Goal: Information Seeking & Learning: Learn about a topic

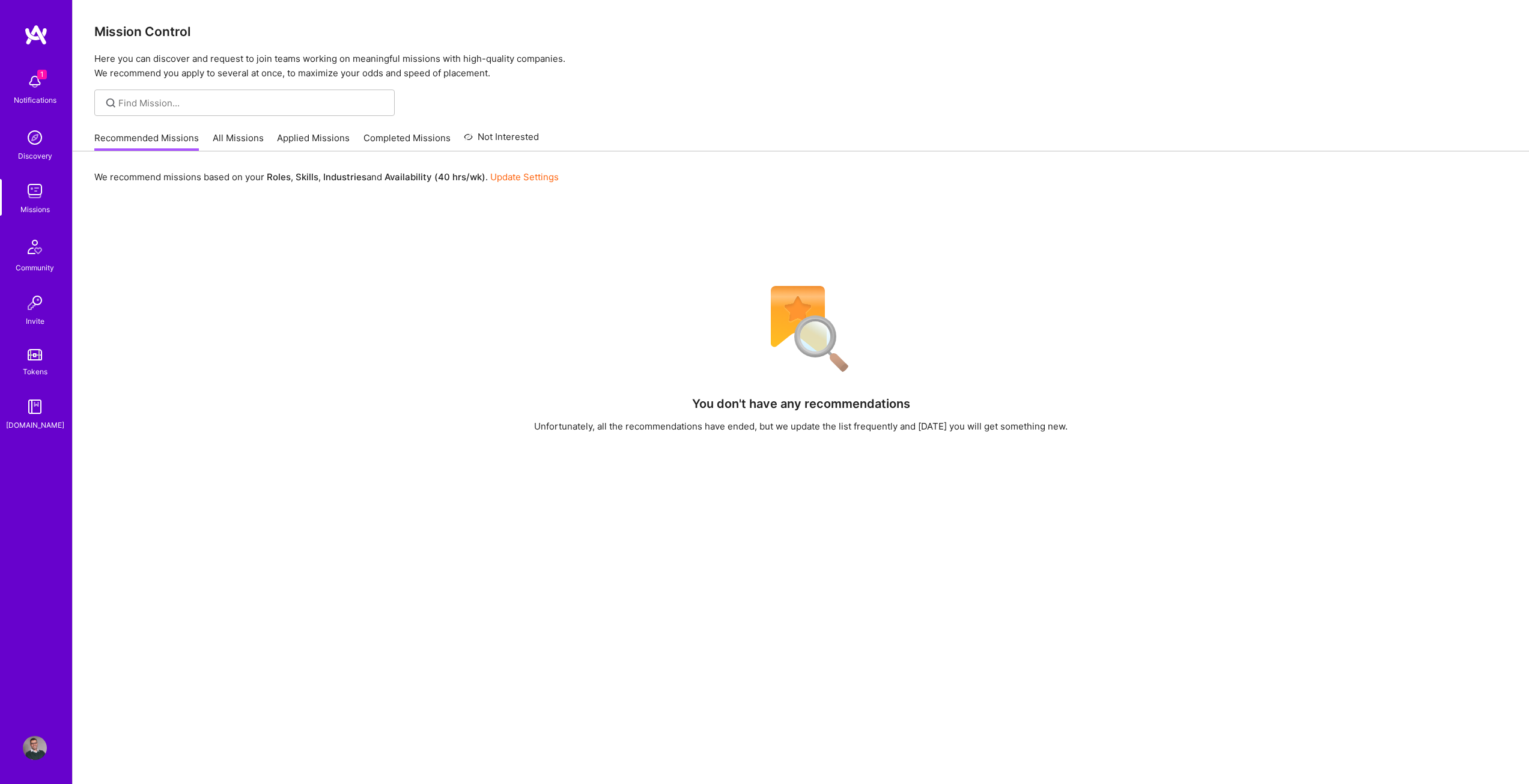
click at [41, 87] on img at bounding box center [35, 81] width 24 height 24
click at [37, 147] on img at bounding box center [35, 137] width 24 height 24
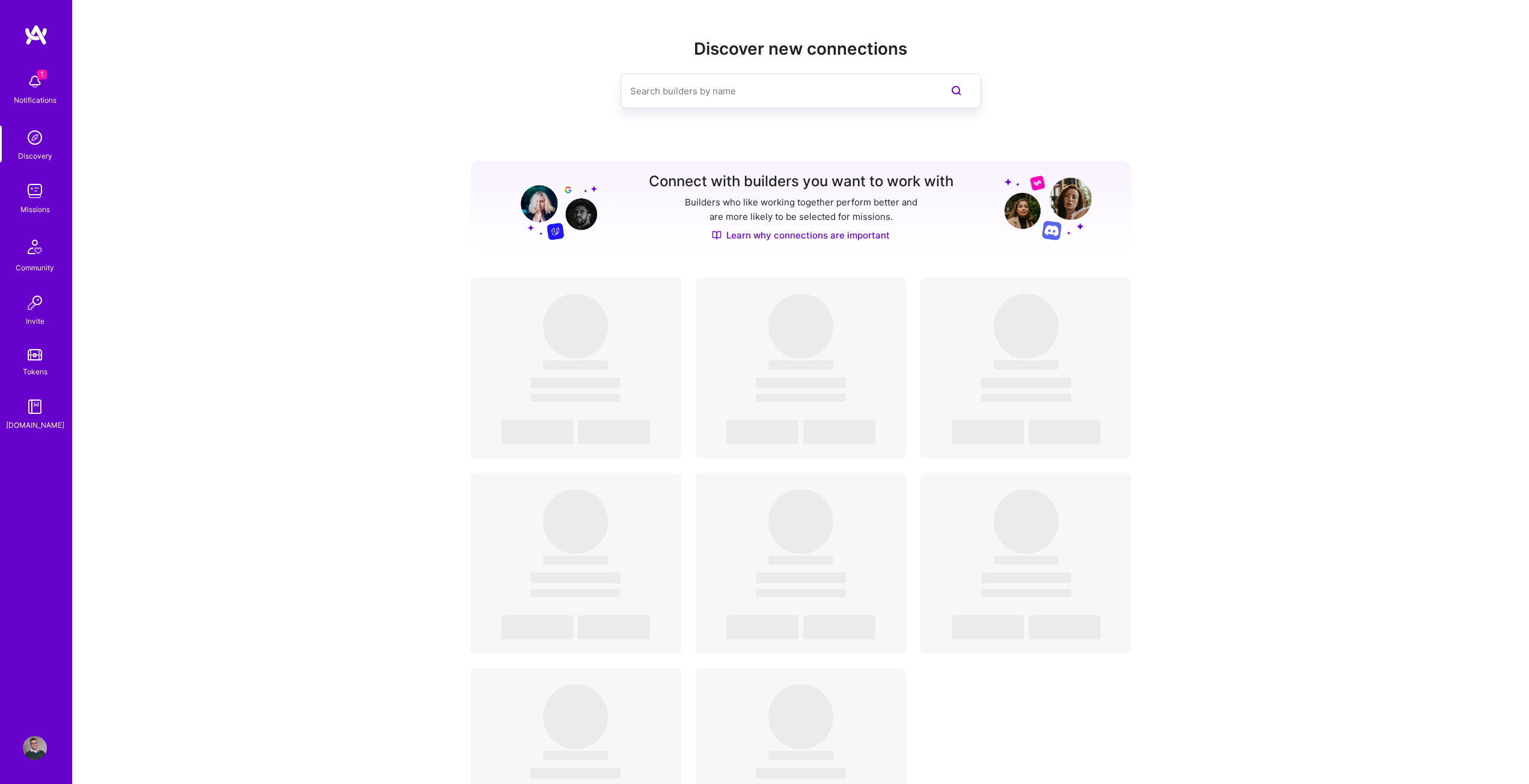
click at [42, 156] on div "Discovery" at bounding box center [35, 155] width 34 height 12
click at [39, 201] on img at bounding box center [35, 190] width 24 height 24
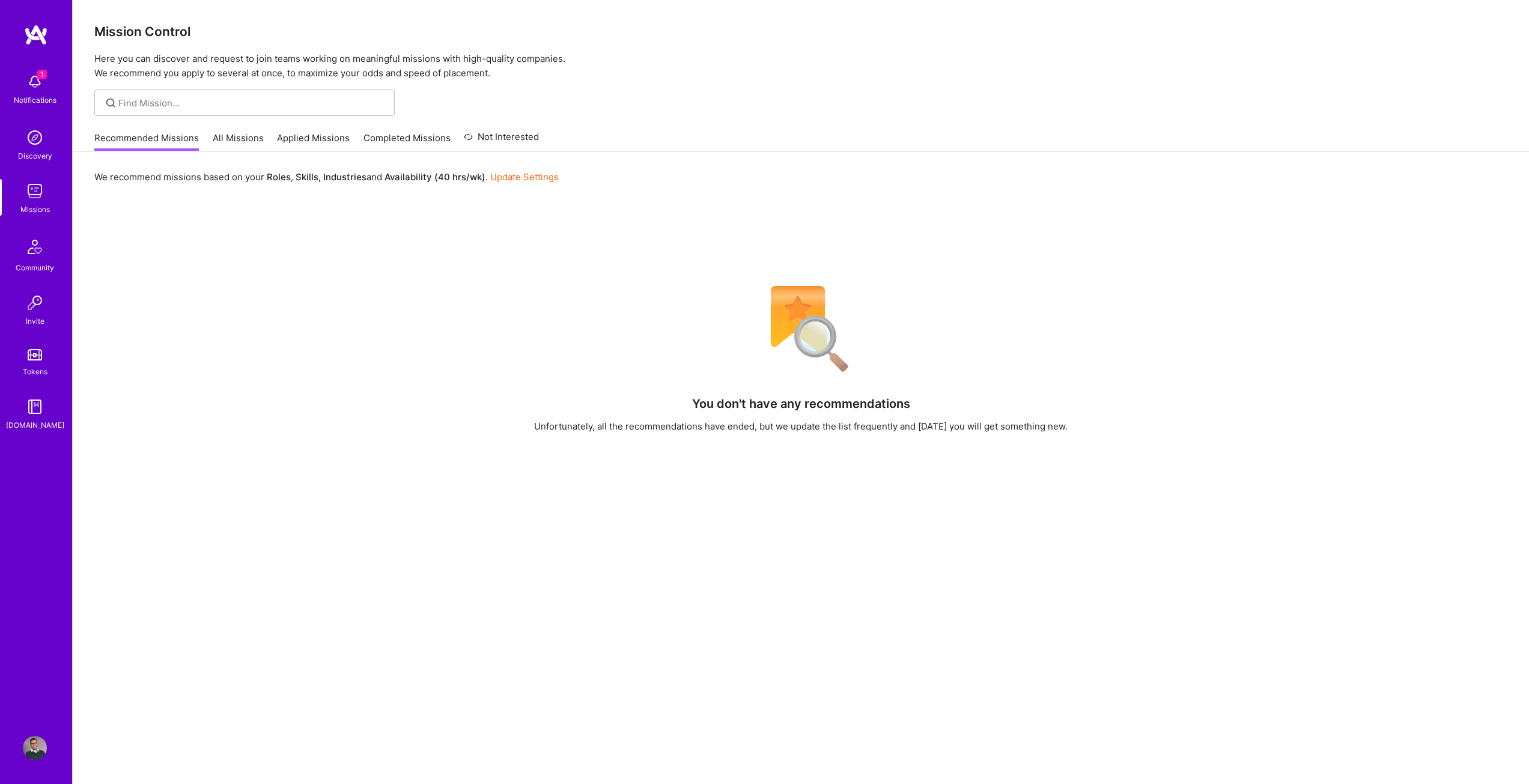
click at [38, 254] on img at bounding box center [34, 247] width 29 height 29
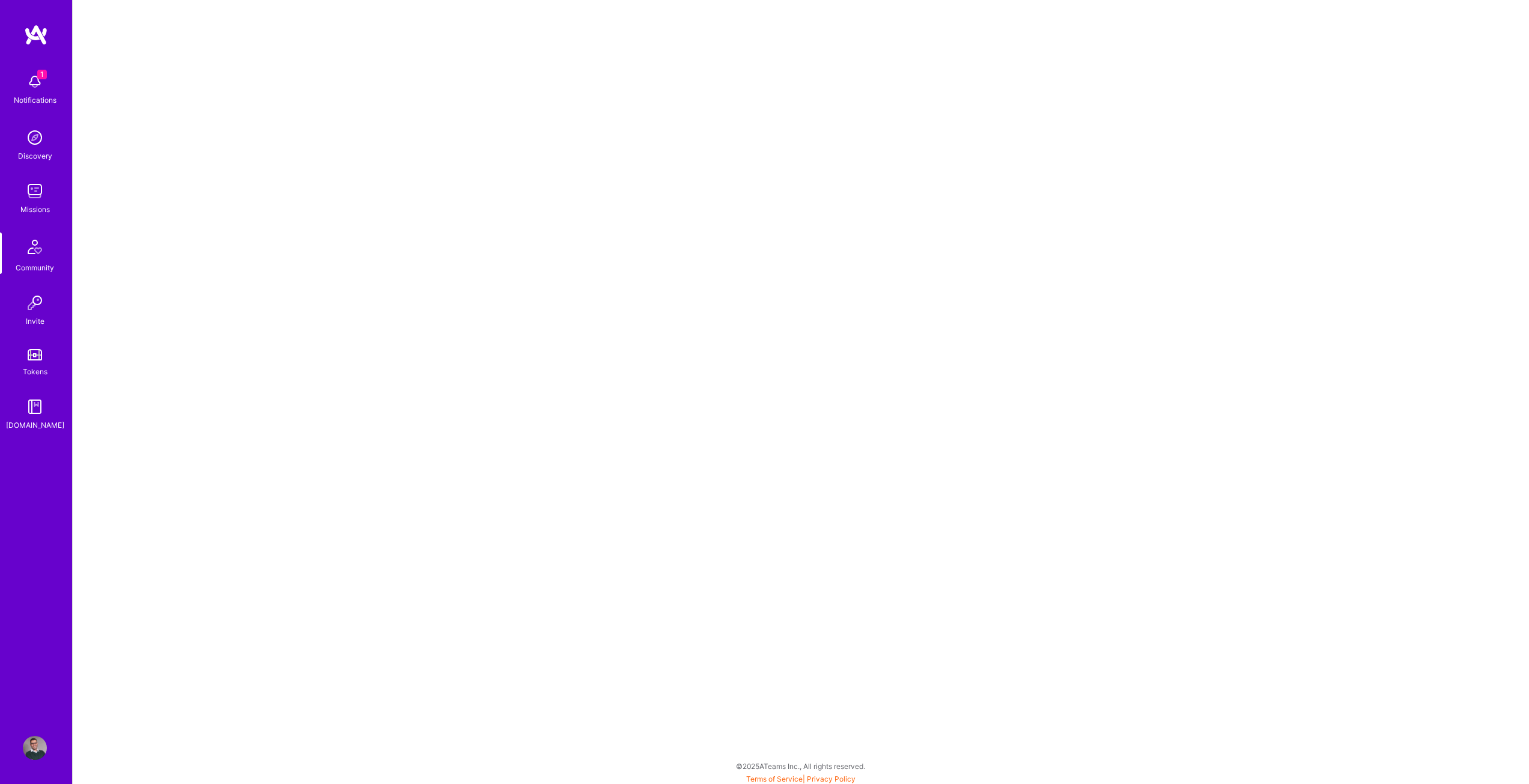
click at [36, 360] on link "Tokens" at bounding box center [35, 360] width 74 height 33
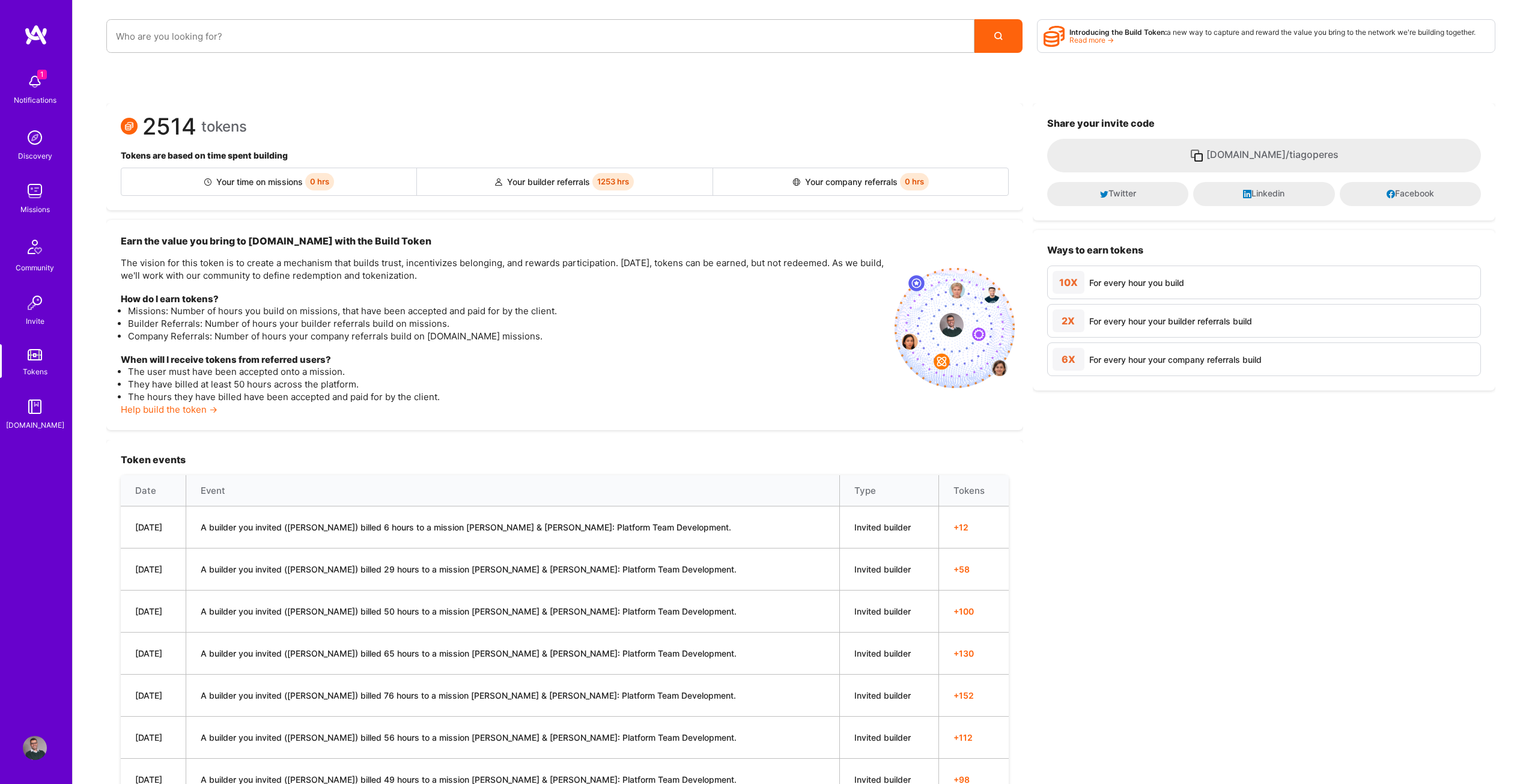
click at [36, 298] on img at bounding box center [35, 302] width 24 height 24
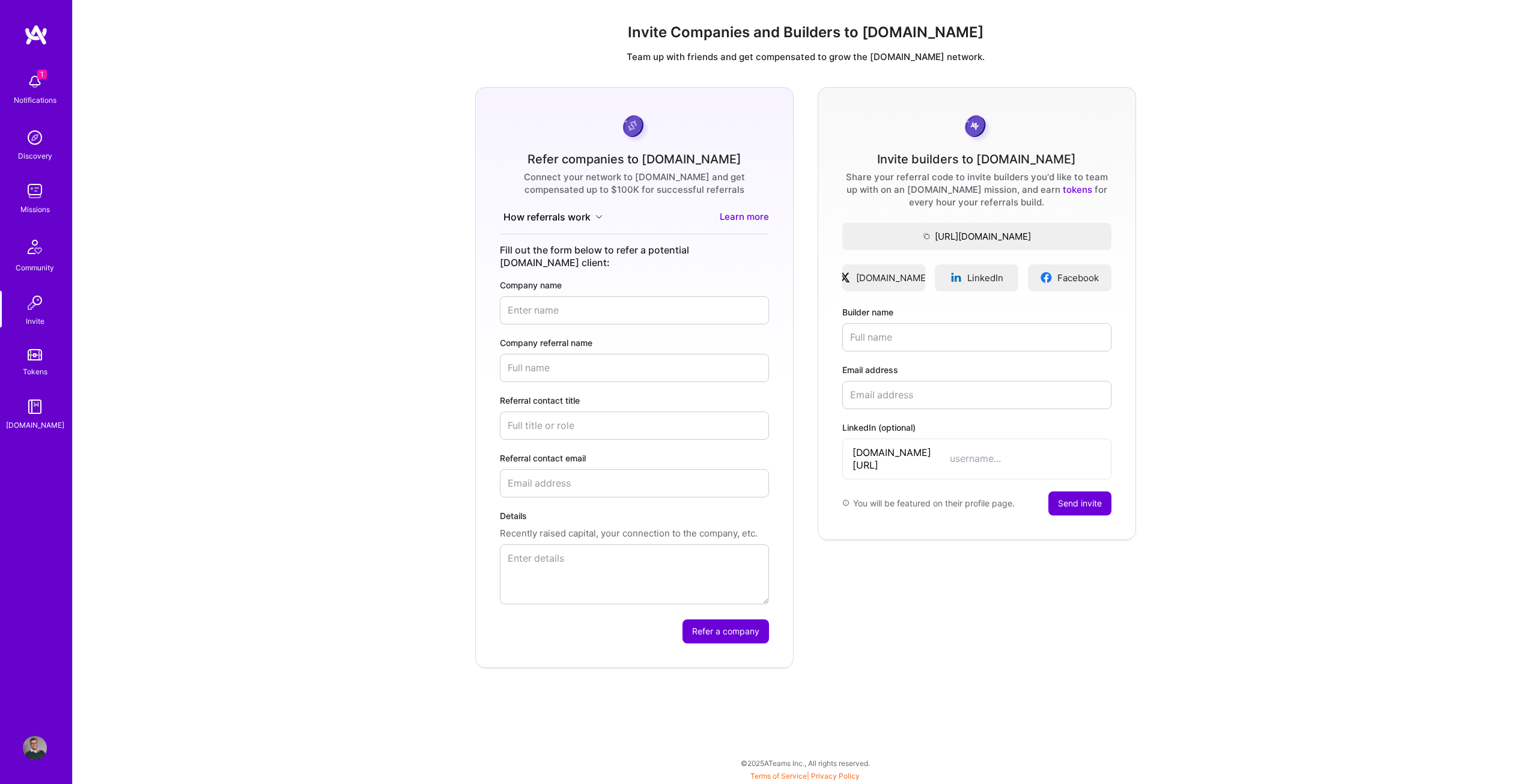
click at [31, 201] on img at bounding box center [35, 190] width 24 height 24
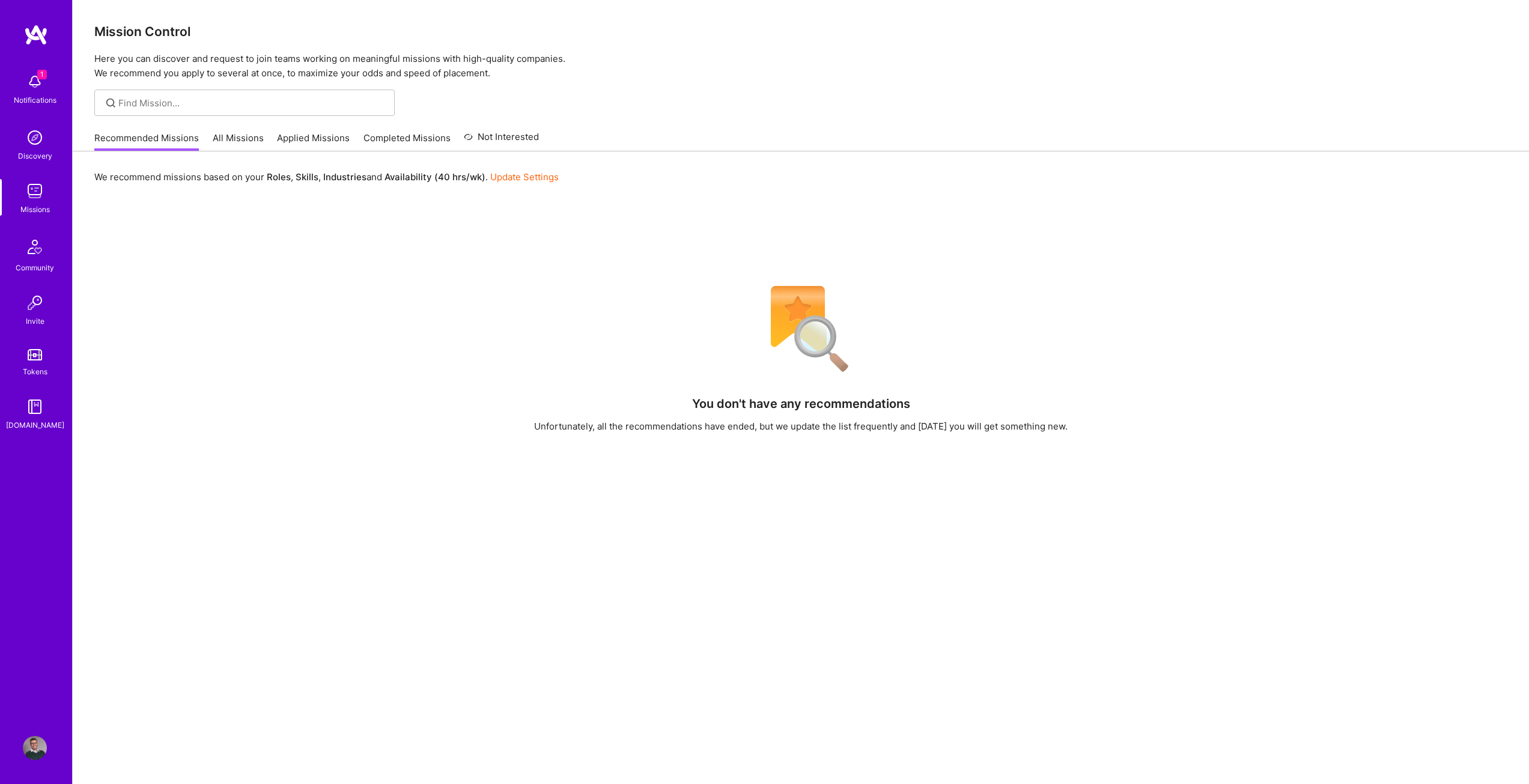
click at [32, 107] on div "1 Notifications" at bounding box center [35, 88] width 74 height 42
click at [37, 754] on img at bounding box center [35, 748] width 24 height 24
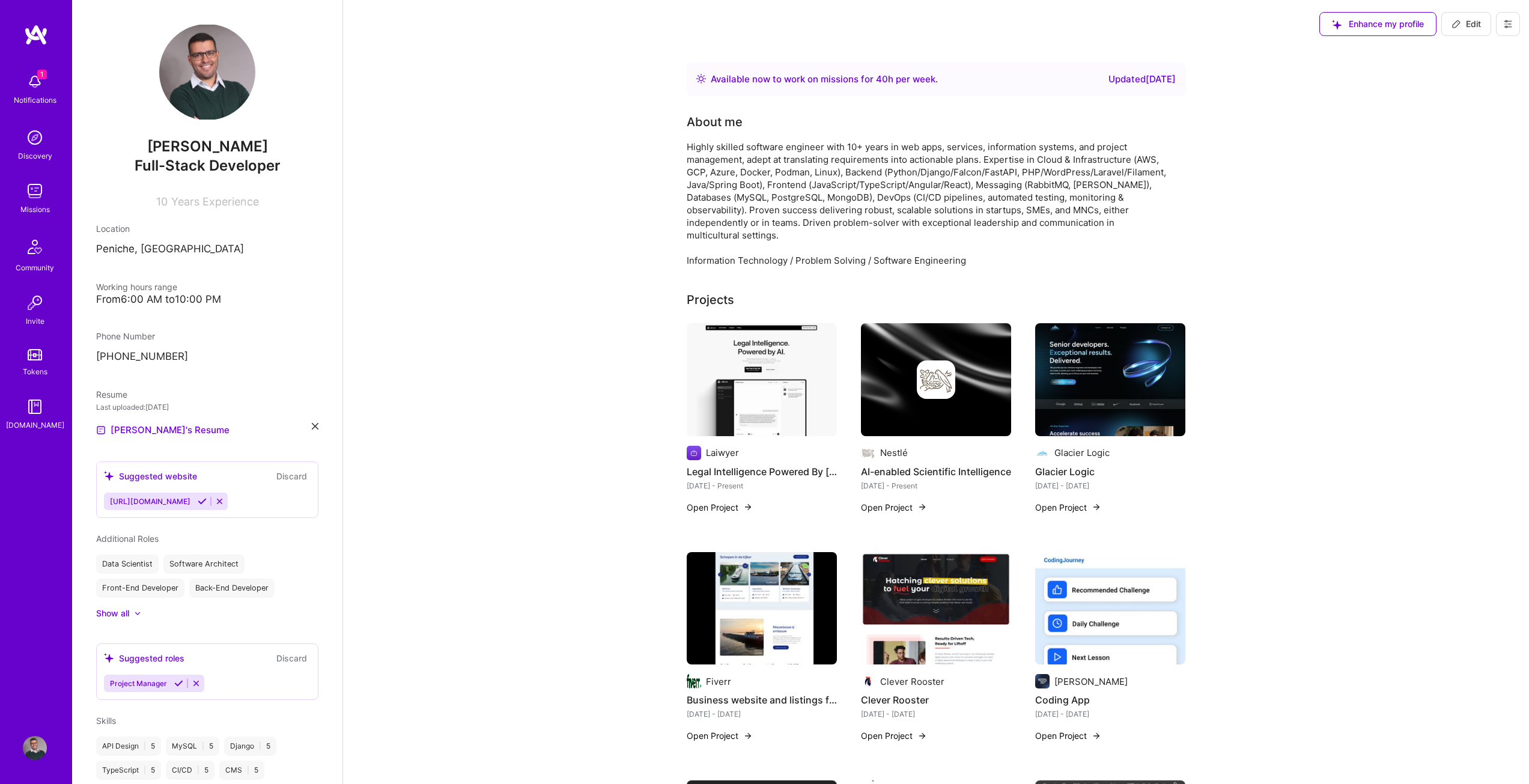
click at [1518, 26] on button at bounding box center [1507, 24] width 24 height 24
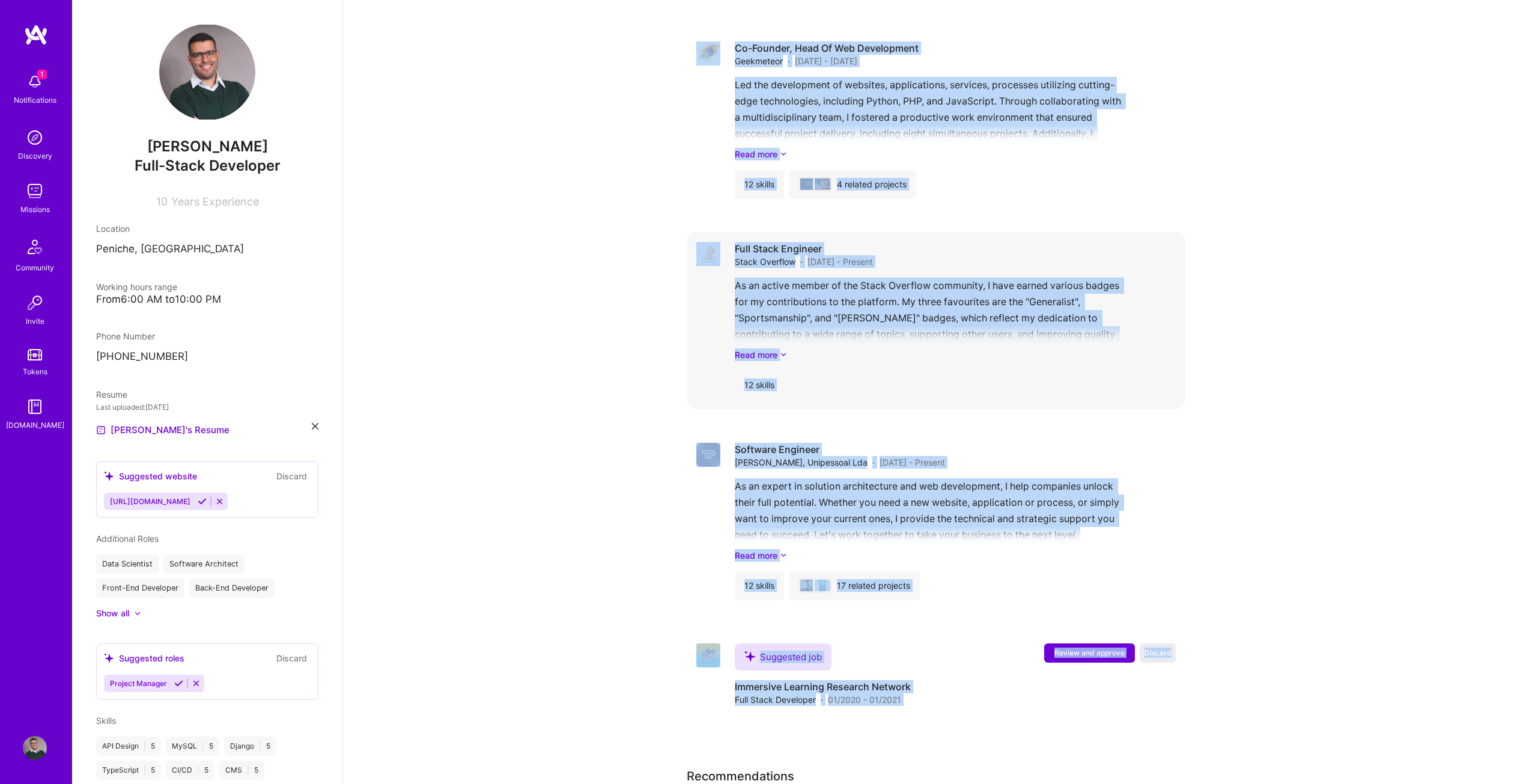
scroll to position [5045, 0]
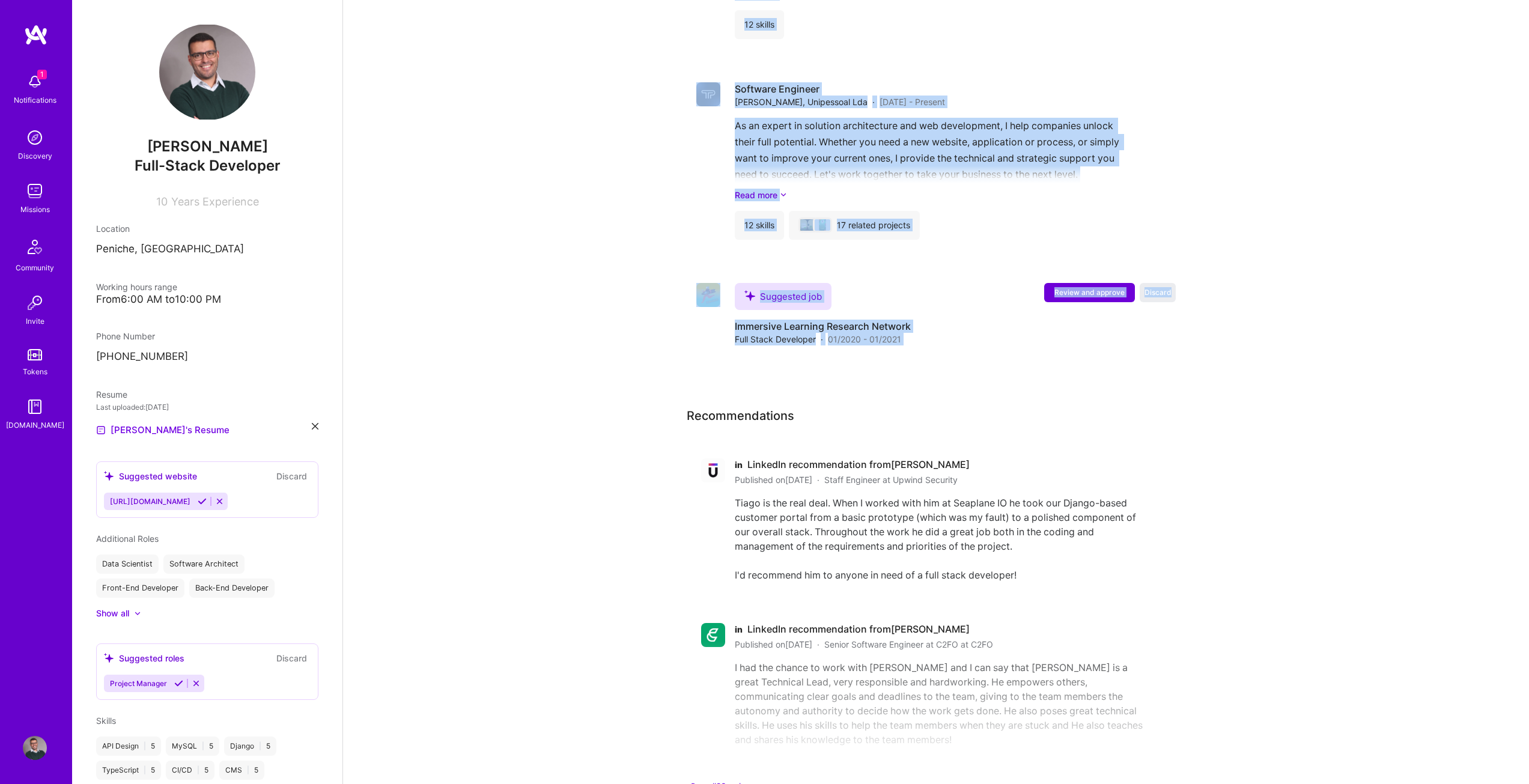
drag, startPoint x: 684, startPoint y: 145, endPoint x: 1187, endPoint y: 596, distance: 675.6
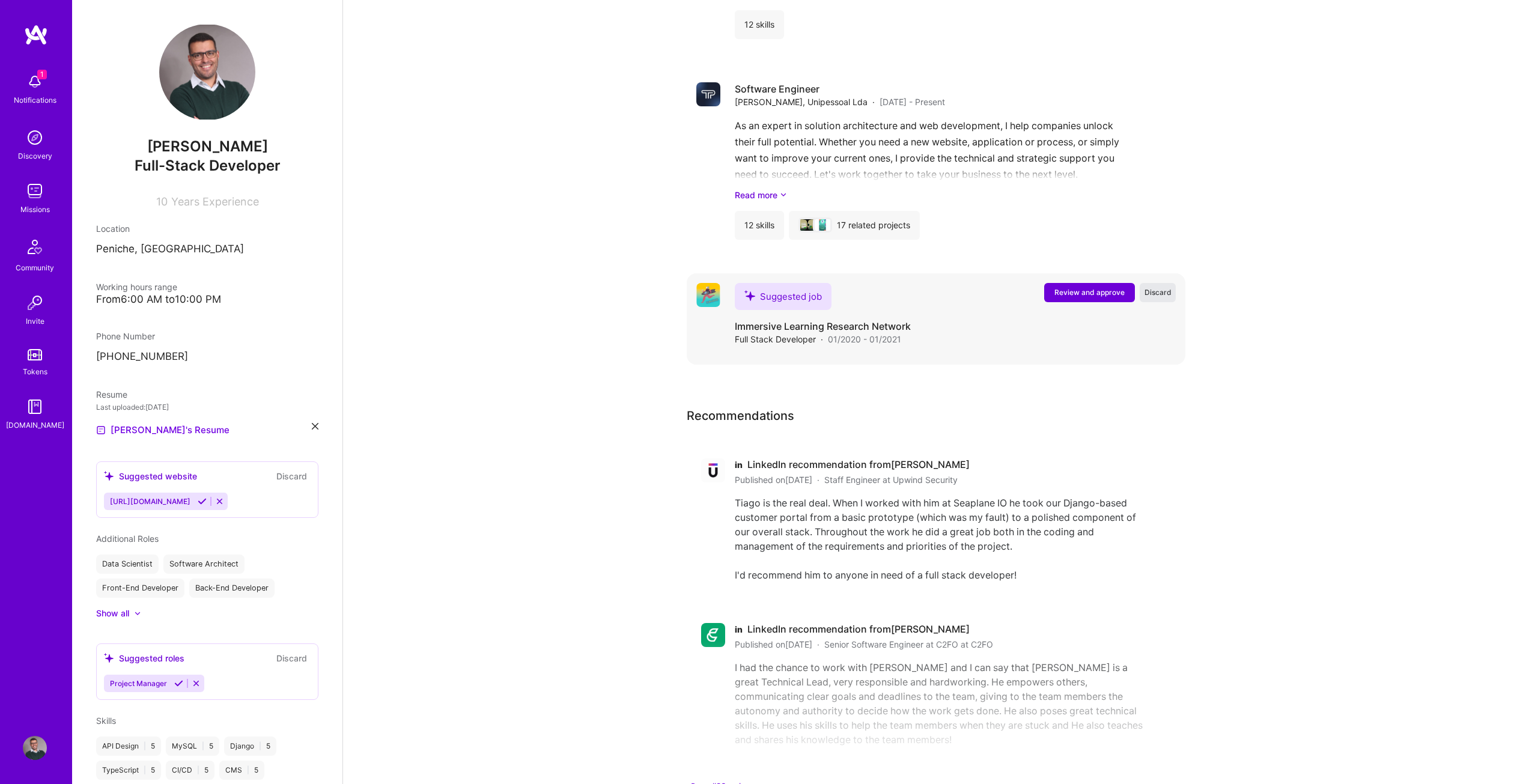
click at [1168, 287] on span "Discard" at bounding box center [1158, 291] width 27 height 10
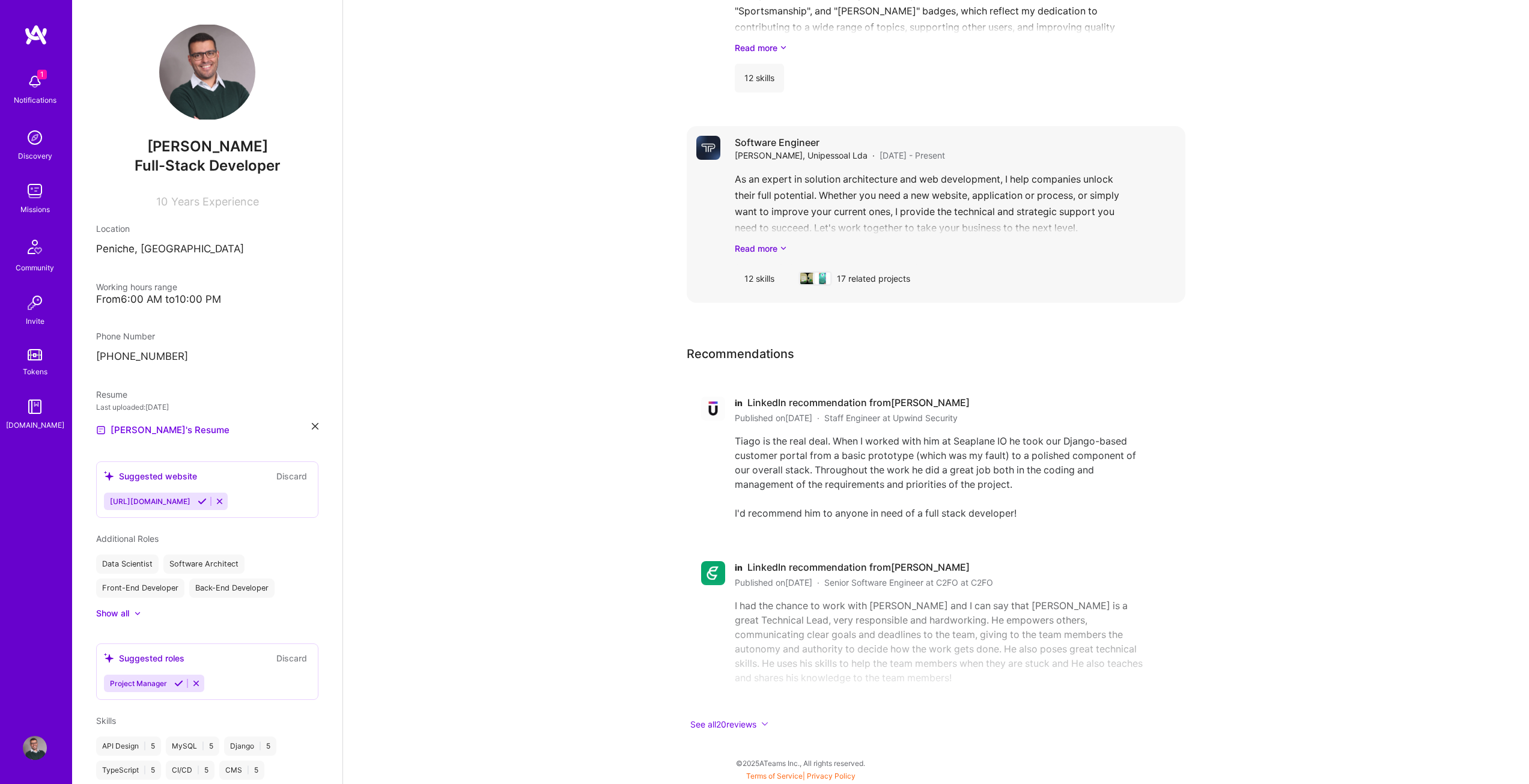
scroll to position [4968, 0]
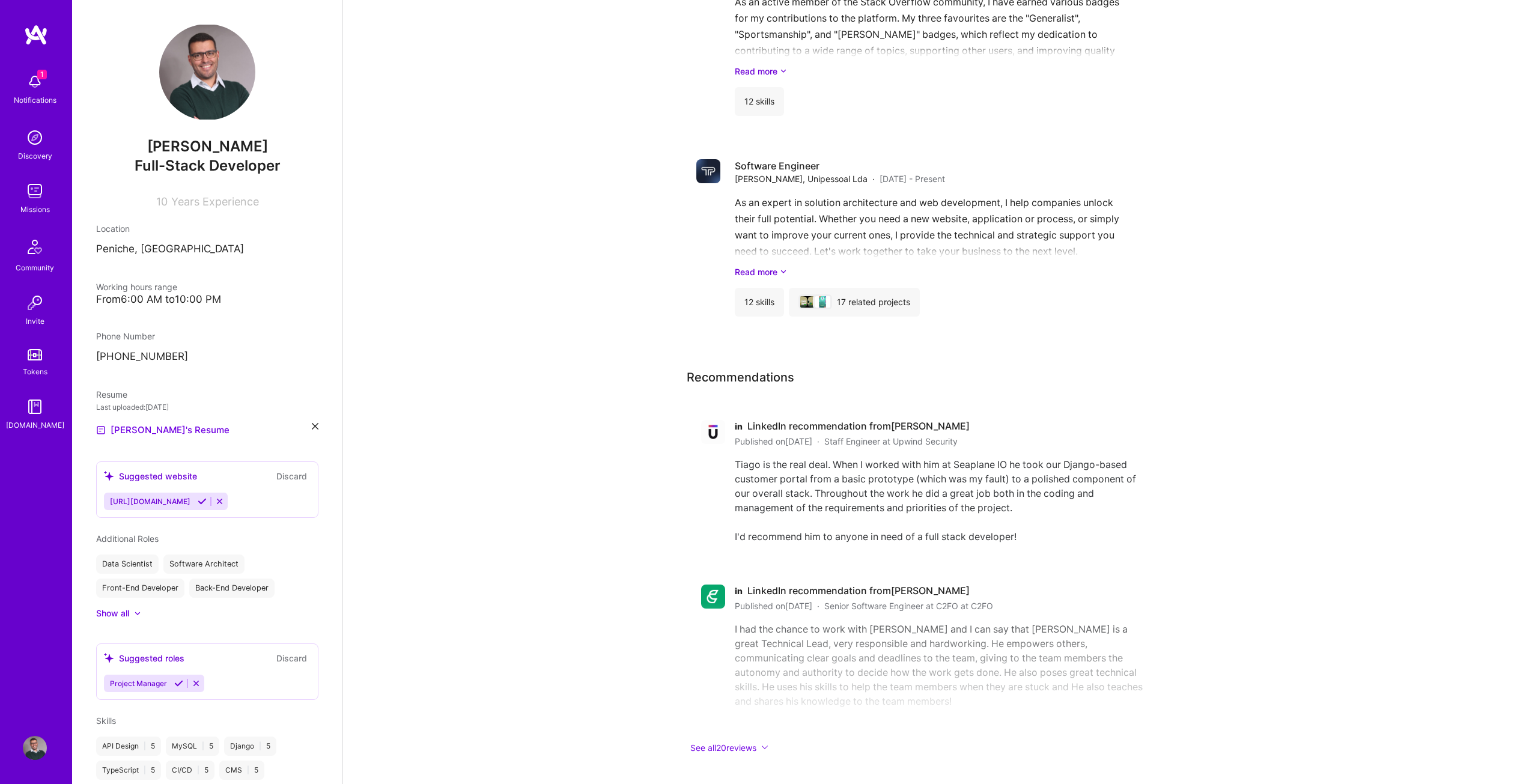
click at [287, 476] on button "Discard" at bounding box center [292, 476] width 38 height 14
click at [285, 653] on button "Discard" at bounding box center [292, 658] width 38 height 14
click at [293, 473] on button "Discard" at bounding box center [292, 476] width 38 height 14
click at [287, 660] on button "Discard" at bounding box center [292, 658] width 38 height 14
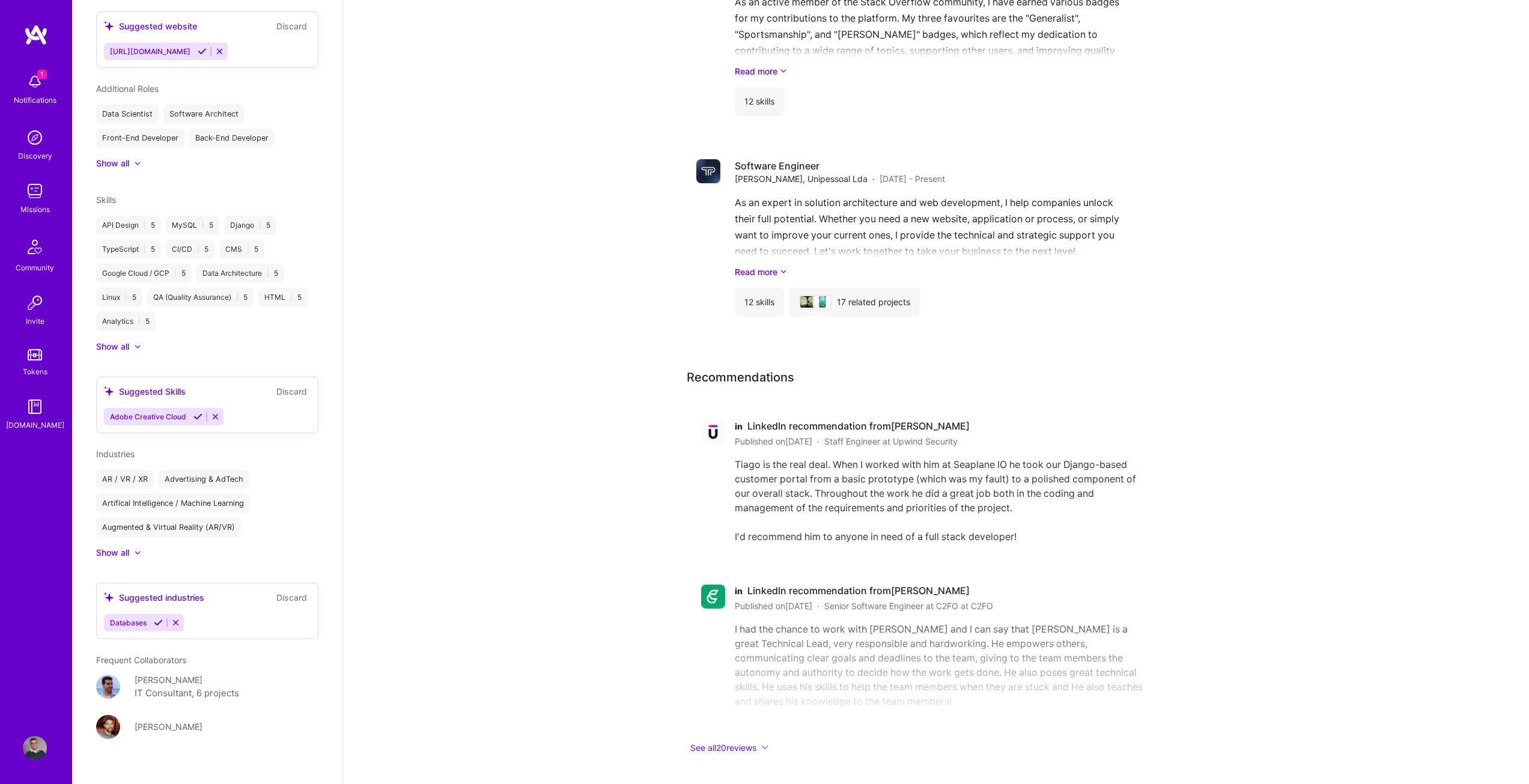
scroll to position [467, 0]
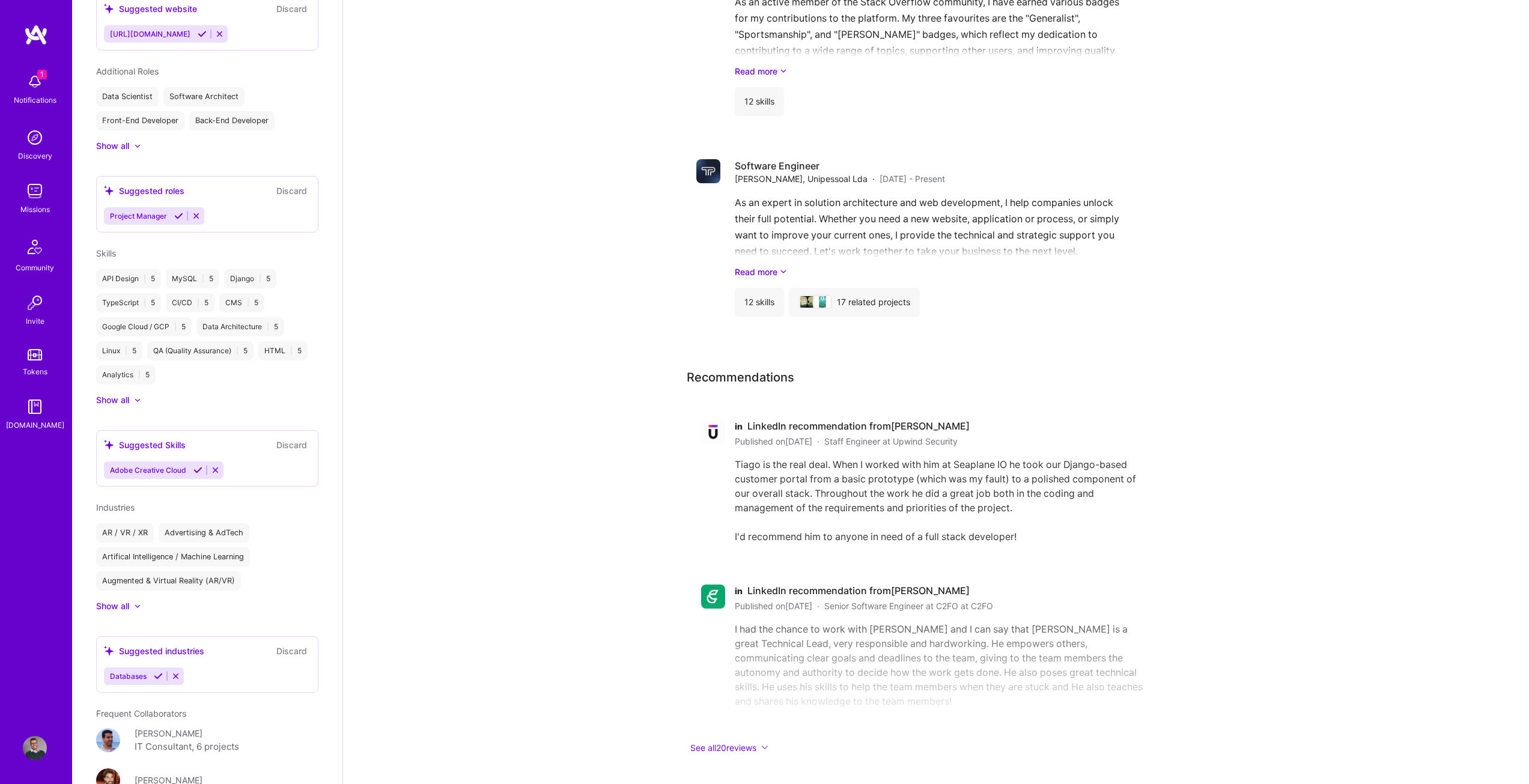
click at [286, 445] on button "Discard" at bounding box center [292, 445] width 38 height 14
click at [155, 676] on icon at bounding box center [159, 676] width 9 height 9
click at [279, 445] on button "Discard" at bounding box center [292, 445] width 38 height 14
click at [284, 442] on button "Discard" at bounding box center [292, 445] width 38 height 14
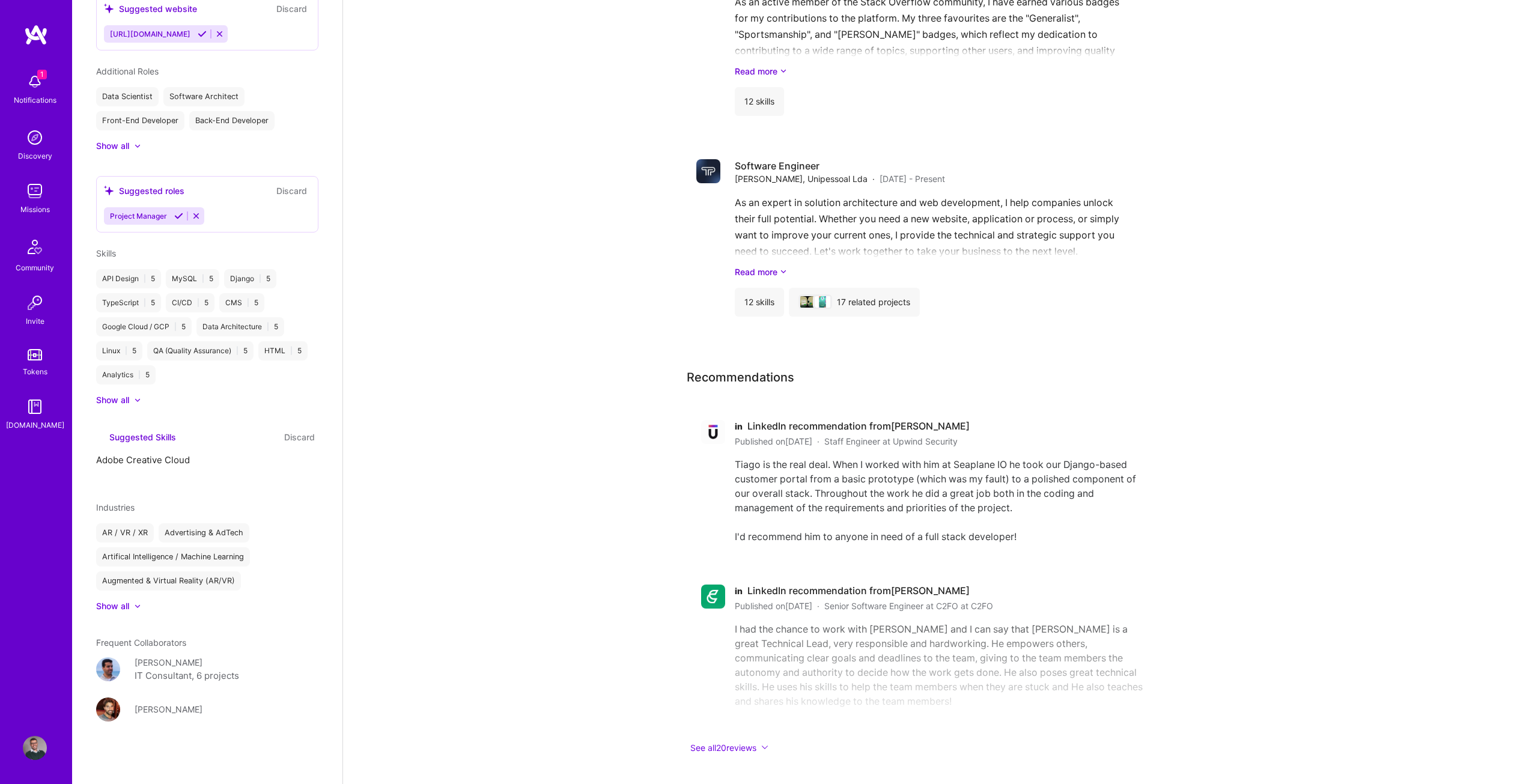
scroll to position [397, 0]
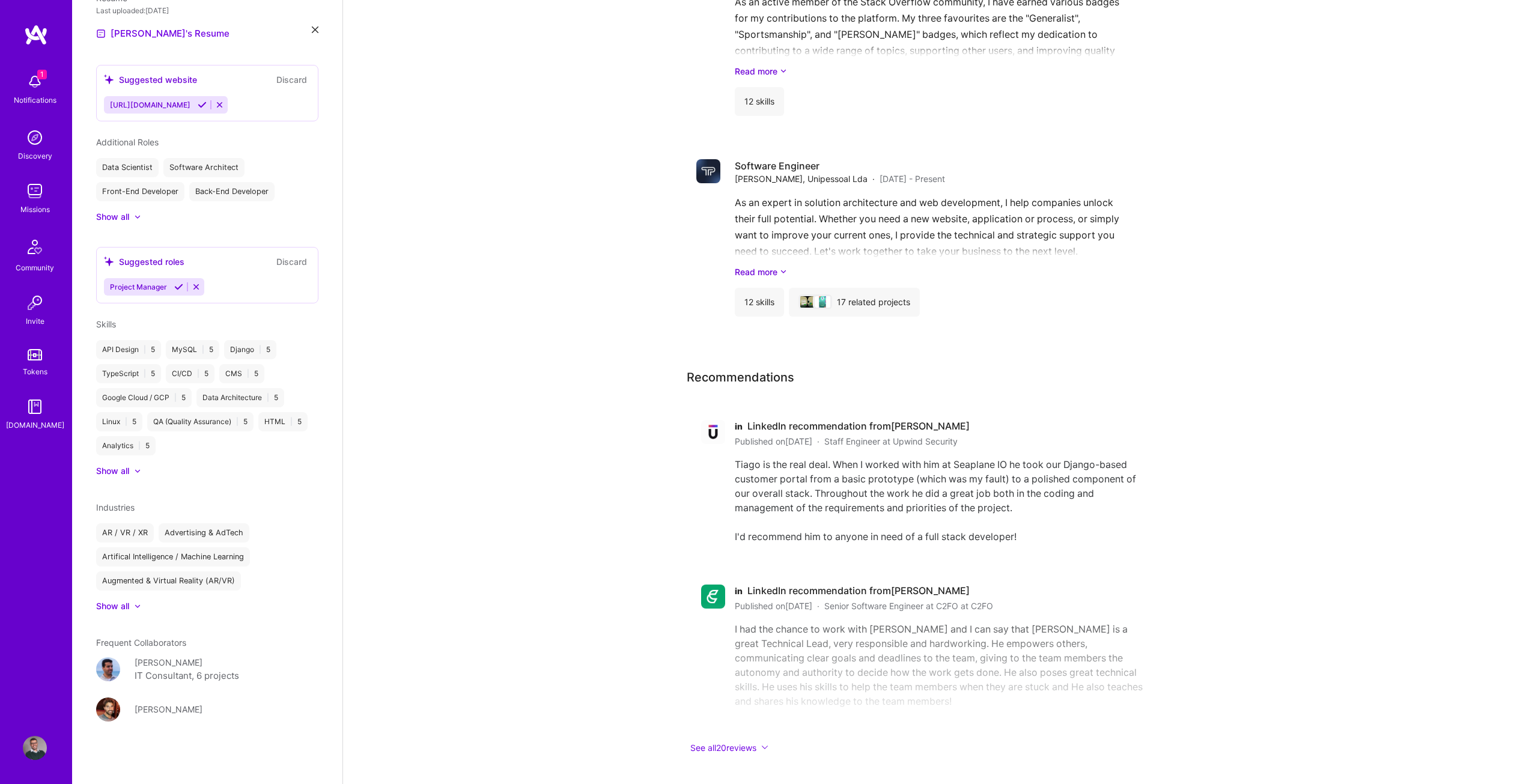
click at [285, 261] on button "Discard" at bounding box center [292, 261] width 38 height 14
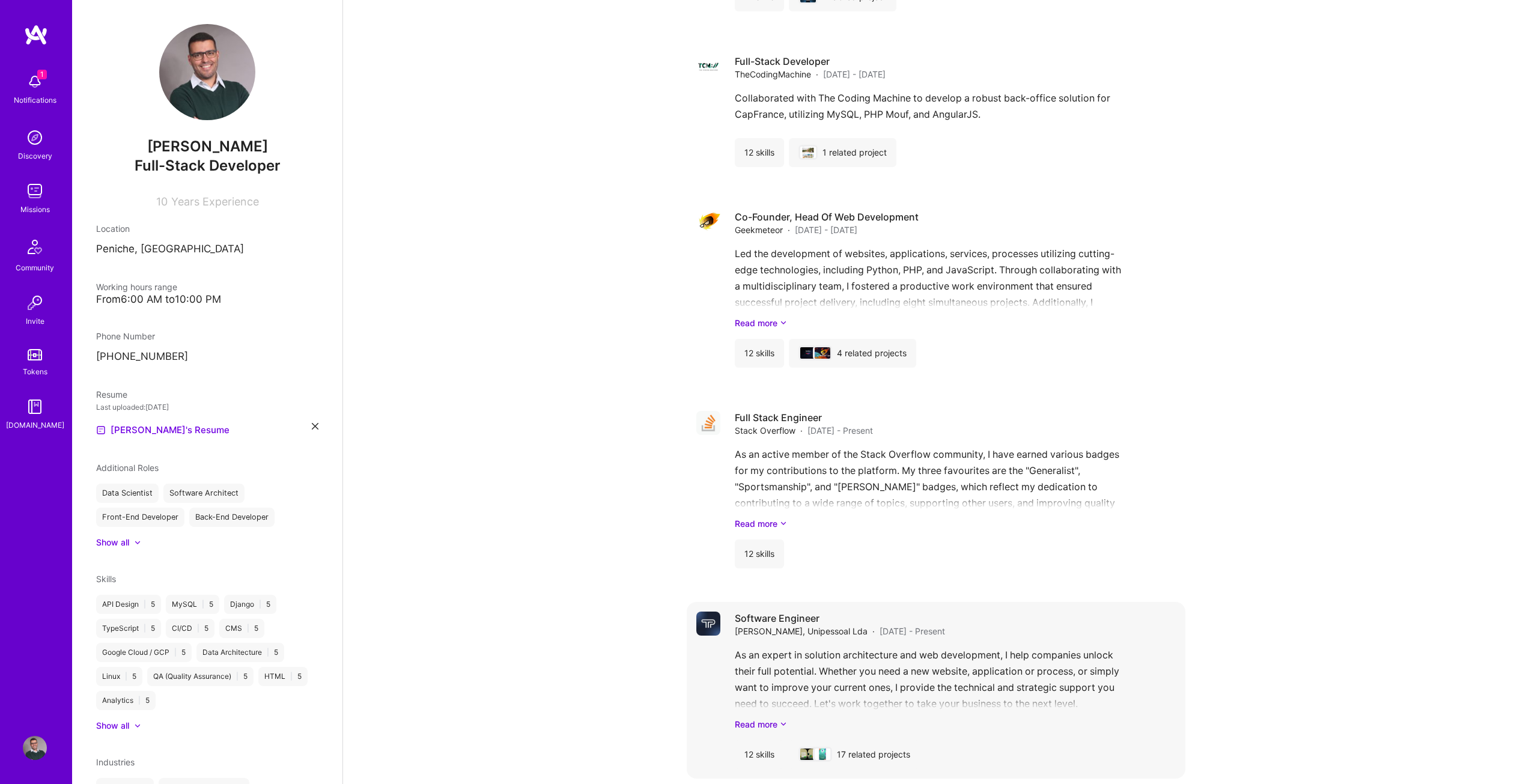
scroll to position [4968, 0]
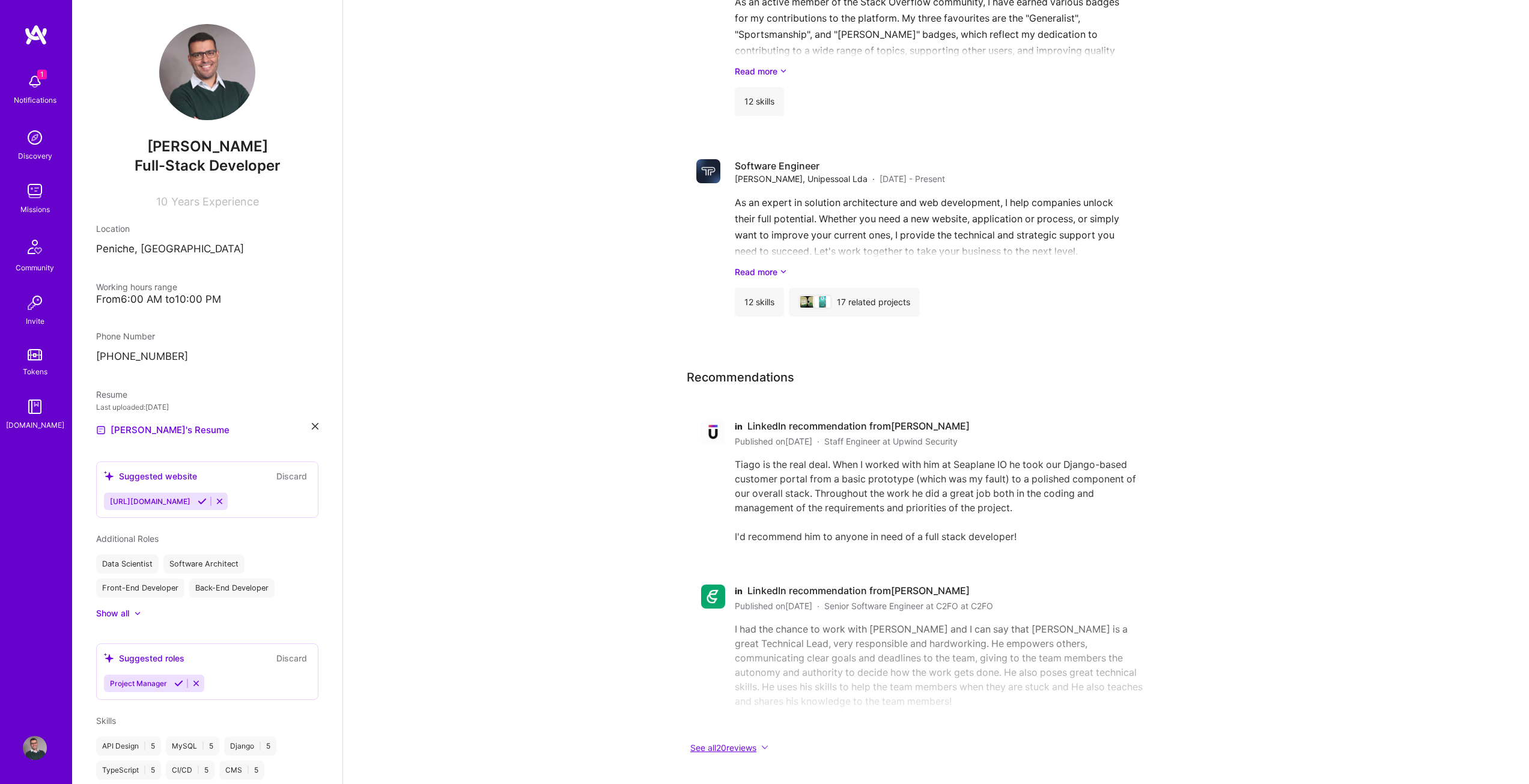
click at [760, 741] on button "See all 20 reviews" at bounding box center [927, 748] width 480 height 14
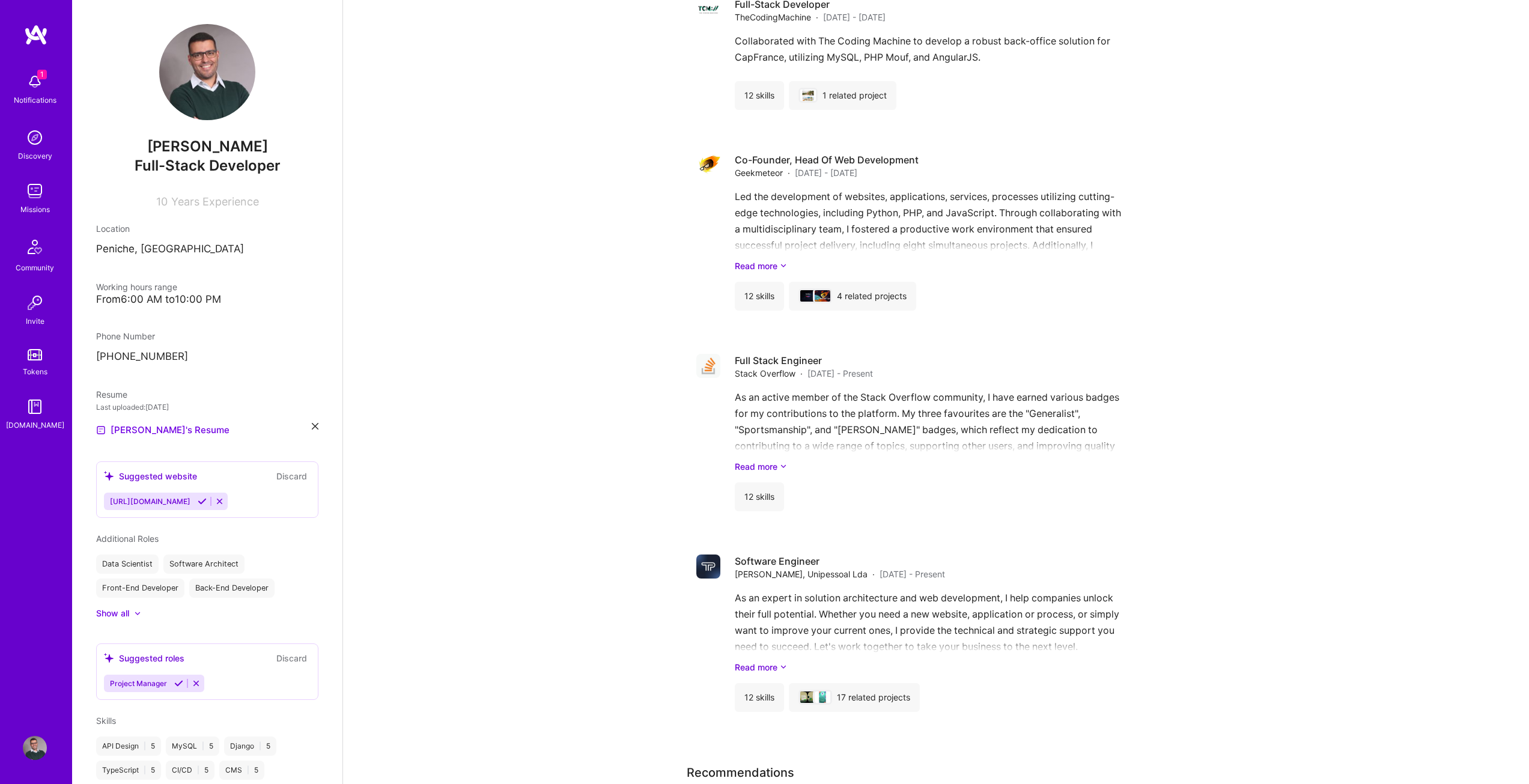
scroll to position [4668, 0]
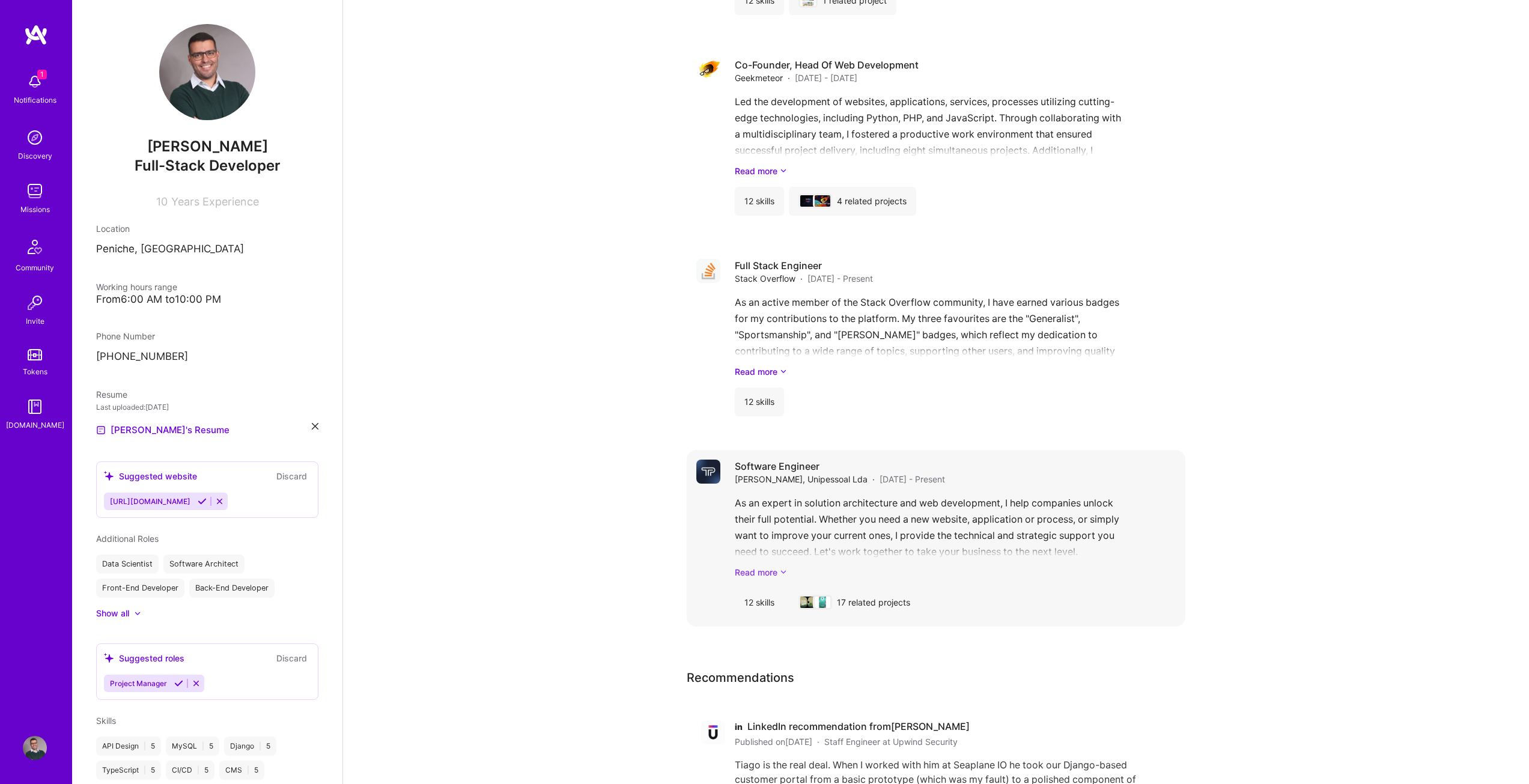
click at [775, 566] on link "Read more" at bounding box center [955, 572] width 441 height 12
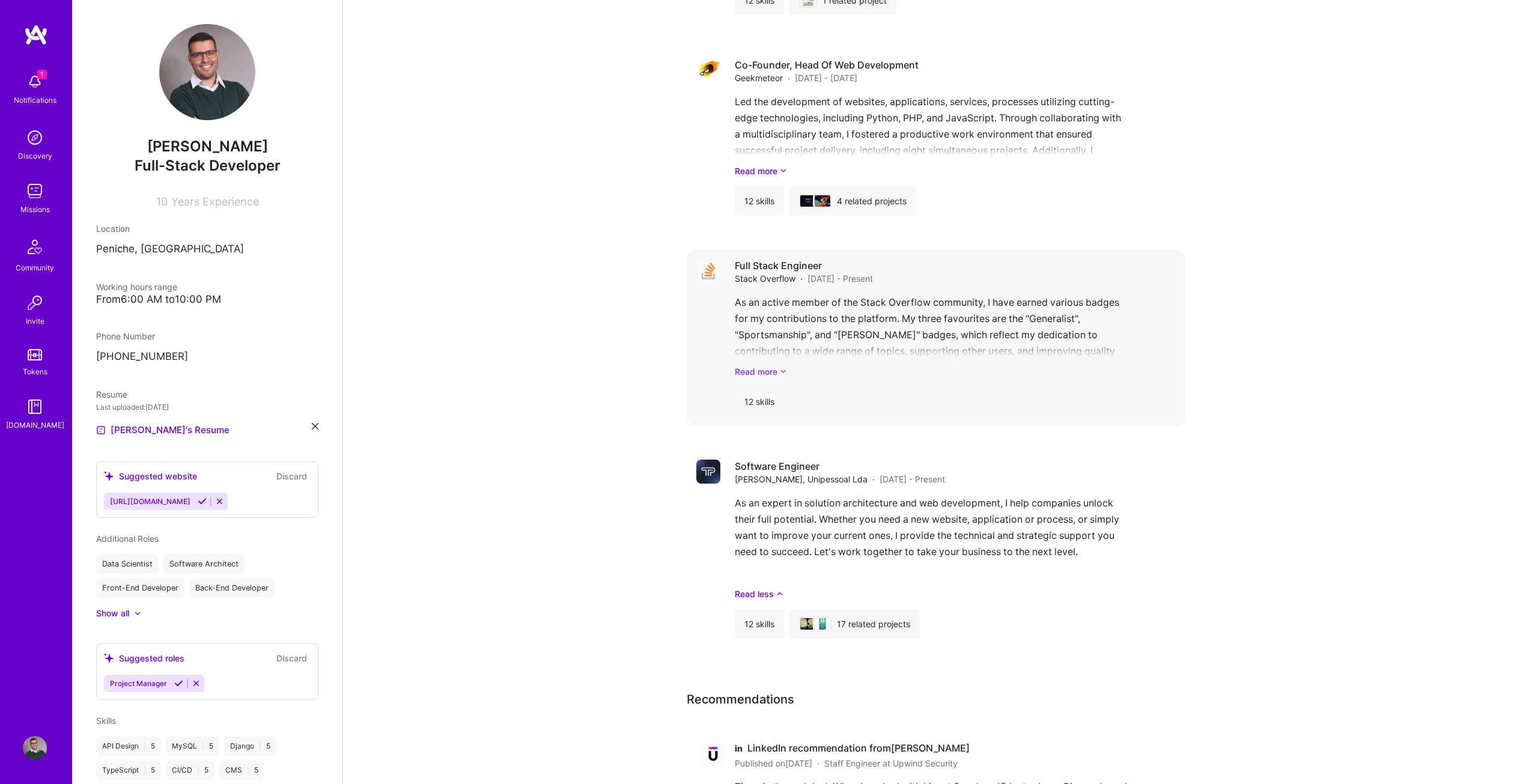
click at [771, 365] on link "Read more" at bounding box center [955, 371] width 441 height 12
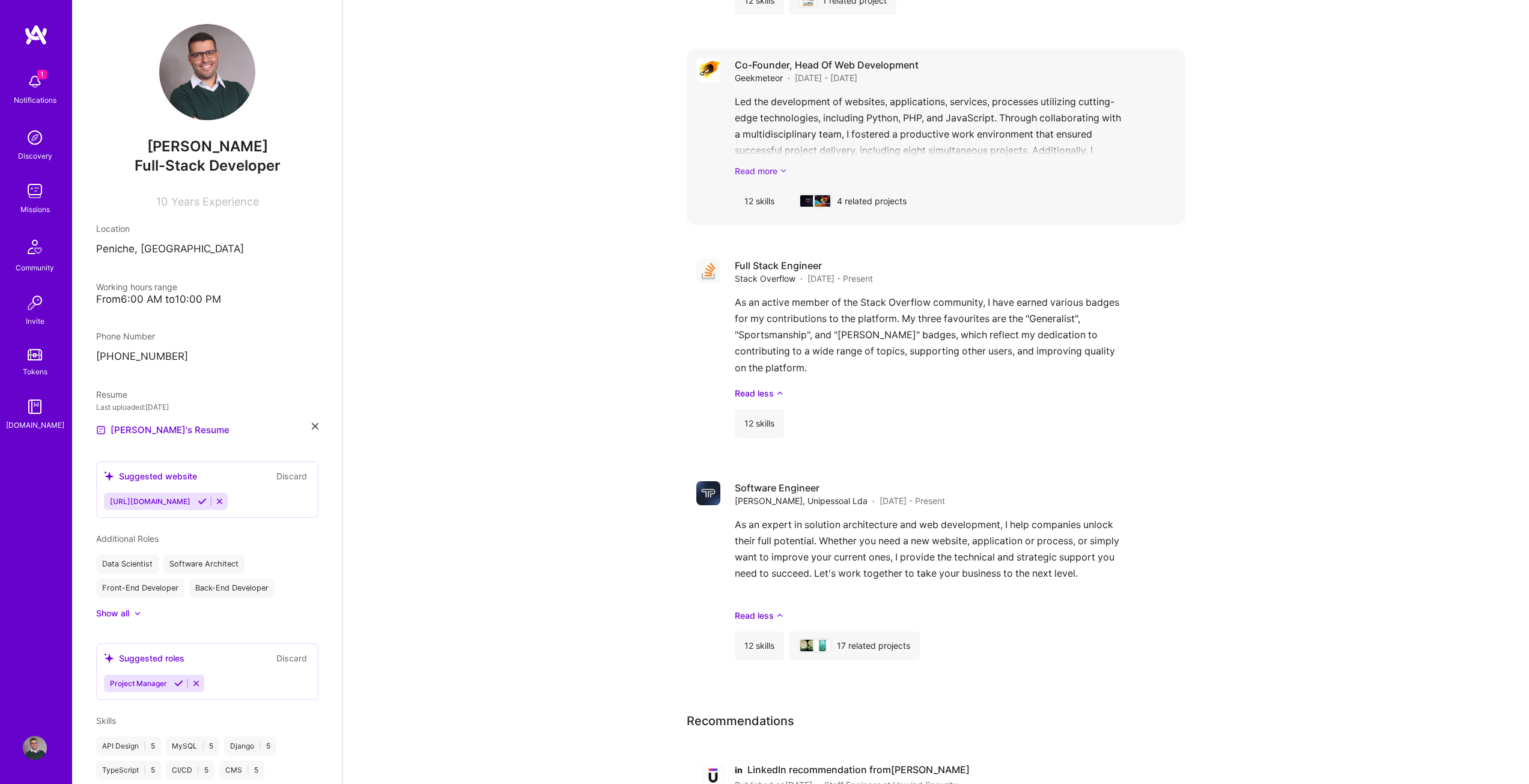
click at [771, 165] on link "Read more" at bounding box center [955, 171] width 441 height 12
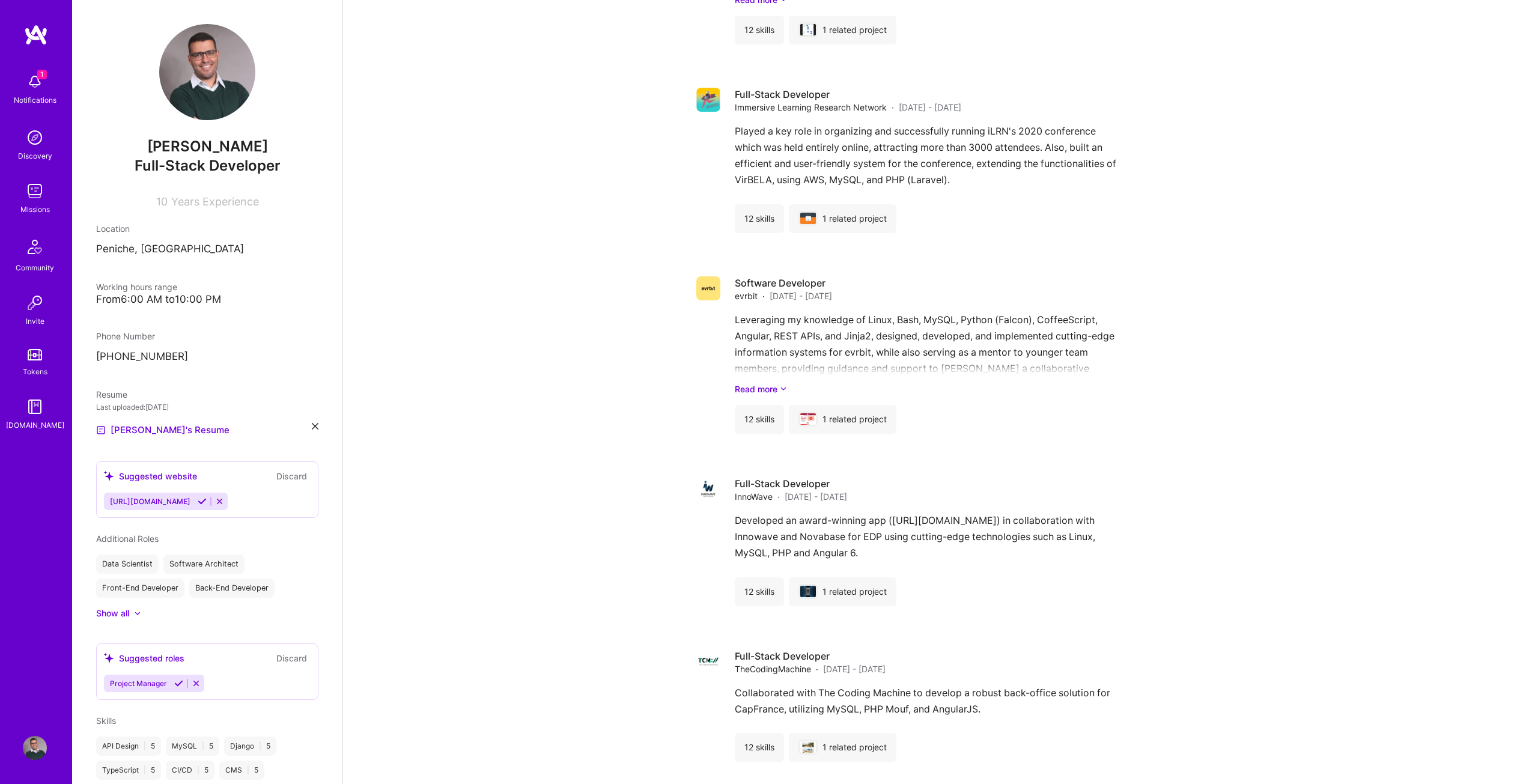
scroll to position [3827, 0]
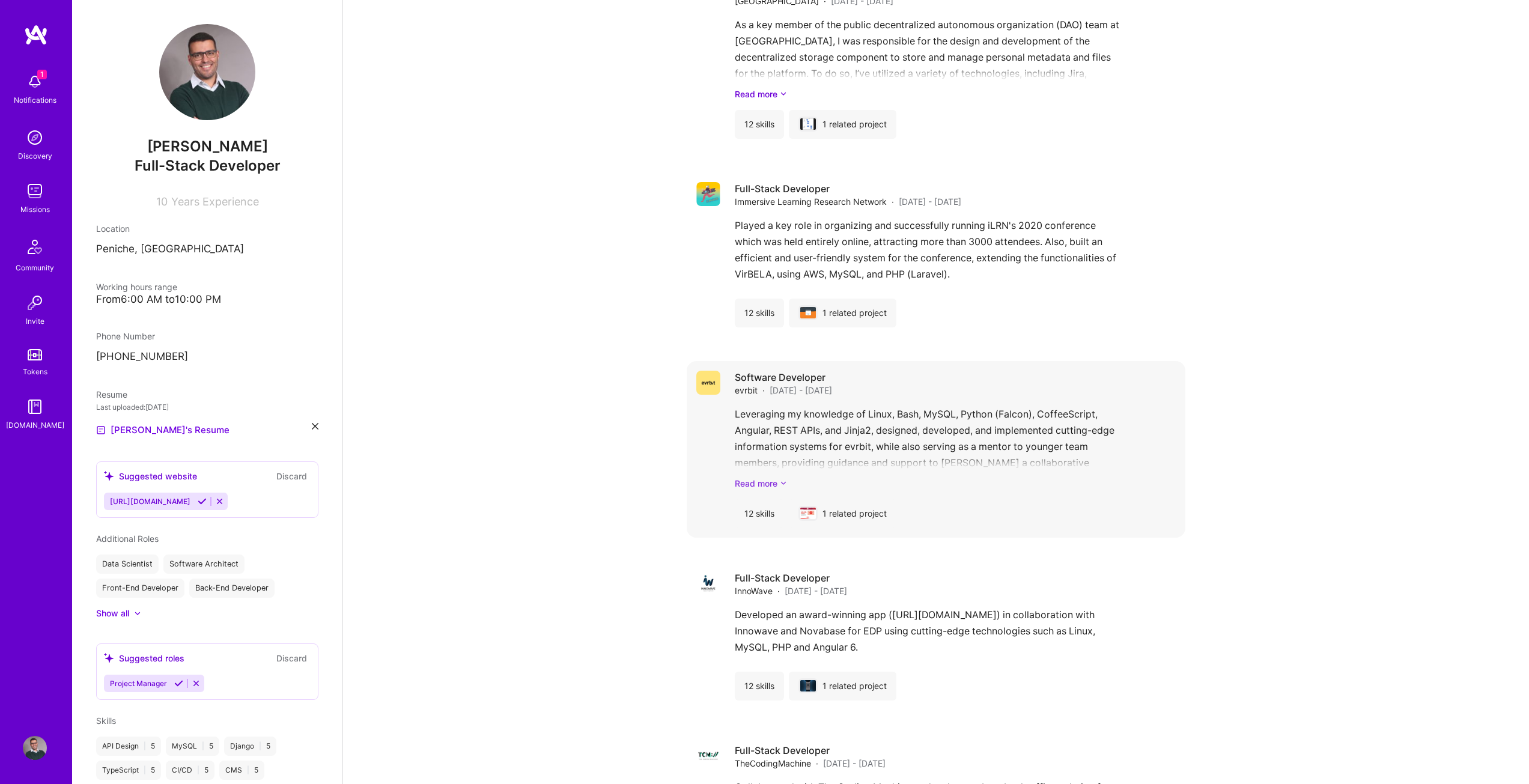
click at [753, 477] on link "Read more" at bounding box center [955, 483] width 441 height 12
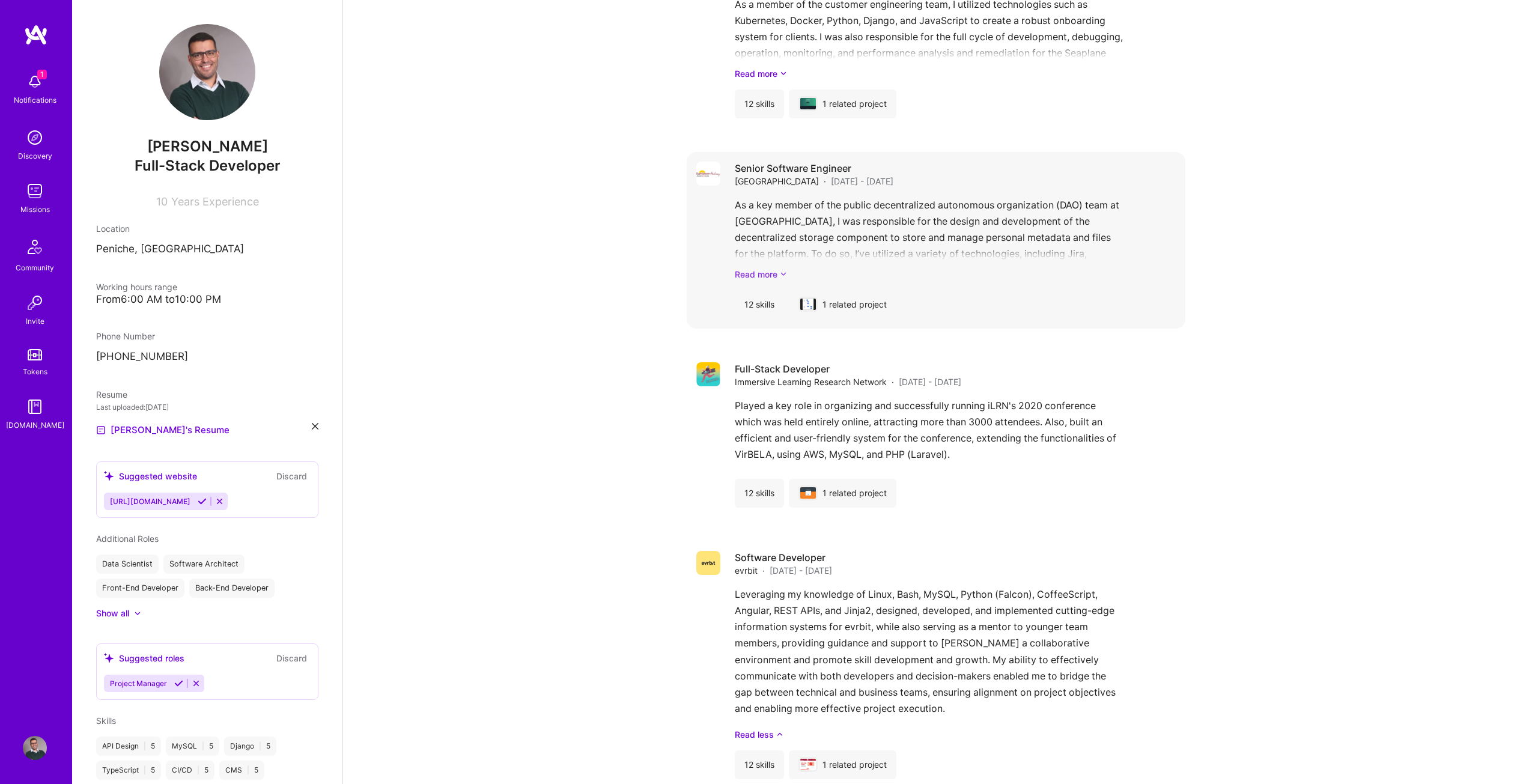
click at [771, 268] on link "Read more" at bounding box center [955, 274] width 441 height 12
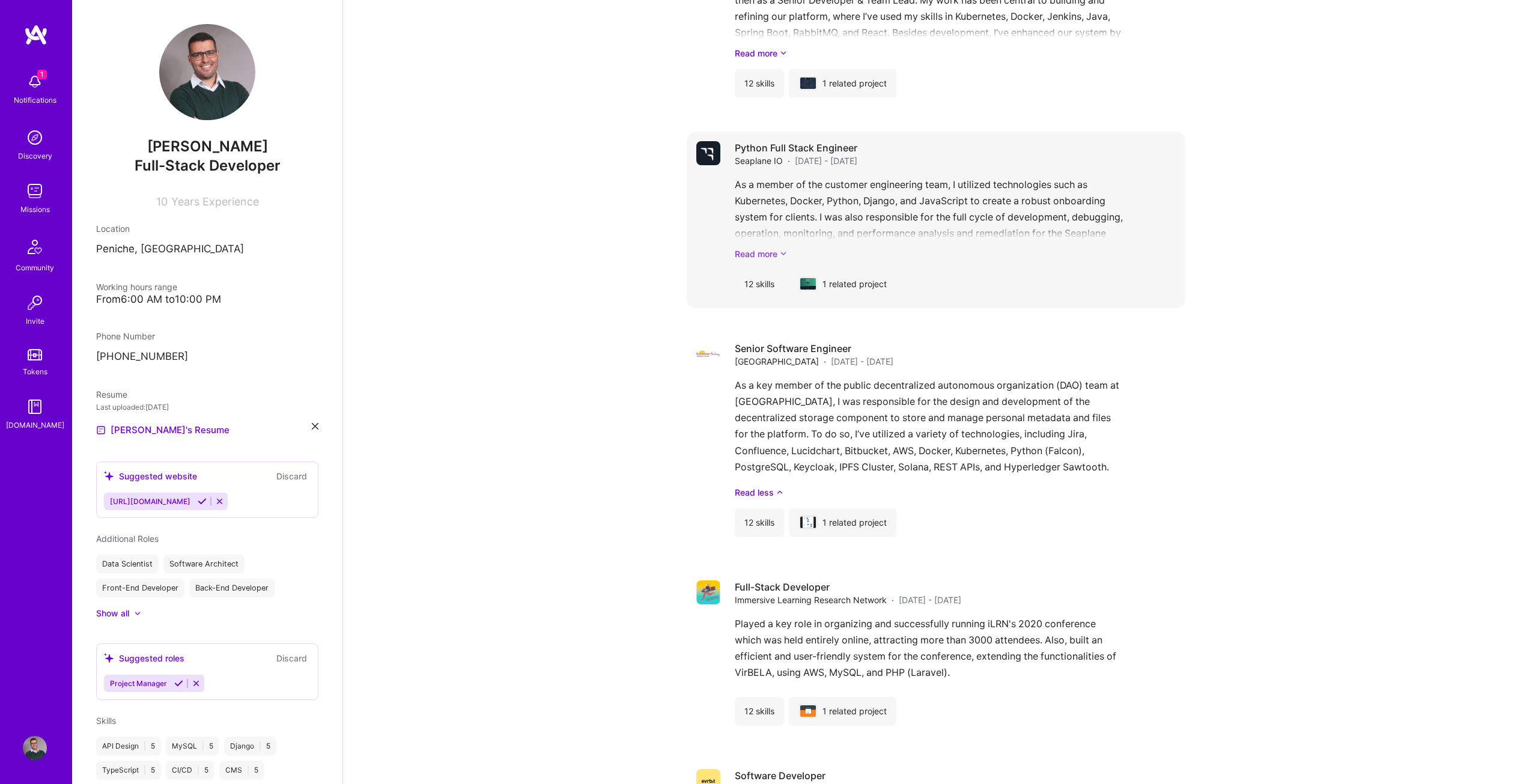
click at [773, 247] on link "Read more" at bounding box center [955, 254] width 441 height 12
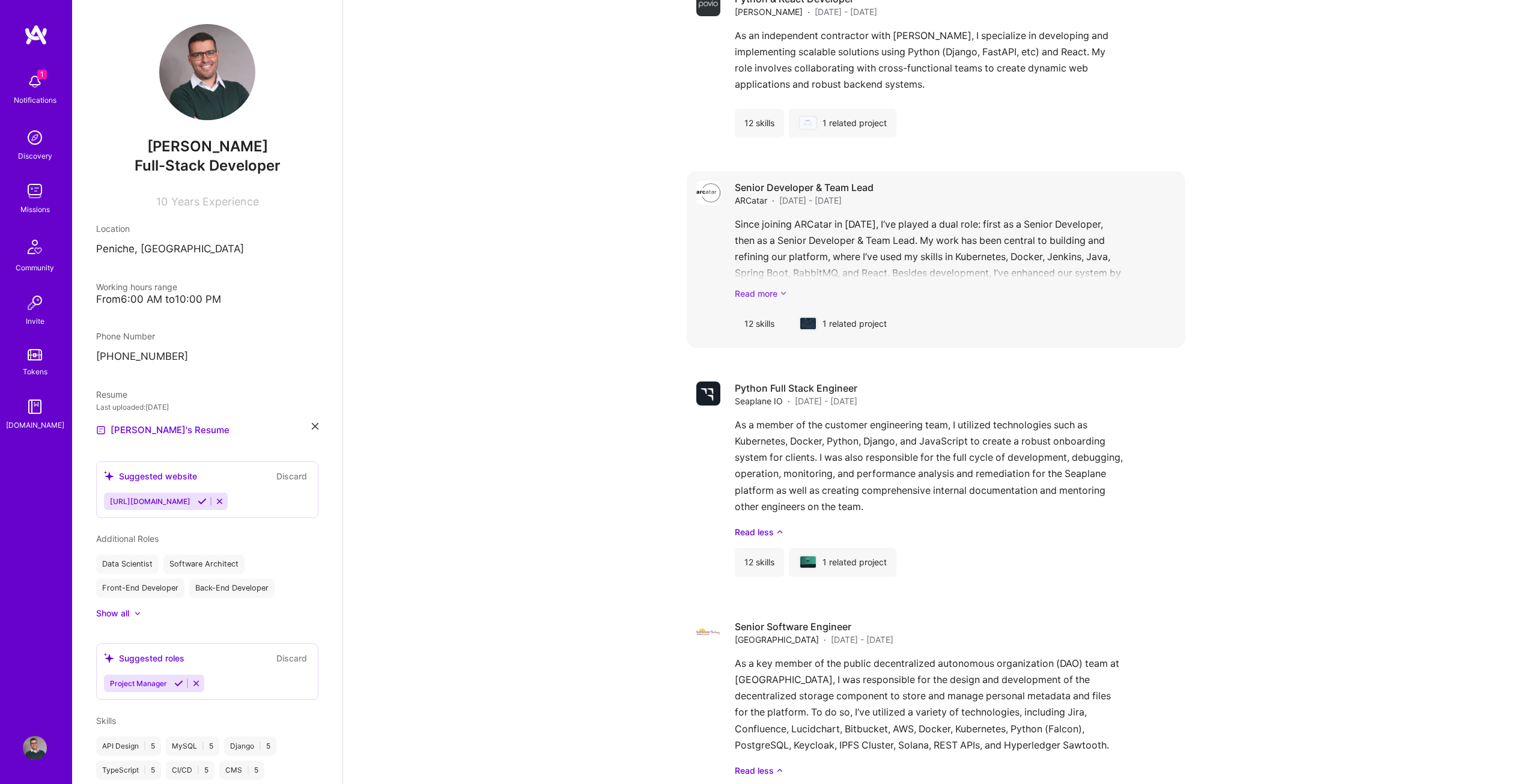
click at [767, 287] on link "Read more" at bounding box center [955, 293] width 441 height 12
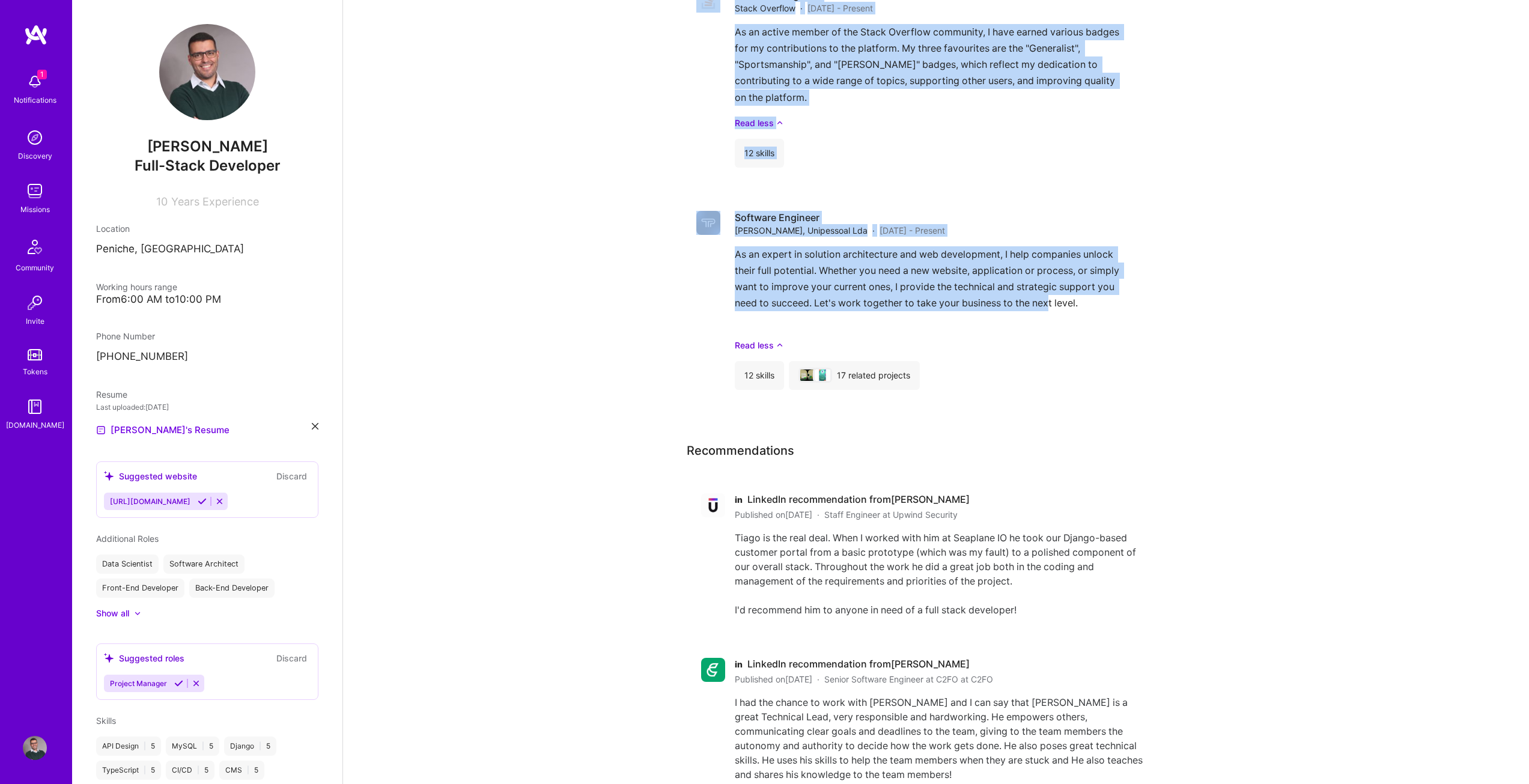
scroll to position [5165, 0]
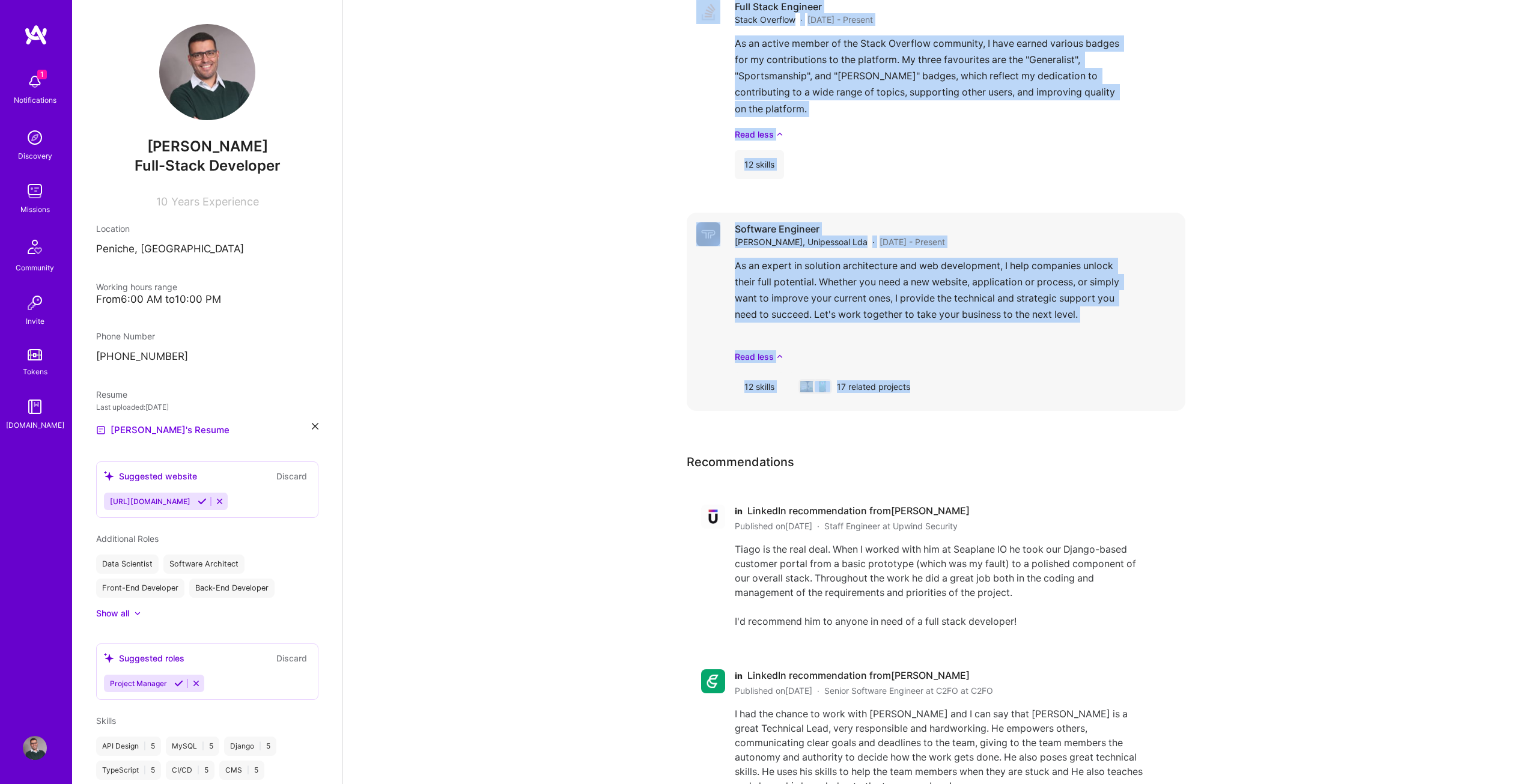
drag, startPoint x: 684, startPoint y: 118, endPoint x: 1123, endPoint y: 364, distance: 503.2
copy div "Lorem ip Dolors ametcon adipisci elitsedd eius 66+ tempo in utl etdo, magnaali,…"
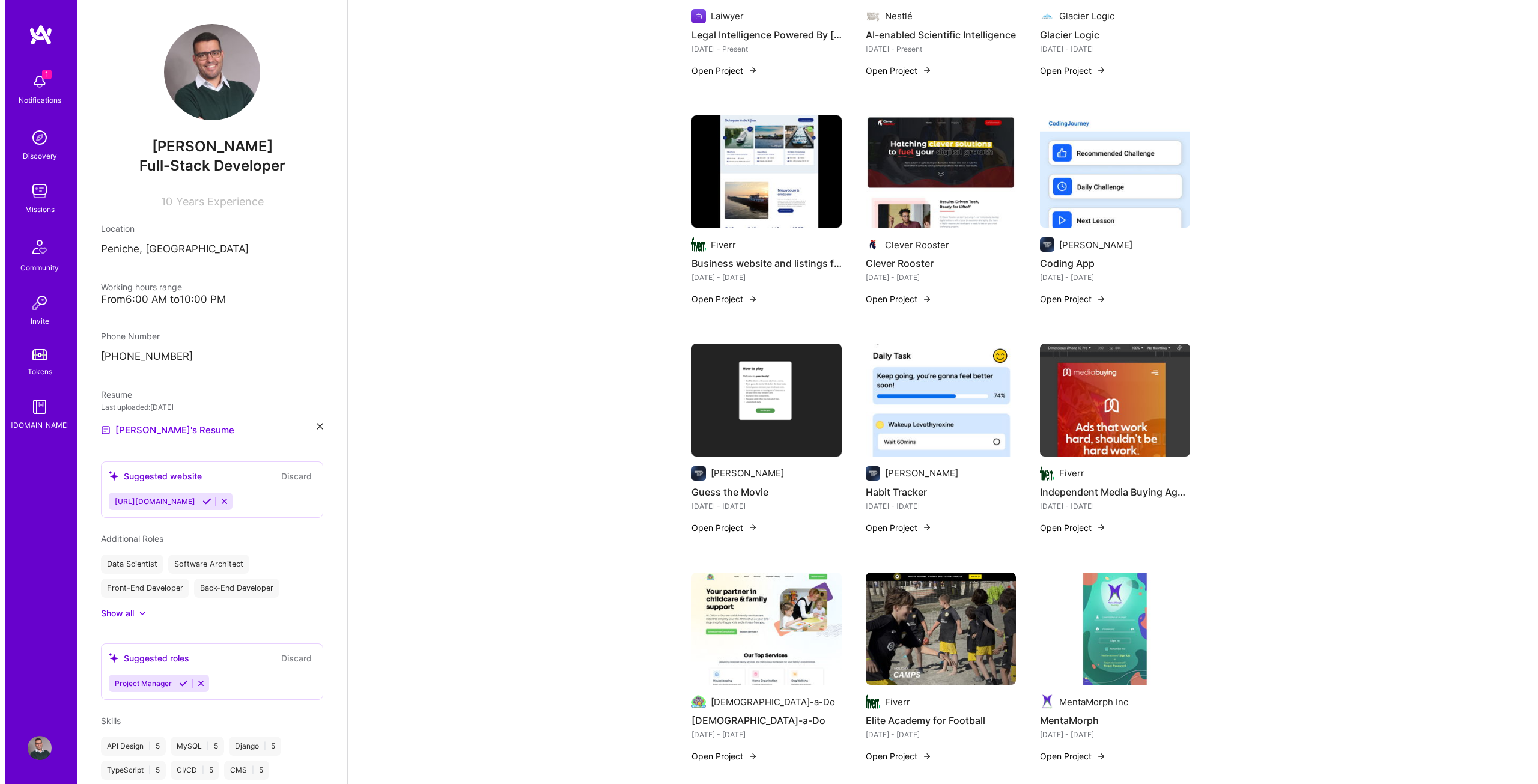
scroll to position [0, 0]
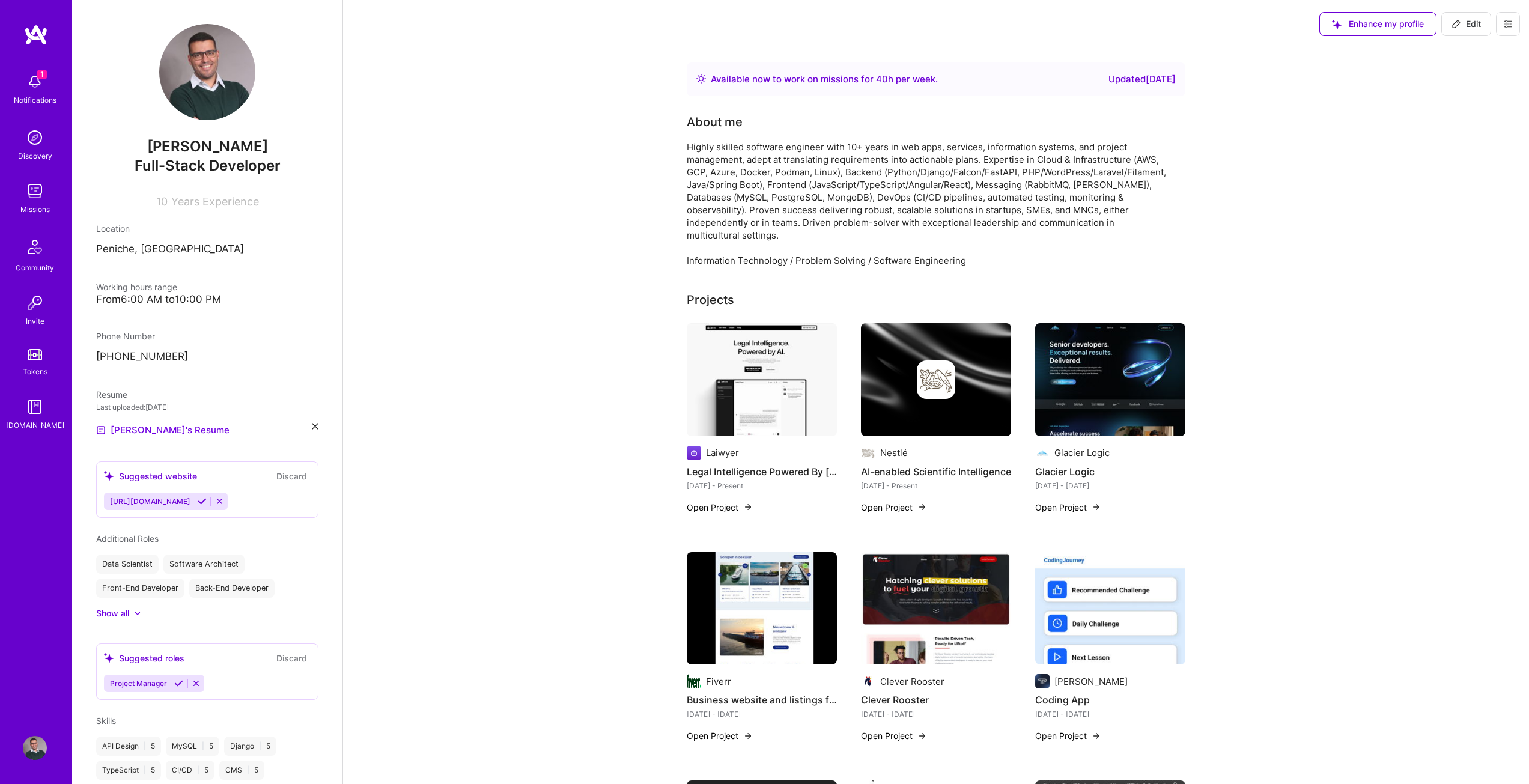
click at [734, 501] on button "Open Project" at bounding box center [719, 507] width 66 height 12
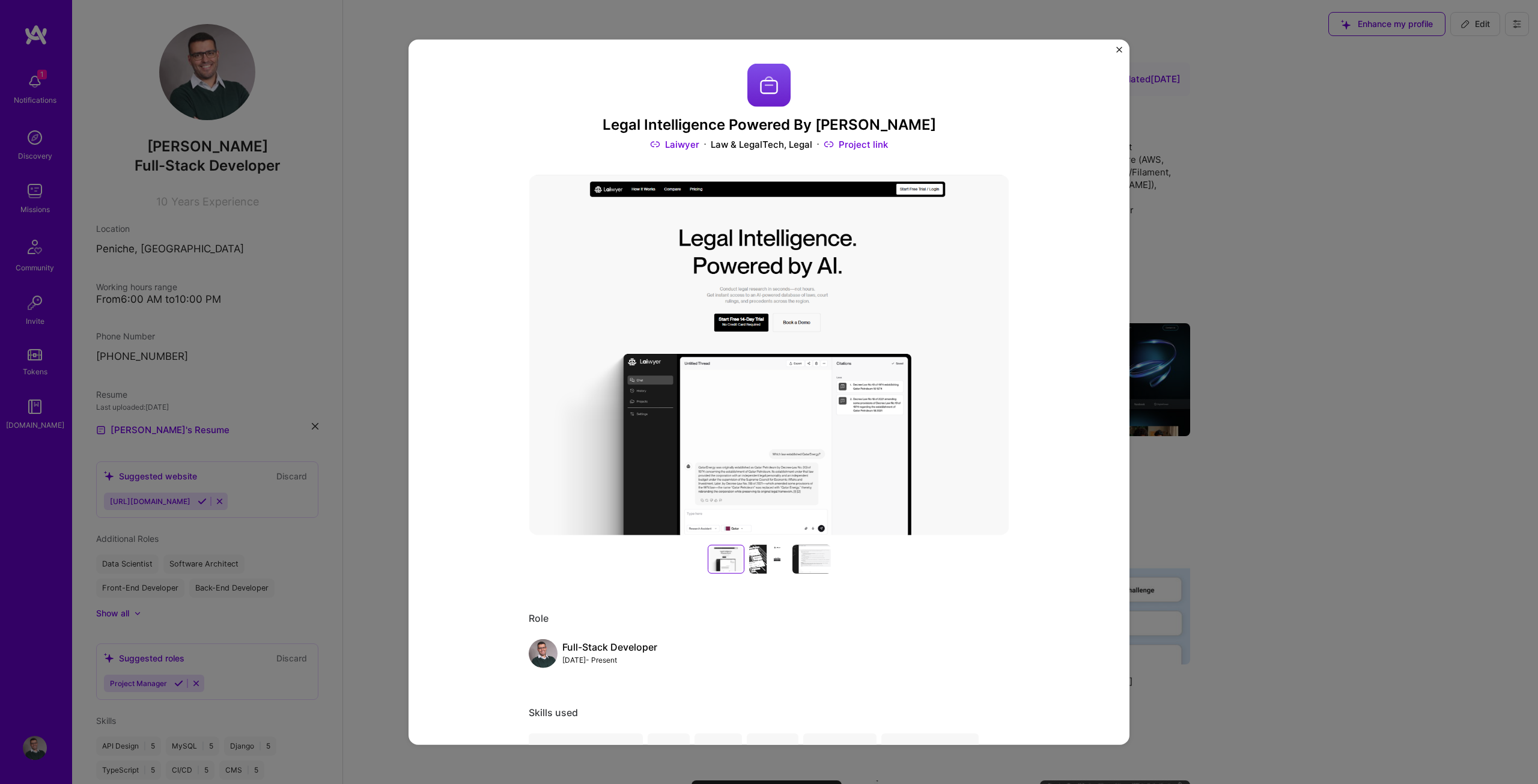
click at [758, 558] on div at bounding box center [769, 559] width 39 height 29
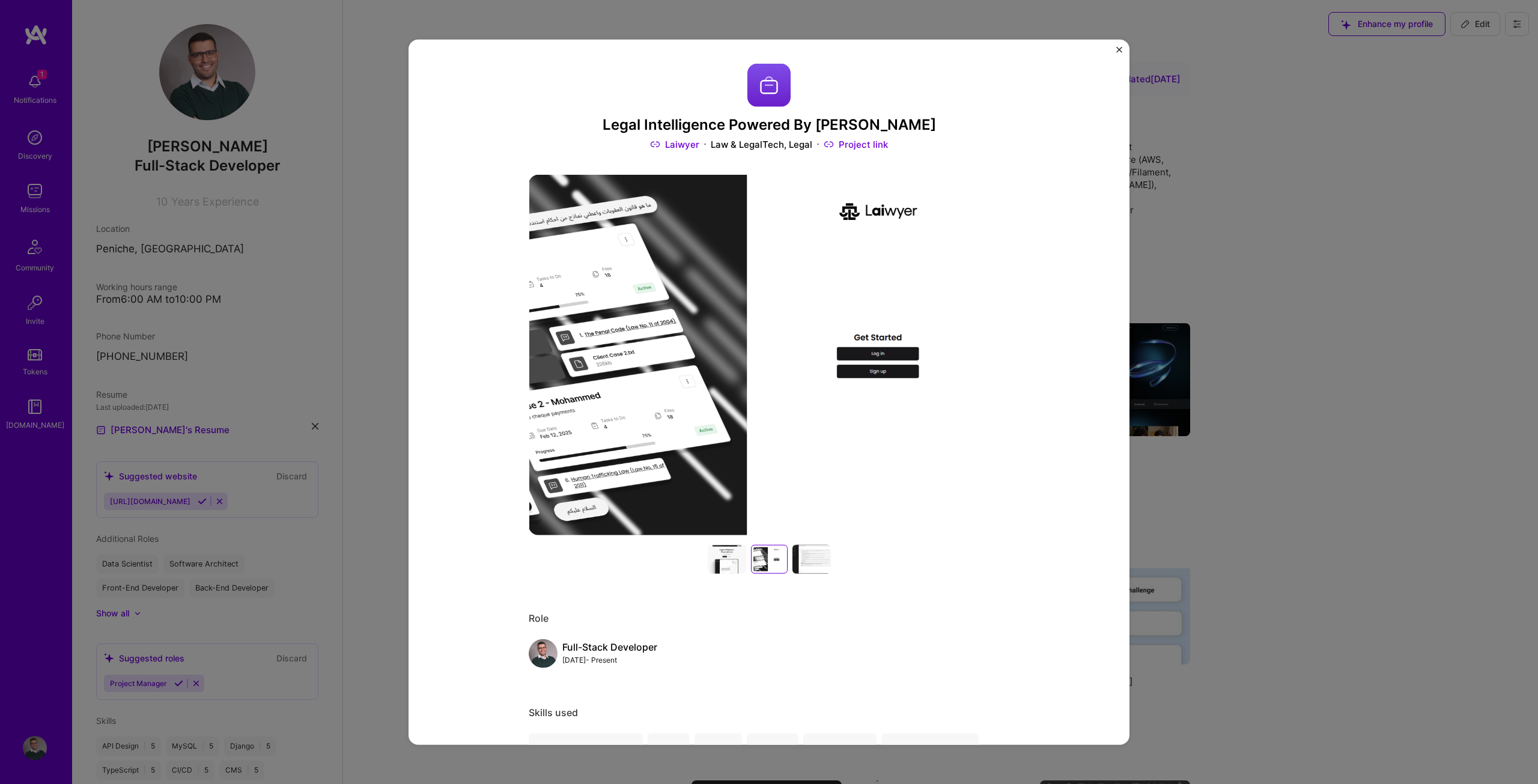
click at [810, 557] on div at bounding box center [812, 559] width 39 height 29
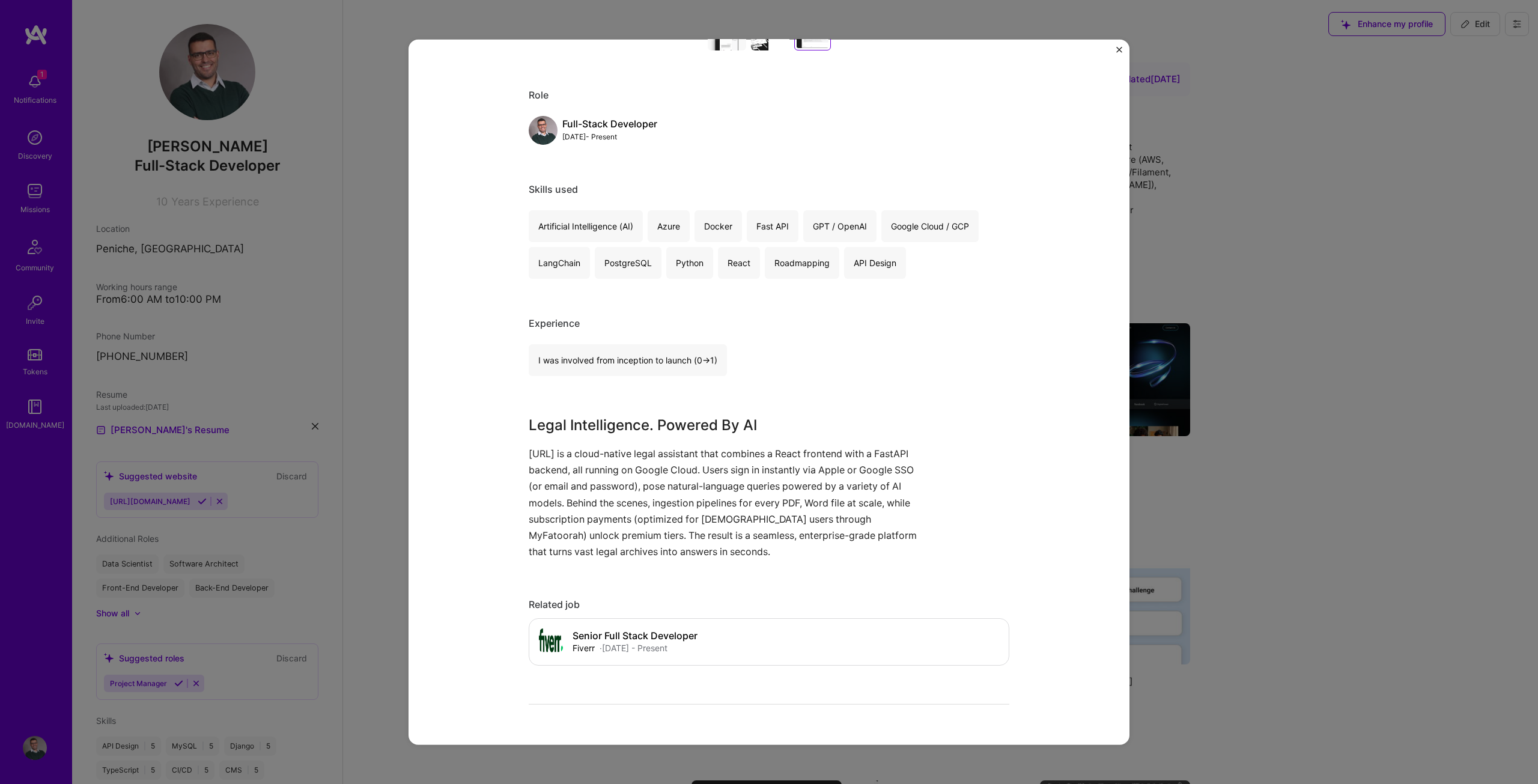
scroll to position [540, 0]
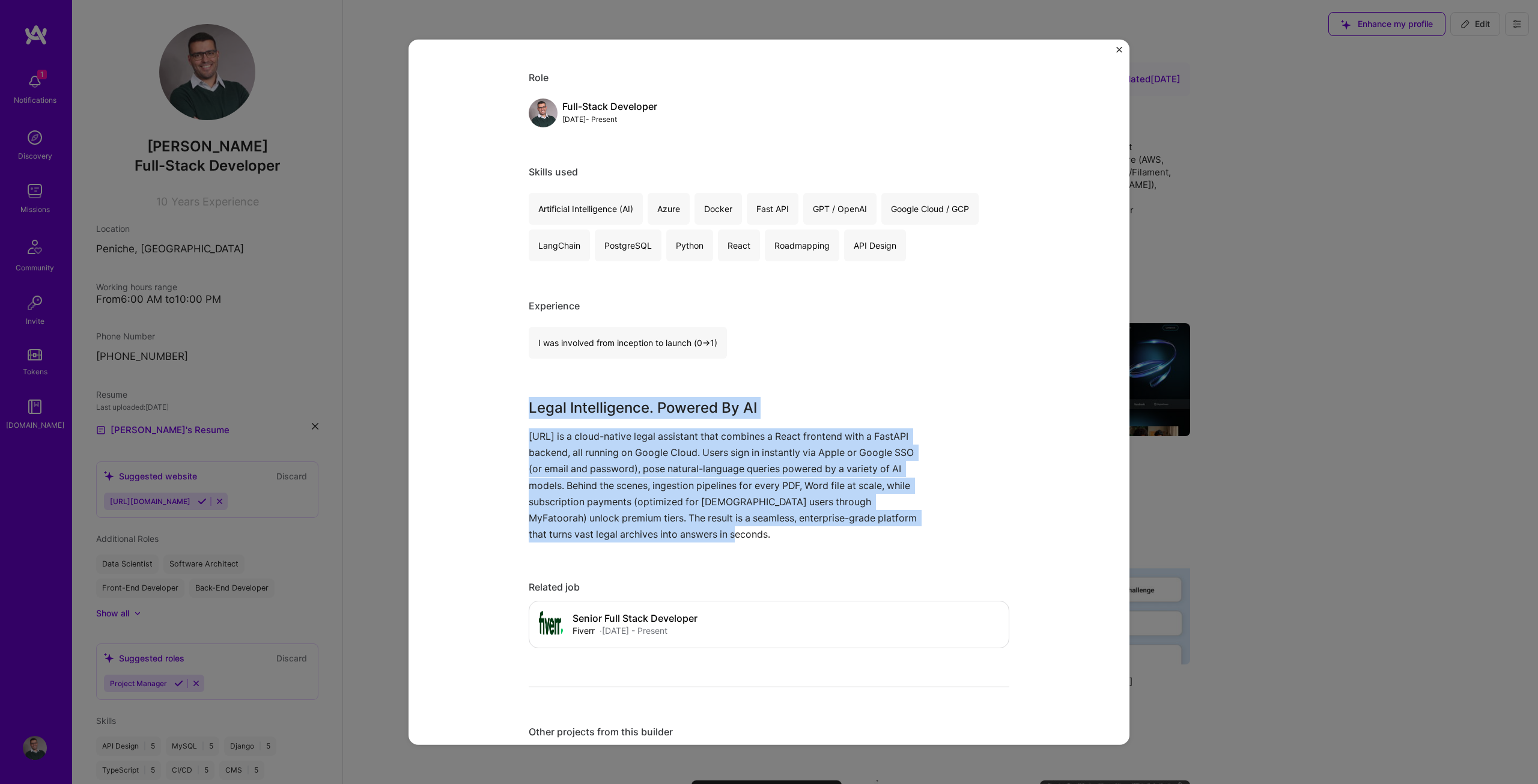
drag, startPoint x: 521, startPoint y: 404, endPoint x: 902, endPoint y: 529, distance: 401.0
click at [902, 529] on div "Legal Intelligence Powered By AI Laiwyer Law & LegalTech, Legal Project link Ro…" at bounding box center [769, 391] width 721 height 706
copy div "Legal Intelligence. Powered By AI [URL] is a cloud-native legal assistant that …"
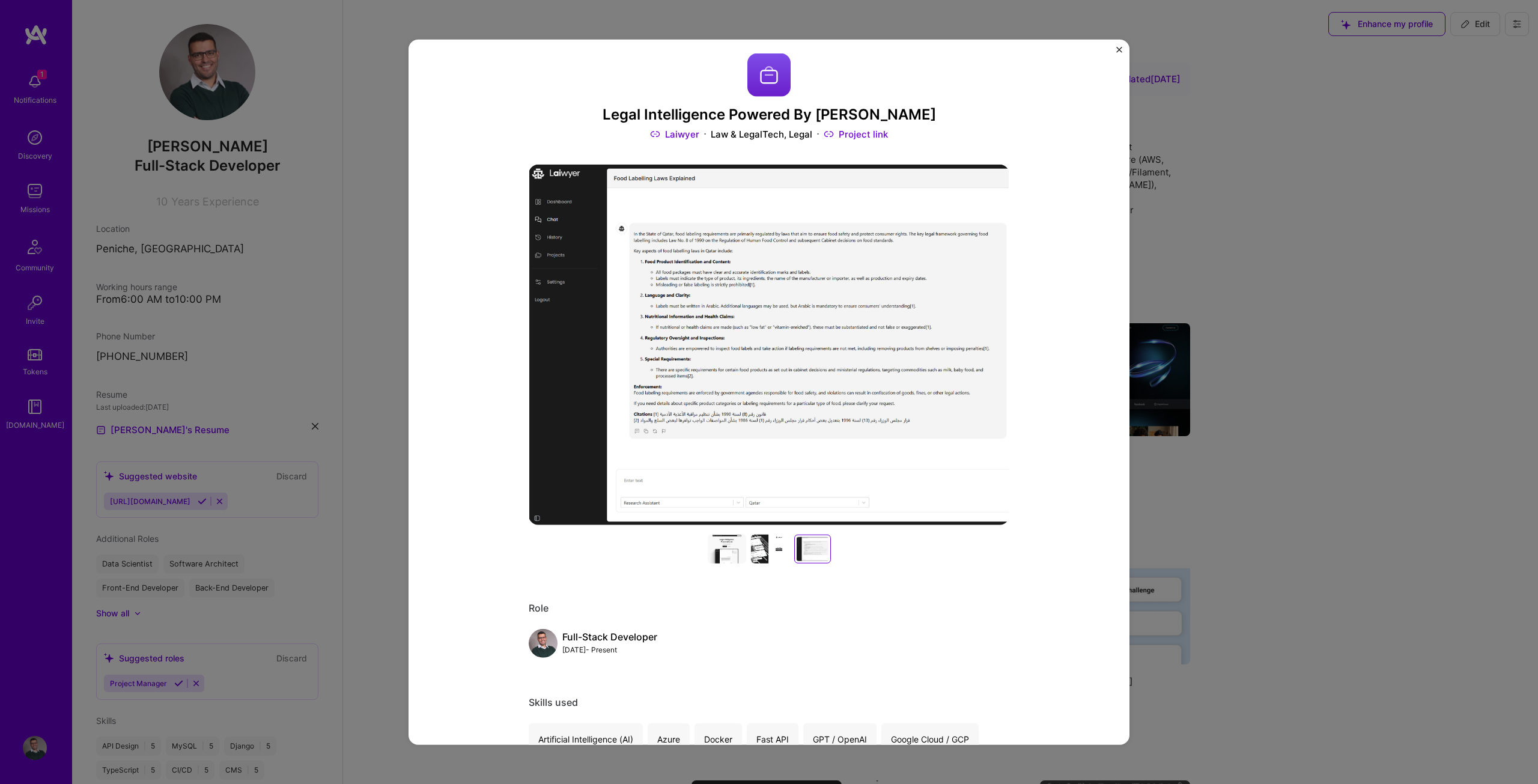
scroll to position [0, 0]
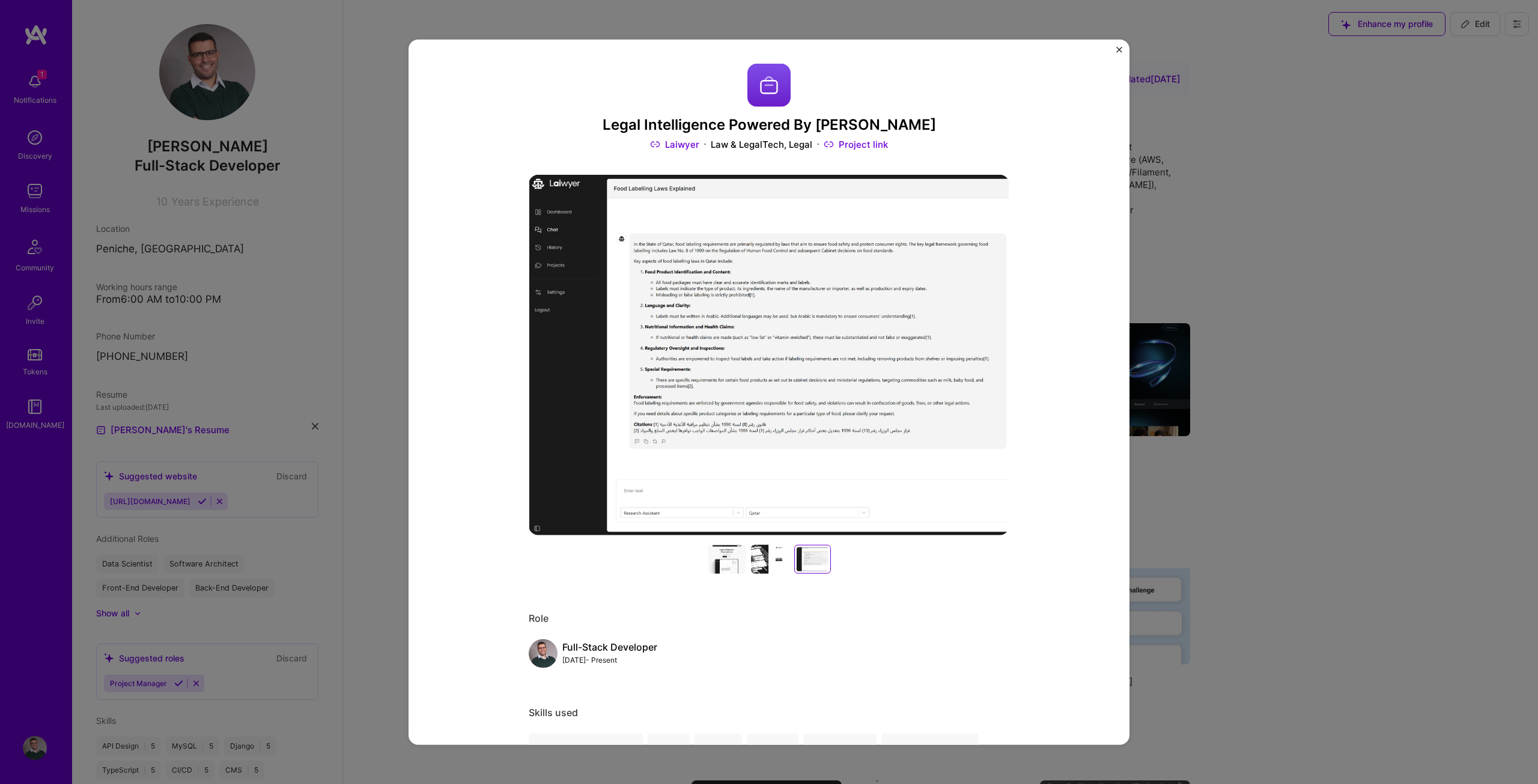
click at [704, 126] on h3 "Legal Intelligence Powered By [PERSON_NAME]" at bounding box center [769, 124] width 480 height 18
click at [704, 125] on h3 "Legal Intelligence Powered By [PERSON_NAME]" at bounding box center [769, 124] width 480 height 18
copy h3 "Legal Intelligence Powered By [PERSON_NAME]"
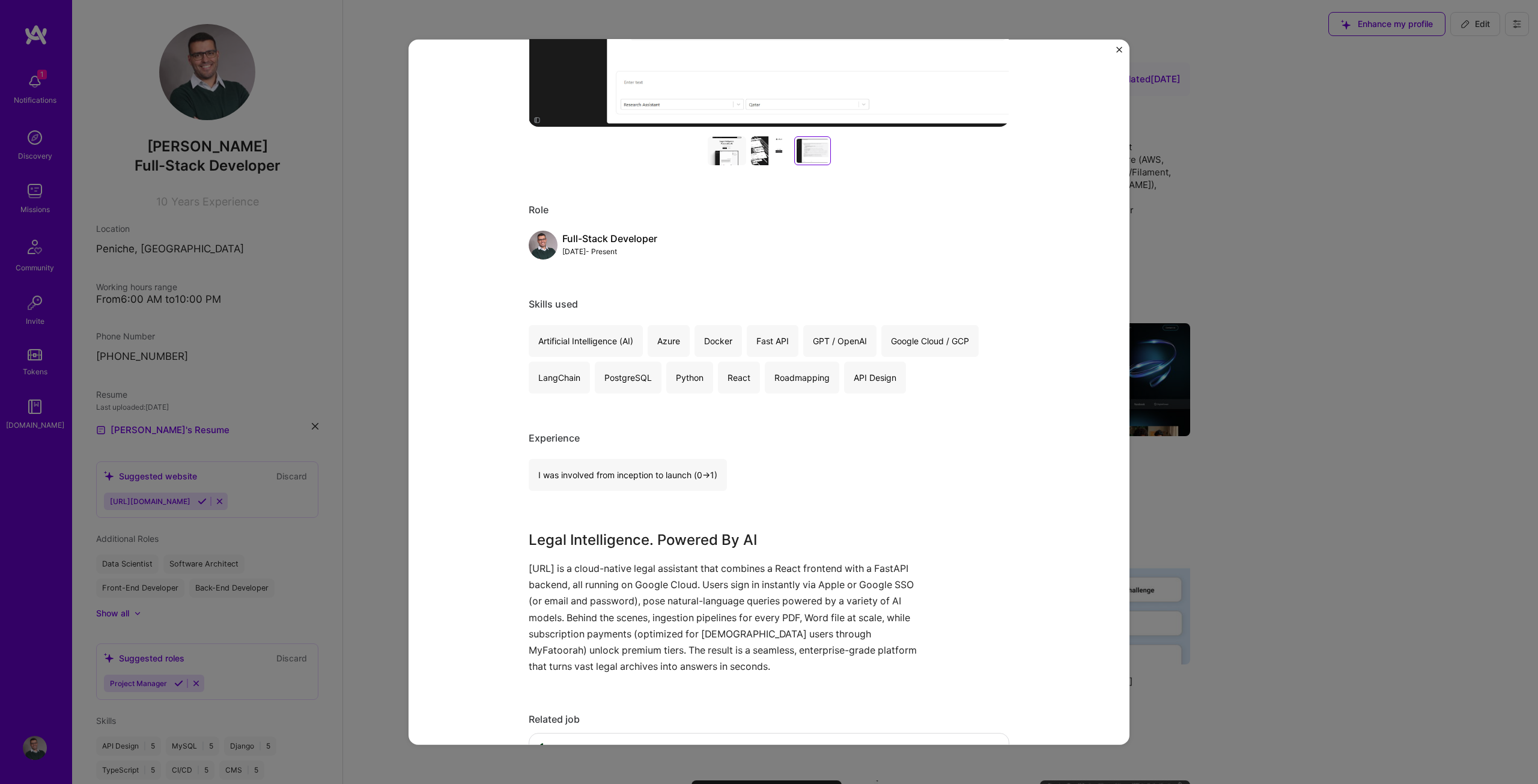
scroll to position [421, 0]
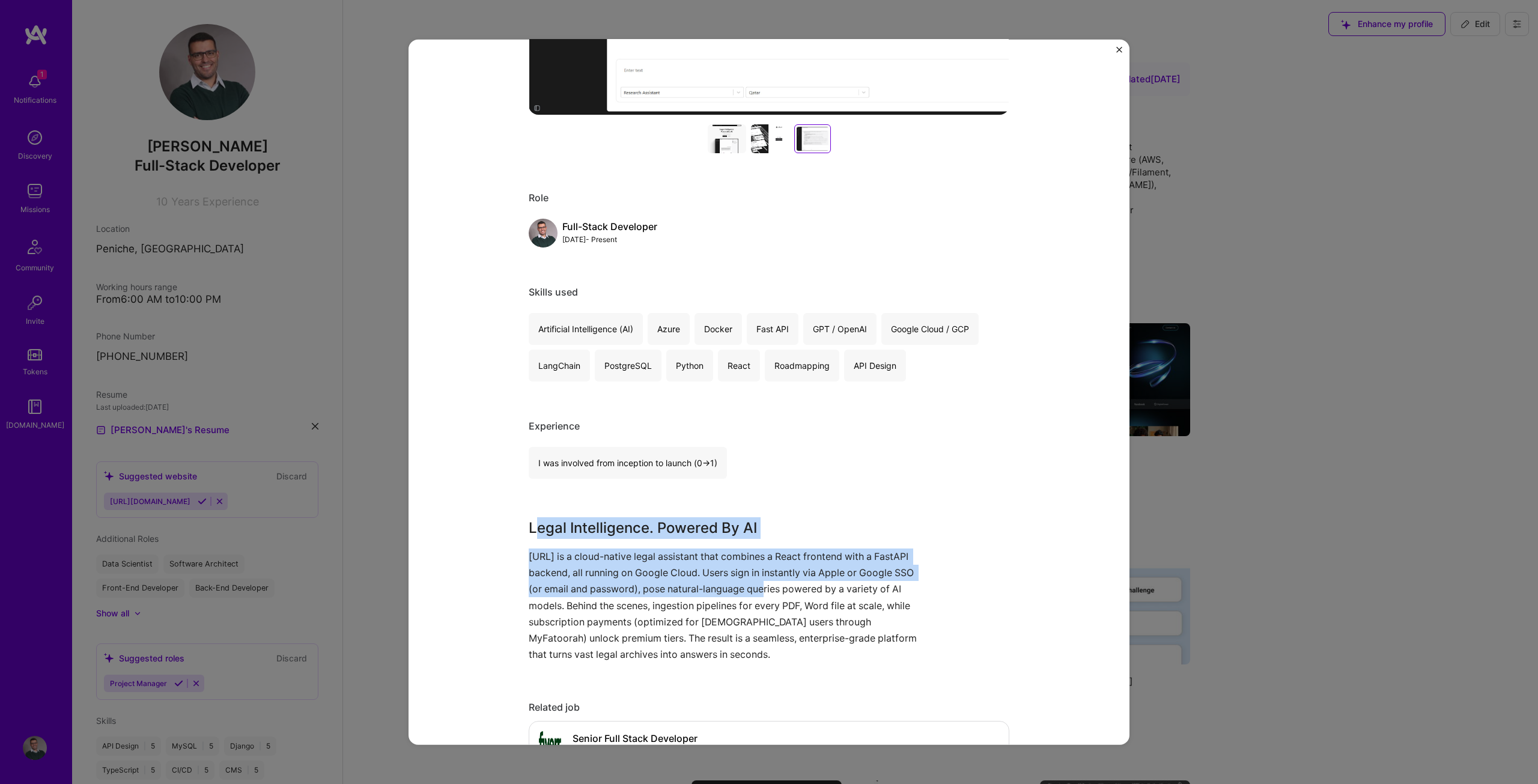
drag, startPoint x: 530, startPoint y: 525, endPoint x: 808, endPoint y: 598, distance: 287.4
click at [793, 594] on div "Legal Intelligence. Powered By AI [URL] is a cloud-native legal assistant that …" at bounding box center [724, 590] width 390 height 145
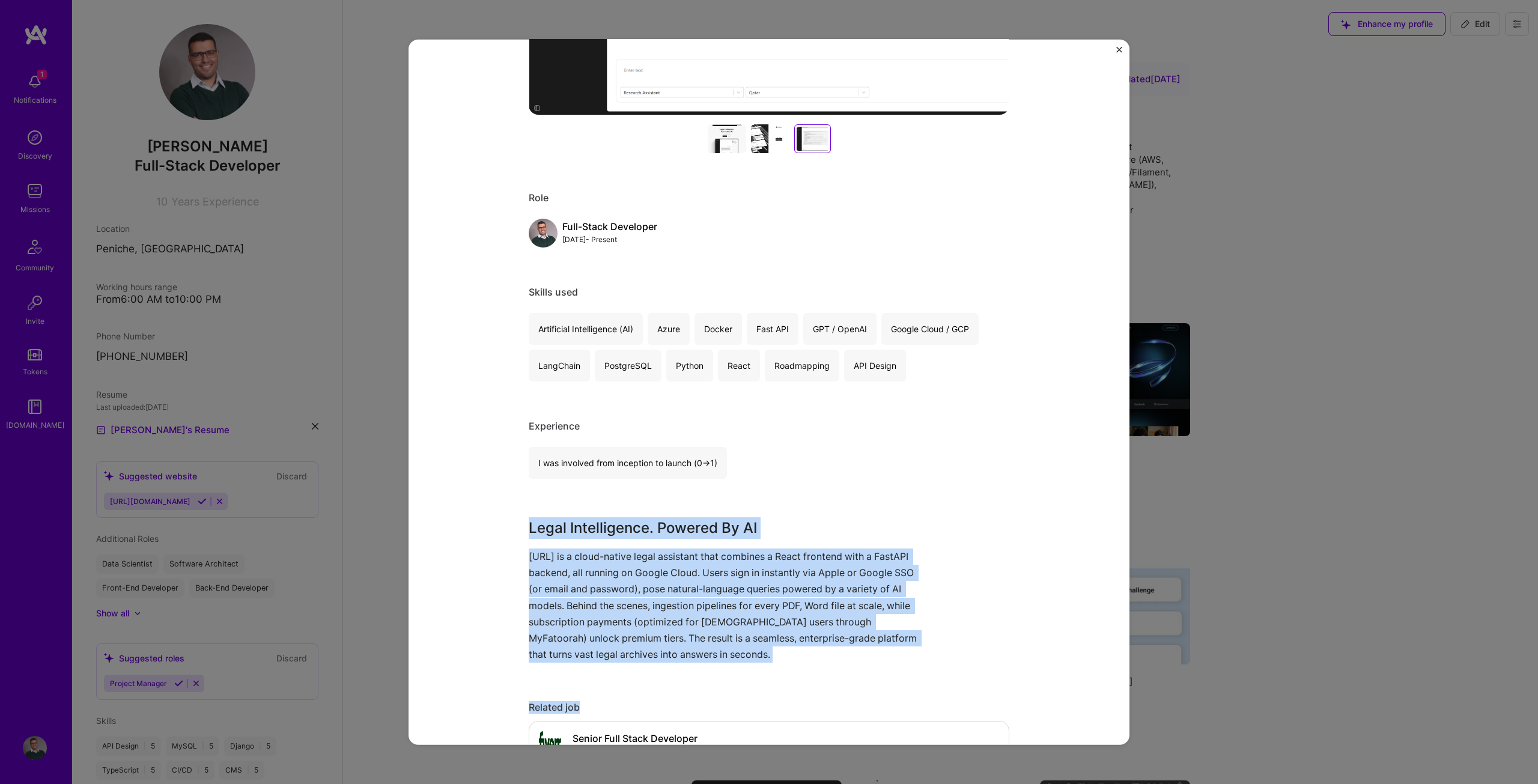
drag, startPoint x: 765, startPoint y: 638, endPoint x: 507, endPoint y: 526, distance: 281.3
click at [507, 526] on div "Legal Intelligence Powered By AI Laiwyer Law & LegalTech, Legal Project link Ro…" at bounding box center [769, 391] width 721 height 706
copy div "Legal Intelligence. Powered By AI [URL] is a cloud-native legal assistant that …"
click at [814, 656] on p "[URL] is a cloud-native legal assistant that combines a React frontend with a F…" at bounding box center [724, 605] width 390 height 114
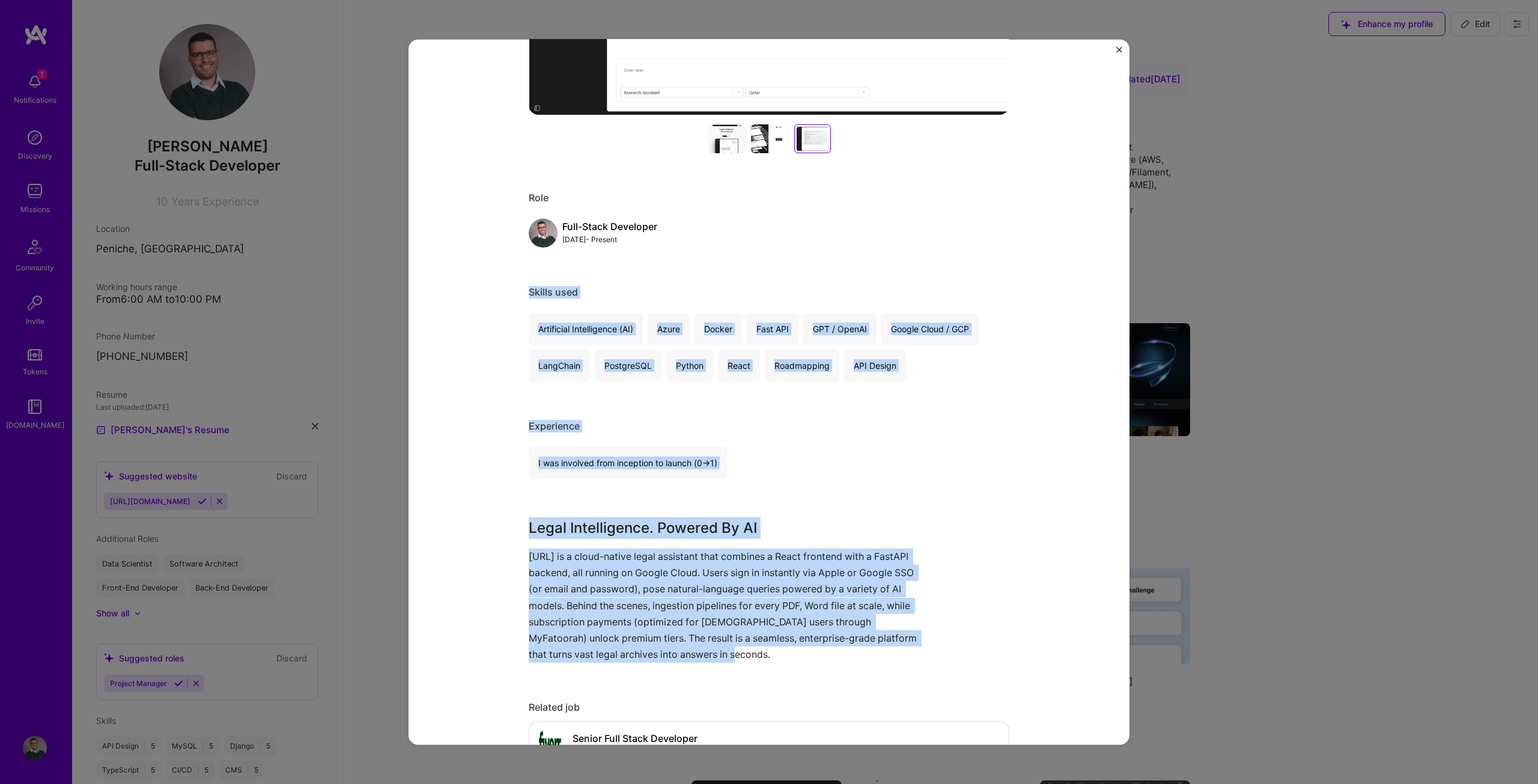
drag, startPoint x: 782, startPoint y: 650, endPoint x: 491, endPoint y: 281, distance: 469.9
click at [491, 281] on div "Legal Intelligence Powered By AI Laiwyer Law & LegalTech, Legal Project link Ro…" at bounding box center [769, 391] width 721 height 706
copy div "Skills used Artificial Intelligence (AI) Azure Docker Fast API GPT / OpenAI Goo…"
click at [903, 445] on div "Experience I was involved from inception to launch (0 -> 1)" at bounding box center [769, 449] width 480 height 59
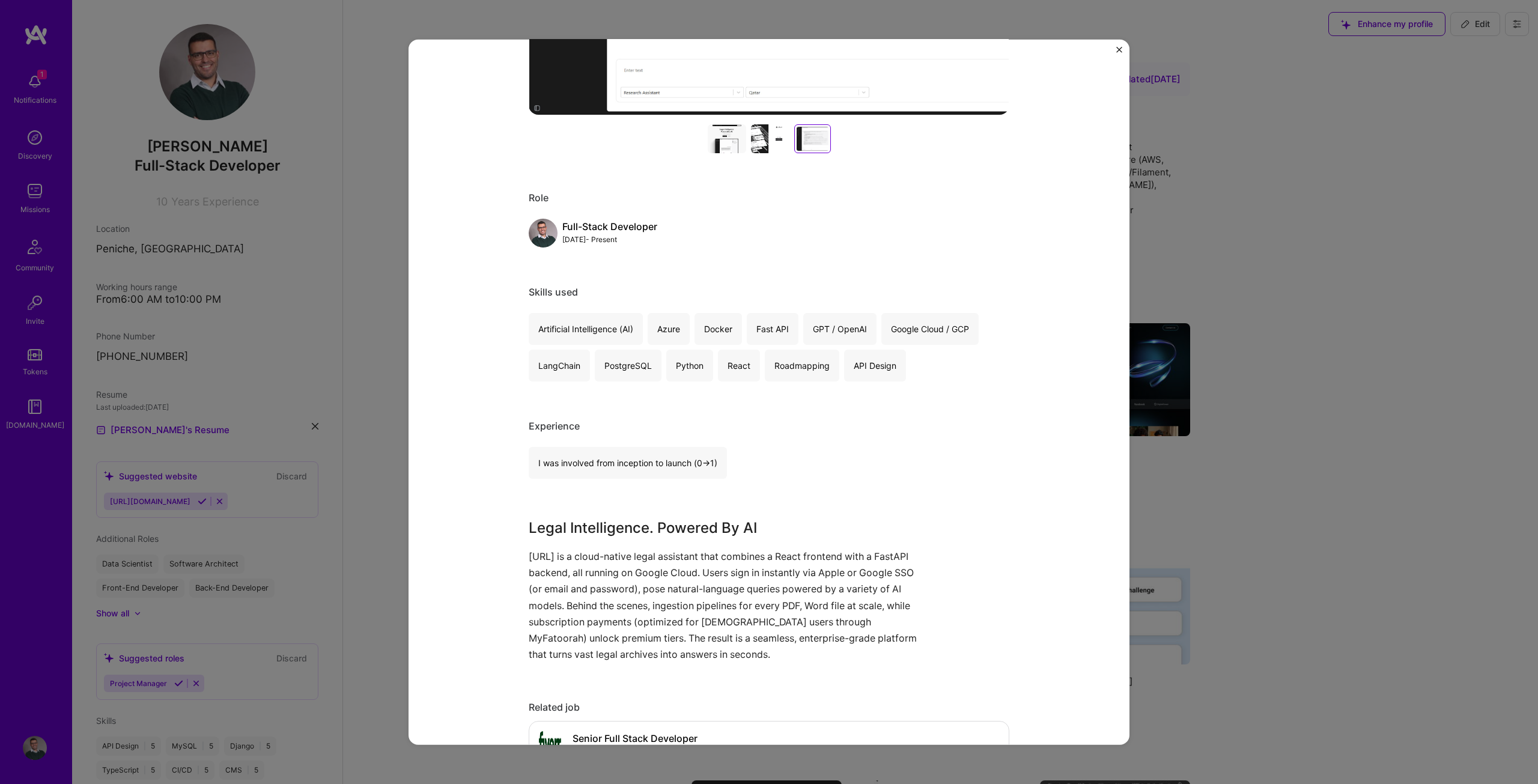
click at [1335, 374] on div "Legal Intelligence Powered By AI Laiwyer Law & LegalTech, Legal Project link Ro…" at bounding box center [769, 392] width 1538 height 784
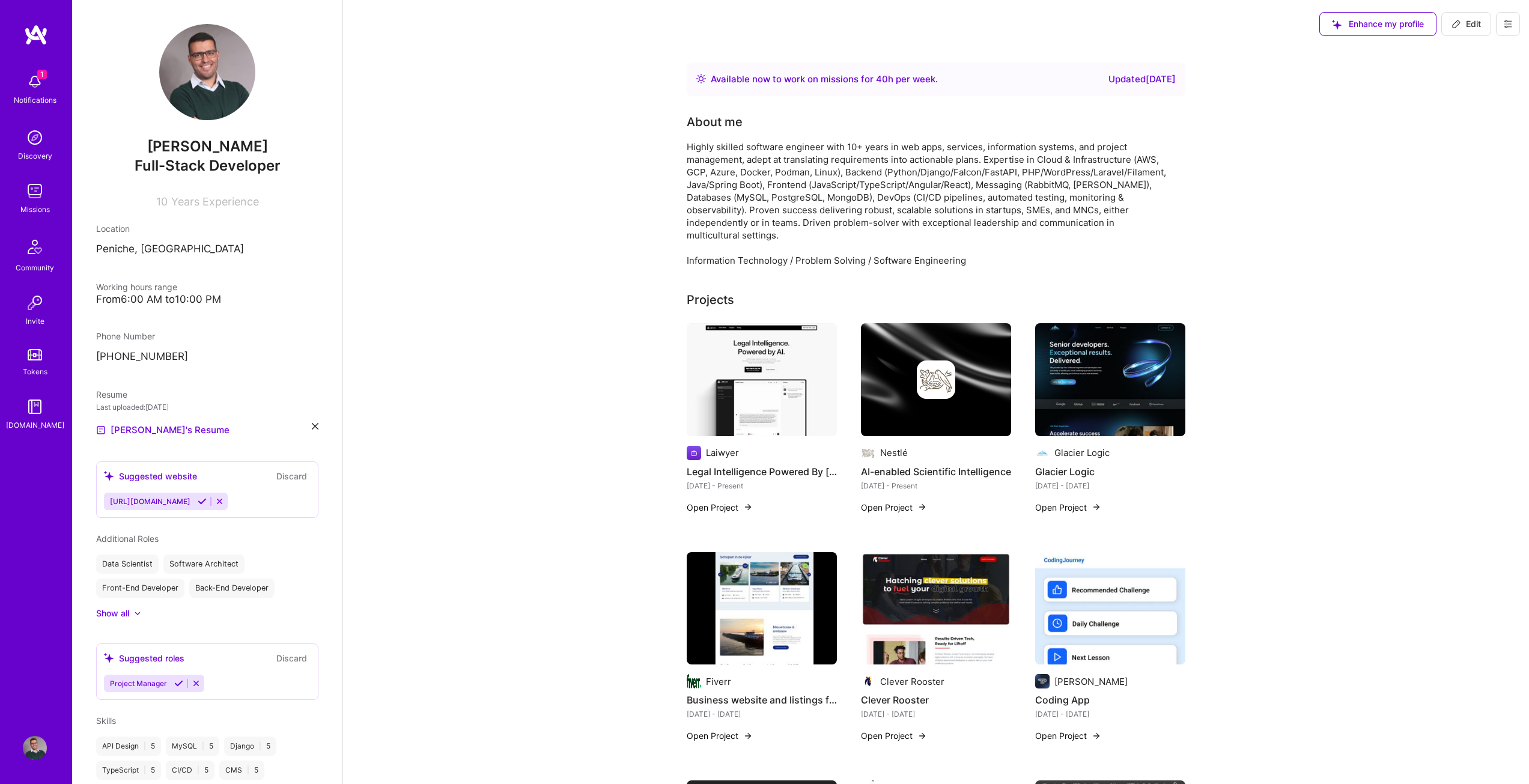
click at [916, 501] on button "Open Project" at bounding box center [893, 507] width 66 height 12
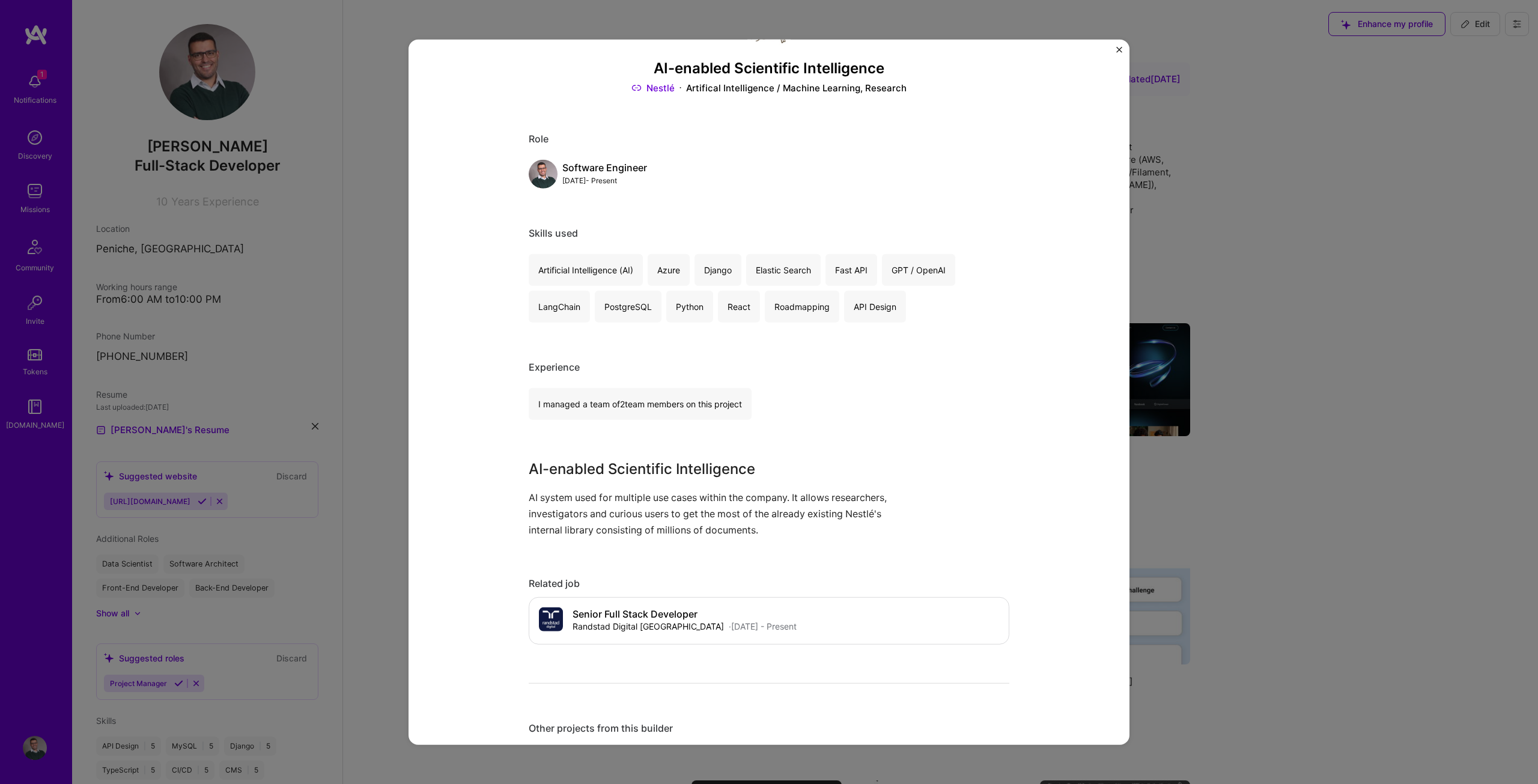
scroll to position [60, 0]
click at [657, 62] on h3 "AI-enabled Scientific Intelligence" at bounding box center [769, 64] width 480 height 18
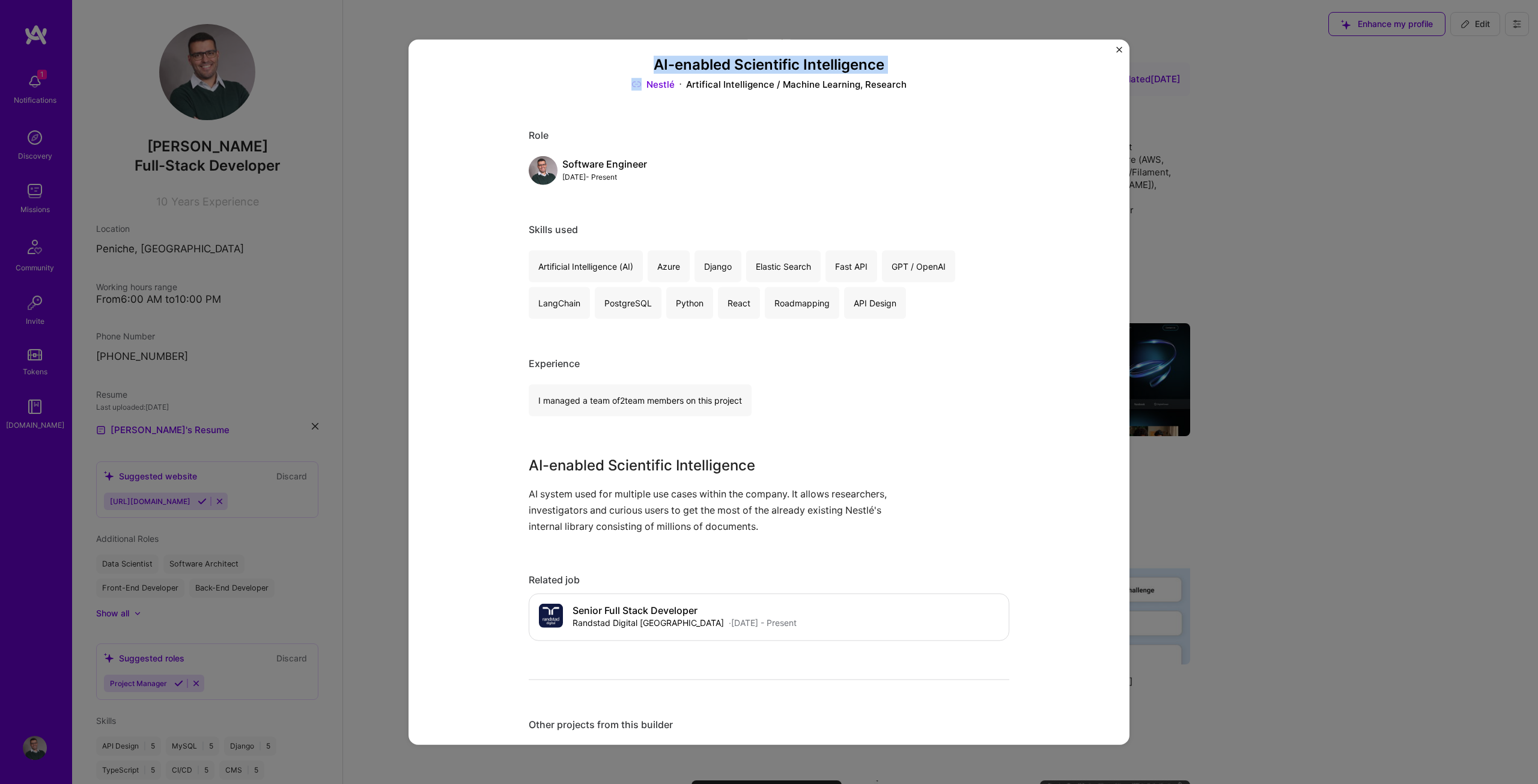
click at [657, 62] on h3 "AI-enabled Scientific Intelligence" at bounding box center [769, 64] width 480 height 18
copy h3 "AI-enabled Scientific Intelligence"
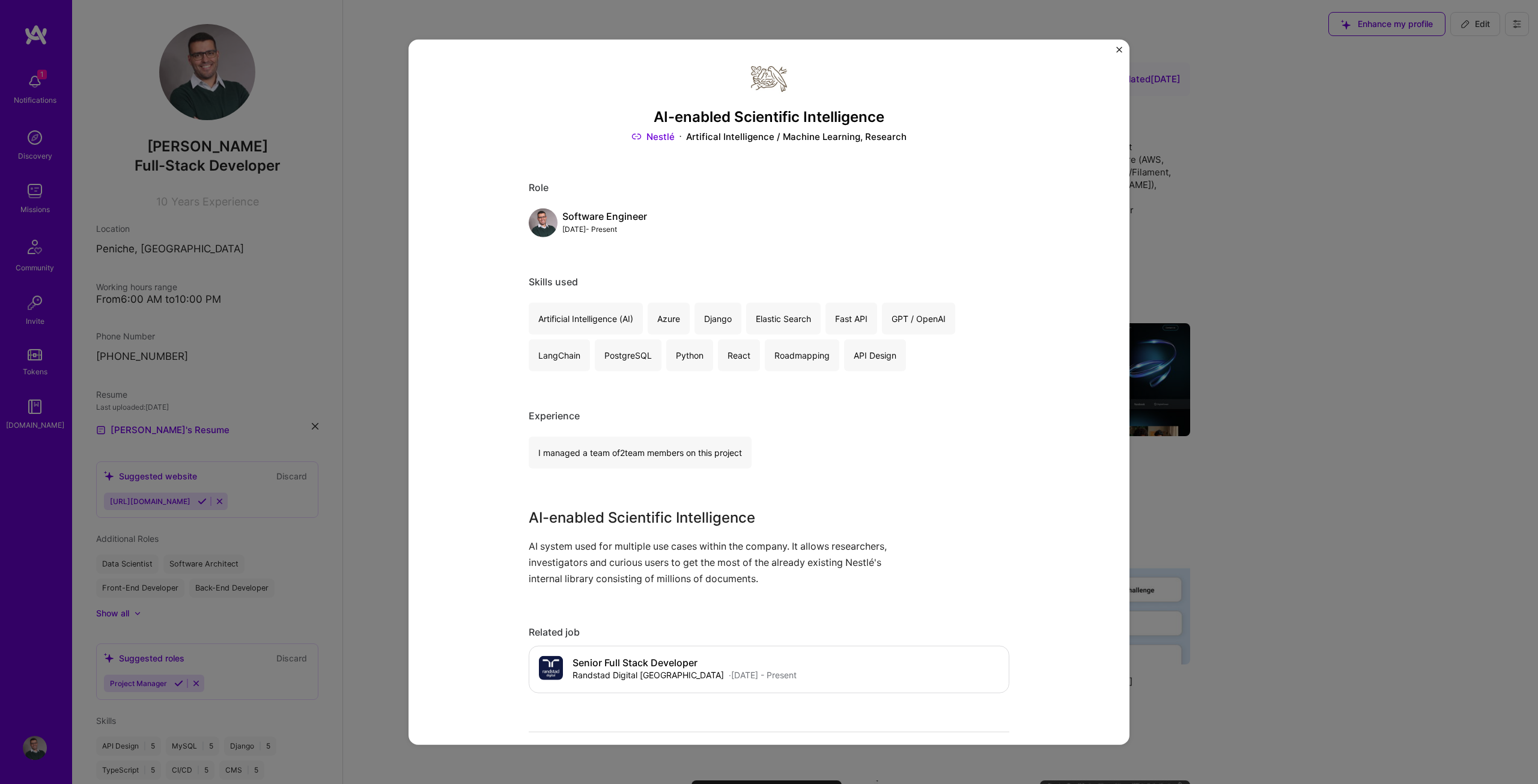
scroll to position [0, 0]
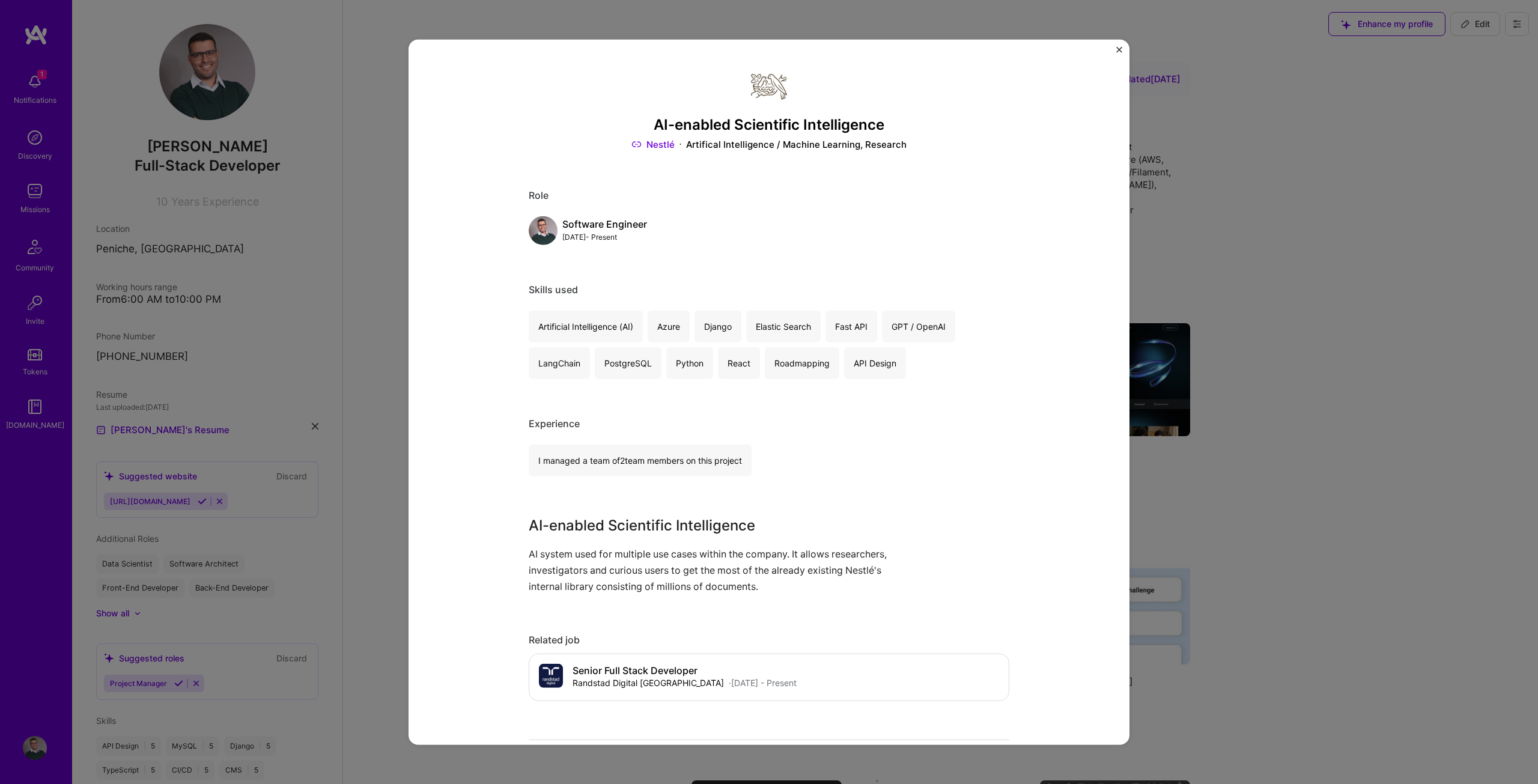
click at [1242, 228] on div "AI-enabled Scientific Intelligence Nestlé Artifical Intelligence / Machine Lear…" at bounding box center [769, 392] width 1538 height 784
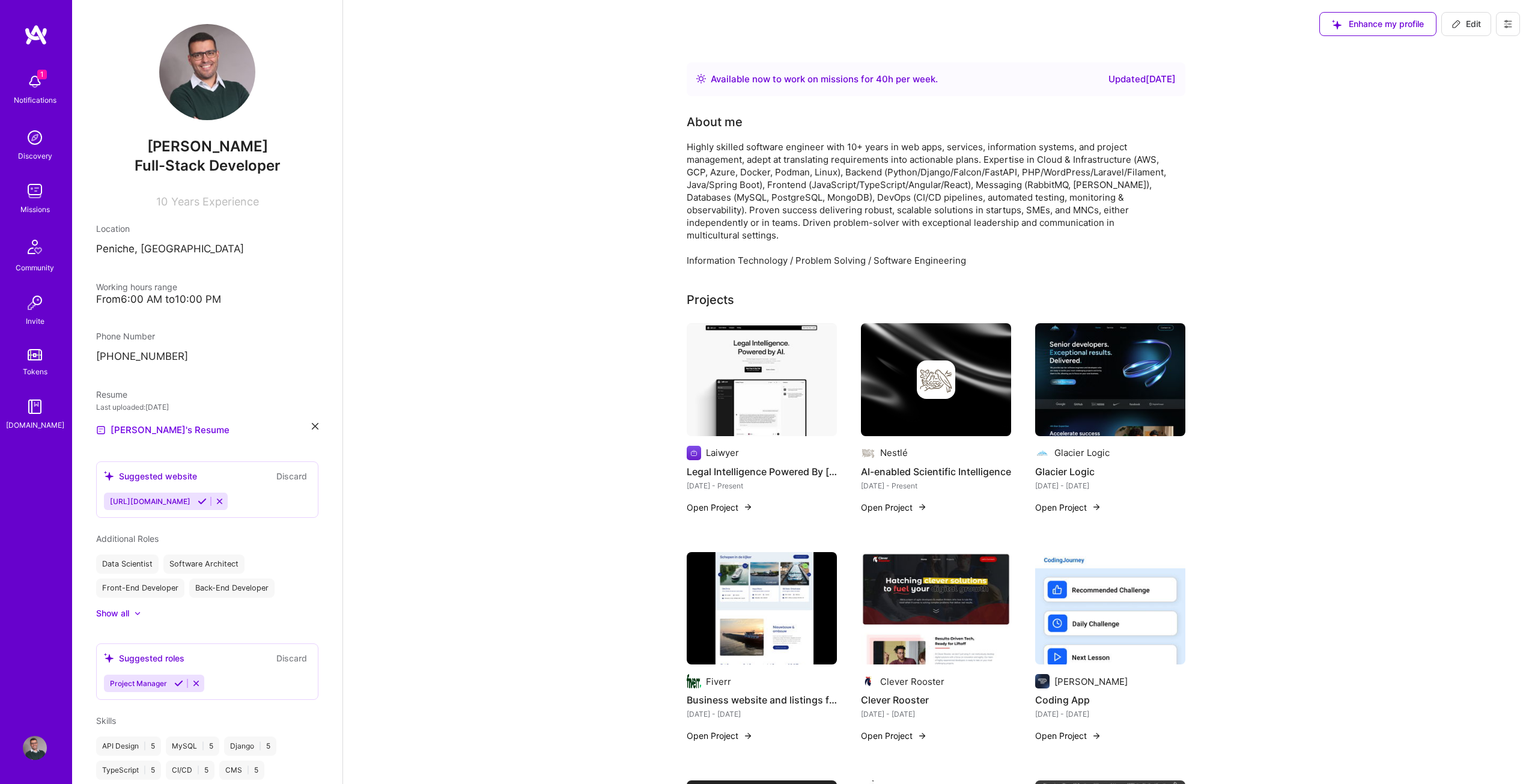
click at [1080, 501] on button "Open Project" at bounding box center [1067, 507] width 66 height 12
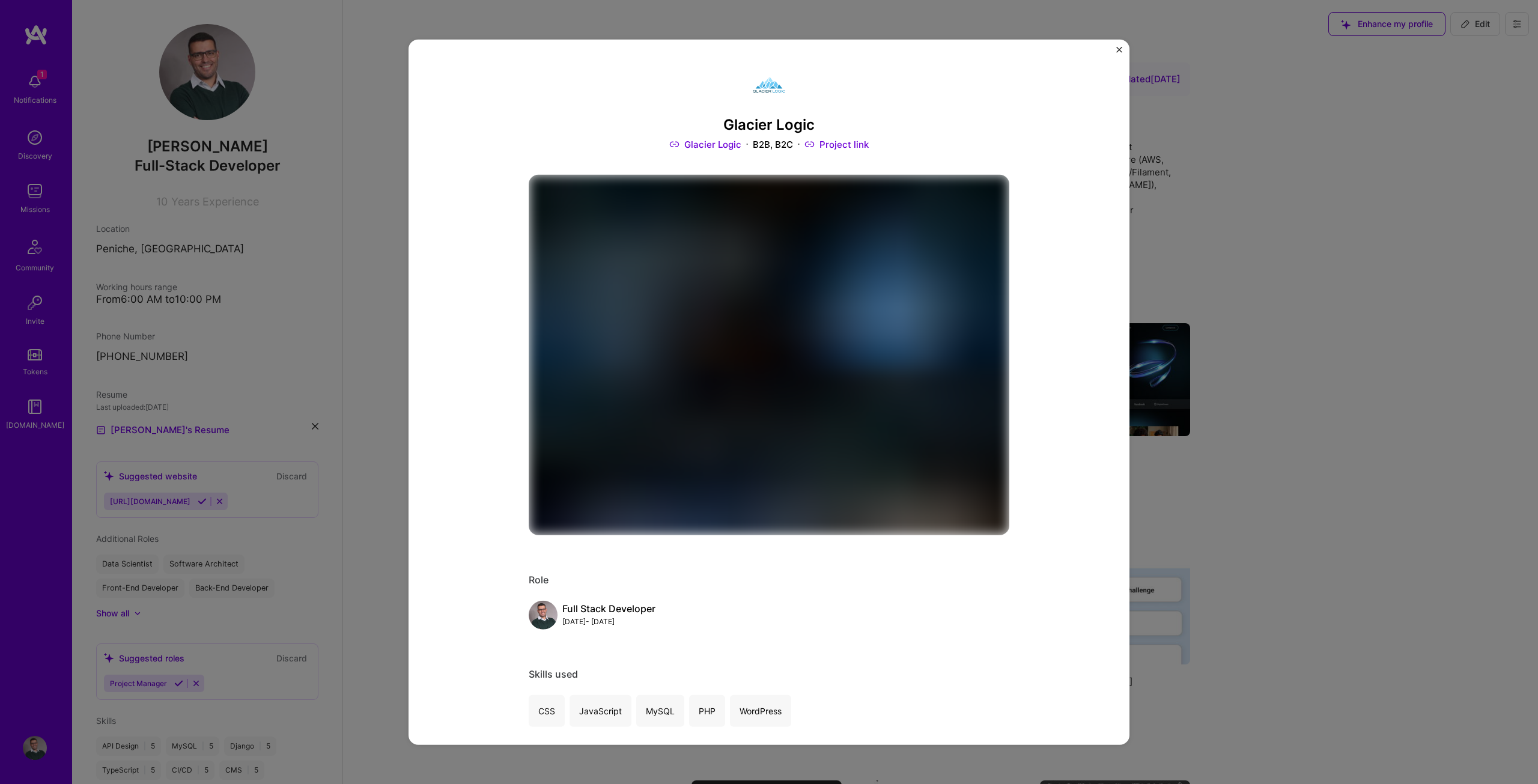
click at [739, 121] on h3 "Glacier Logic" at bounding box center [769, 124] width 480 height 18
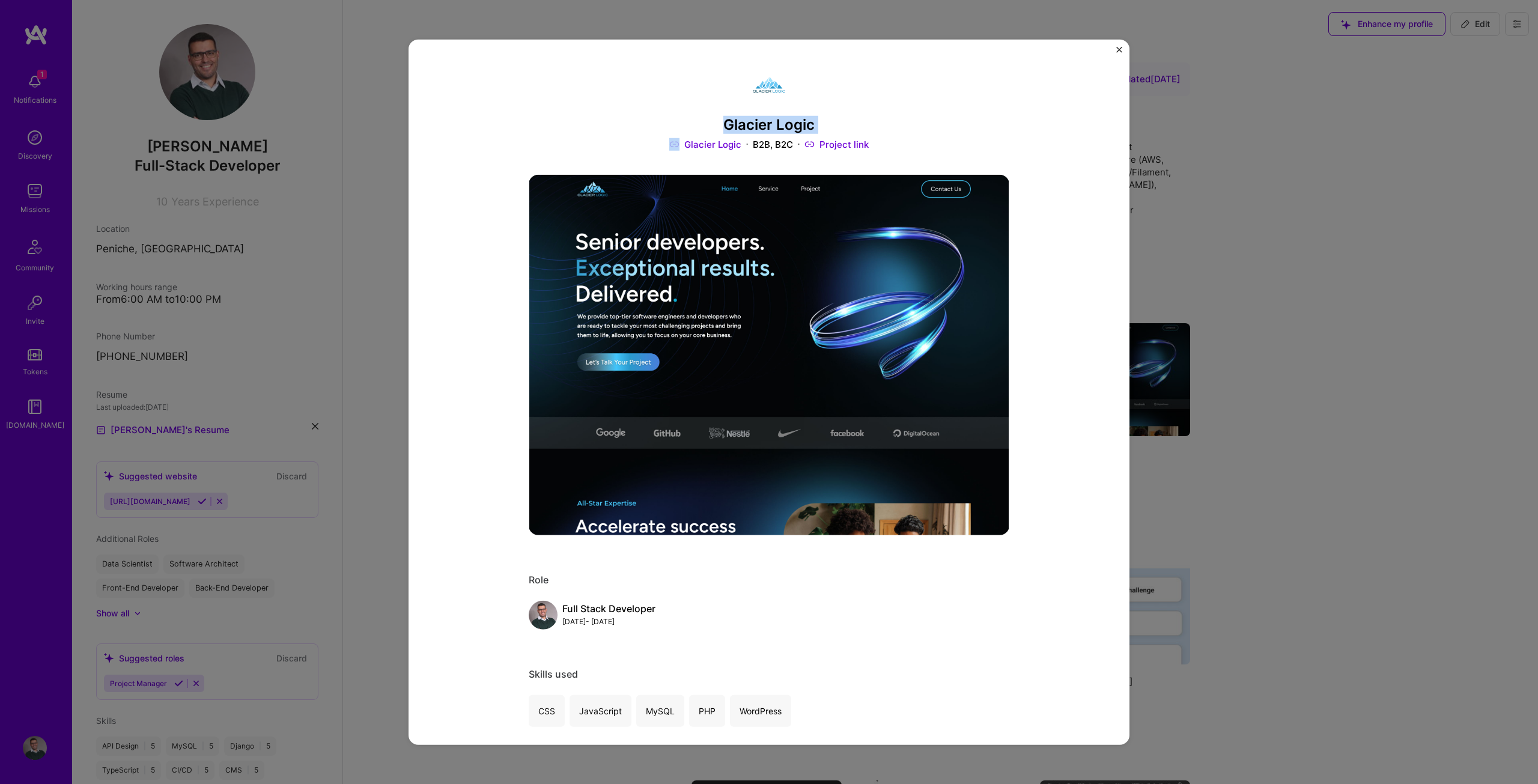
copy h3 "Glacier Logic"
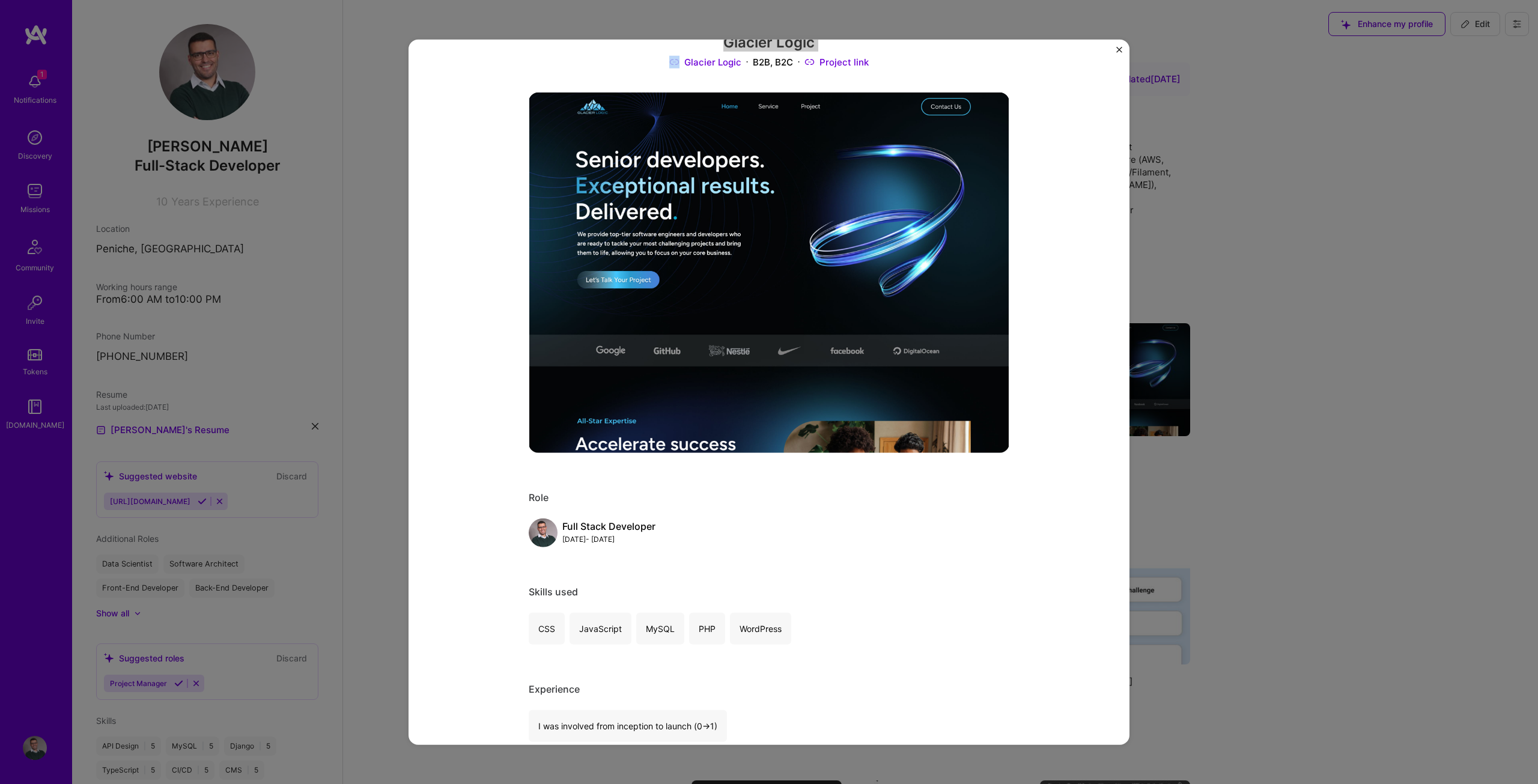
scroll to position [60, 0]
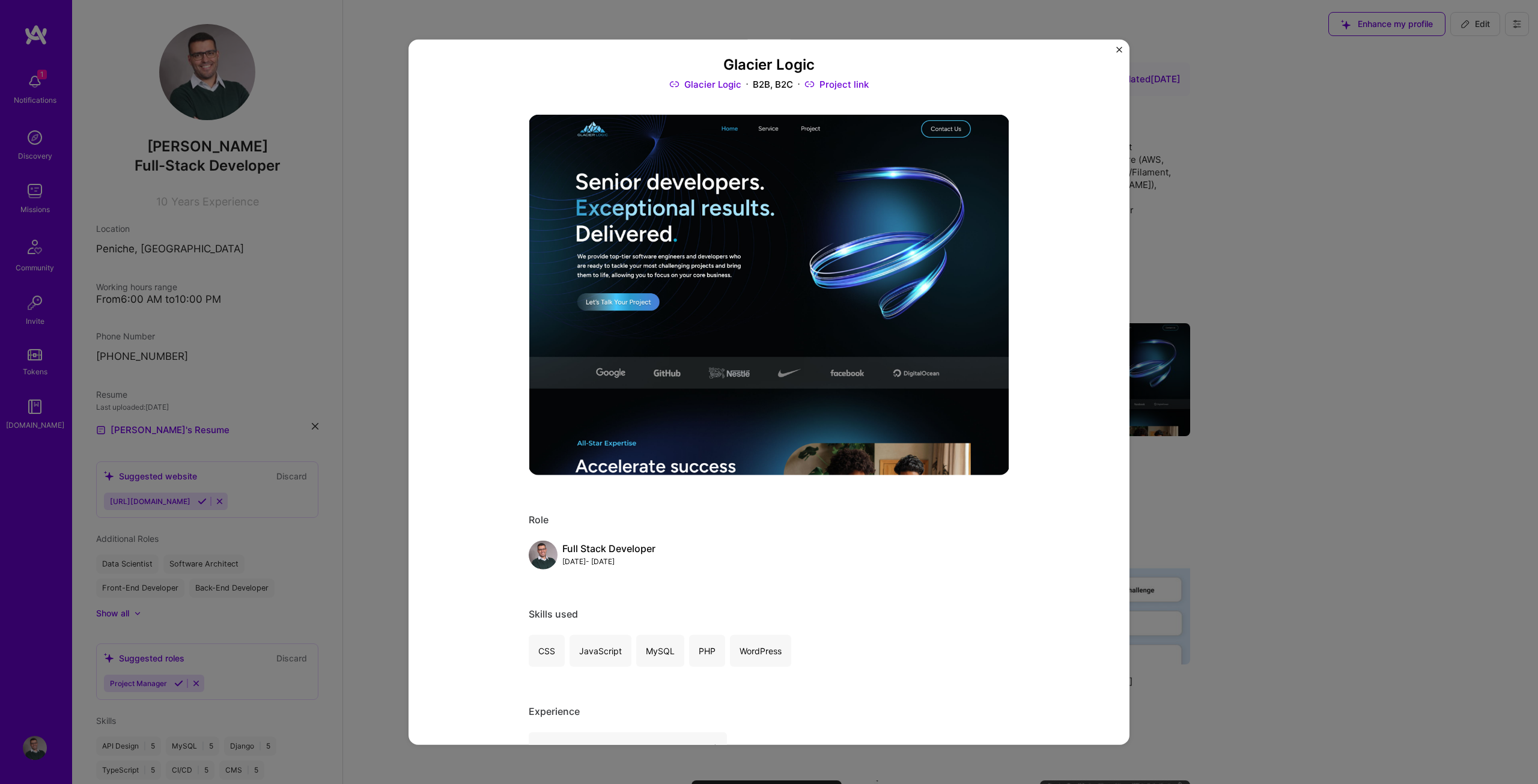
click at [1275, 413] on div "Glacier Logic Glacier Logic B2B, B2C Project link Role Full Stack Developer [DA…" at bounding box center [769, 392] width 1538 height 784
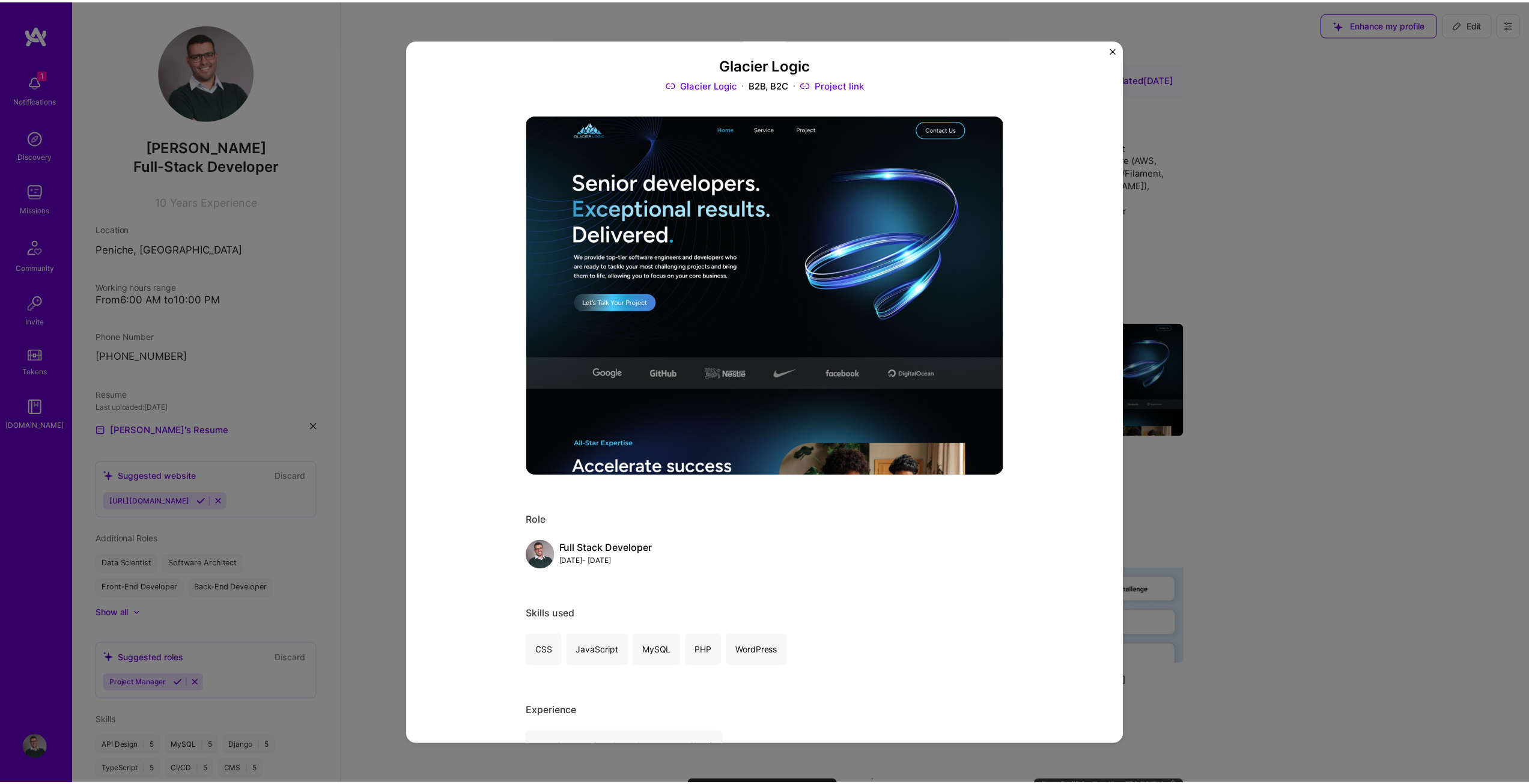
scroll to position [36, 0]
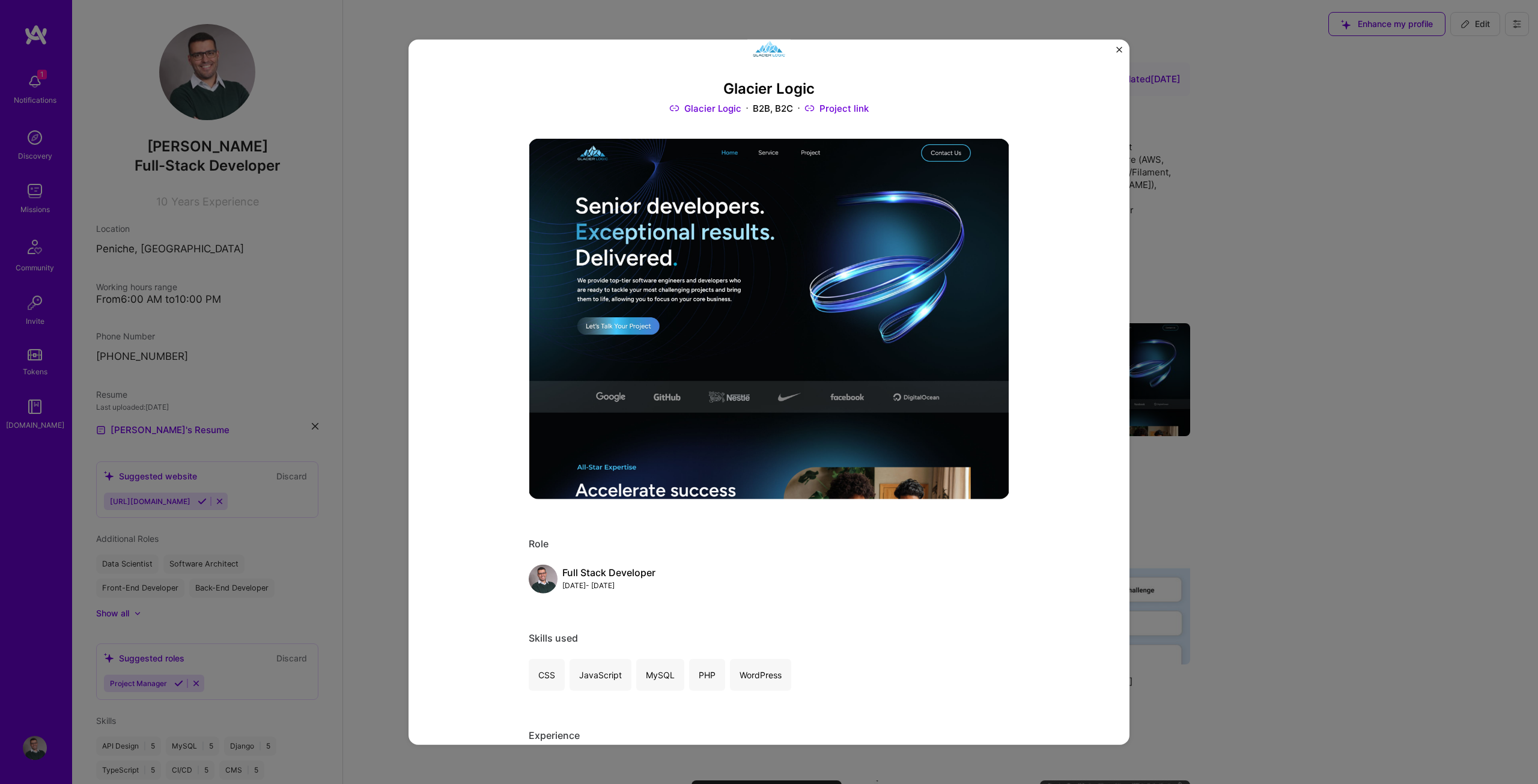
click at [1119, 46] on img "Close" at bounding box center [1119, 49] width 6 height 6
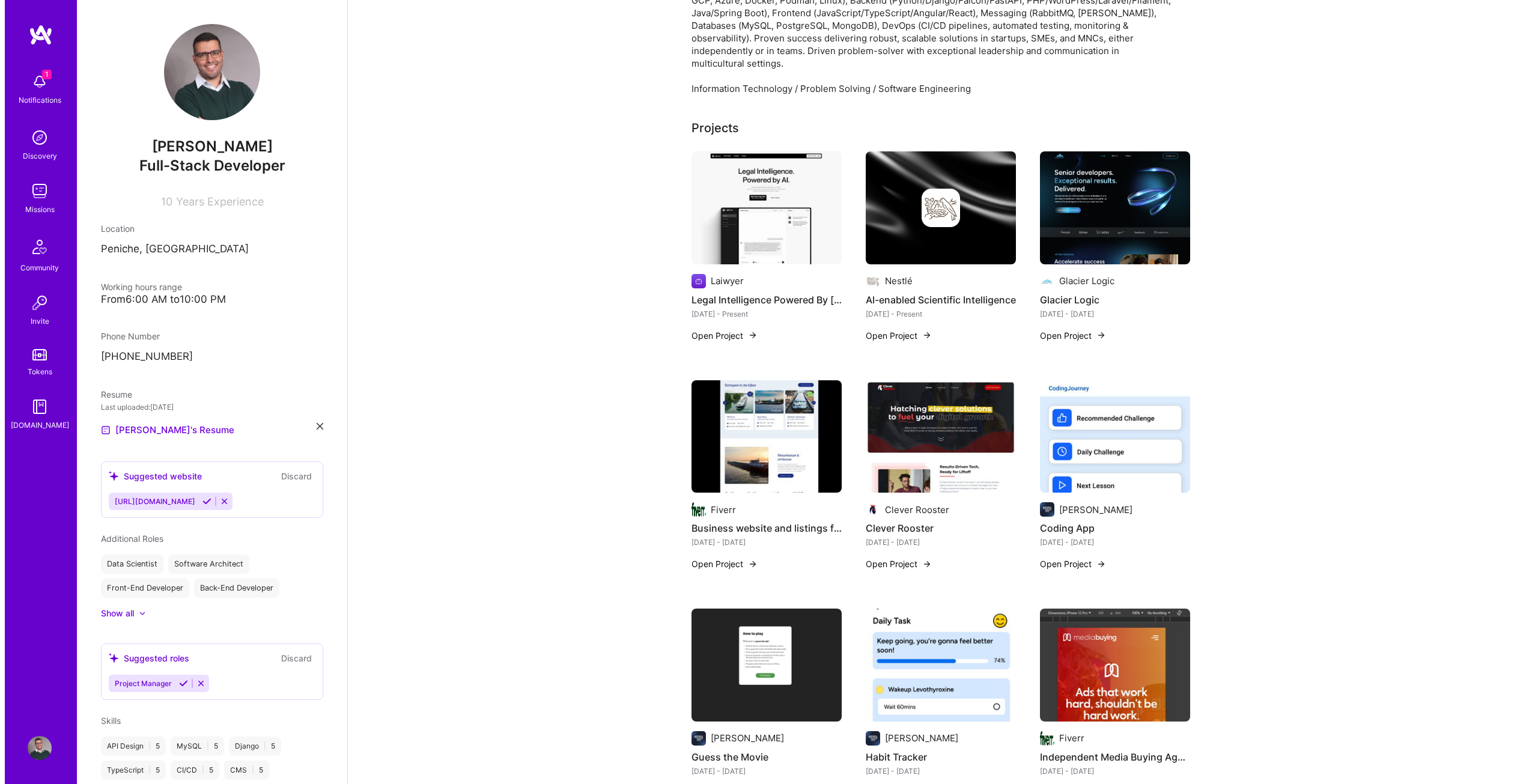
scroll to position [180, 0]
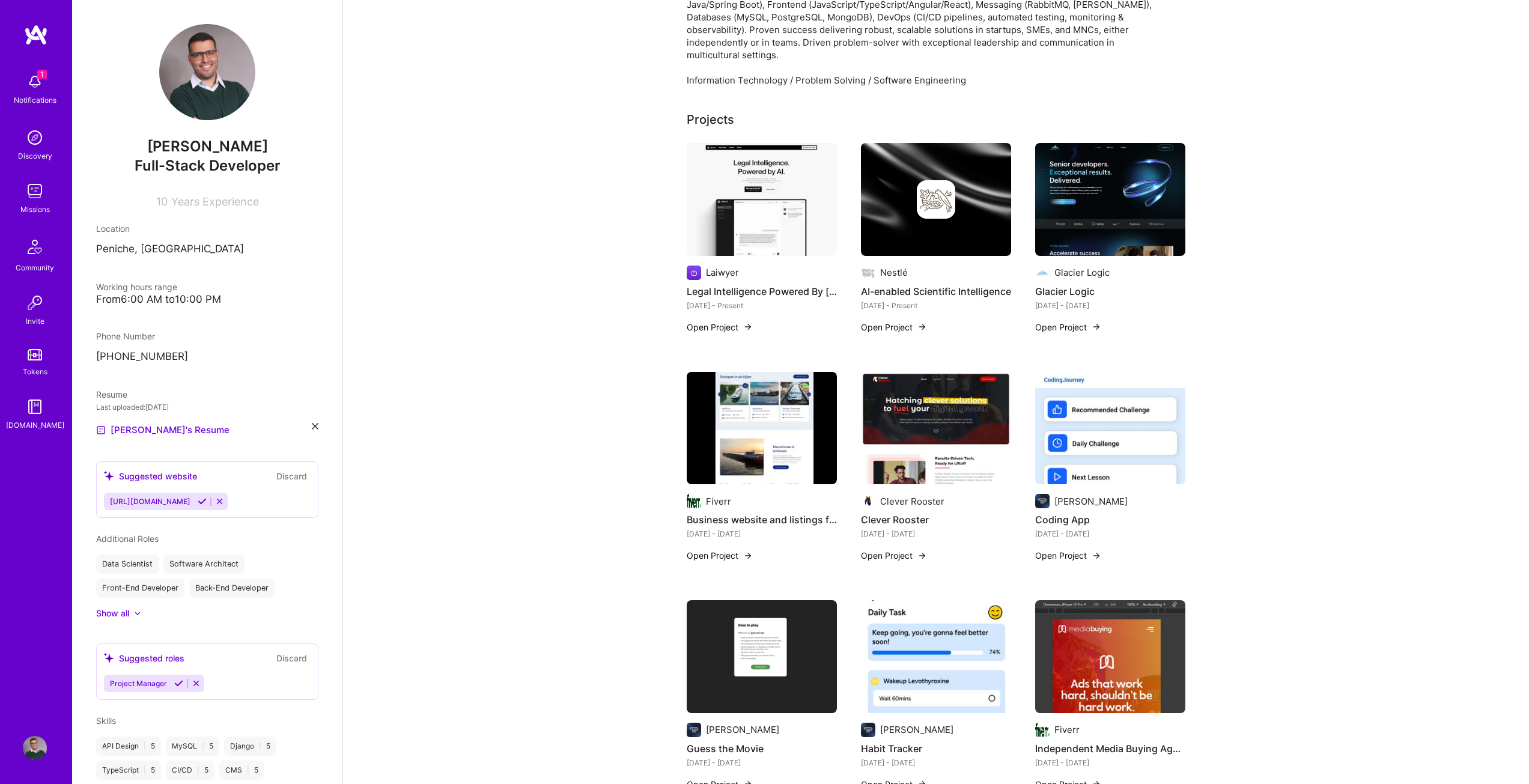
click at [742, 549] on button "Open Project" at bounding box center [719, 555] width 66 height 12
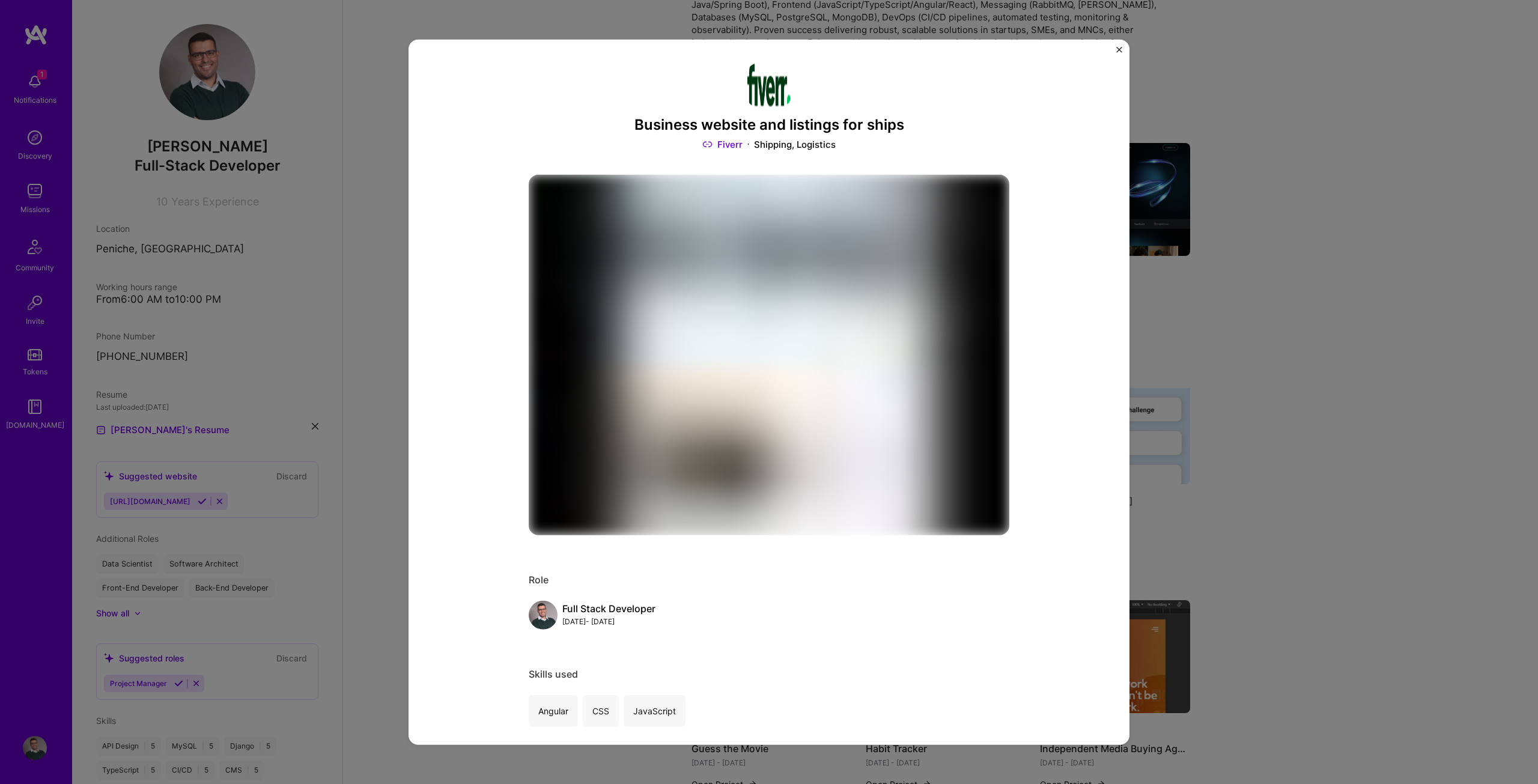
click at [811, 126] on h3 "Business website and listings for ships" at bounding box center [769, 124] width 480 height 18
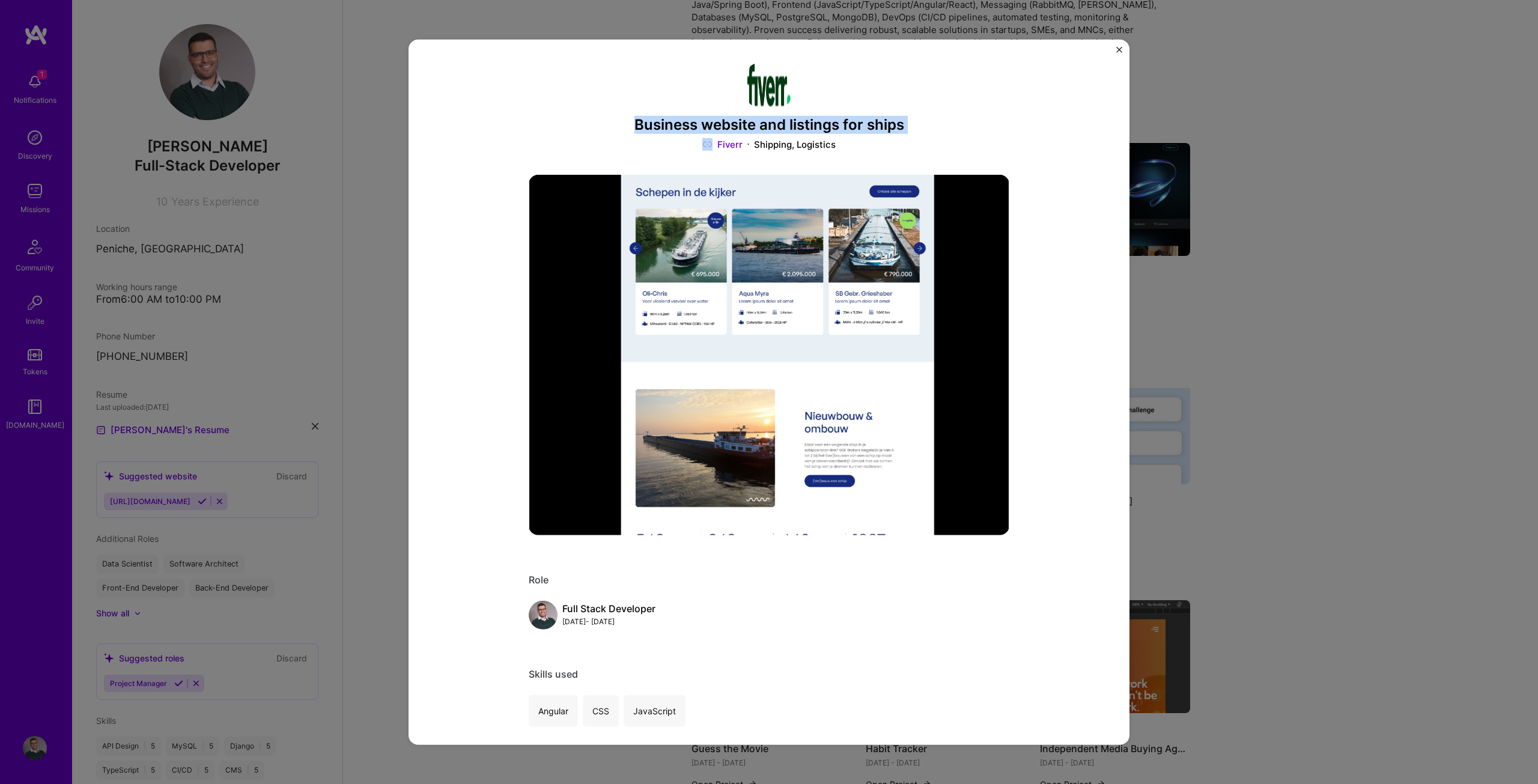
click at [811, 126] on h3 "Business website and listings for ships" at bounding box center [769, 124] width 480 height 18
copy h3 "Business website and listings for ships"
click at [1053, 378] on div "Business website and listings for ships Fiverr Shipping, Logistics Role Full St…" at bounding box center [769, 391] width 721 height 706
click at [1120, 47] on img "Close" at bounding box center [1119, 49] width 6 height 6
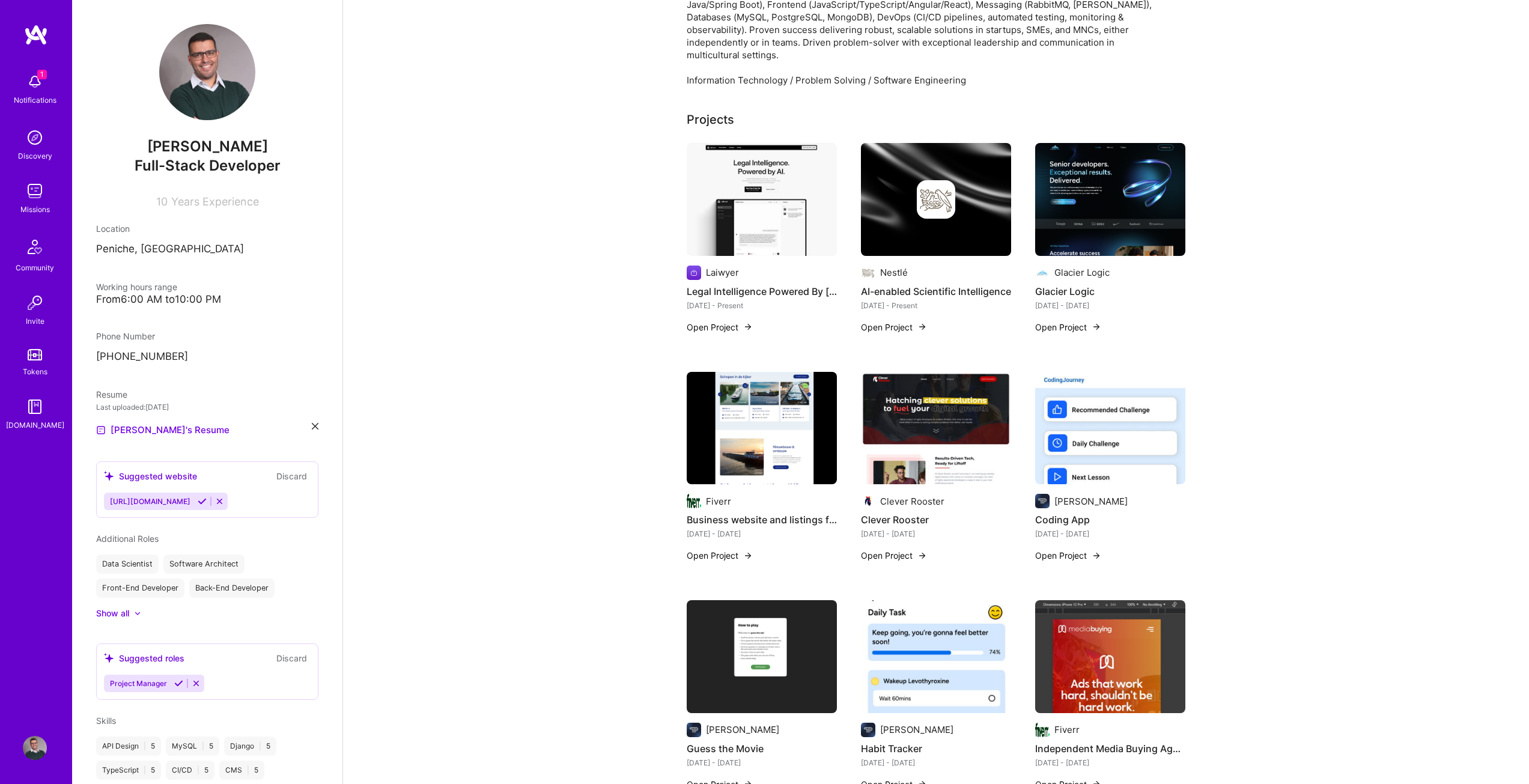
click at [742, 549] on button "Open Project" at bounding box center [719, 555] width 66 height 12
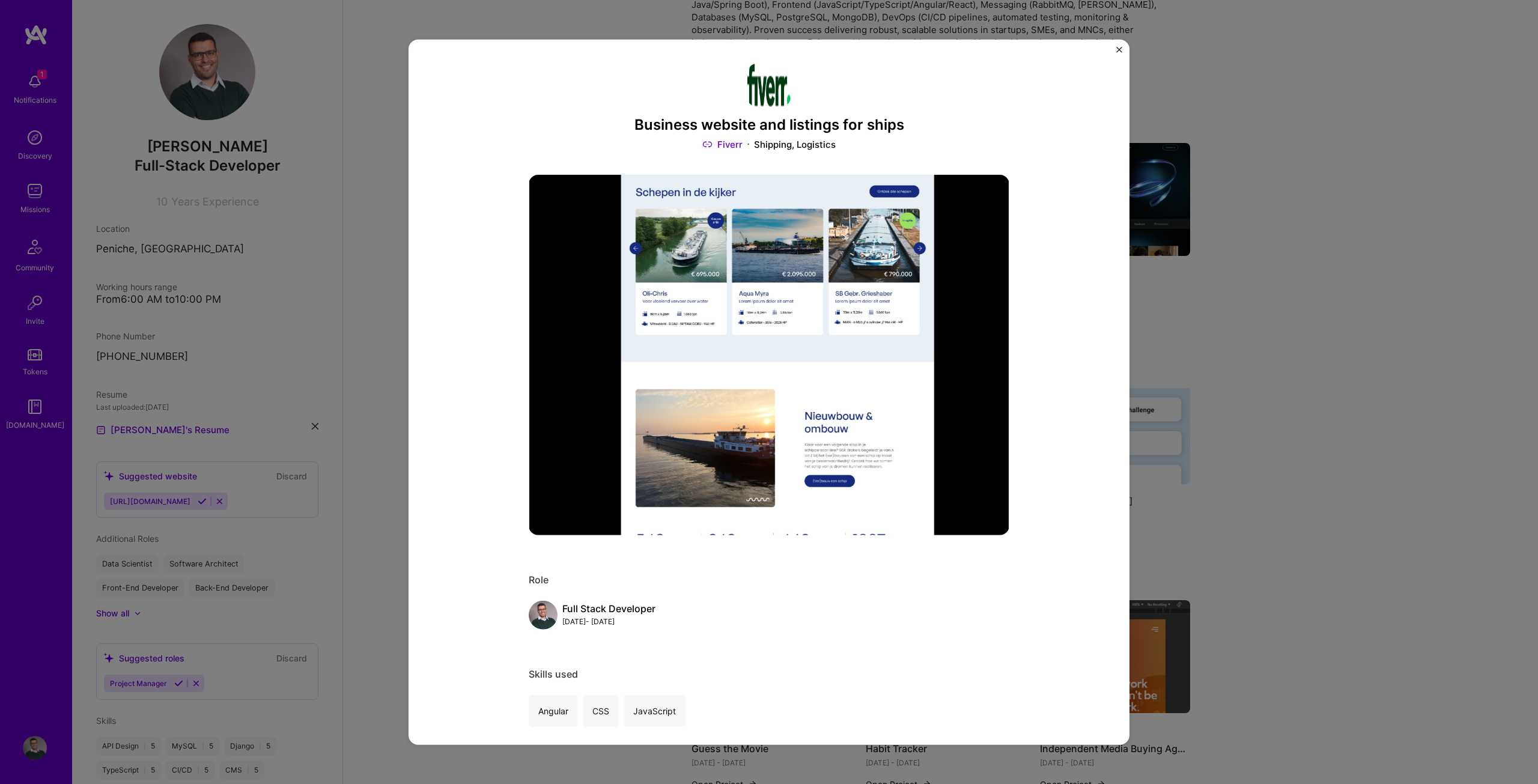
click at [1118, 53] on button "Close" at bounding box center [1119, 53] width 6 height 12
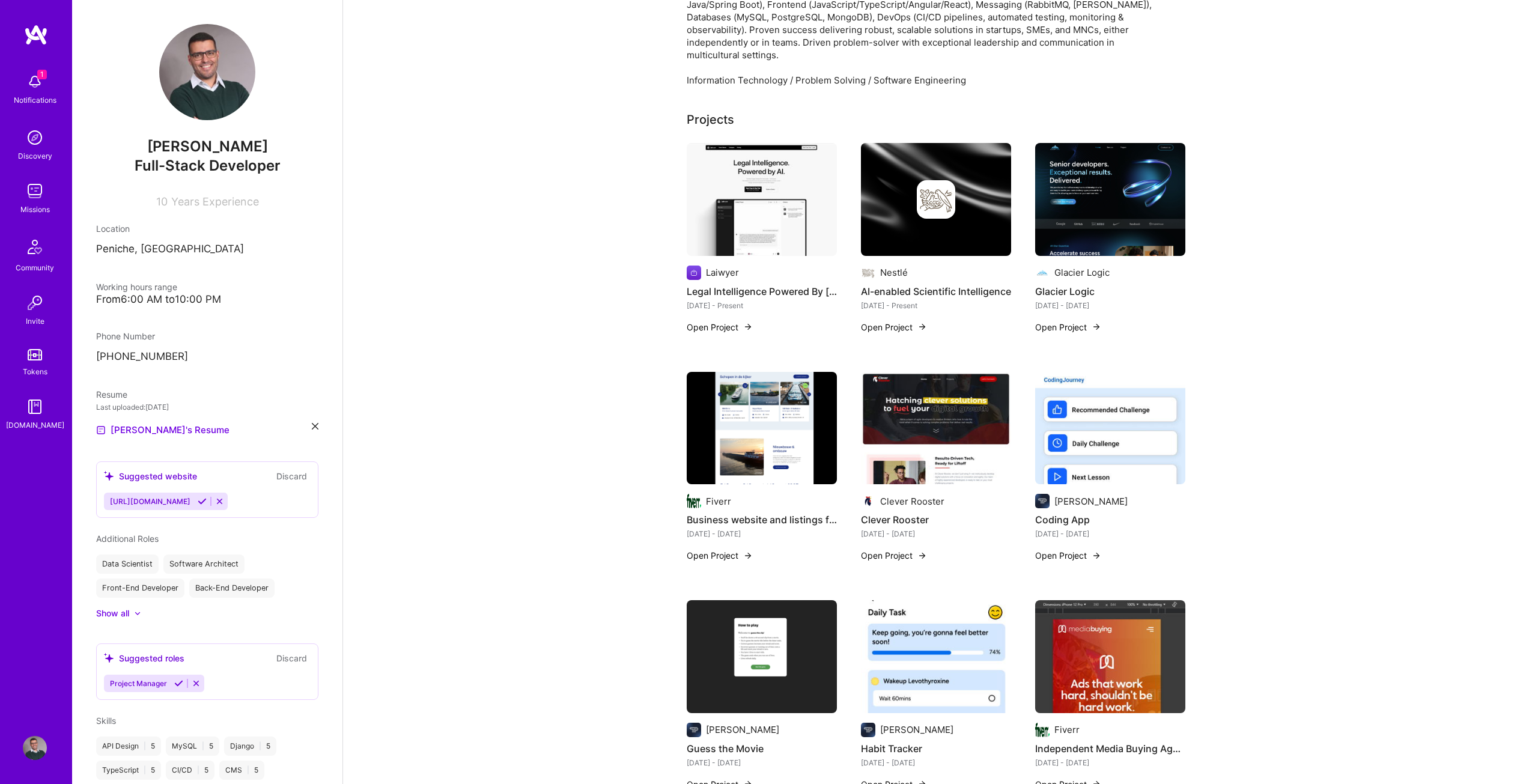
click at [896, 551] on div "Clever Rooster Clever Rooster [DATE] - [DATE] Open Project" at bounding box center [936, 474] width 150 height 205
click at [898, 549] on button "Open Project" at bounding box center [893, 555] width 66 height 12
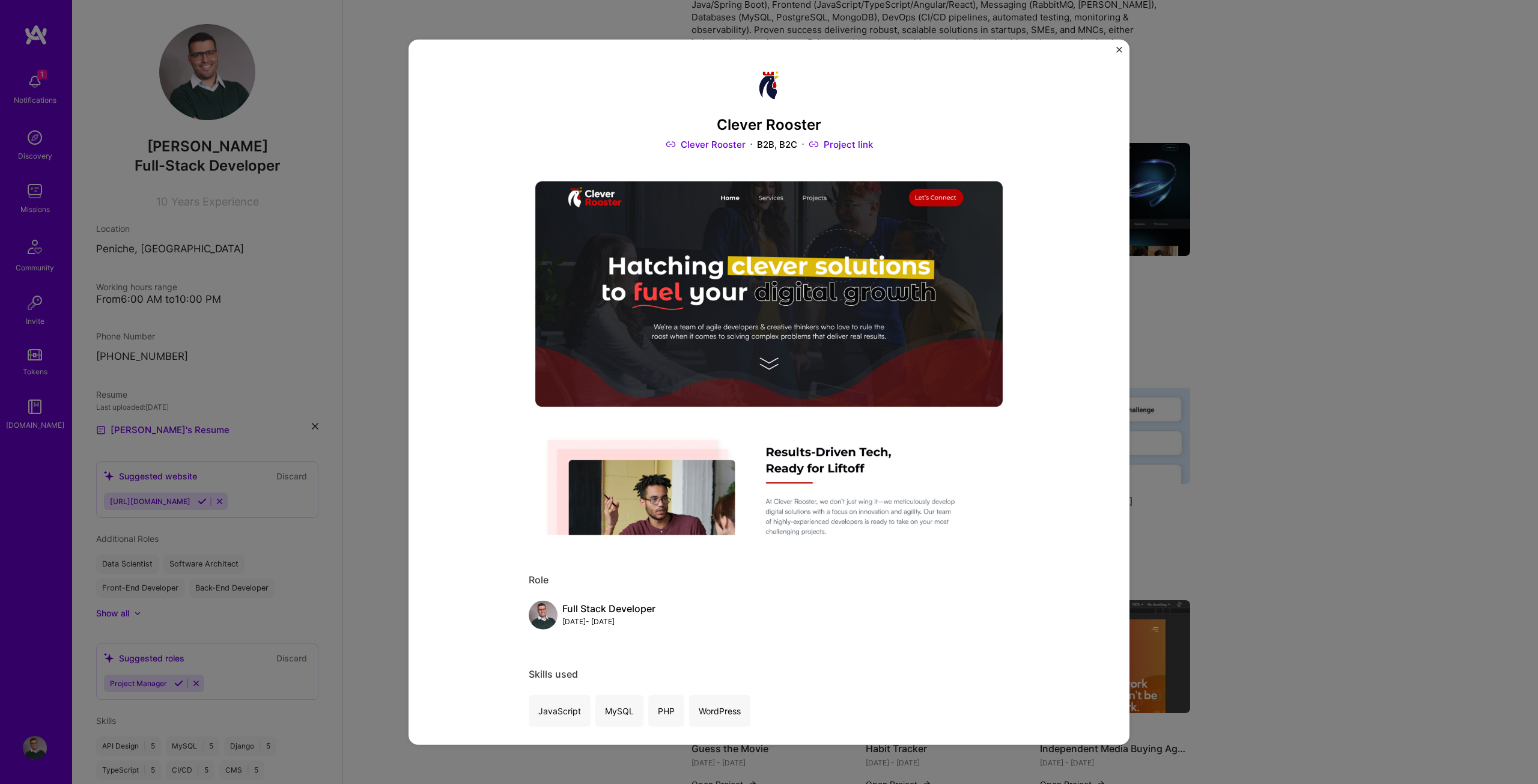
click at [744, 120] on h3 "Clever Rooster" at bounding box center [769, 124] width 480 height 18
copy h3 "Clever Rooster"
click at [1271, 411] on div "Clever Rooster Clever Rooster B2B, B2C Project link Role Full Stack Developer […" at bounding box center [769, 392] width 1538 height 784
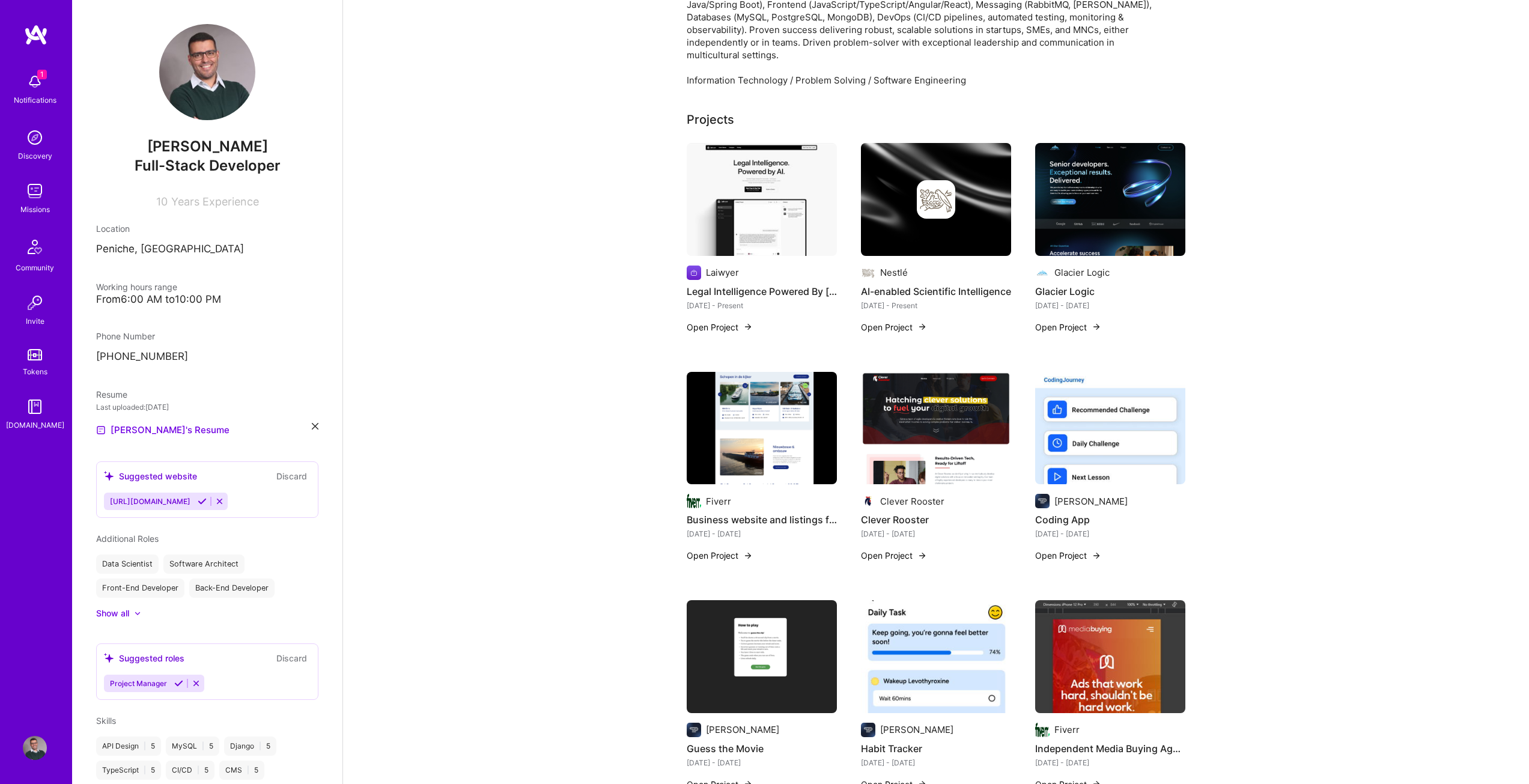
click at [1075, 512] on h4 "Coding App" at bounding box center [1110, 520] width 150 height 15
copy h4 "Coding App"
click at [1080, 549] on button "Open Project" at bounding box center [1067, 555] width 66 height 12
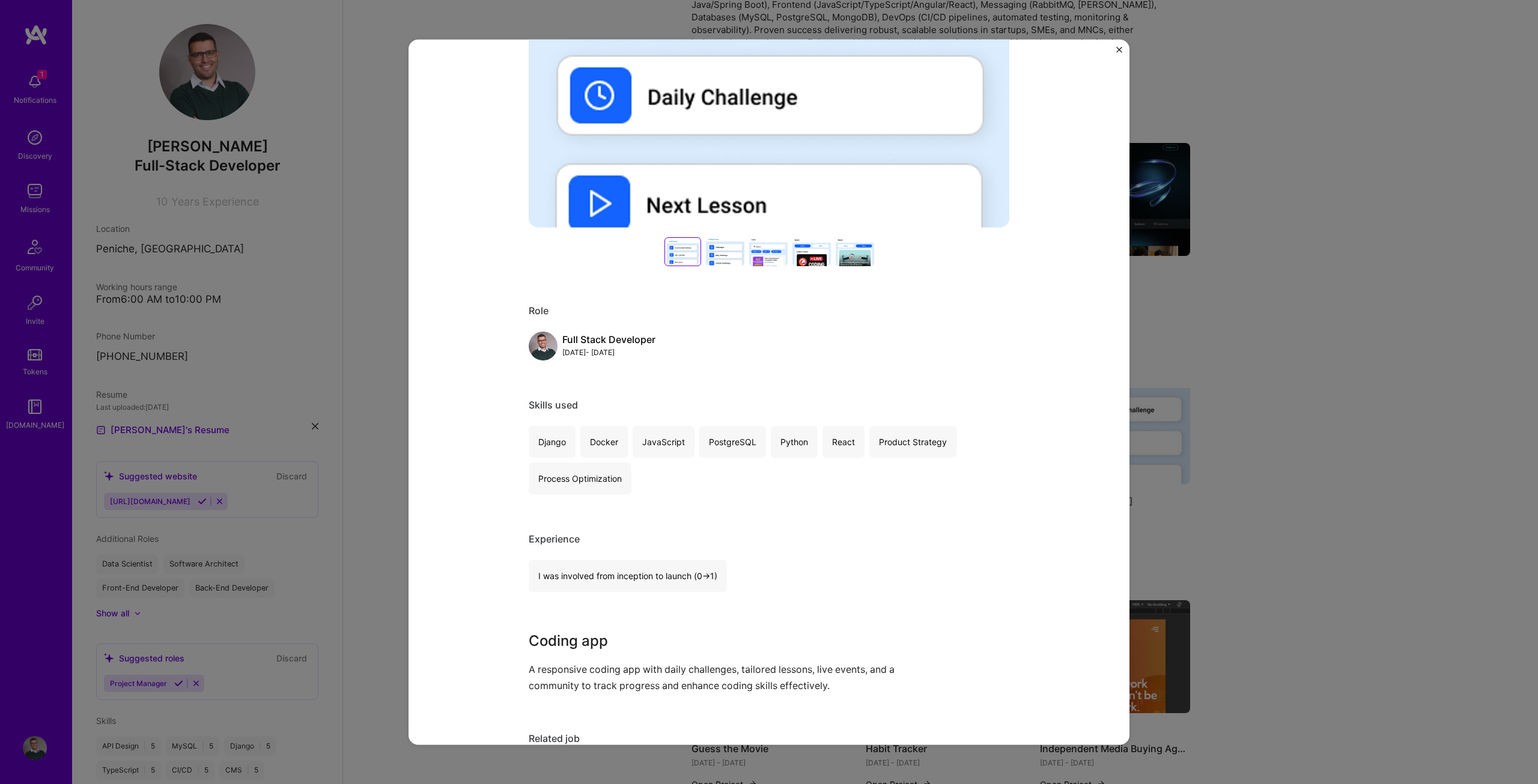
scroll to position [300, 0]
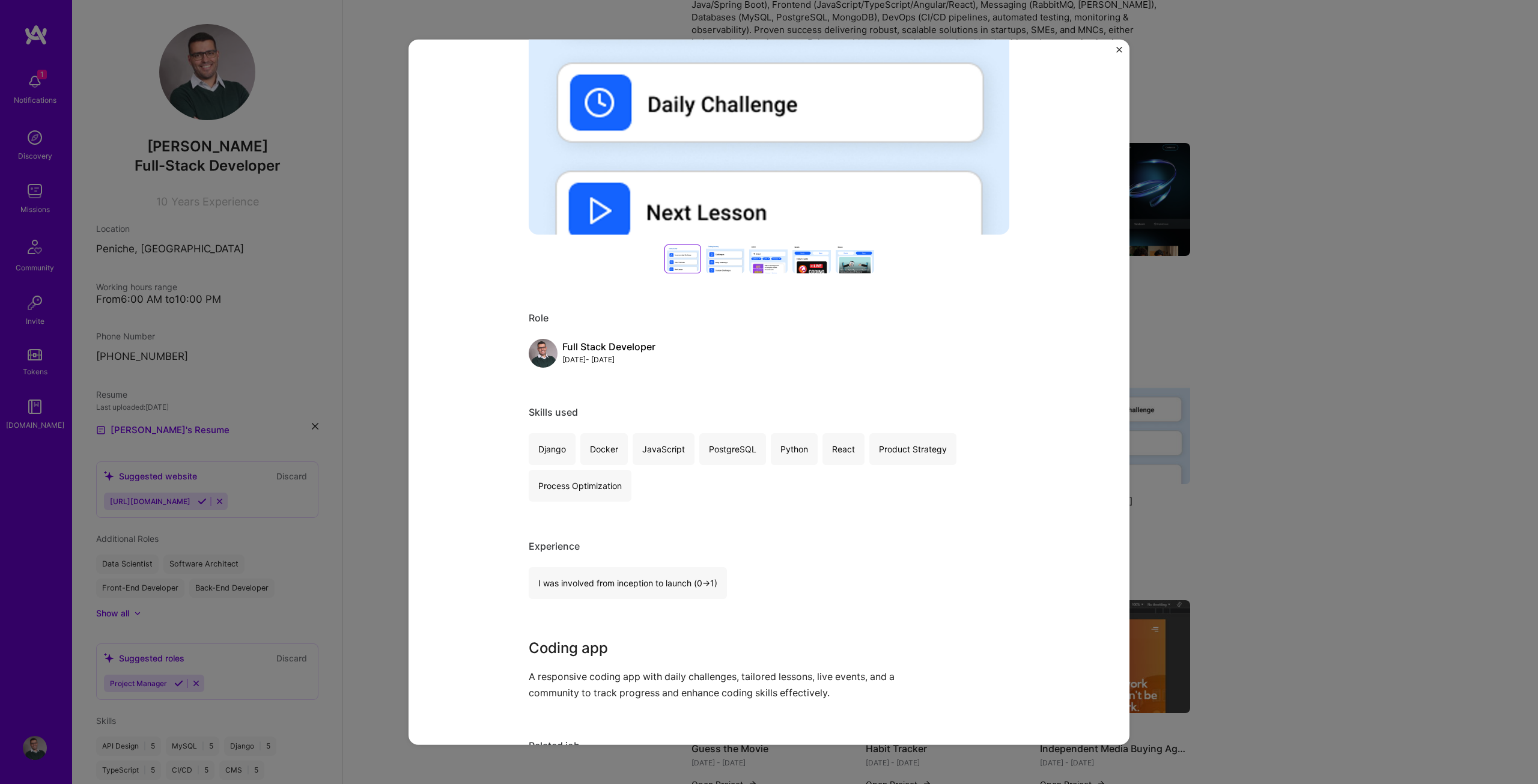
drag, startPoint x: 1023, startPoint y: 419, endPoint x: 1026, endPoint y: 411, distance: 8.5
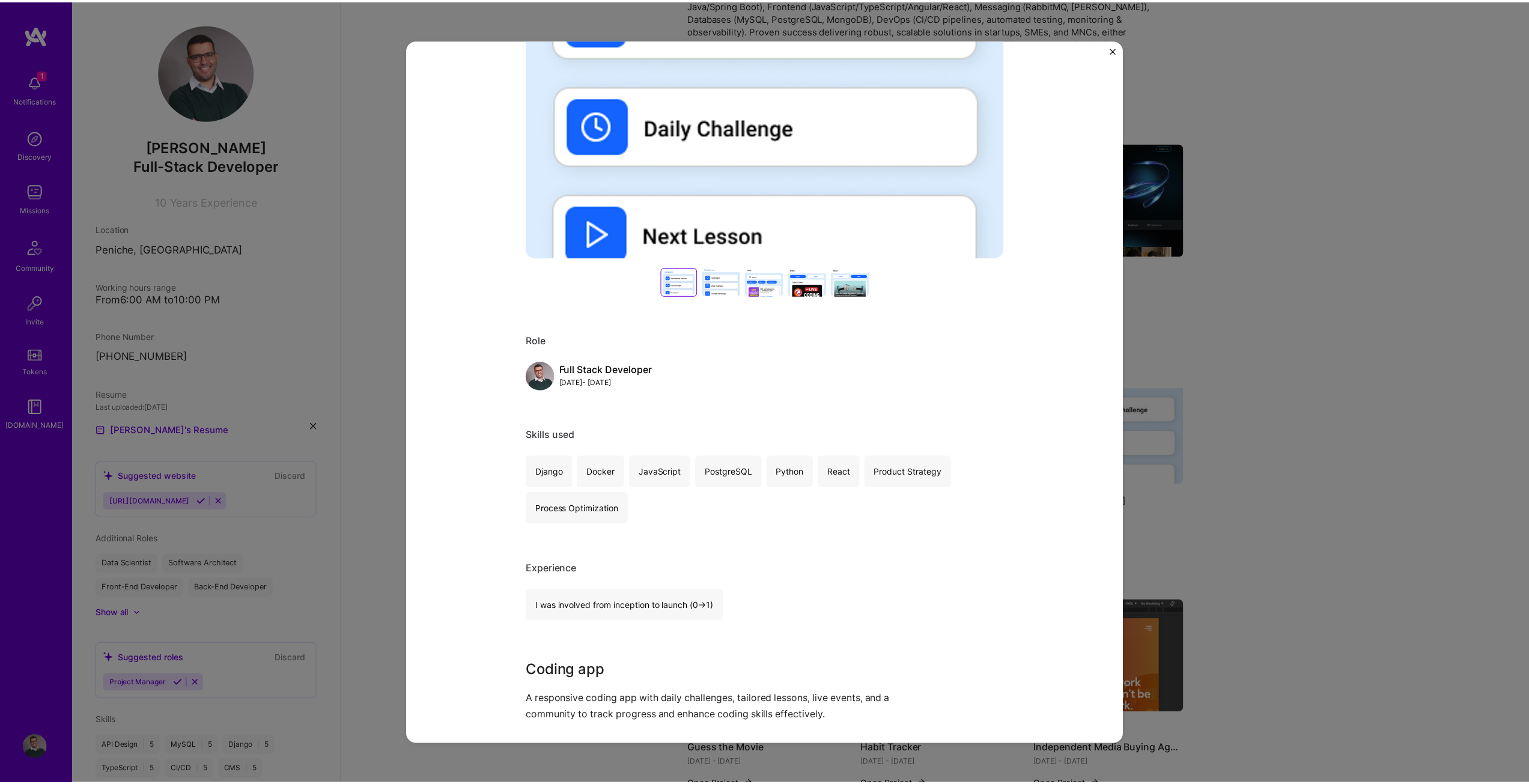
scroll to position [263, 0]
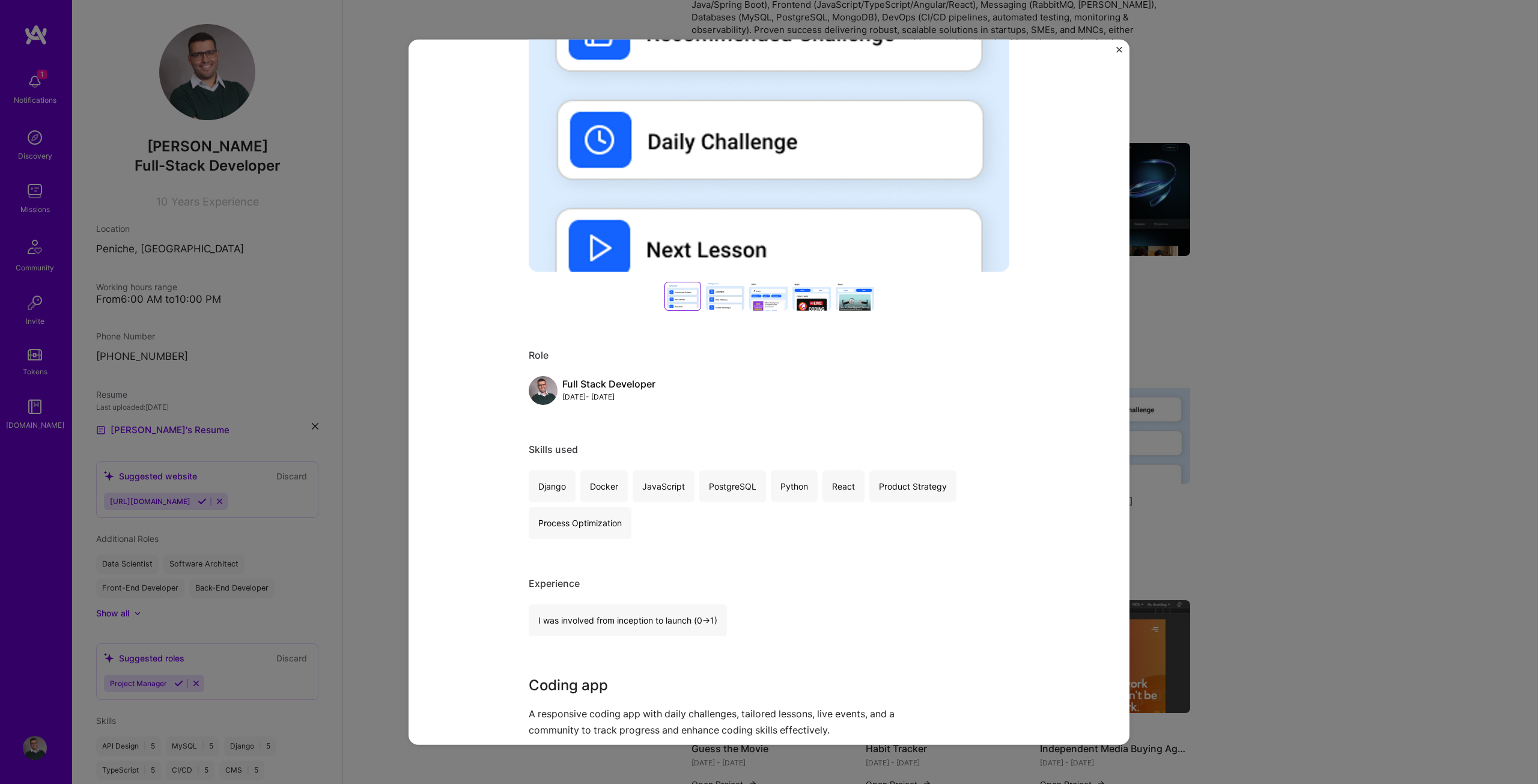
click at [1243, 332] on div "Coding App [PERSON_NAME] Education / Edtech, Higher Education Role Full Stack D…" at bounding box center [769, 392] width 1538 height 784
click at [1115, 51] on div "Coding App [PERSON_NAME] Education / Edtech, Higher Education Role Full Stack D…" at bounding box center [769, 391] width 721 height 706
click at [1118, 47] on img "Close" at bounding box center [1119, 49] width 6 height 6
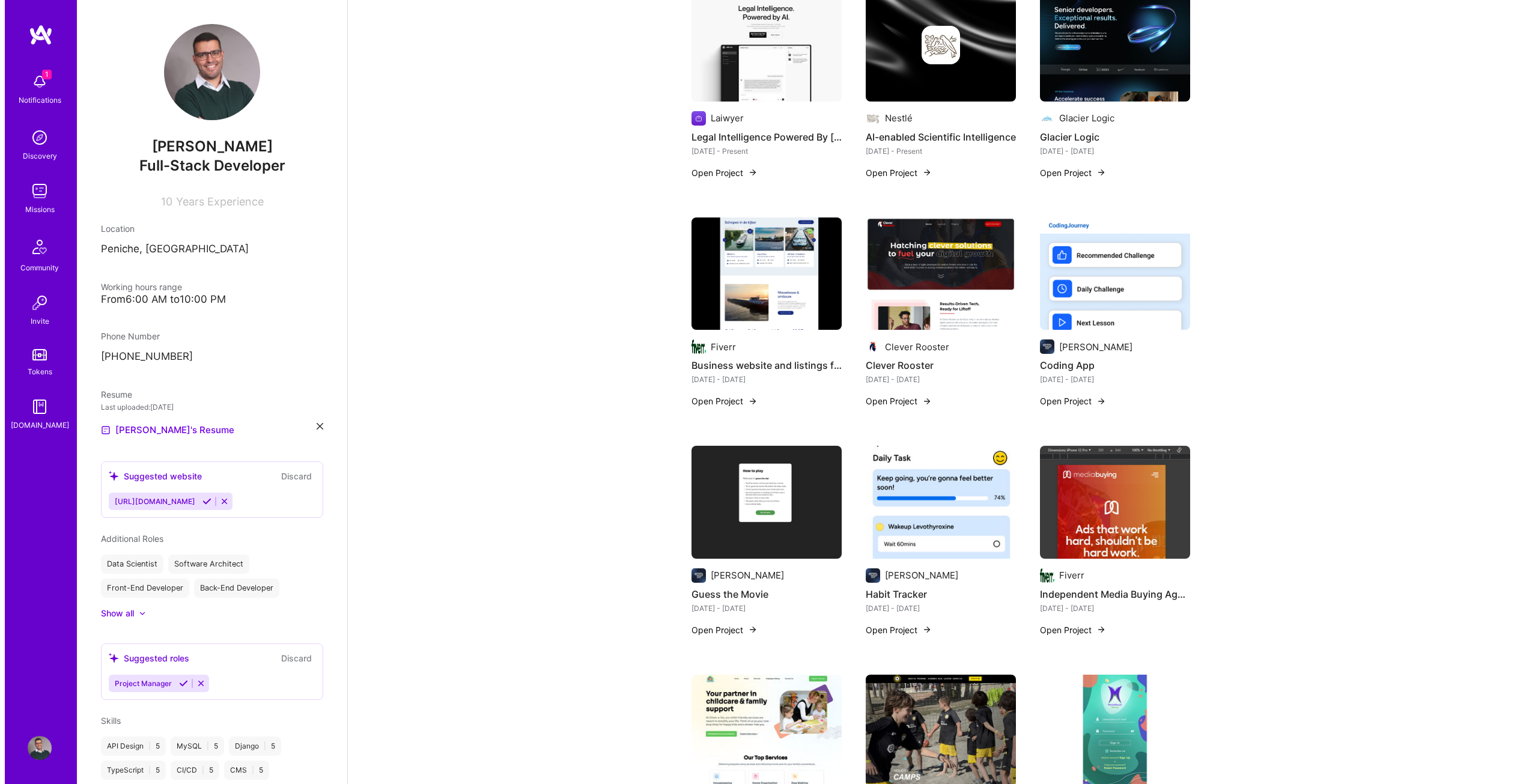
scroll to position [360, 0]
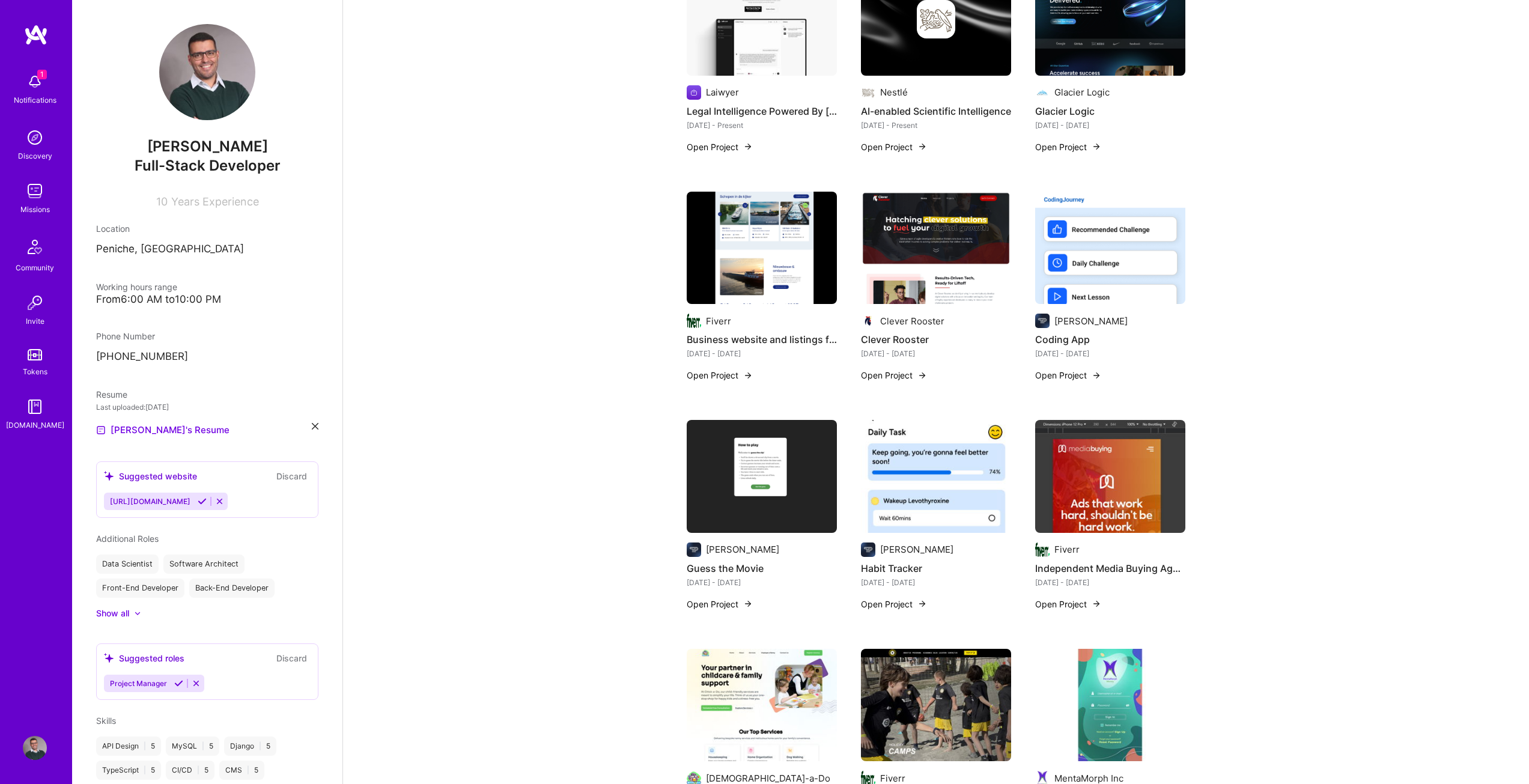
click at [742, 598] on button "Open Project" at bounding box center [719, 604] width 66 height 12
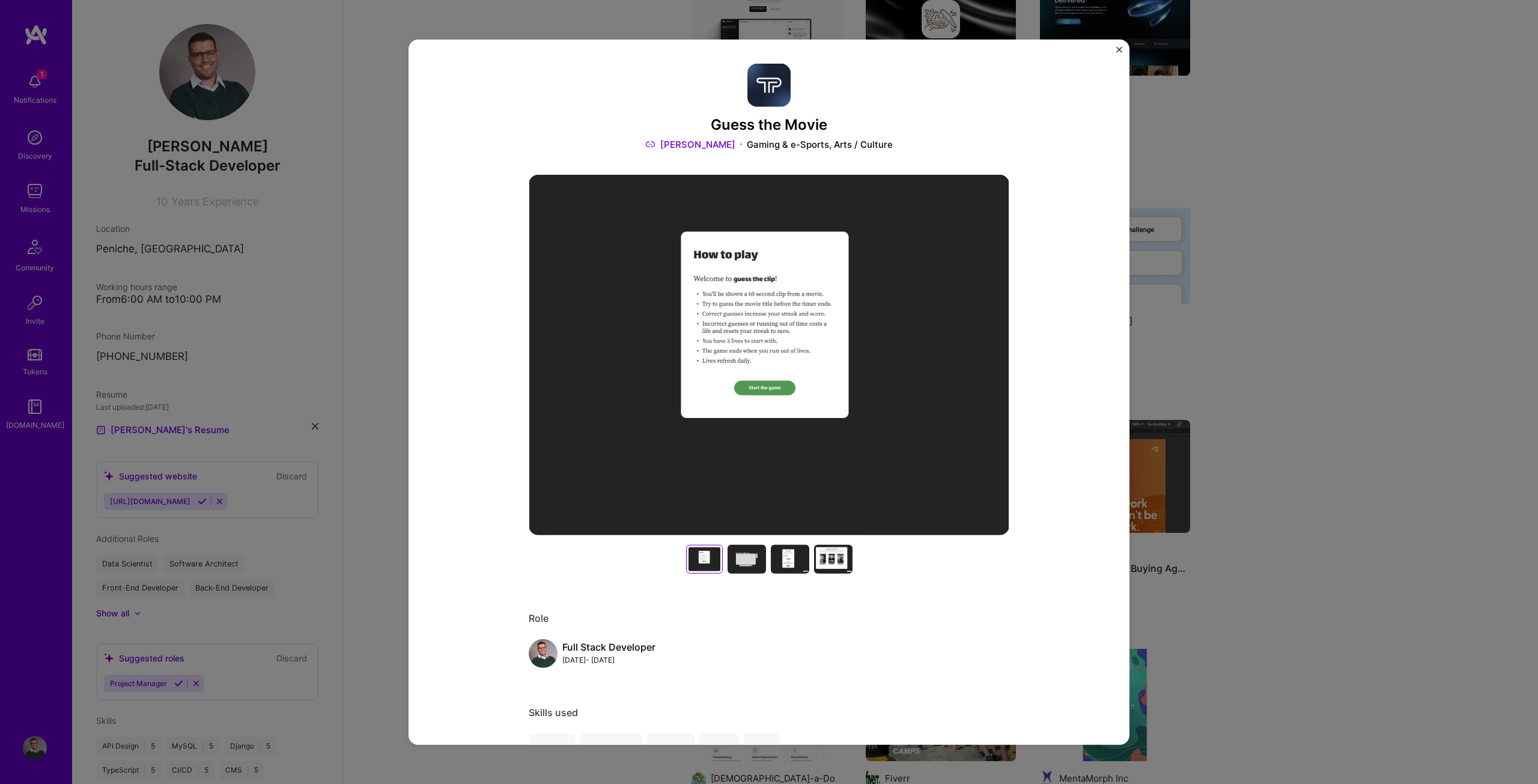
click at [798, 114] on div "Guess the Movie [PERSON_NAME] Gaming & e-Sports, Arts / Culture" at bounding box center [769, 107] width 480 height 87
click at [1204, 319] on div "Guess the Movie [PERSON_NAME] Gaming & e-Sports, Arts / Culture Role Full Stack…" at bounding box center [769, 392] width 1538 height 784
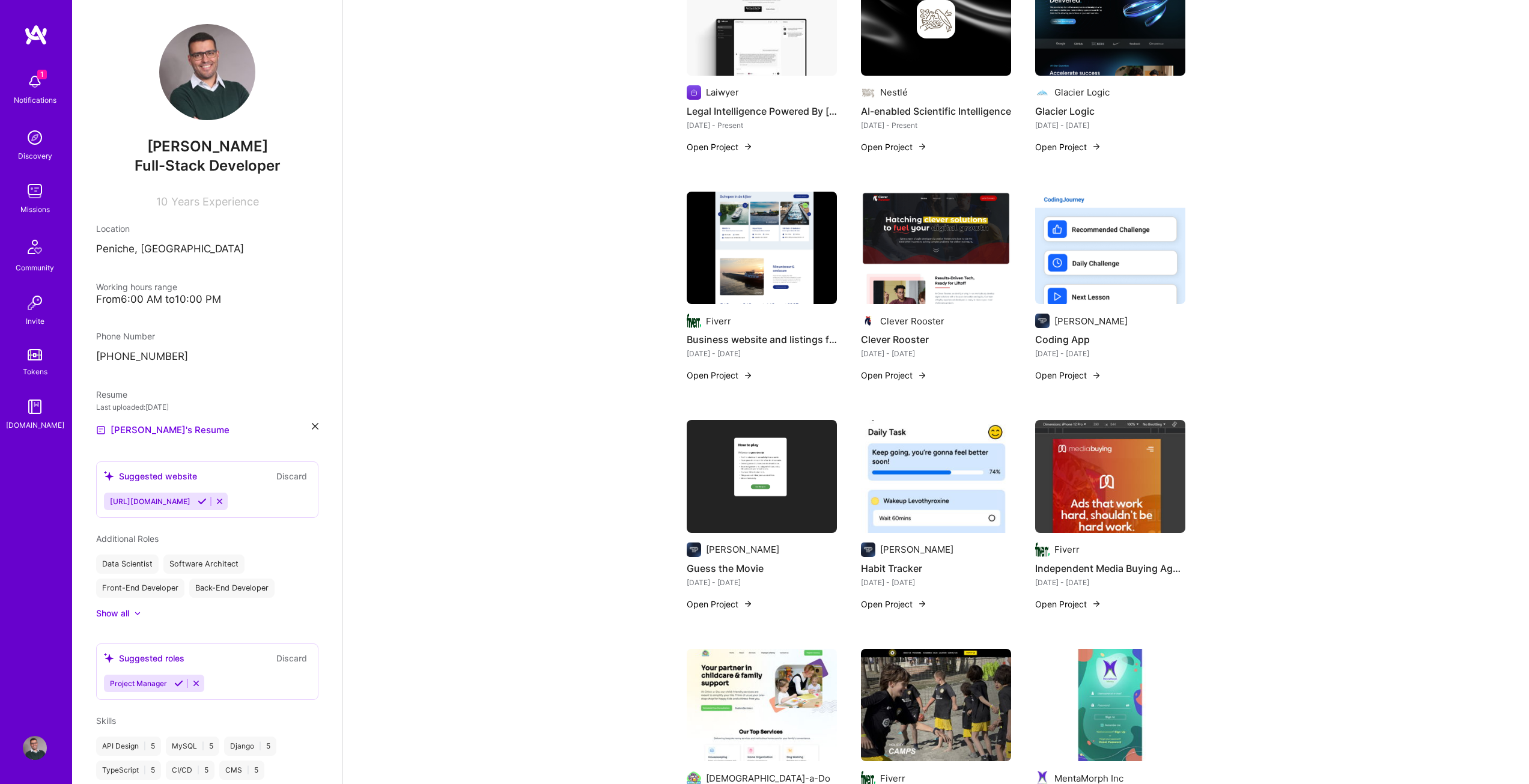
click at [913, 598] on button "Open Project" at bounding box center [893, 604] width 66 height 12
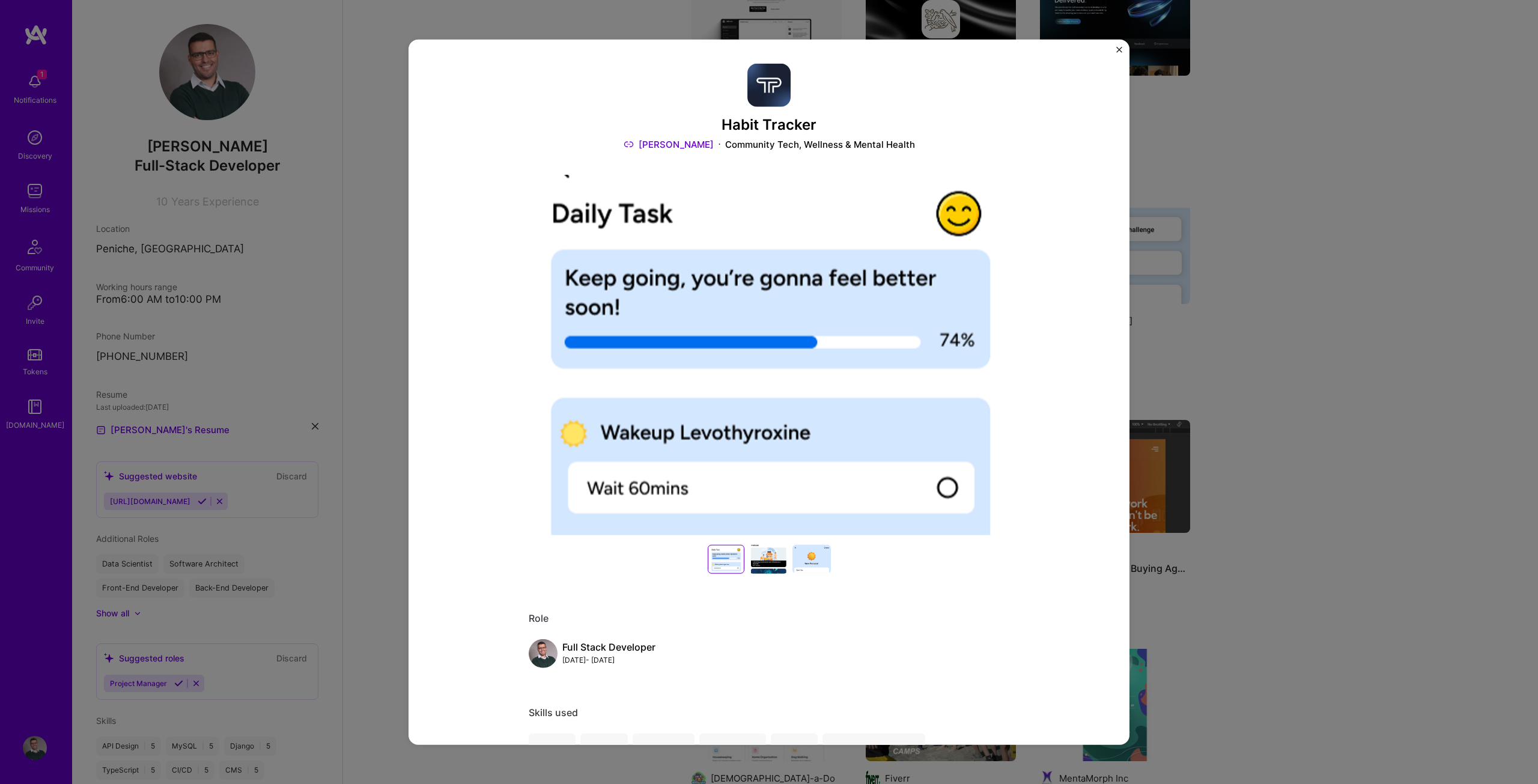
click at [761, 133] on h3 "Habit Tracker" at bounding box center [769, 124] width 480 height 18
click at [758, 123] on h3 "Habit Tracker" at bounding box center [769, 124] width 480 height 18
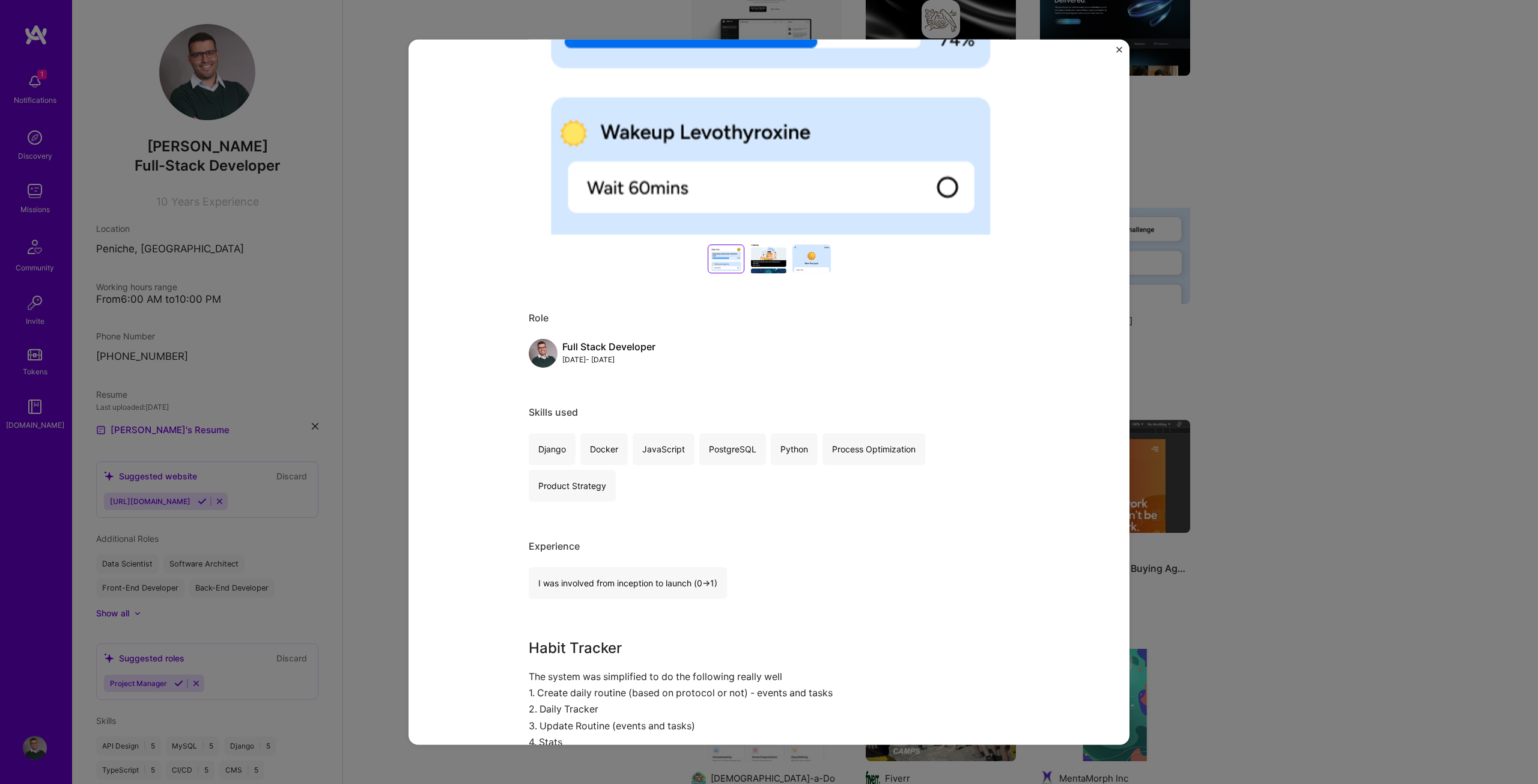
drag, startPoint x: 1027, startPoint y: 383, endPoint x: 1037, endPoint y: 388, distance: 11.2
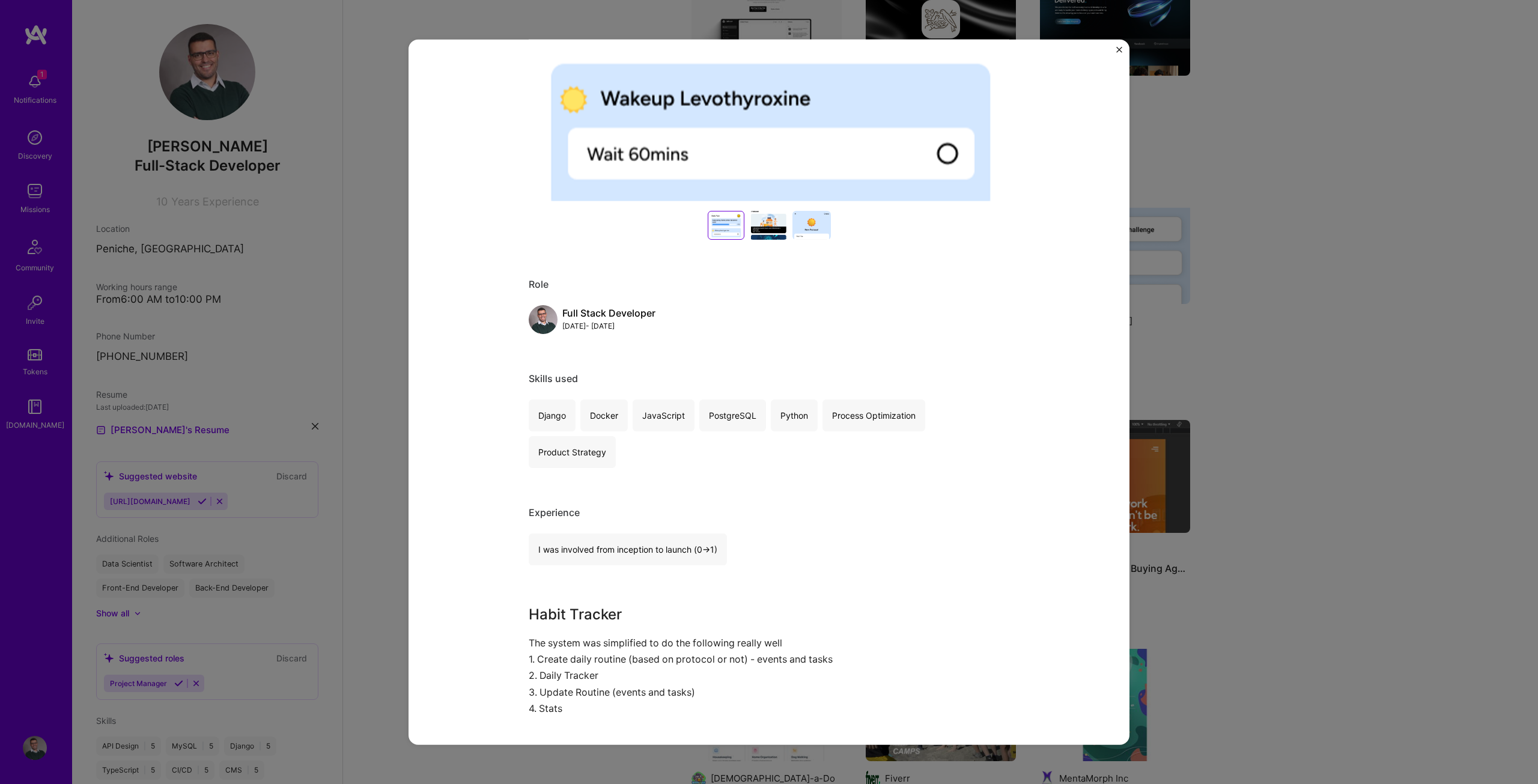
scroll to position [339, 0]
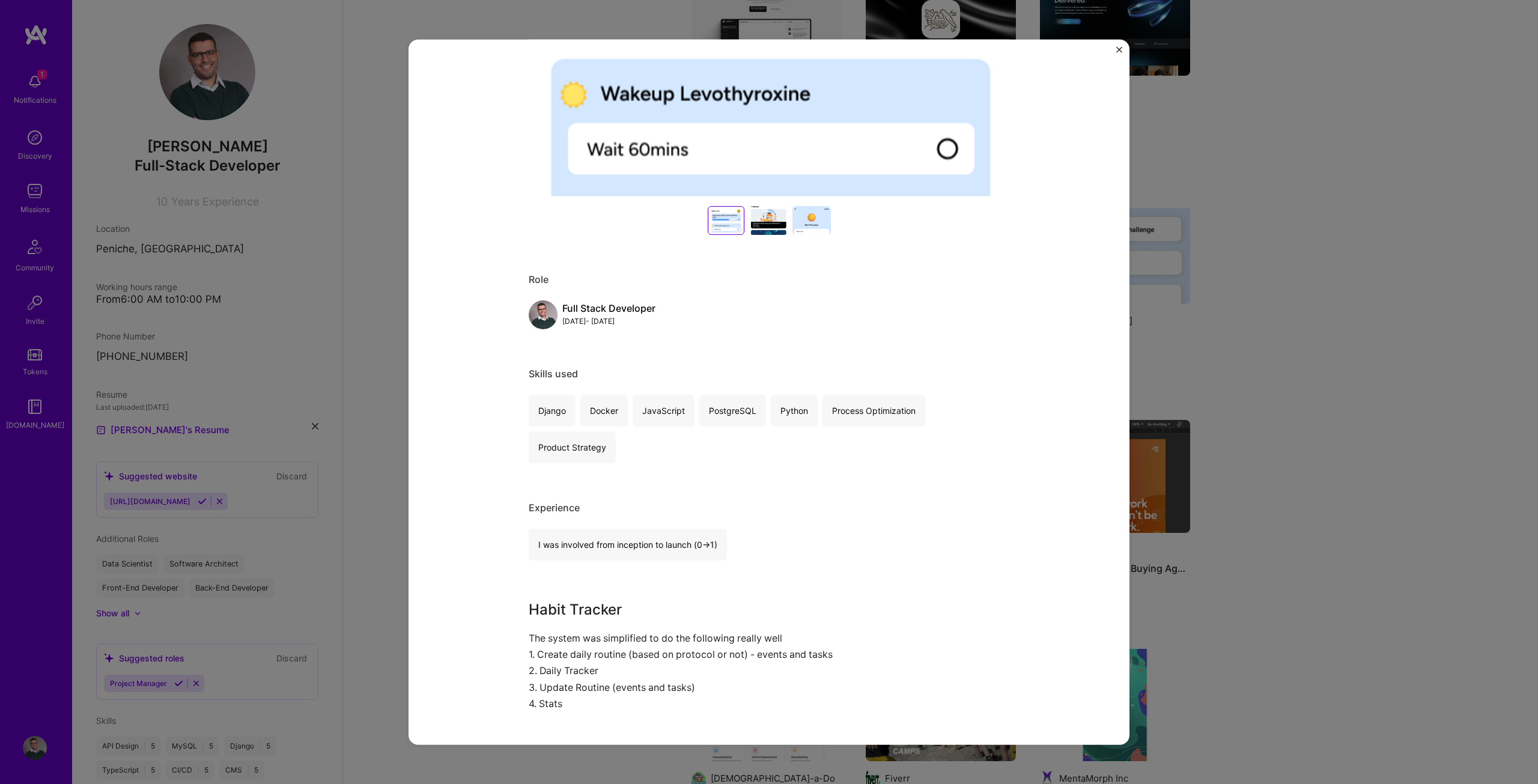
click at [1262, 274] on div "Habit Tracker [PERSON_NAME] Community Tech, Wellness & Mental Health Role Full …" at bounding box center [769, 392] width 1538 height 784
click at [1120, 53] on button "Close" at bounding box center [1119, 53] width 6 height 12
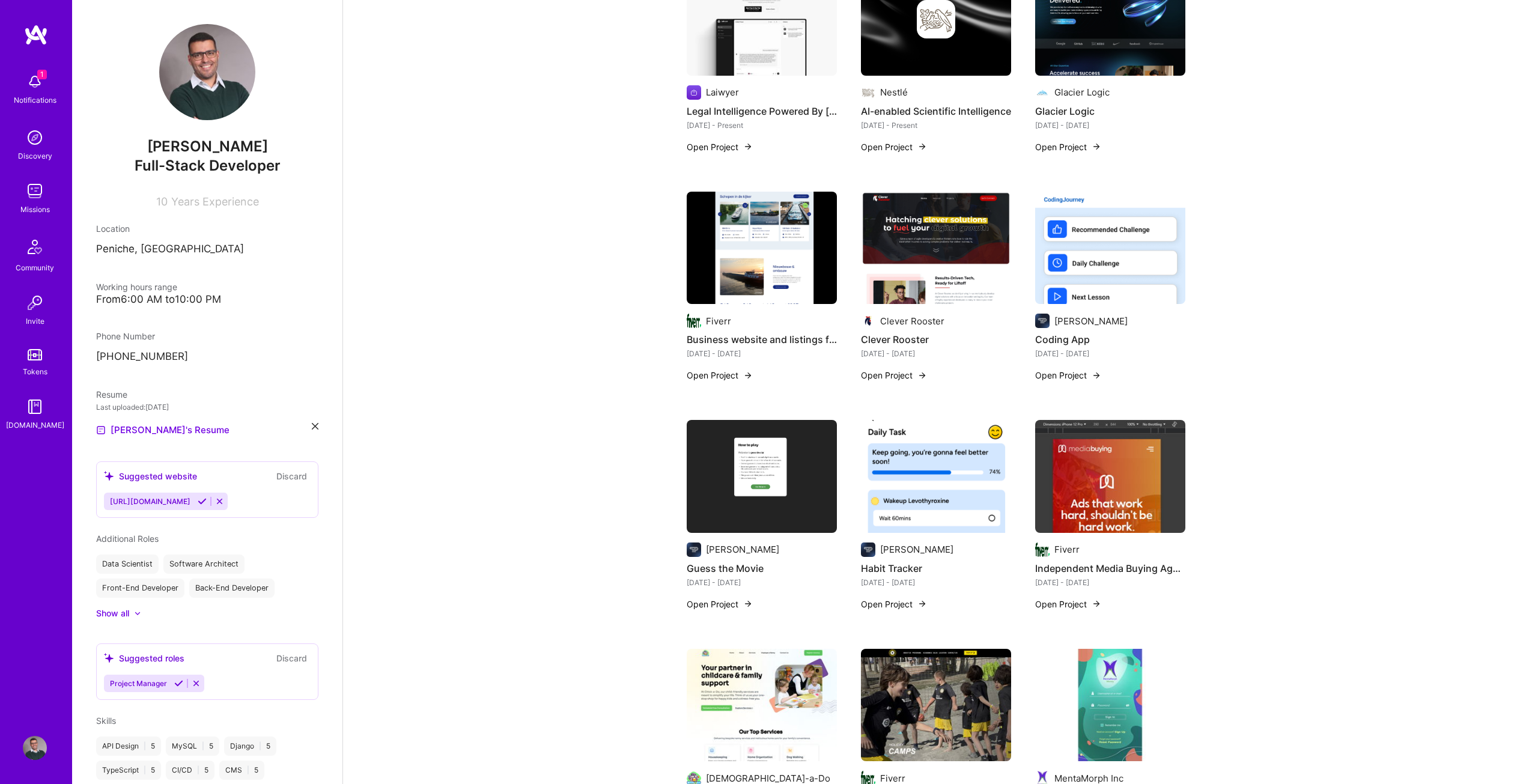
click at [1089, 598] on button "Open Project" at bounding box center [1067, 604] width 66 height 12
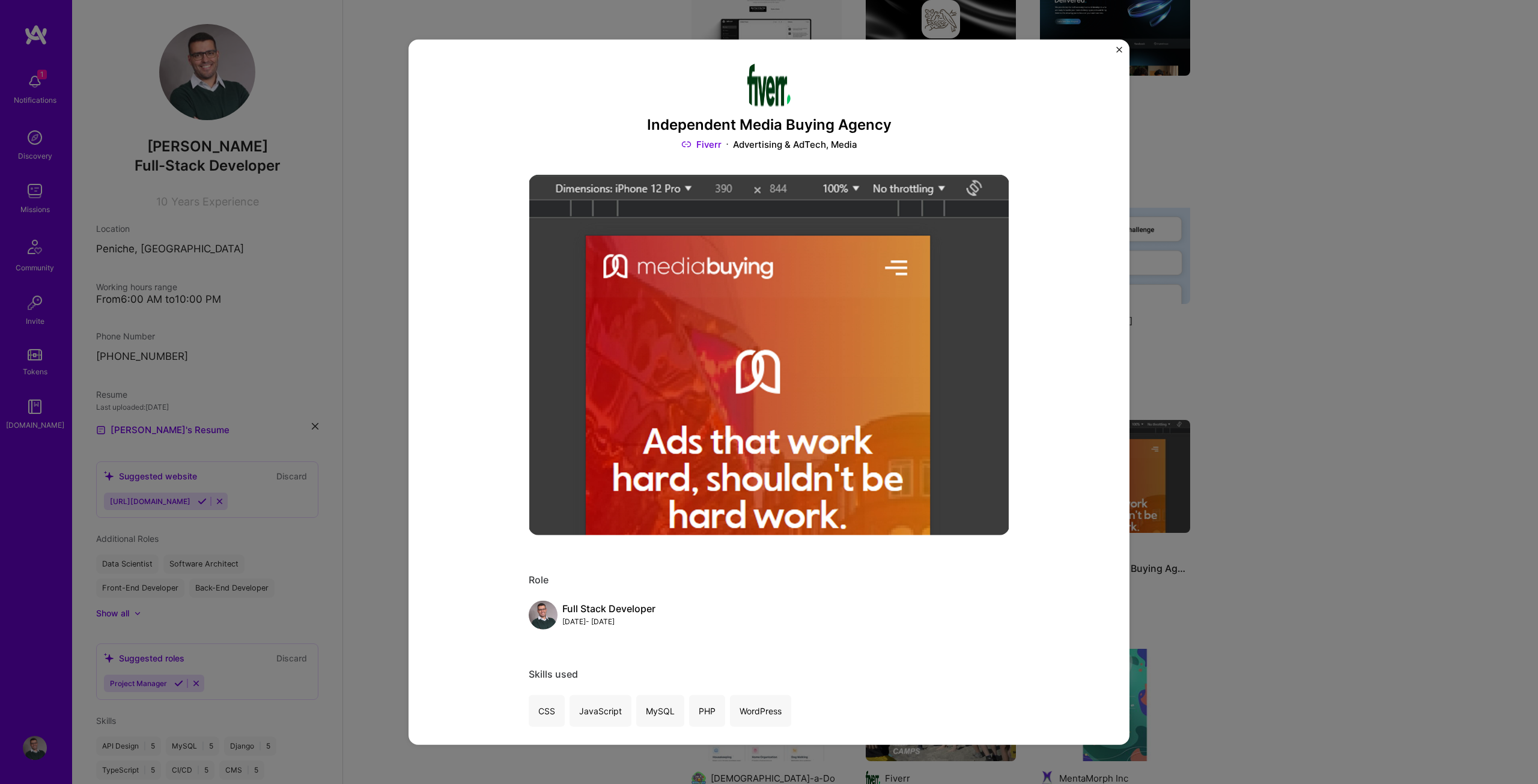
click at [711, 128] on h3 "Independent Media Buying Agency" at bounding box center [769, 124] width 480 height 18
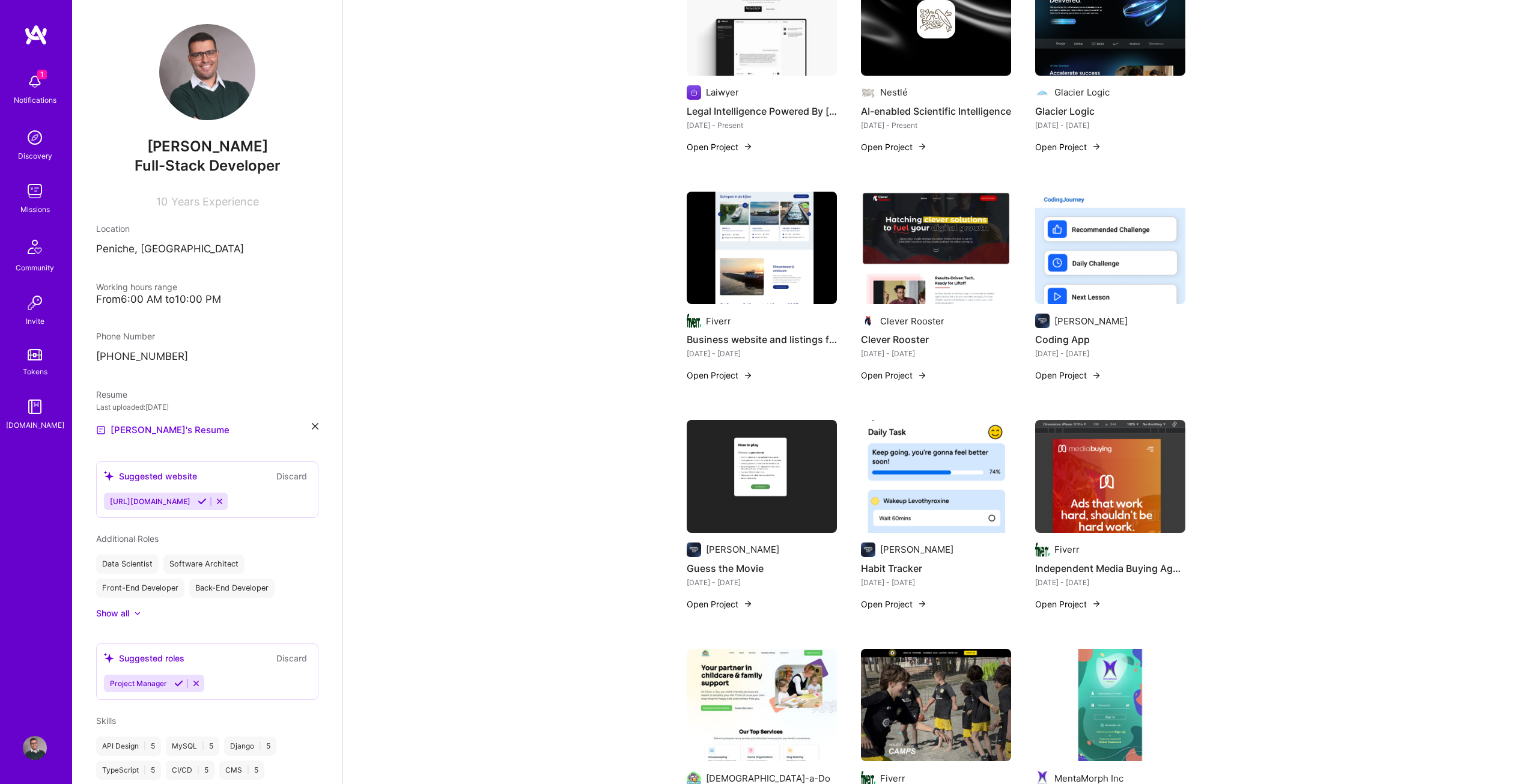
click at [1095, 598] on img at bounding box center [1096, 603] width 9 height 9
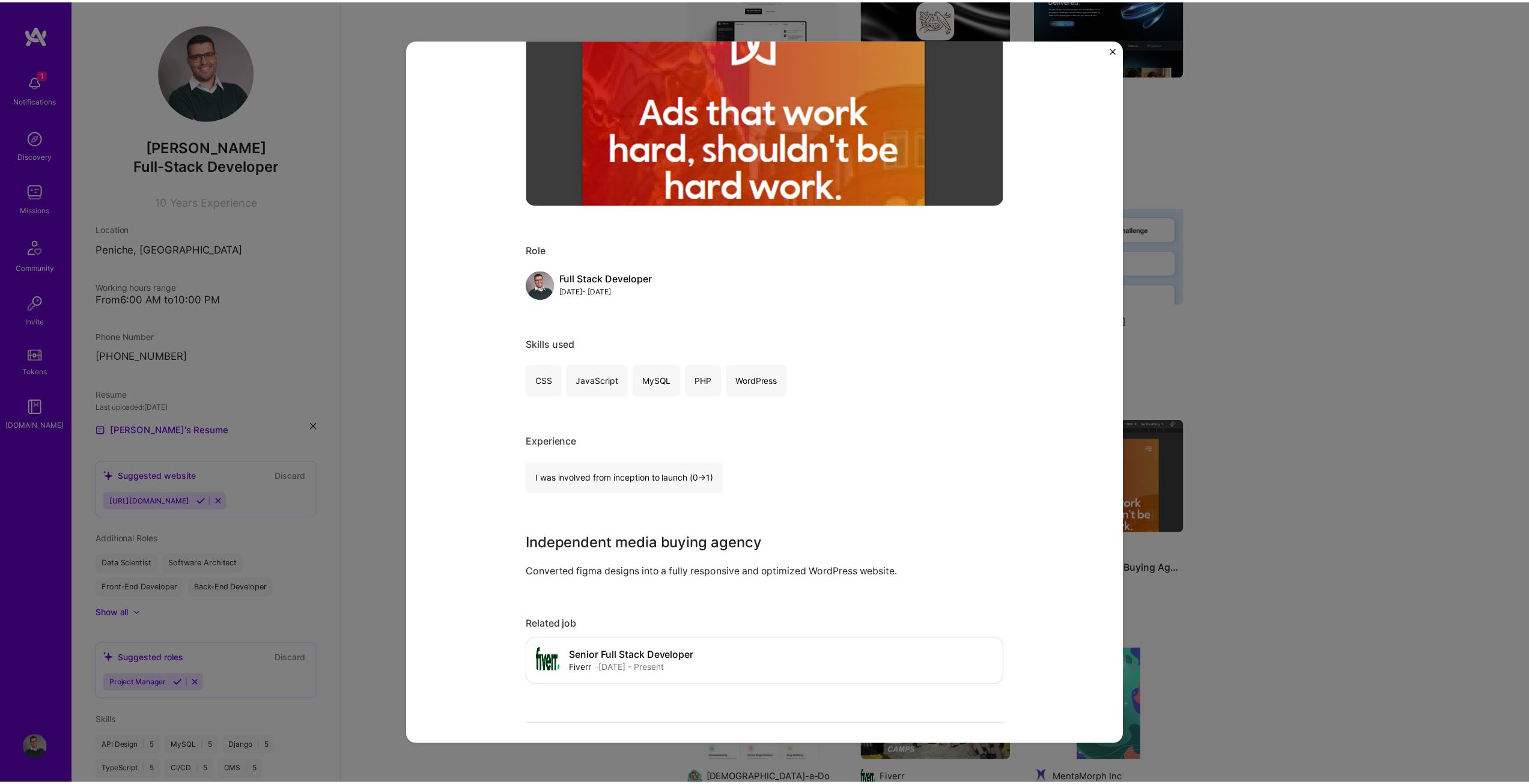
scroll to position [360, 0]
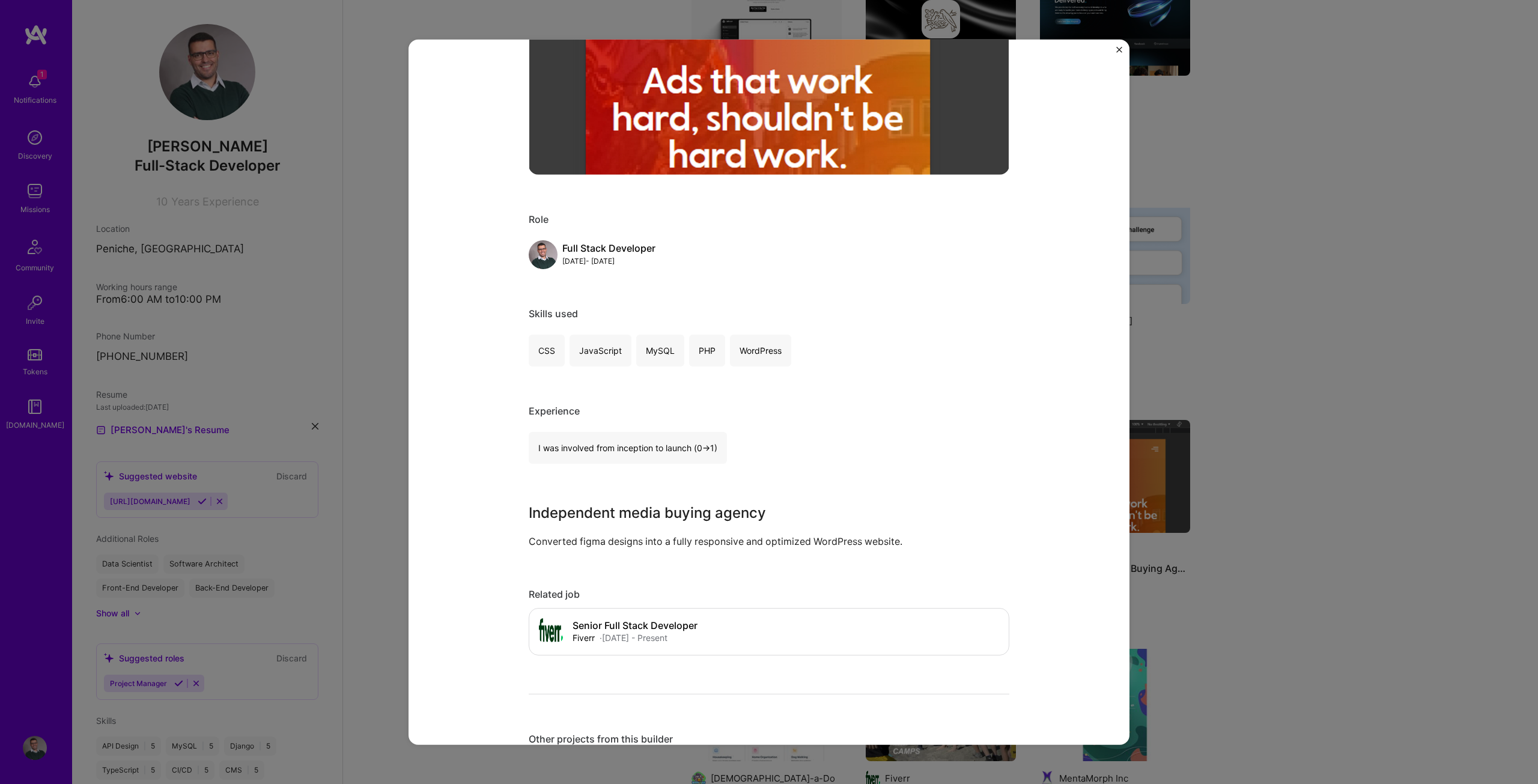
click at [1250, 372] on div "Independent Media Buying Agency Fiverr Advertising & AdTech, Media Role Full St…" at bounding box center [769, 392] width 1538 height 784
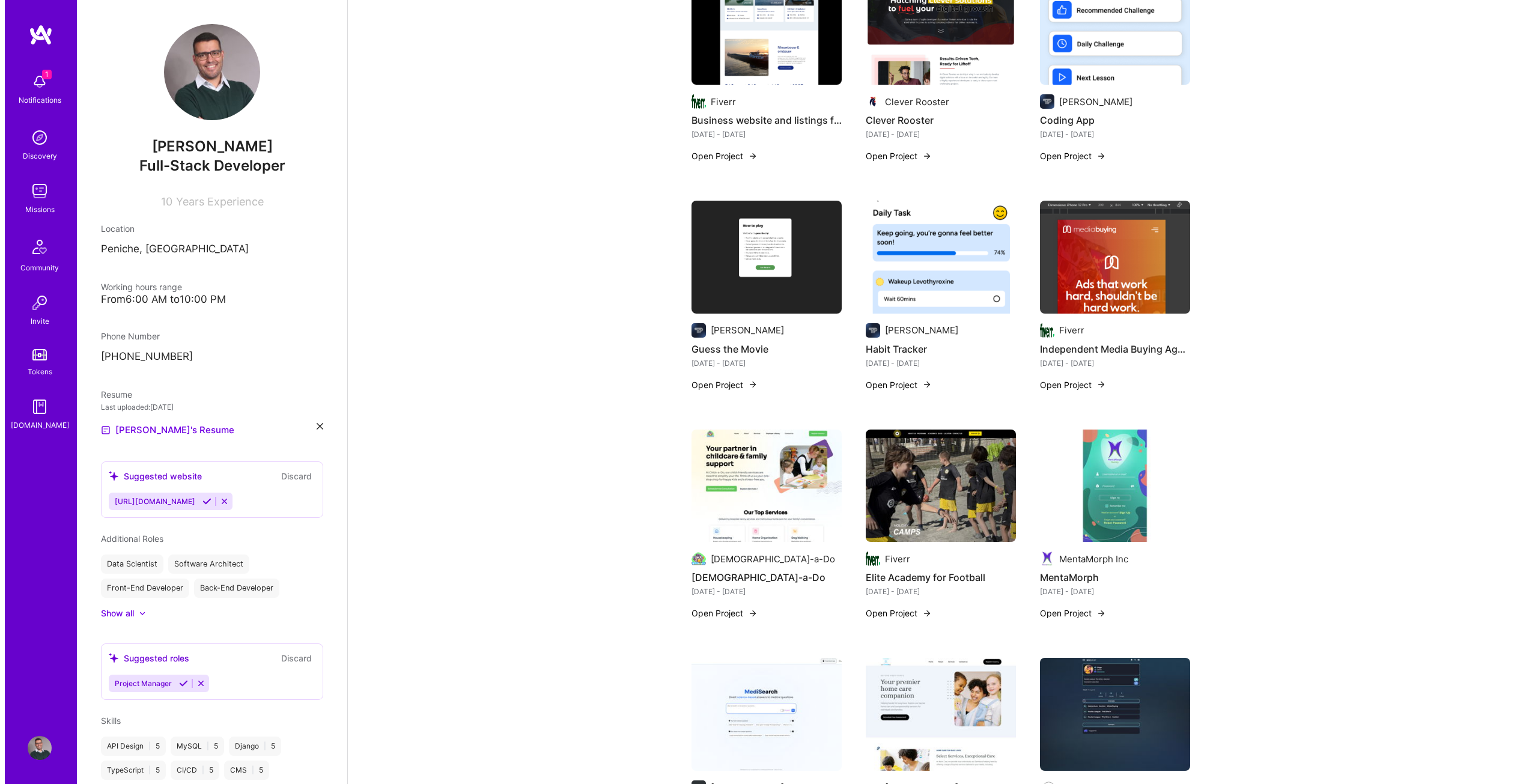
scroll to position [601, 0]
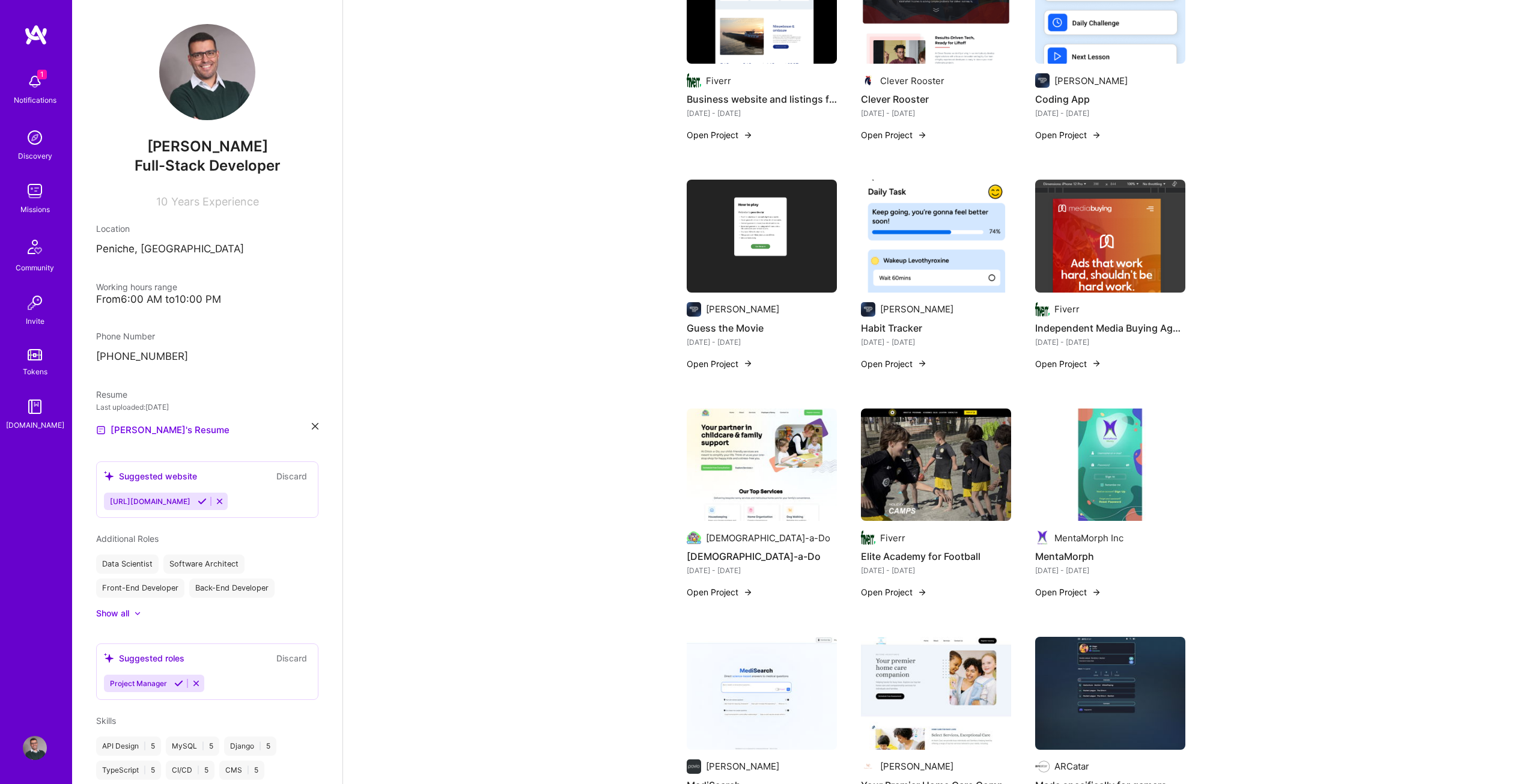
click at [746, 588] on img at bounding box center [748, 592] width 9 height 9
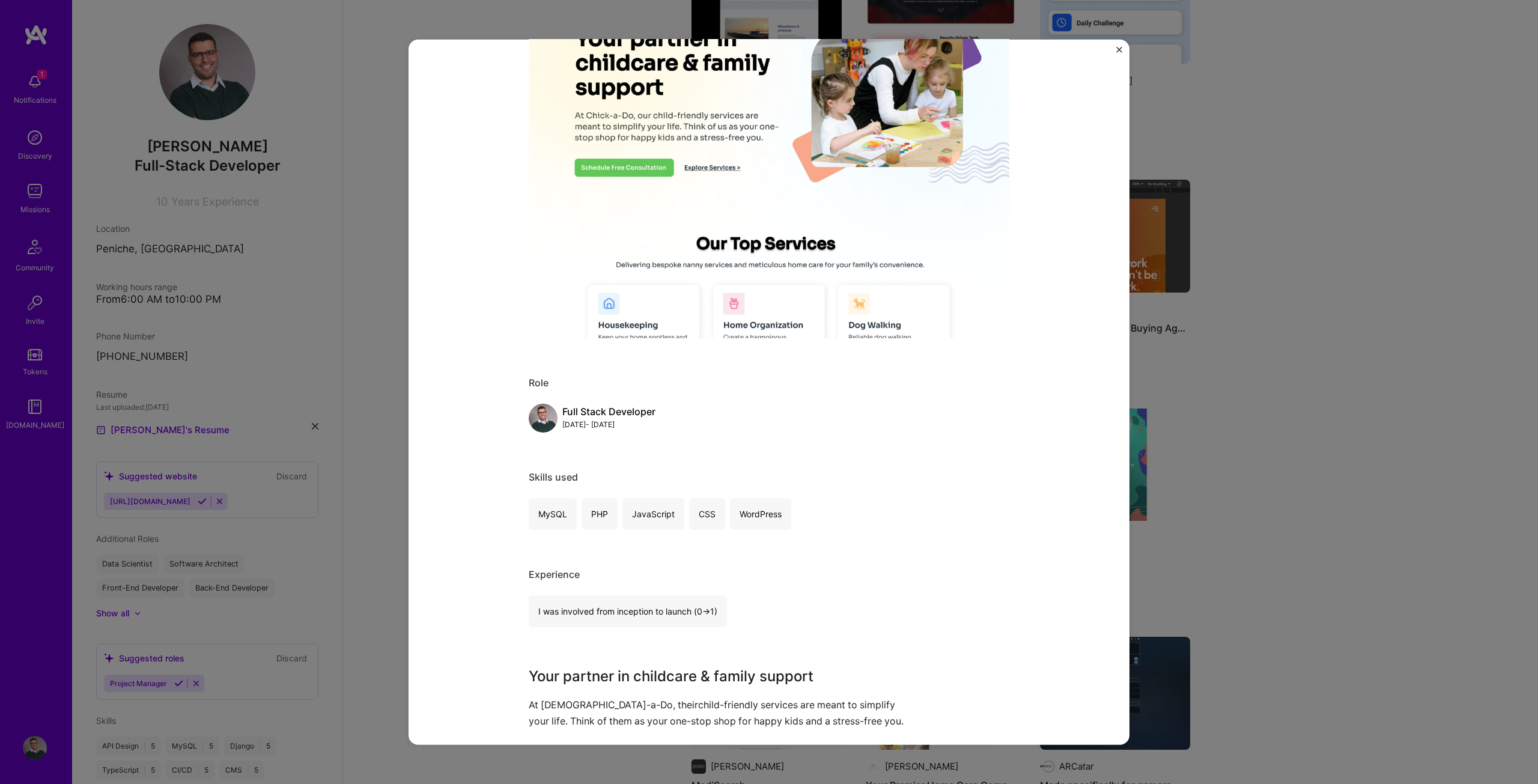
scroll to position [204, 0]
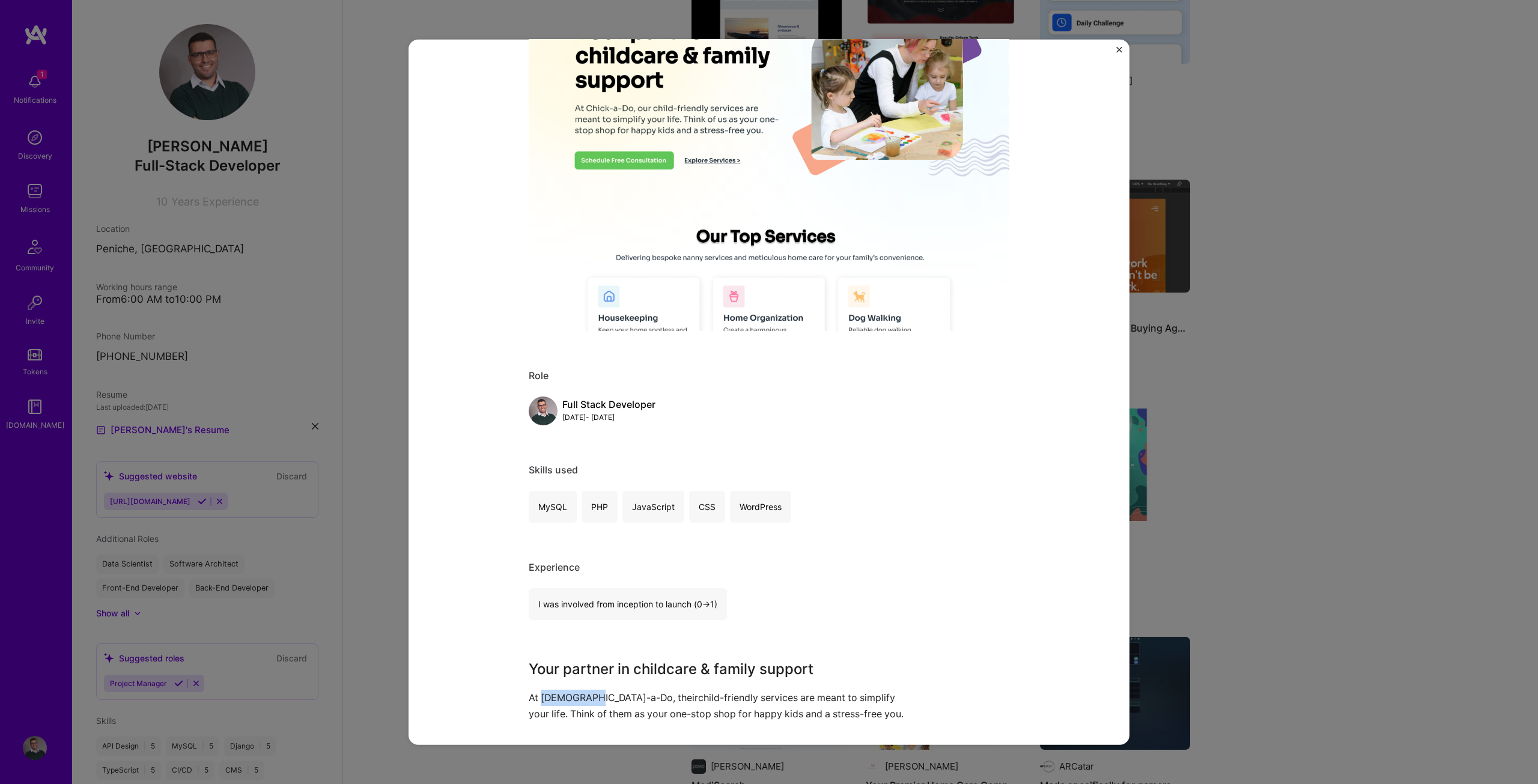
drag, startPoint x: 537, startPoint y: 694, endPoint x: 587, endPoint y: 698, distance: 50.2
click at [587, 698] on p "At [DEMOGRAPHIC_DATA]-a-Do, theirchild-friendly services are meant to simplify …" at bounding box center [724, 706] width 390 height 32
click at [1434, 312] on div "[DEMOGRAPHIC_DATA]-a-Do [DEMOGRAPHIC_DATA]-a-Do Hospitality Project link Role F…" at bounding box center [769, 392] width 1538 height 784
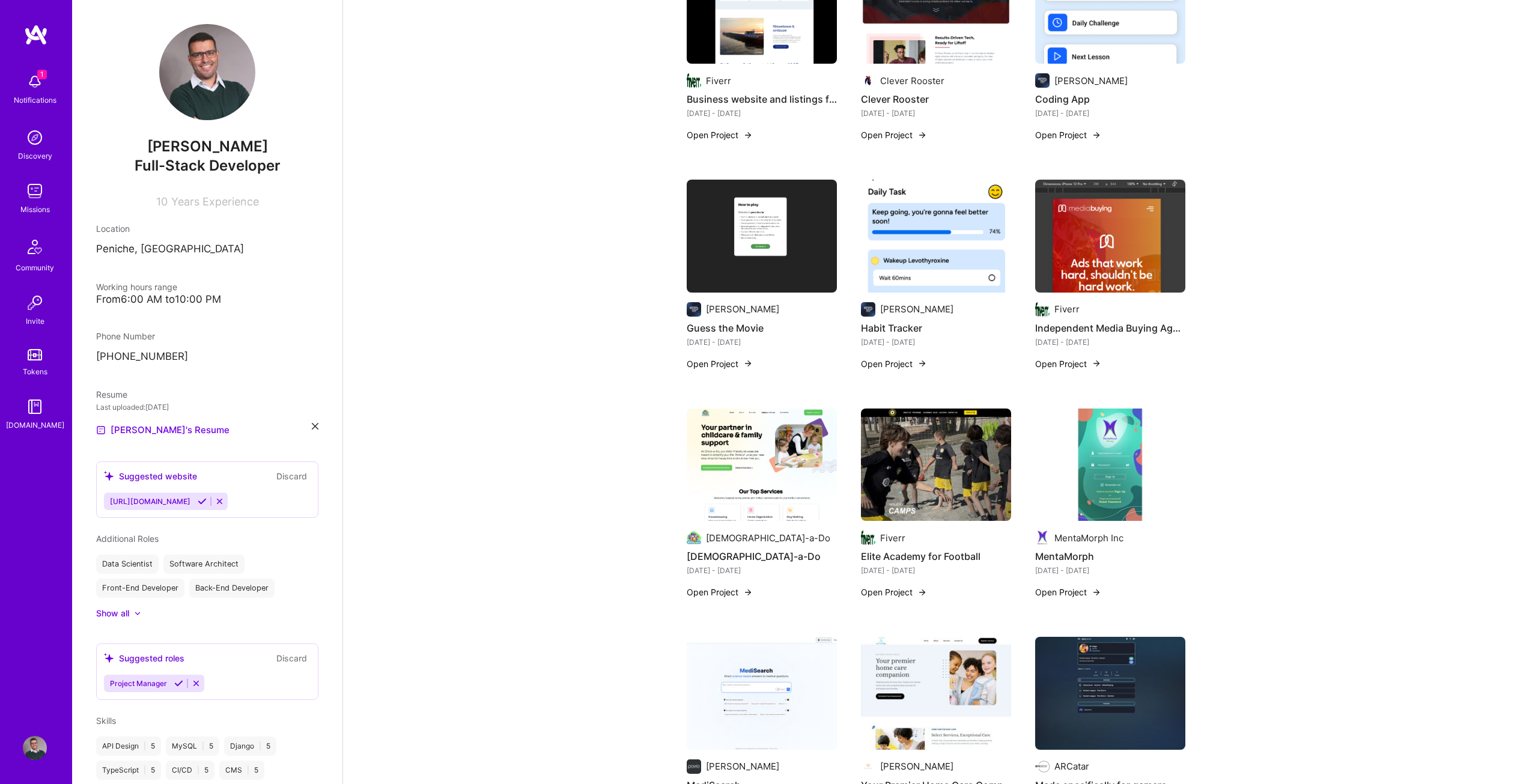
click at [908, 585] on button "Open Project" at bounding box center [893, 591] width 66 height 12
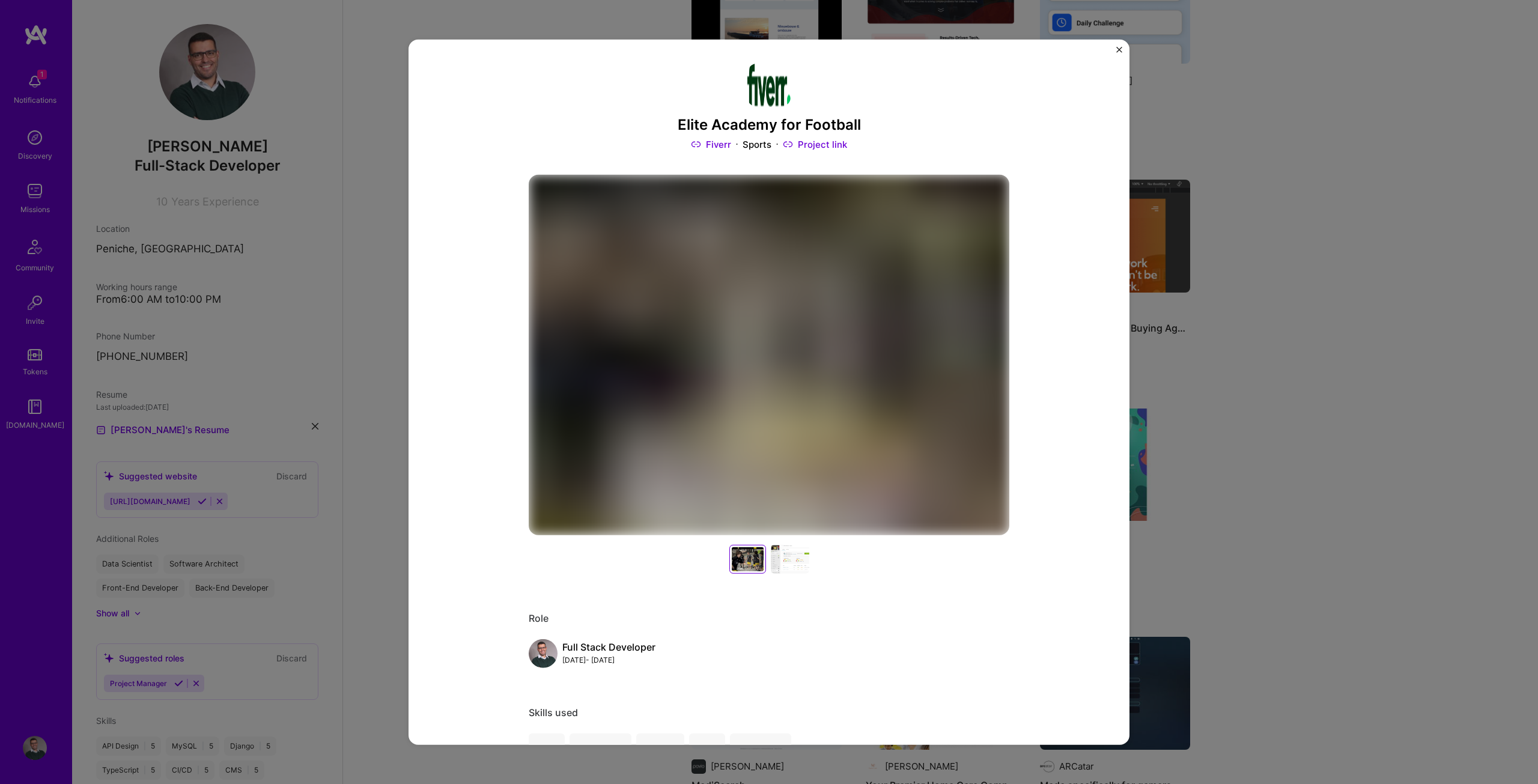
click at [738, 138] on div "Elite Academy for Football Fiverr Sports Project link" at bounding box center [769, 107] width 480 height 87
click at [739, 128] on h3 "Elite Academy for Football" at bounding box center [769, 124] width 480 height 18
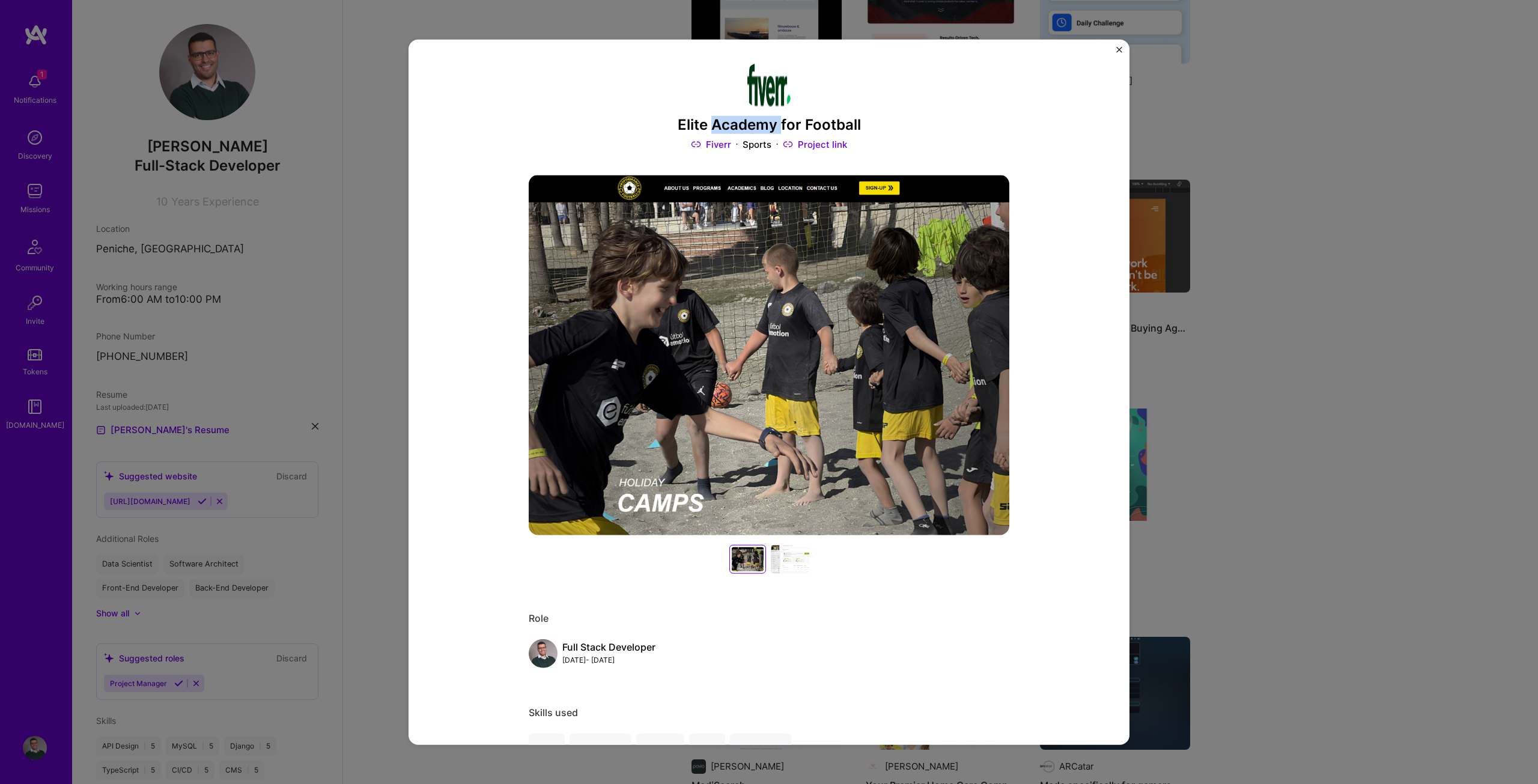
click at [739, 128] on h3 "Elite Academy for Football" at bounding box center [769, 124] width 480 height 18
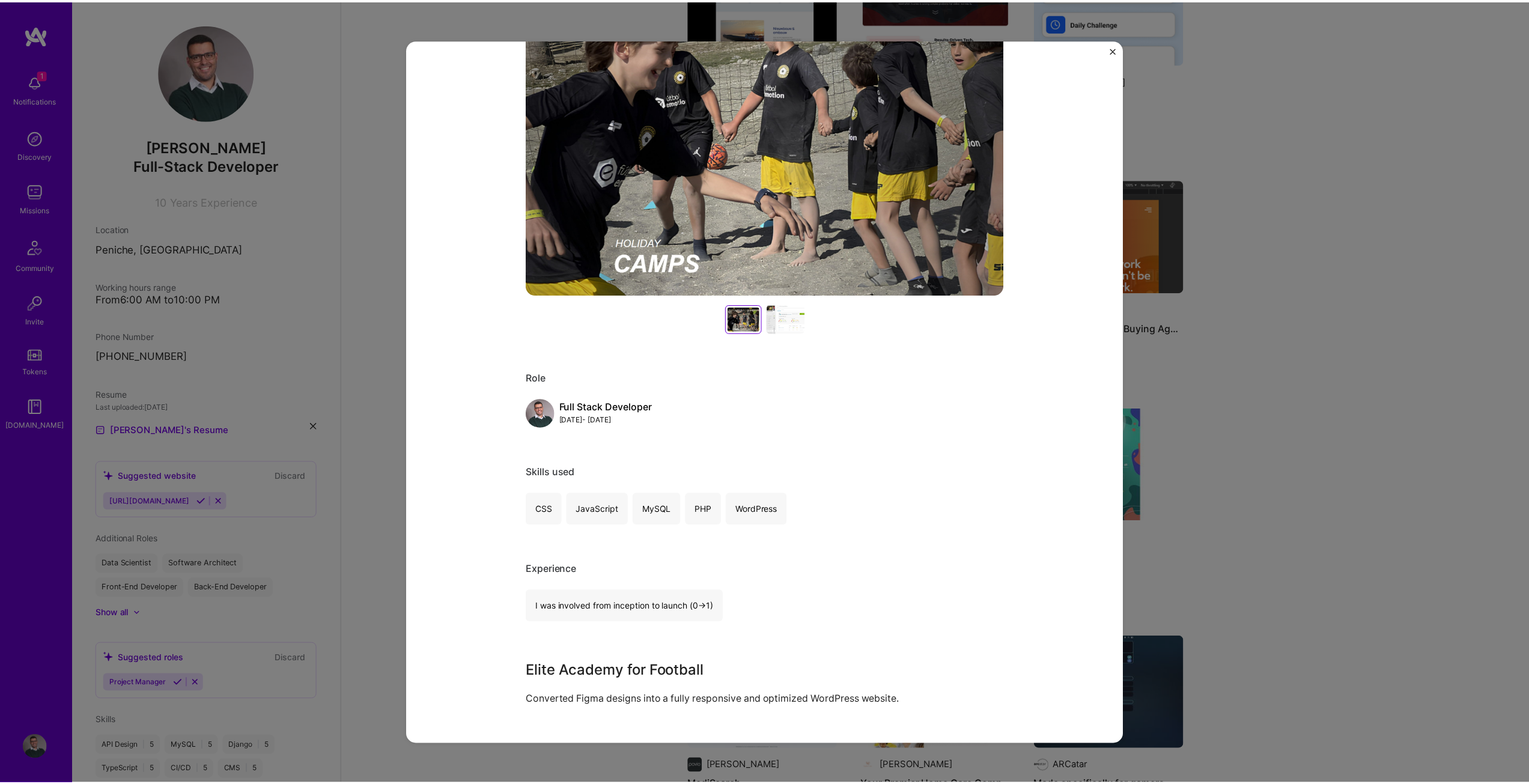
scroll to position [480, 0]
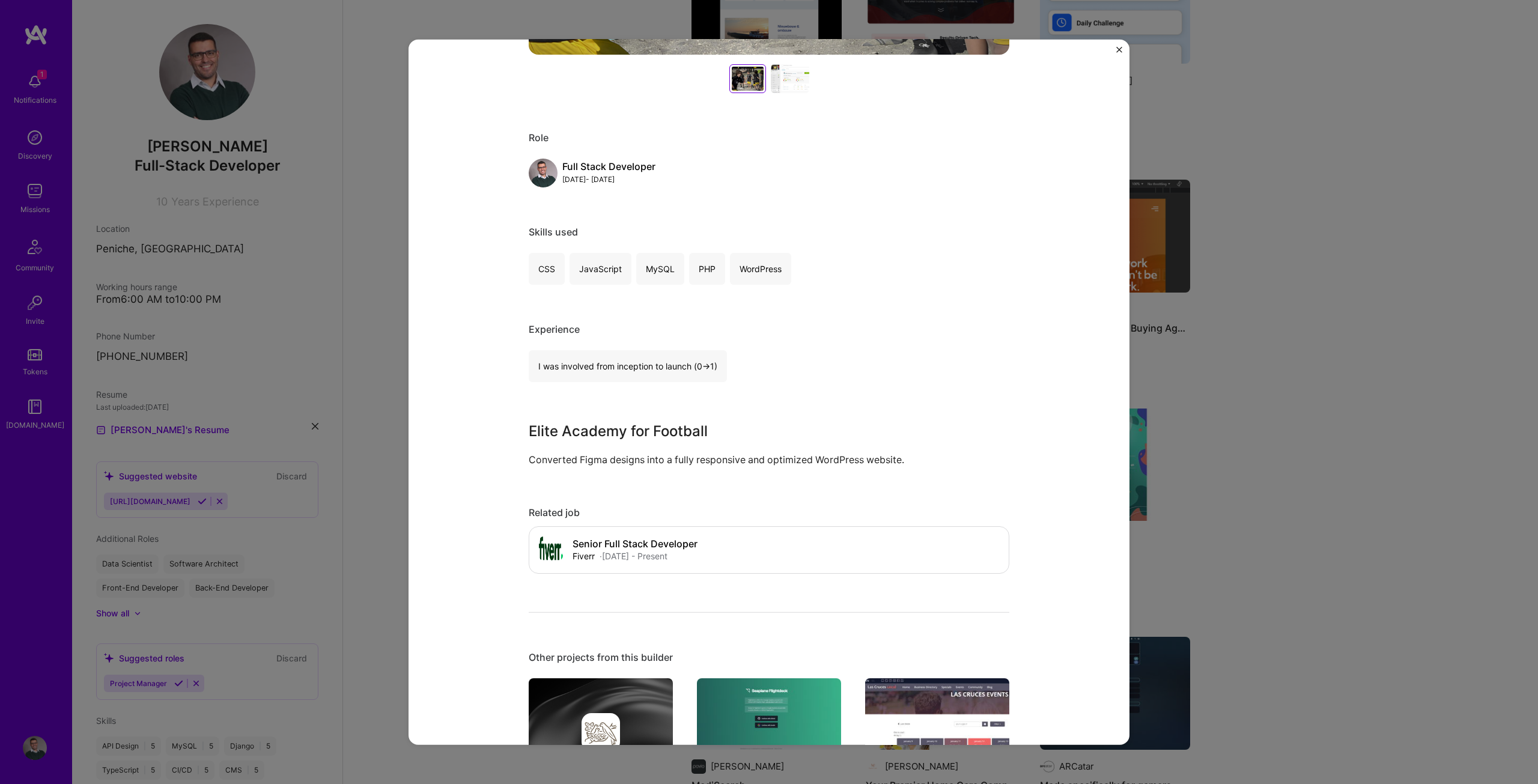
click at [1246, 362] on div "Elite Academy for Football Fiverr Sports Project link Role Full Stack Developer…" at bounding box center [769, 392] width 1538 height 784
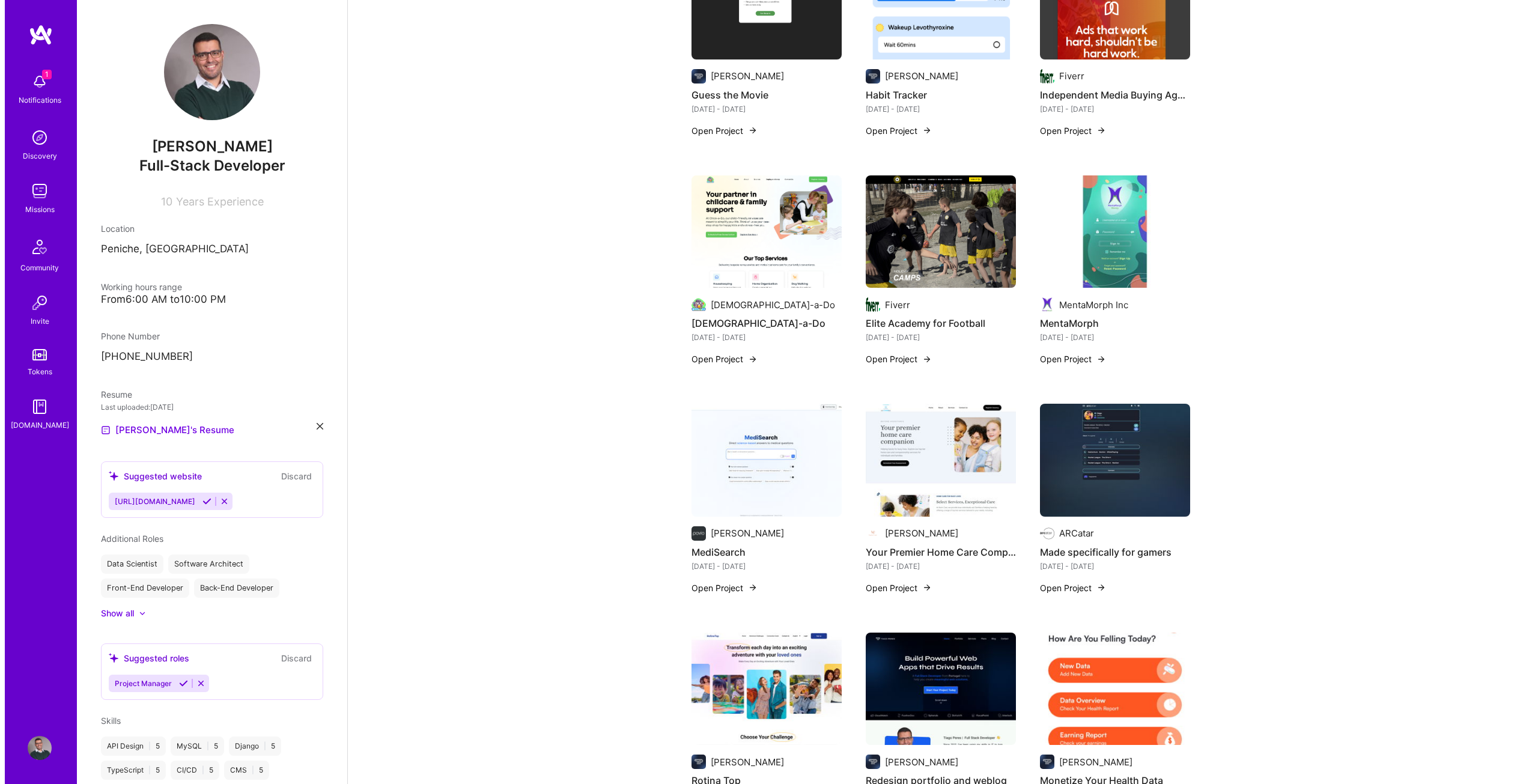
scroll to position [781, 0]
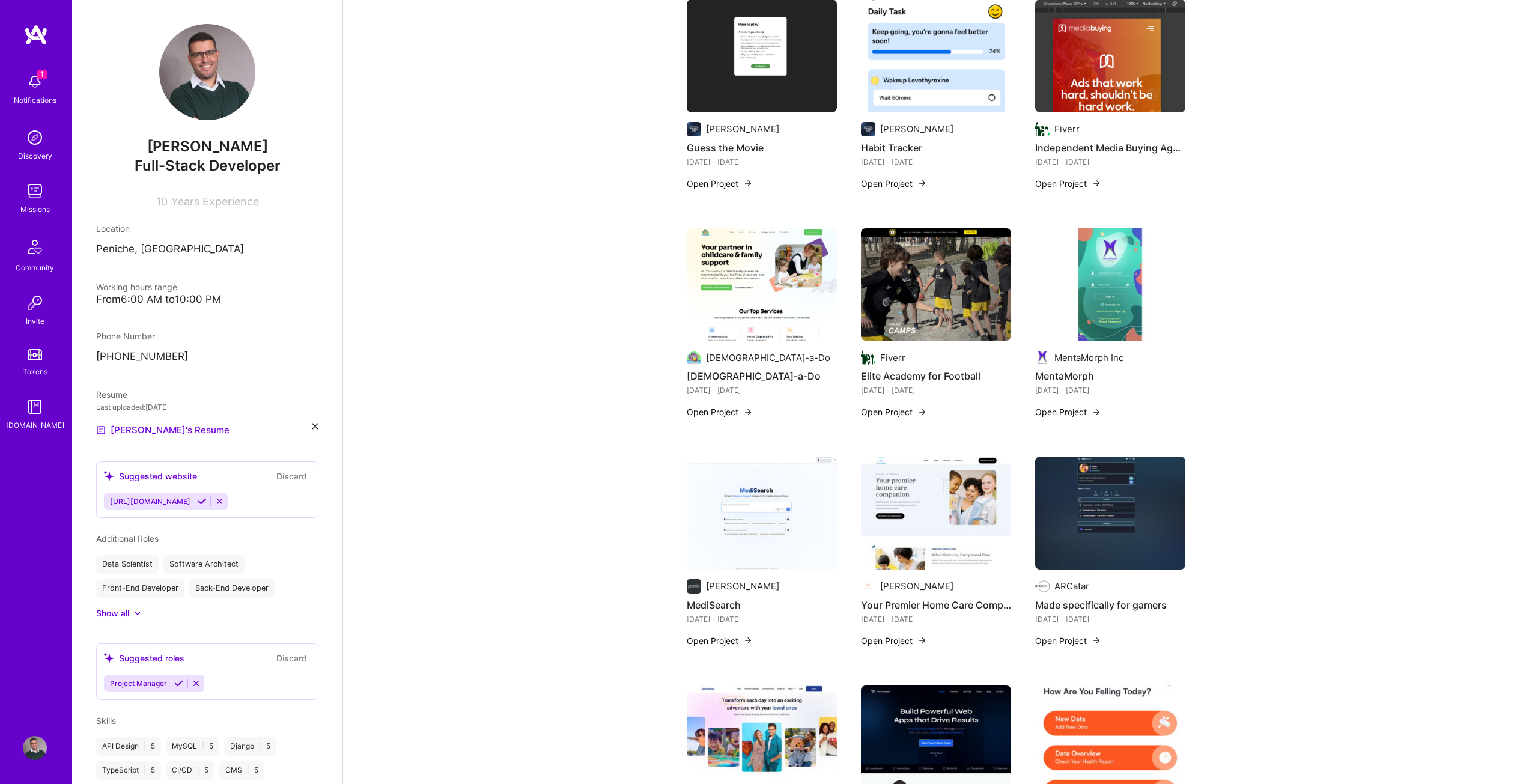
click at [1089, 405] on button "Open Project" at bounding box center [1067, 411] width 66 height 12
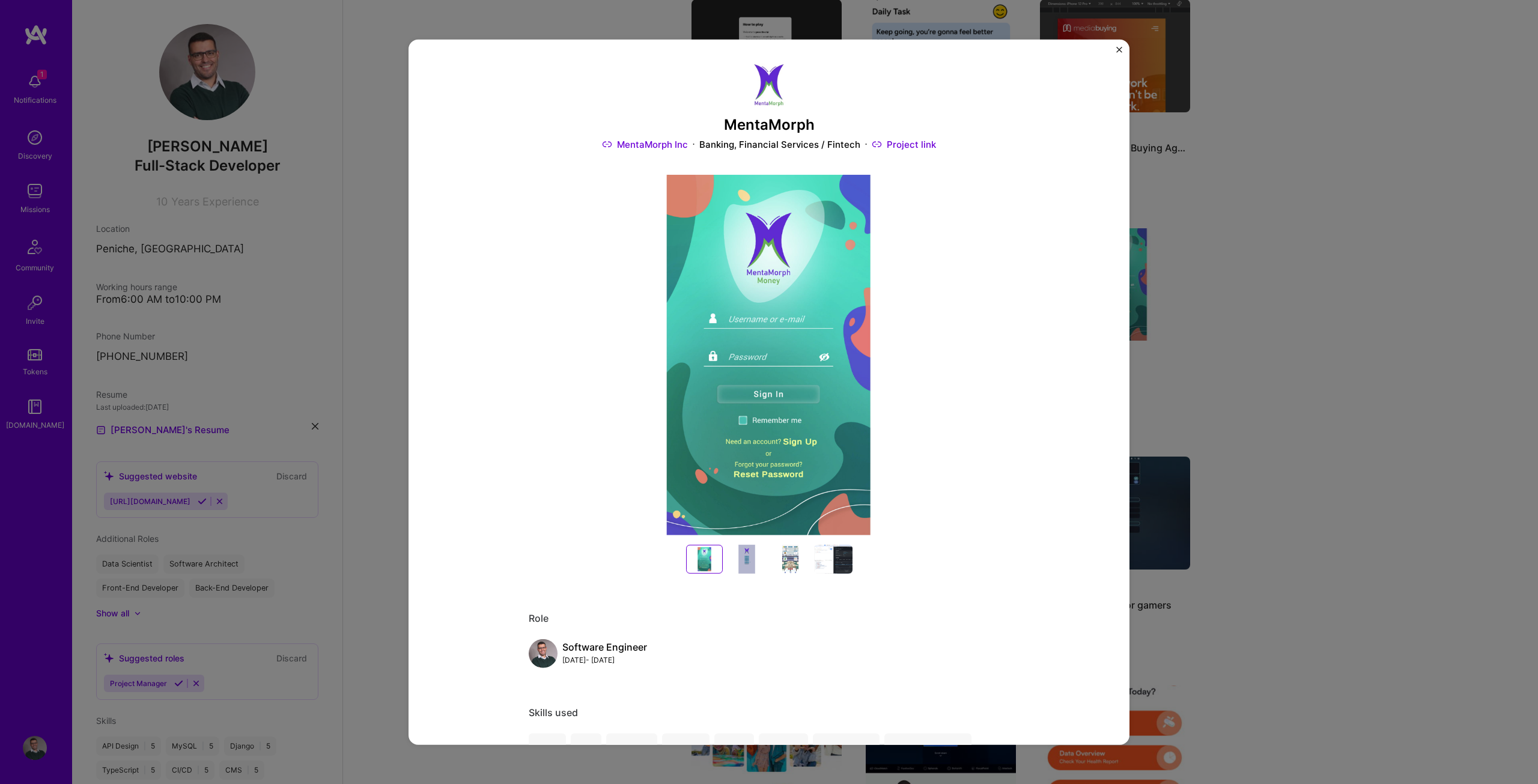
click at [751, 121] on h3 "MentaMorph" at bounding box center [769, 124] width 480 height 18
click at [743, 567] on div at bounding box center [747, 559] width 39 height 29
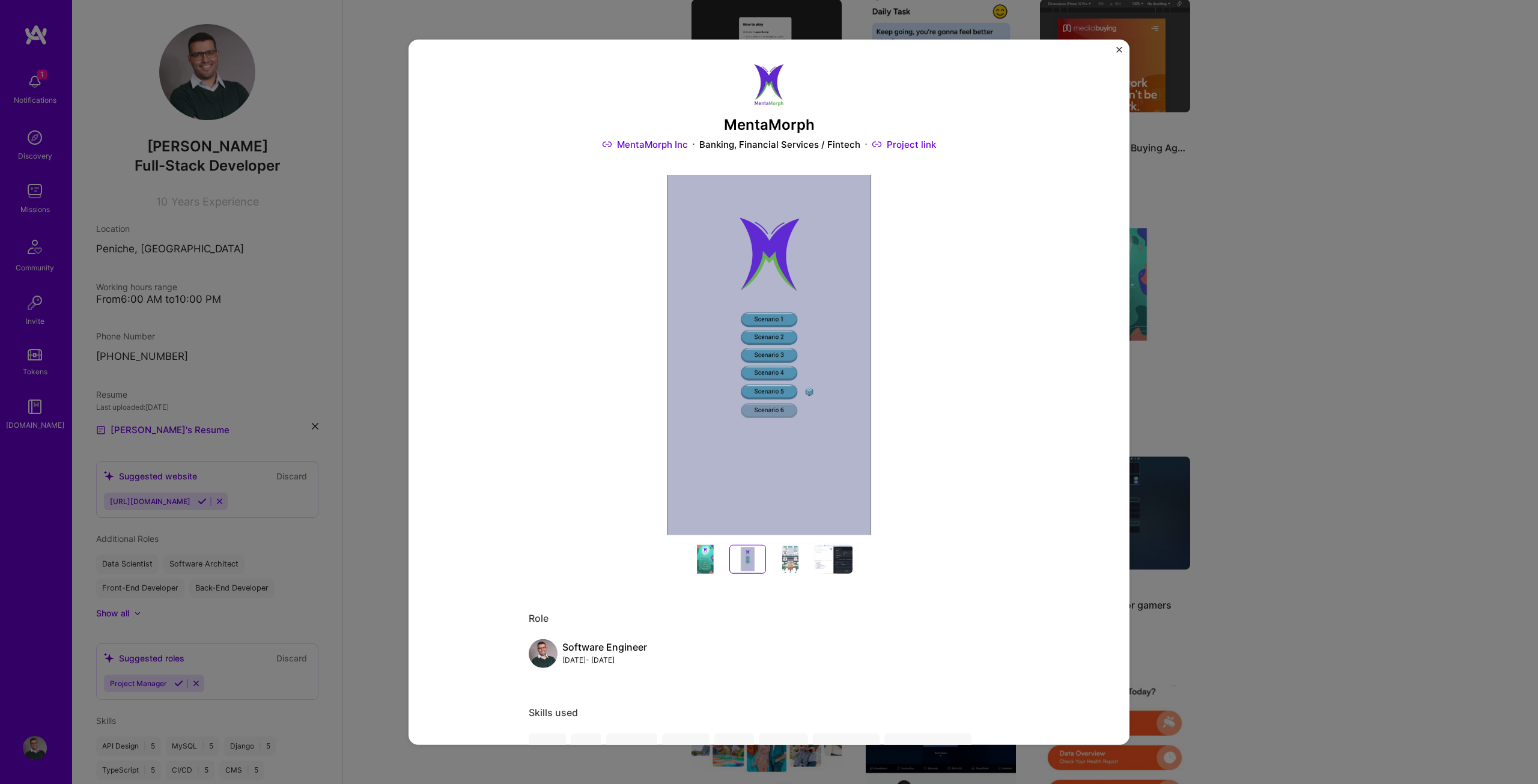
click at [744, 561] on div at bounding box center [747, 559] width 32 height 24
click at [792, 558] on div at bounding box center [790, 559] width 39 height 29
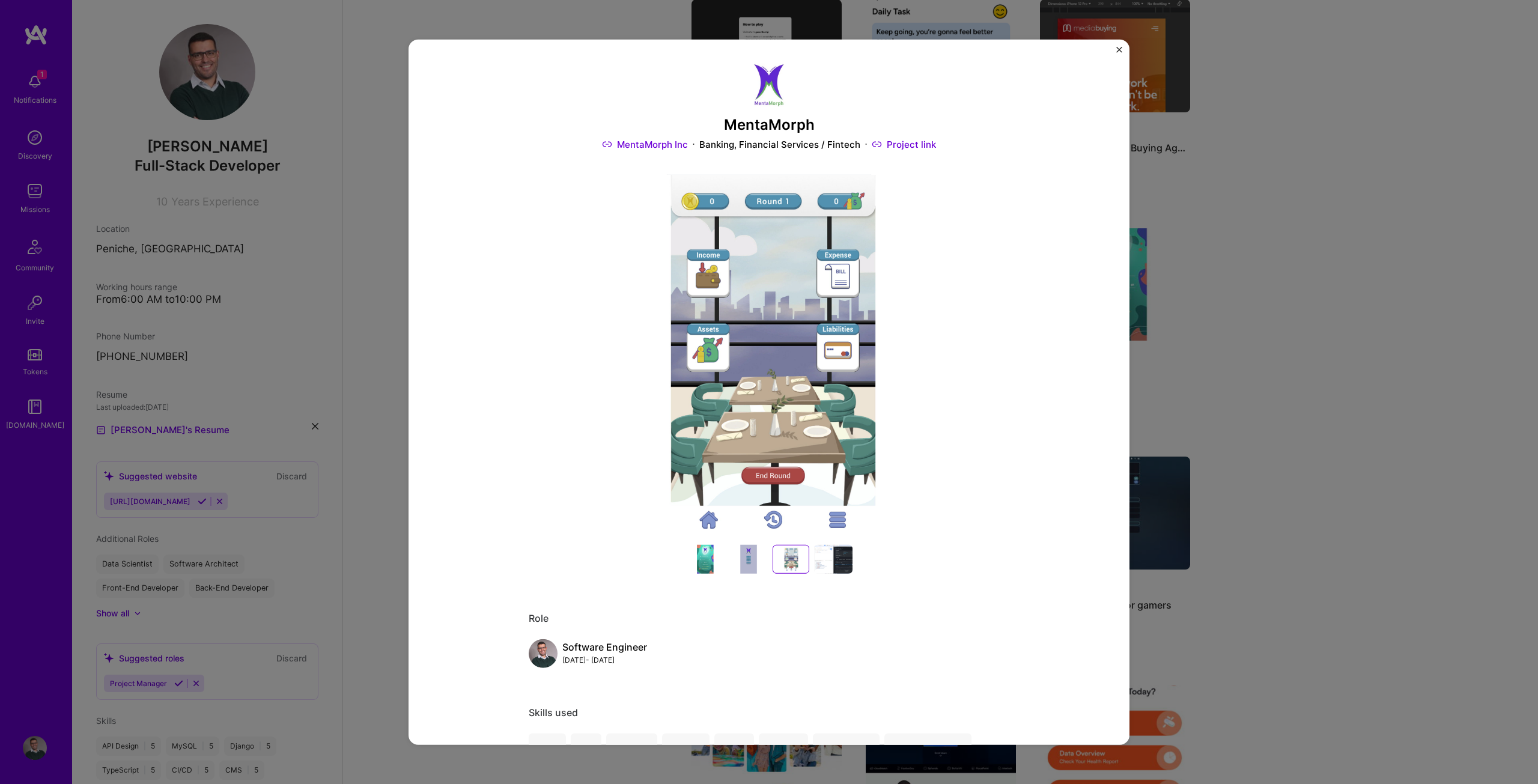
click at [785, 554] on div at bounding box center [790, 559] width 32 height 24
click at [814, 569] on div at bounding box center [834, 559] width 39 height 29
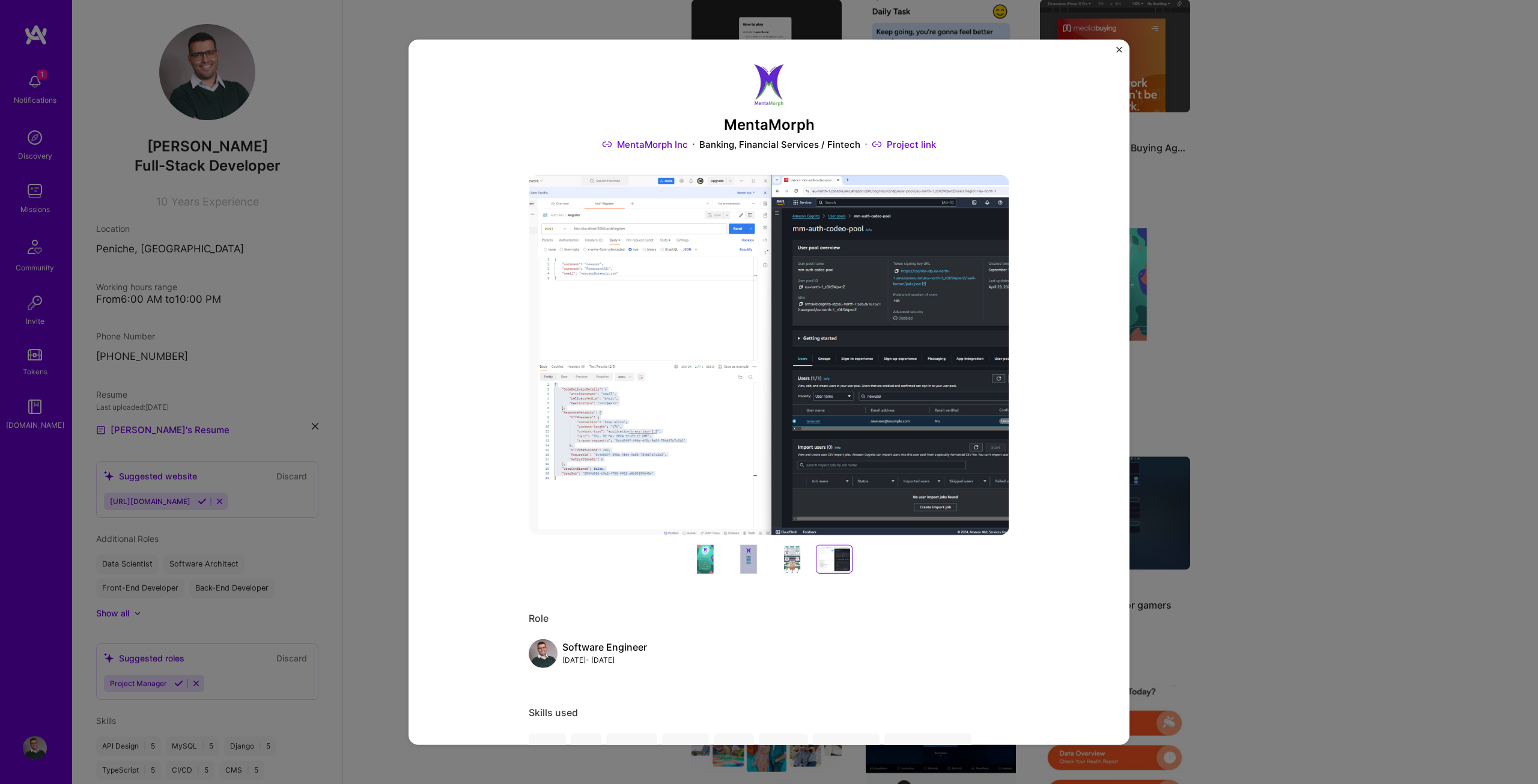
click at [1399, 418] on div "MentaMorph MentaMorph Inc Banking, Financial Services / Fintech Project link Ro…" at bounding box center [769, 392] width 1538 height 784
click at [1121, 52] on img "Close" at bounding box center [1119, 49] width 6 height 6
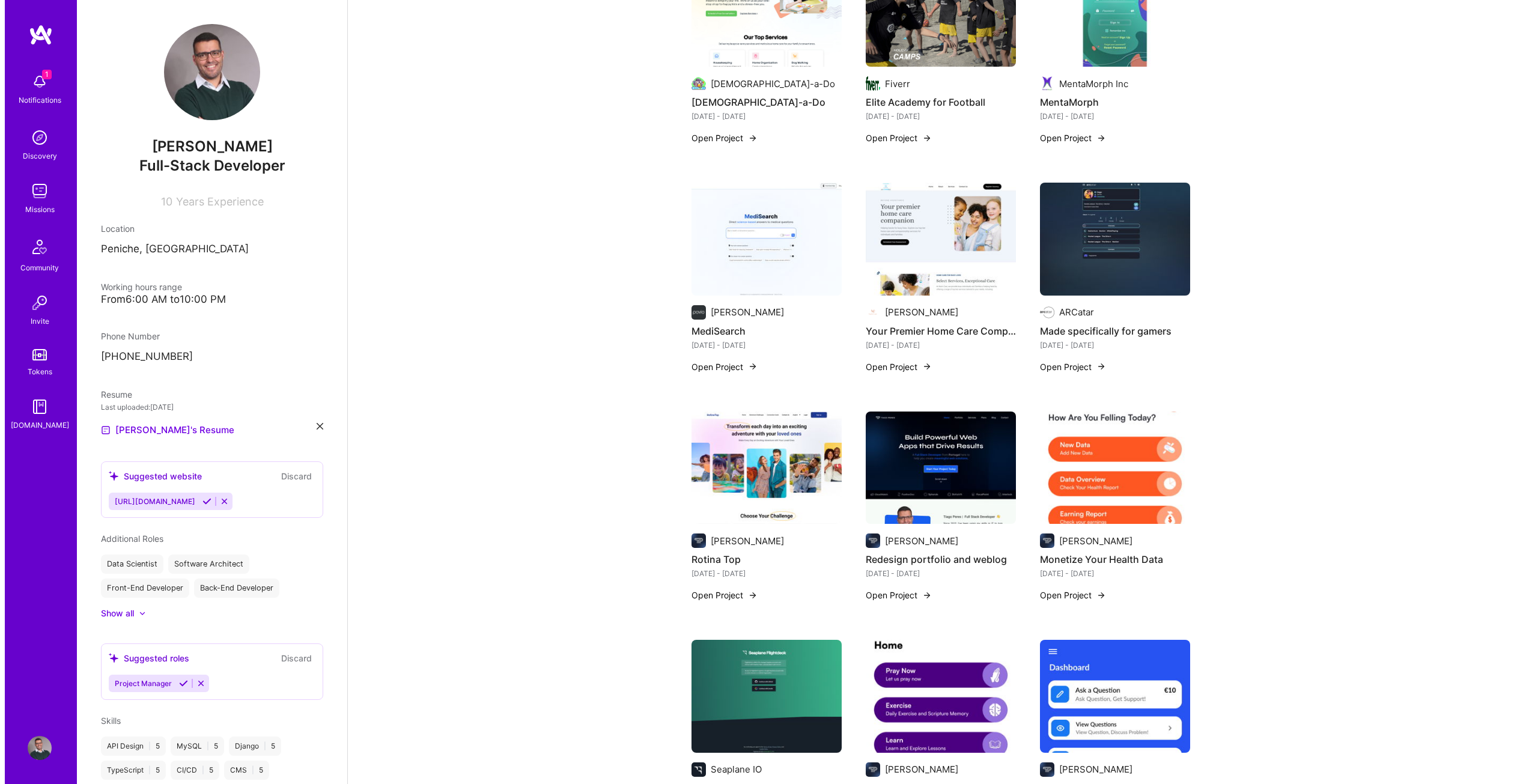
scroll to position [1081, 0]
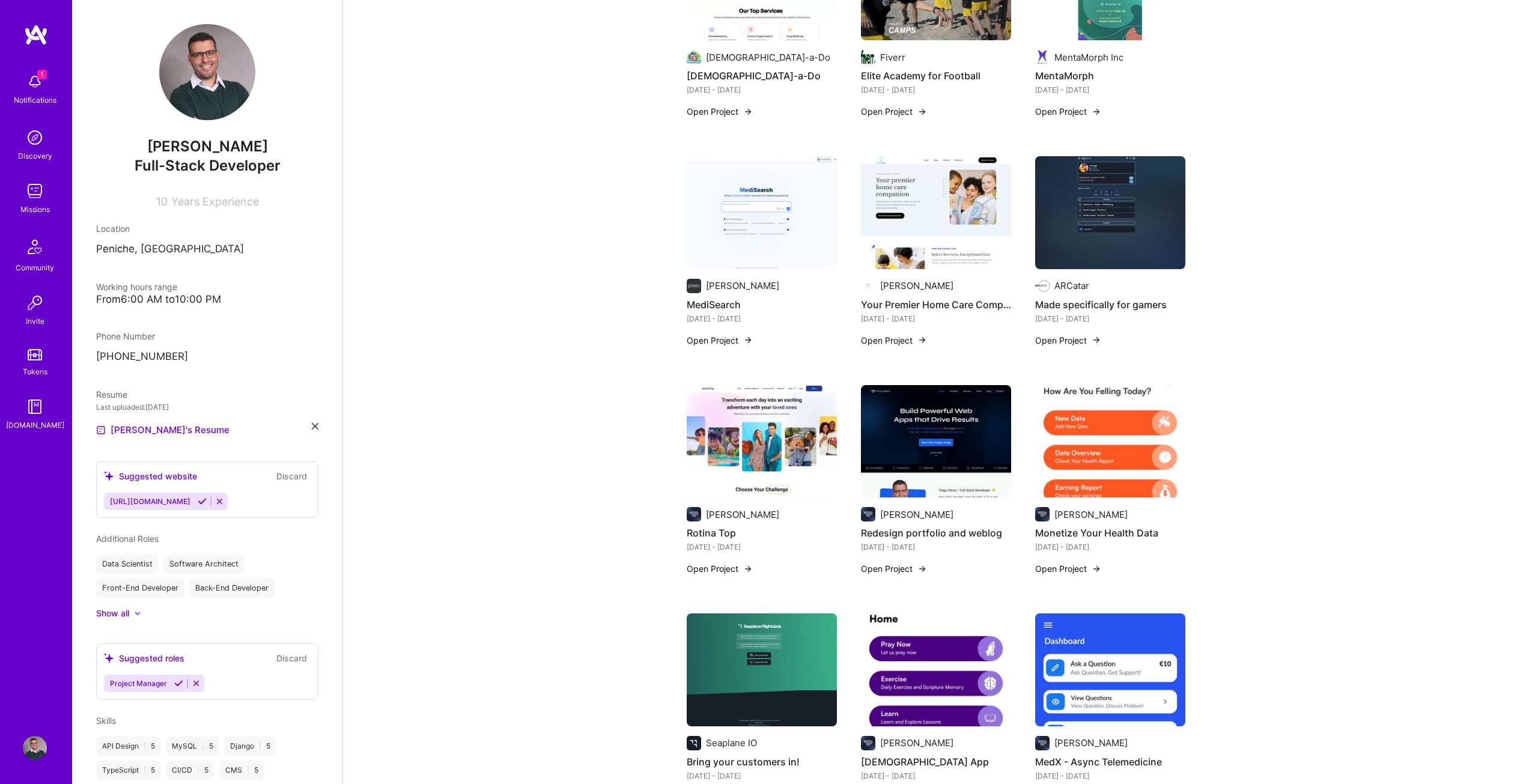
click at [736, 334] on button "Open Project" at bounding box center [719, 340] width 66 height 12
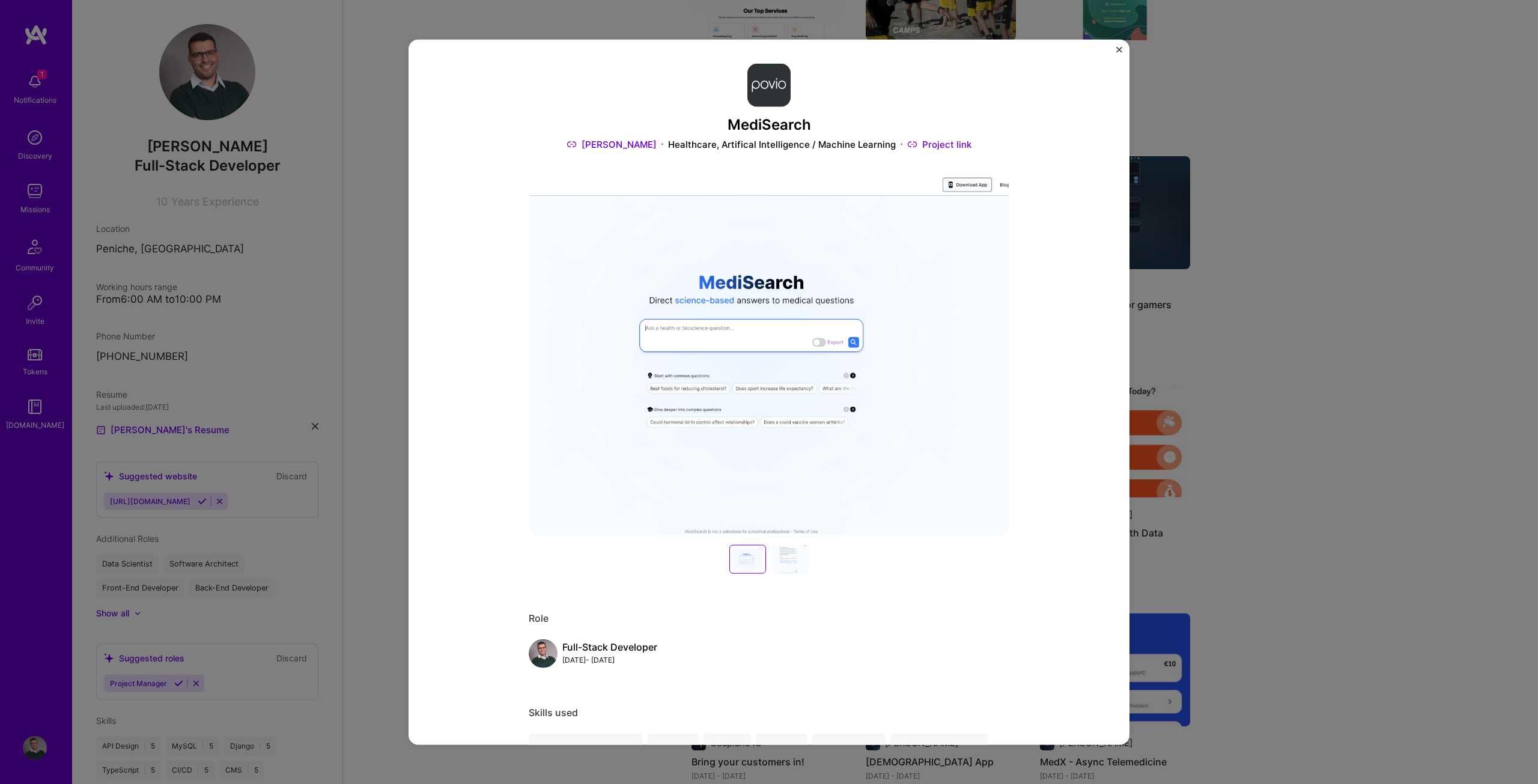
scroll to position [300, 0]
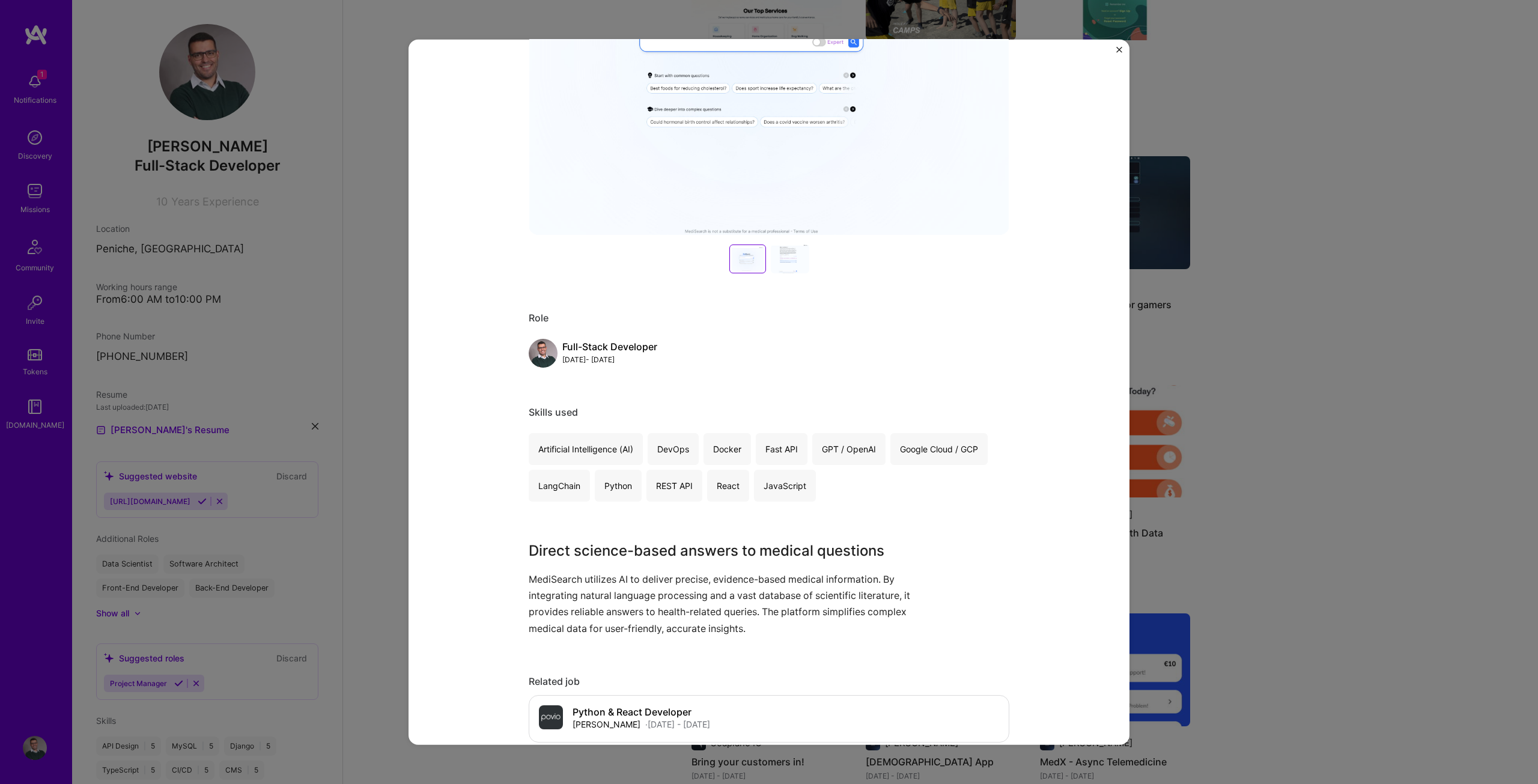
click at [1461, 507] on div "MediSearch [PERSON_NAME] Healthcare, Artifical Intelligence / Machine Learning …" at bounding box center [769, 392] width 1538 height 784
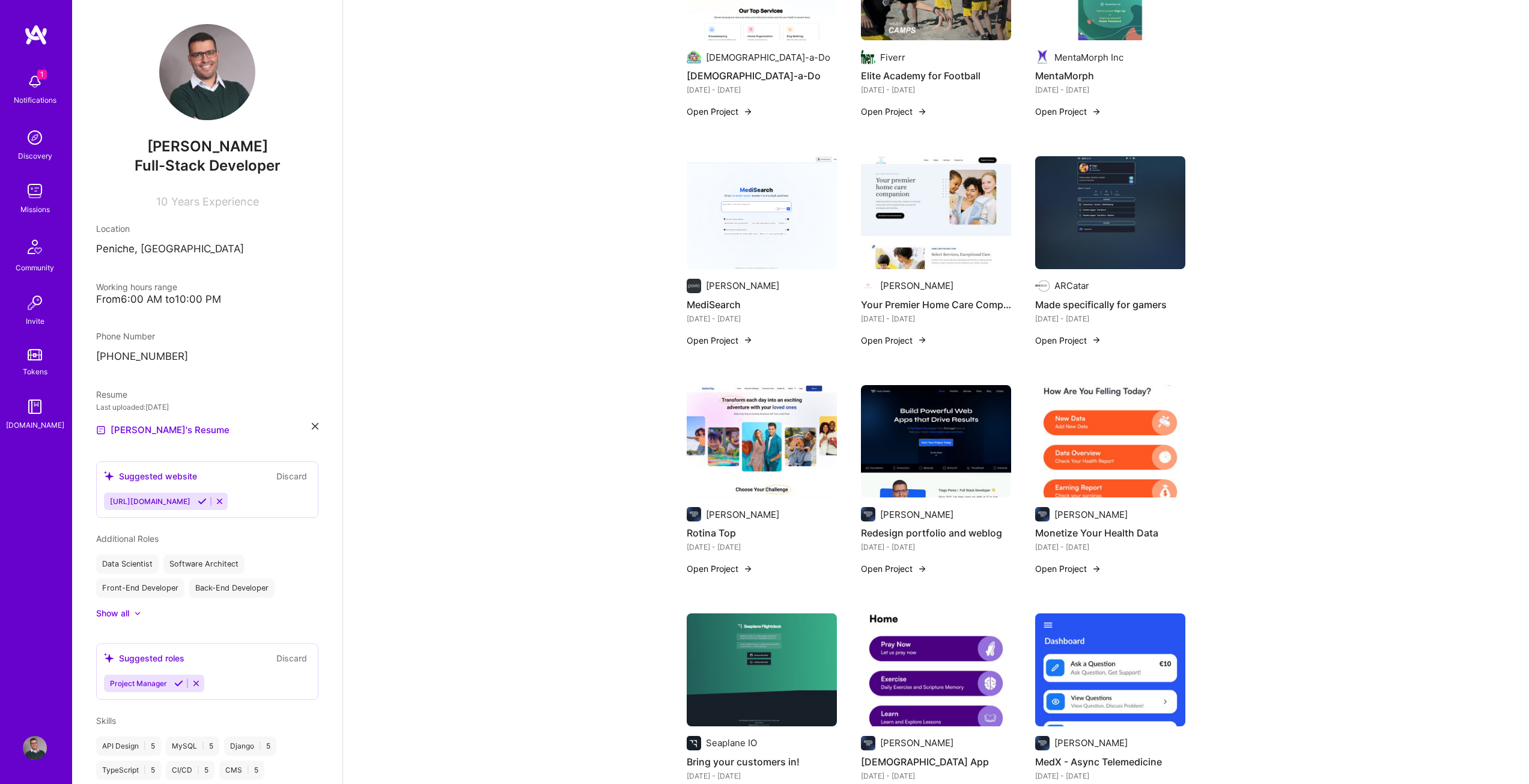
click at [904, 334] on button "Open Project" at bounding box center [893, 340] width 66 height 12
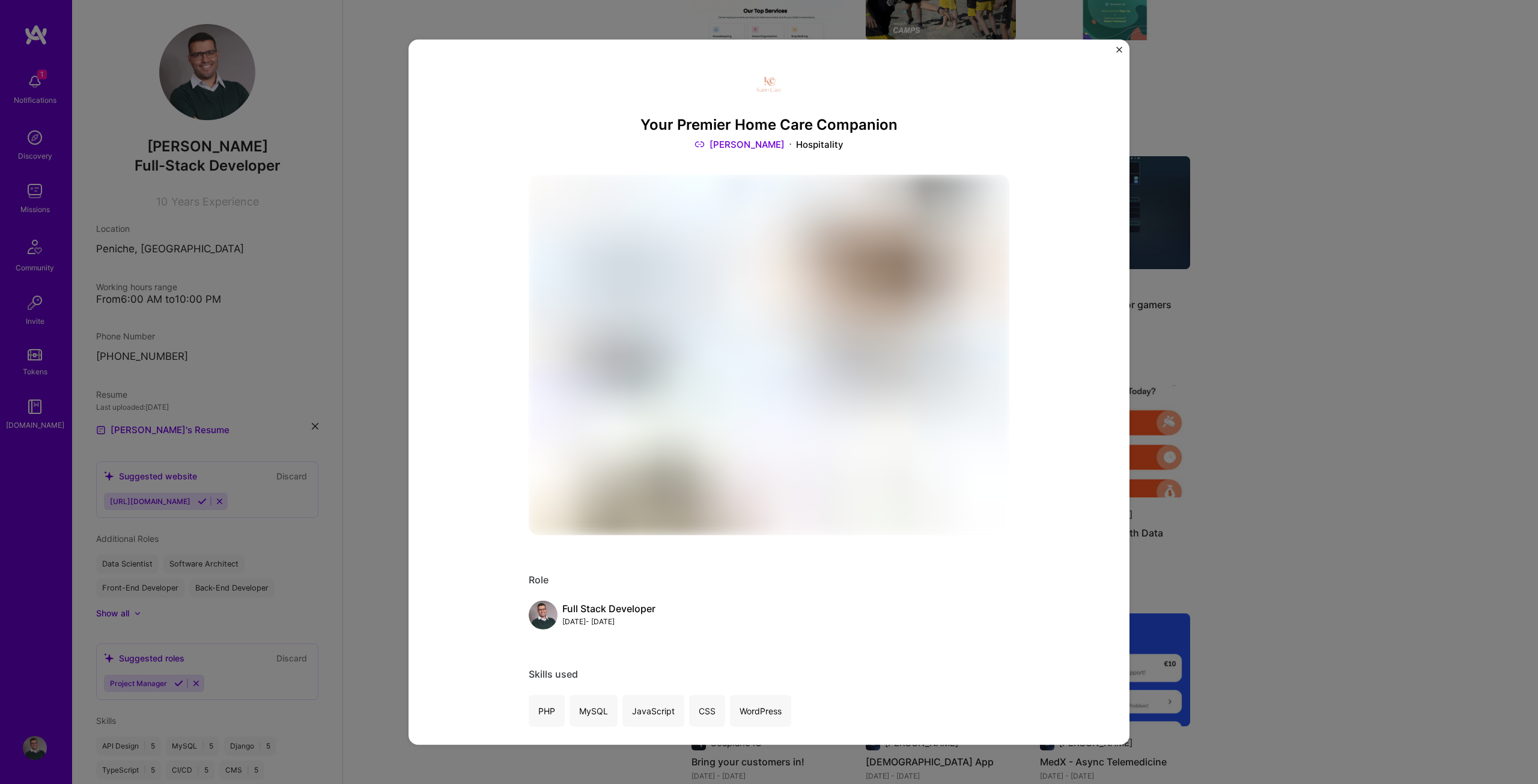
click at [774, 122] on h3 "Your Premier Home Care Companion" at bounding box center [769, 124] width 480 height 18
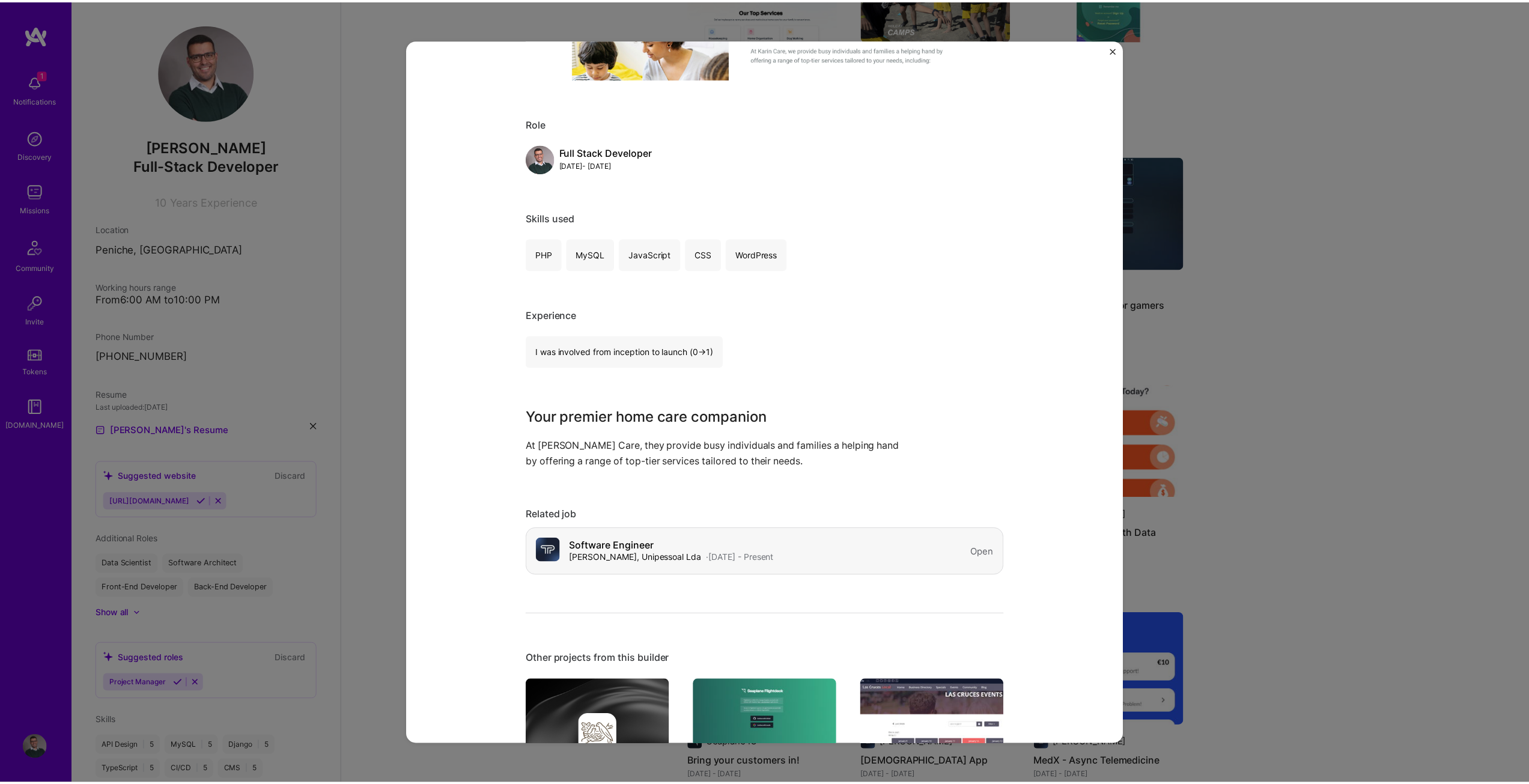
scroll to position [480, 0]
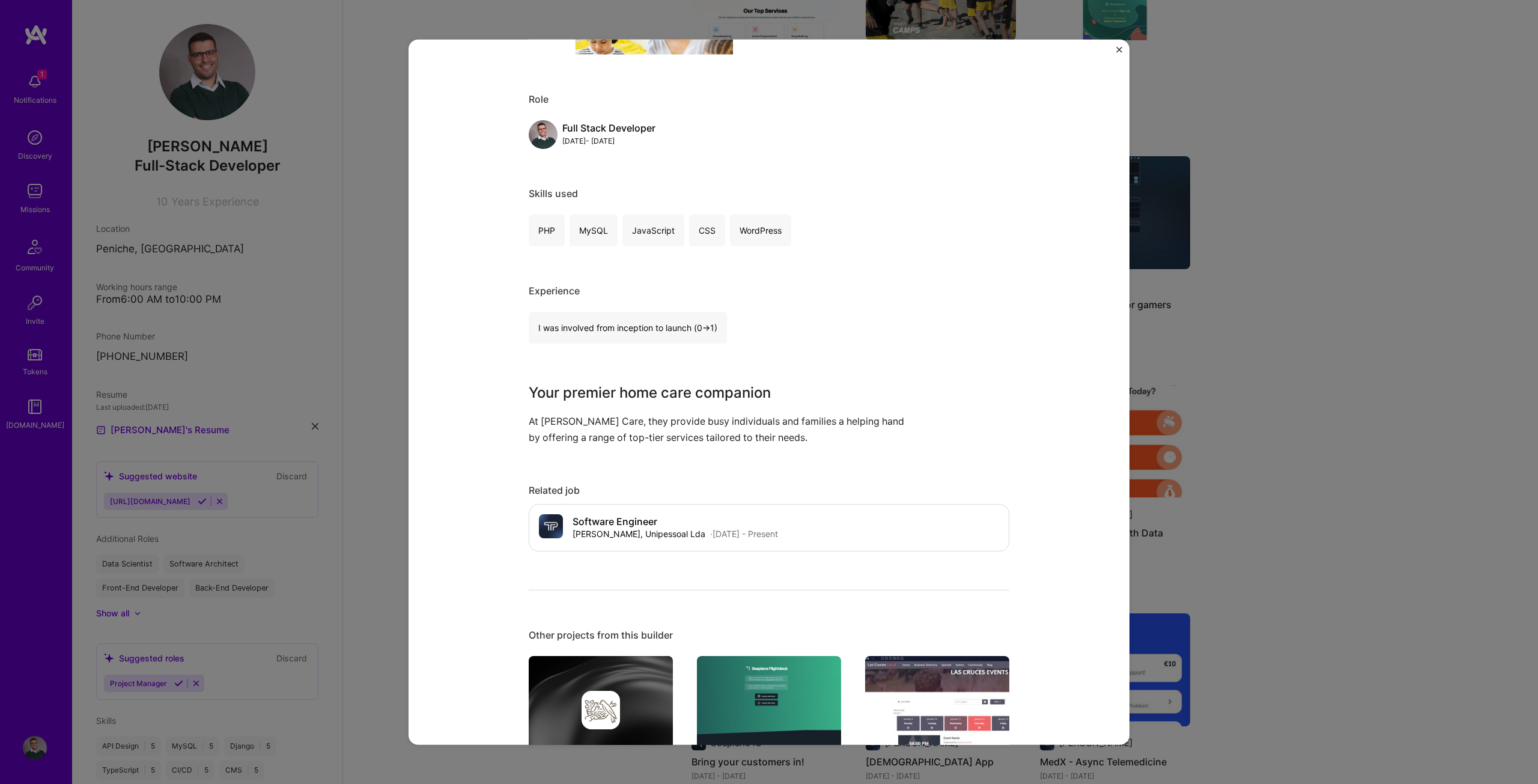
click at [1247, 370] on div "Your Premier Home Care Companion [PERSON_NAME] Care Hospitality Role Full Stack…" at bounding box center [769, 392] width 1538 height 784
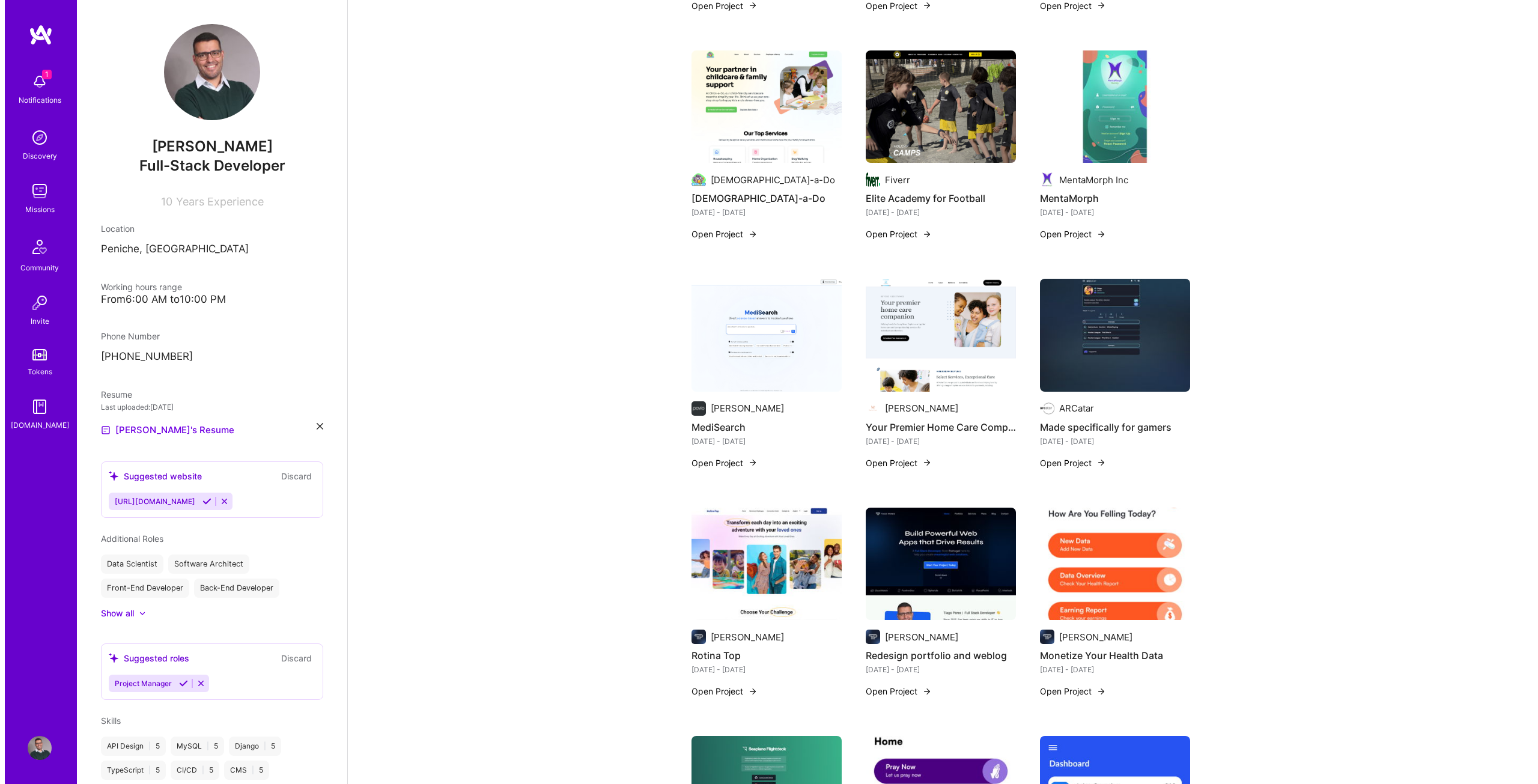
scroll to position [901, 0]
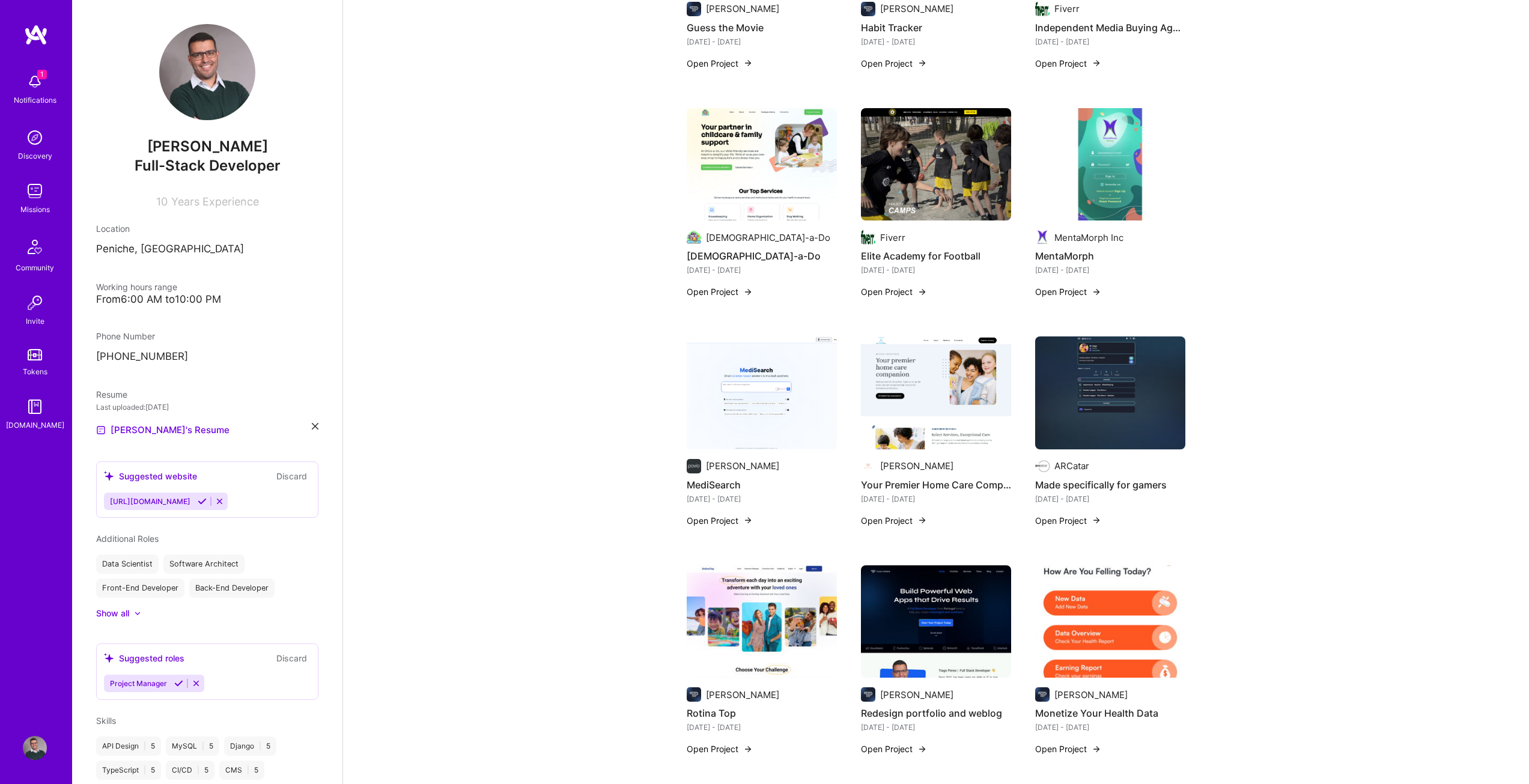
click at [1085, 514] on button "Open Project" at bounding box center [1067, 520] width 66 height 12
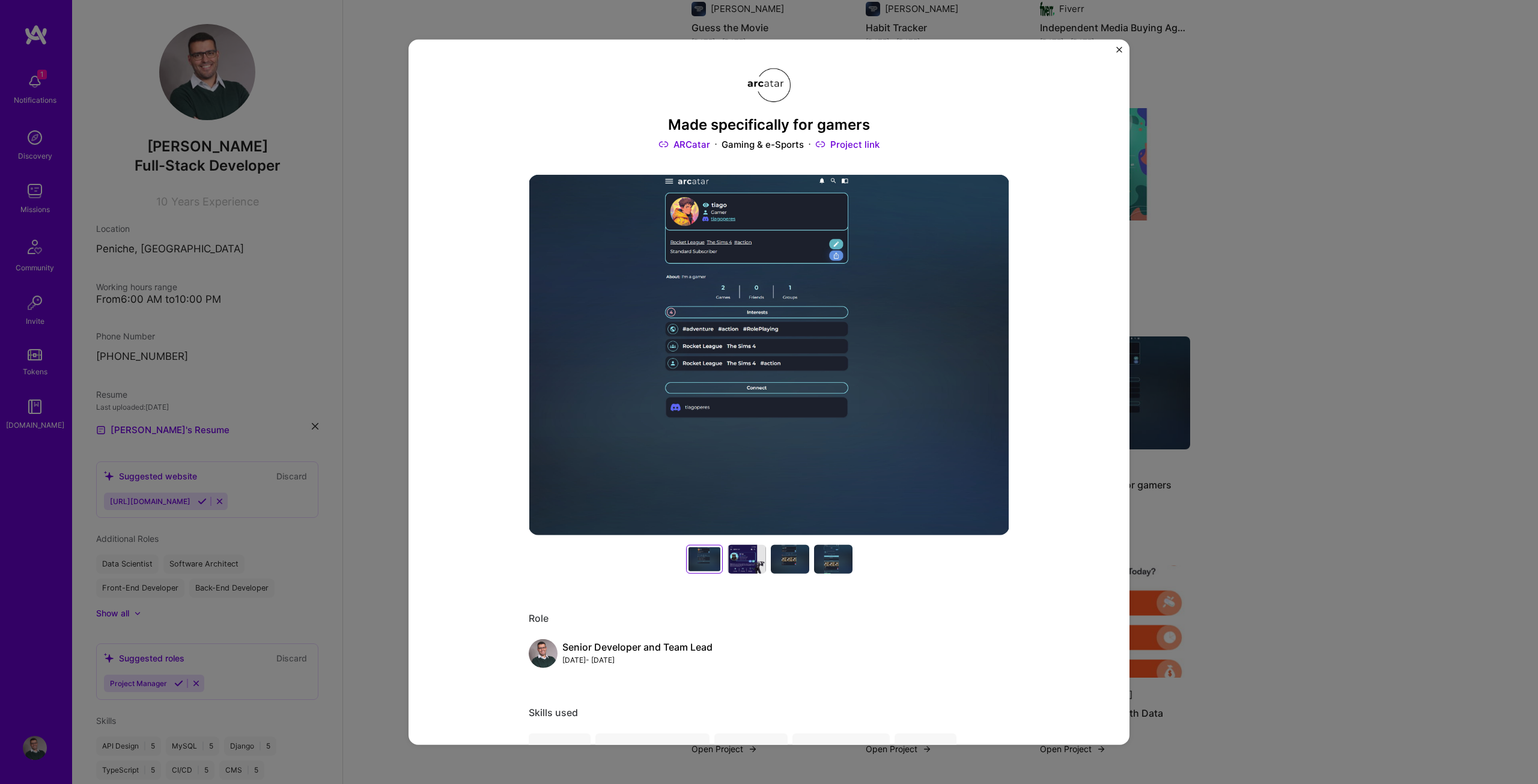
click at [722, 124] on h3 "Made specifically for gamers" at bounding box center [769, 124] width 480 height 18
click at [742, 559] on div at bounding box center [747, 559] width 39 height 29
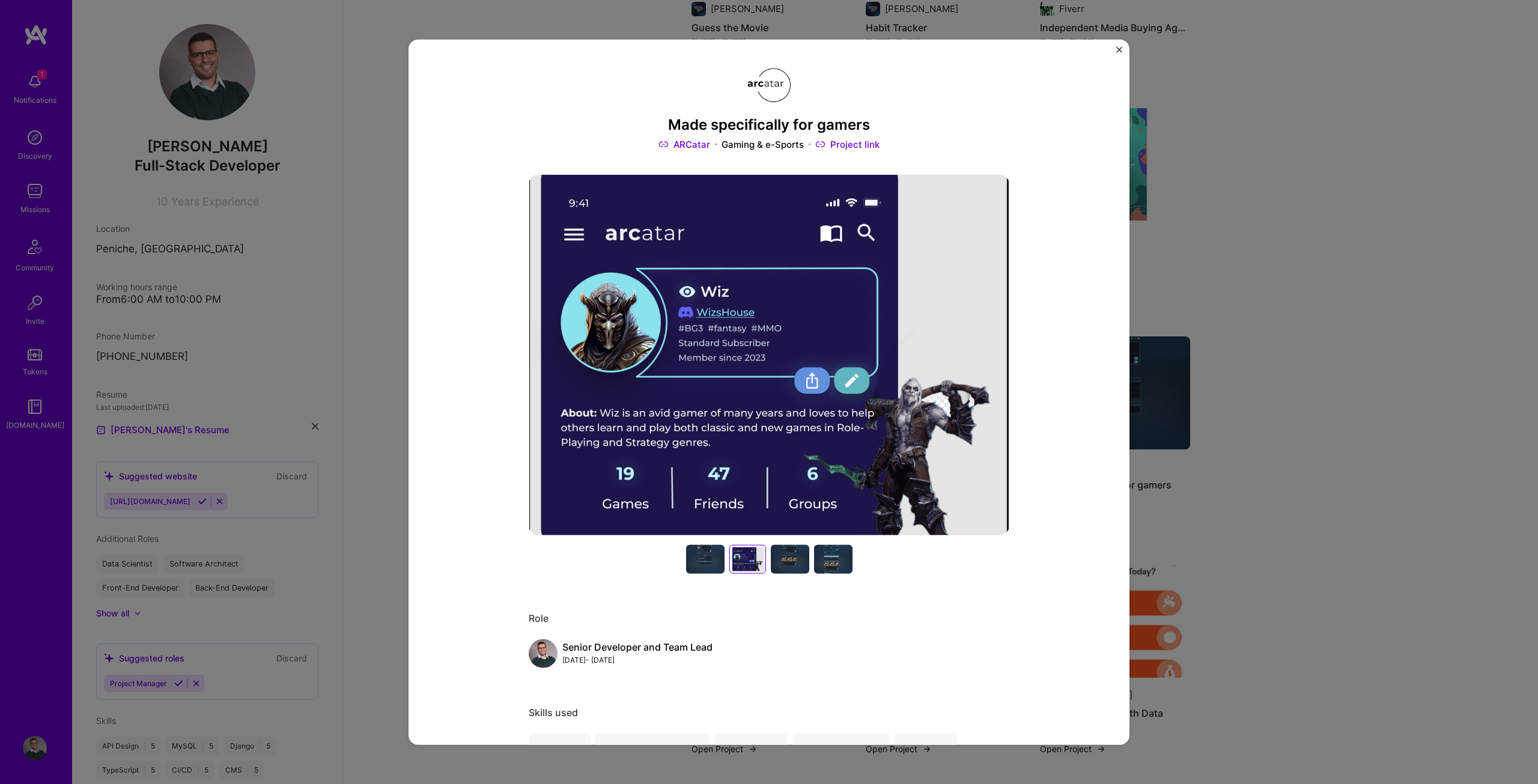
drag, startPoint x: 766, startPoint y: 353, endPoint x: 704, endPoint y: 394, distance: 74.3
click at [704, 394] on img at bounding box center [769, 355] width 480 height 360
click at [785, 565] on div at bounding box center [790, 559] width 39 height 29
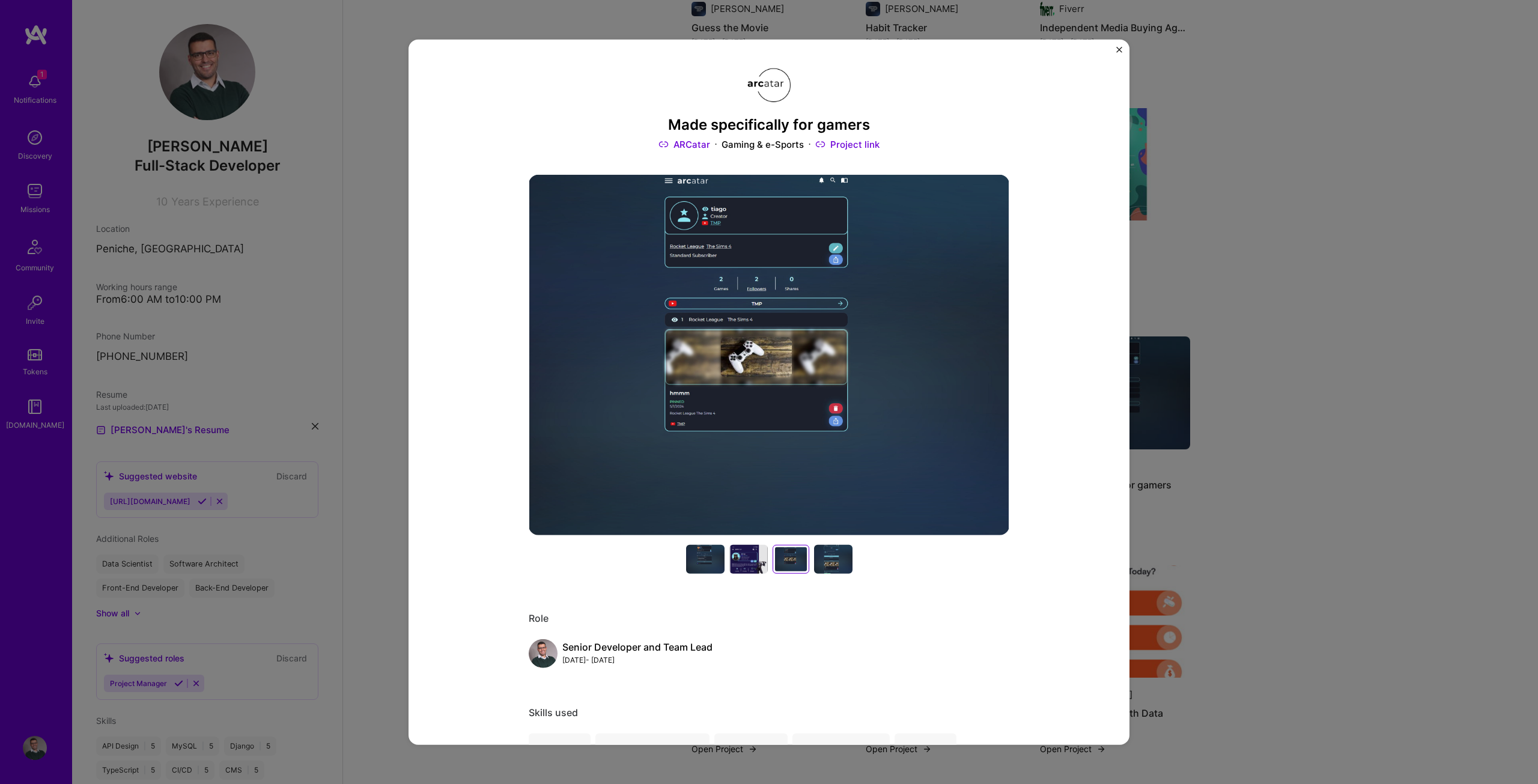
click at [830, 559] on div at bounding box center [834, 559] width 39 height 29
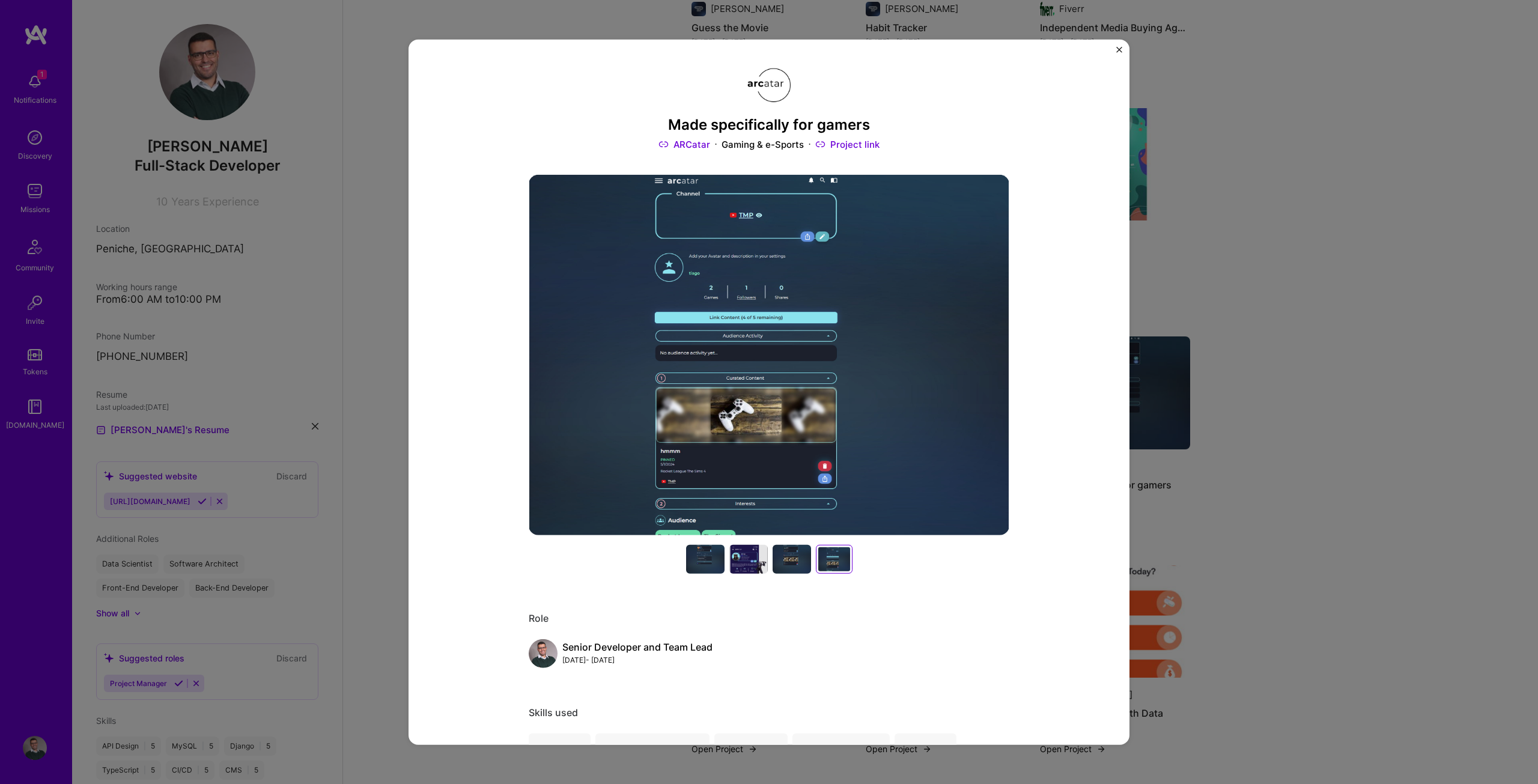
click at [830, 556] on div at bounding box center [834, 559] width 32 height 24
click at [1230, 438] on div "Made specifically for gamers ARCatar Gaming & e-Sports Project link Role Senior…" at bounding box center [769, 392] width 1538 height 784
click at [1118, 48] on img "Close" at bounding box center [1119, 49] width 6 height 6
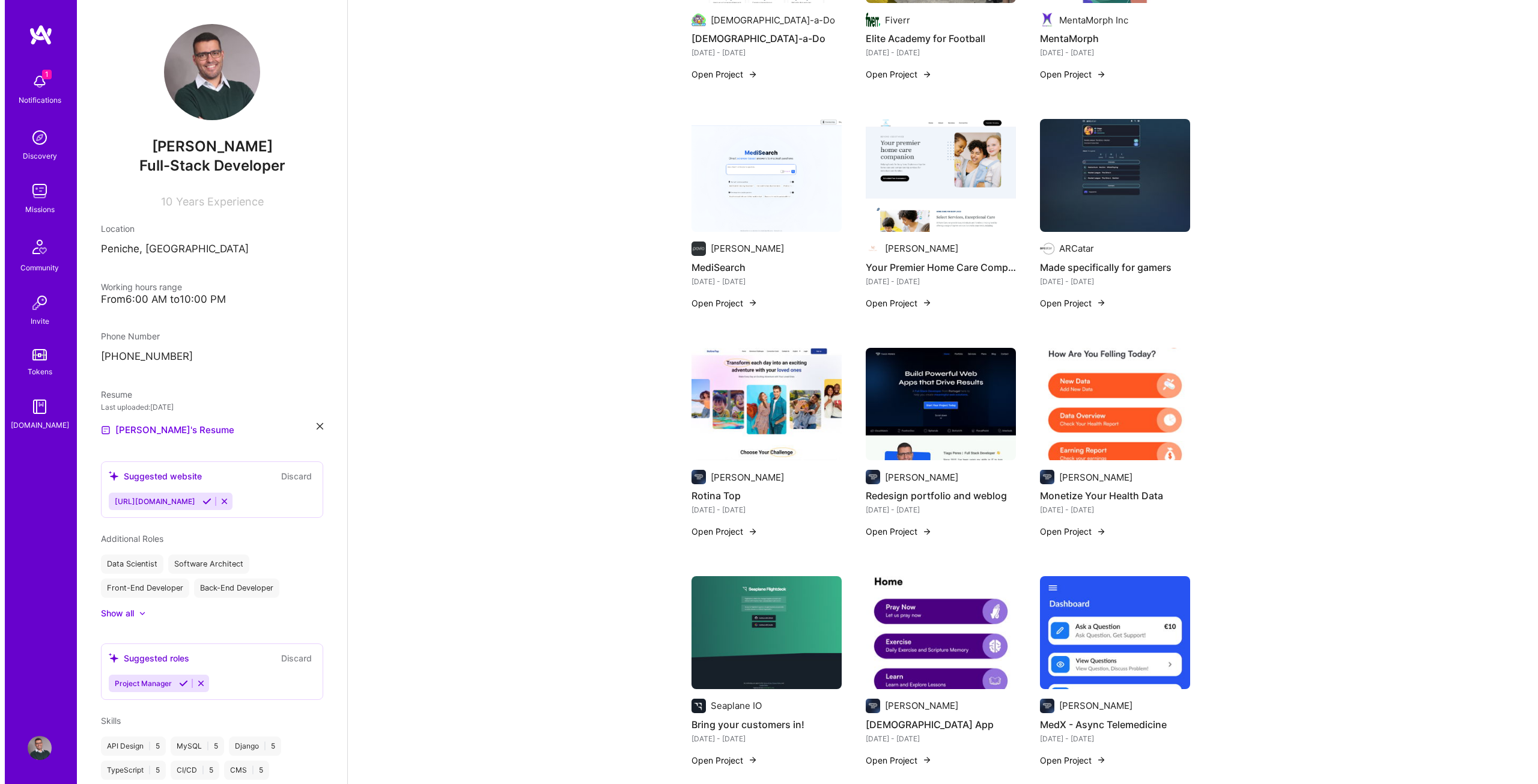
scroll to position [1141, 0]
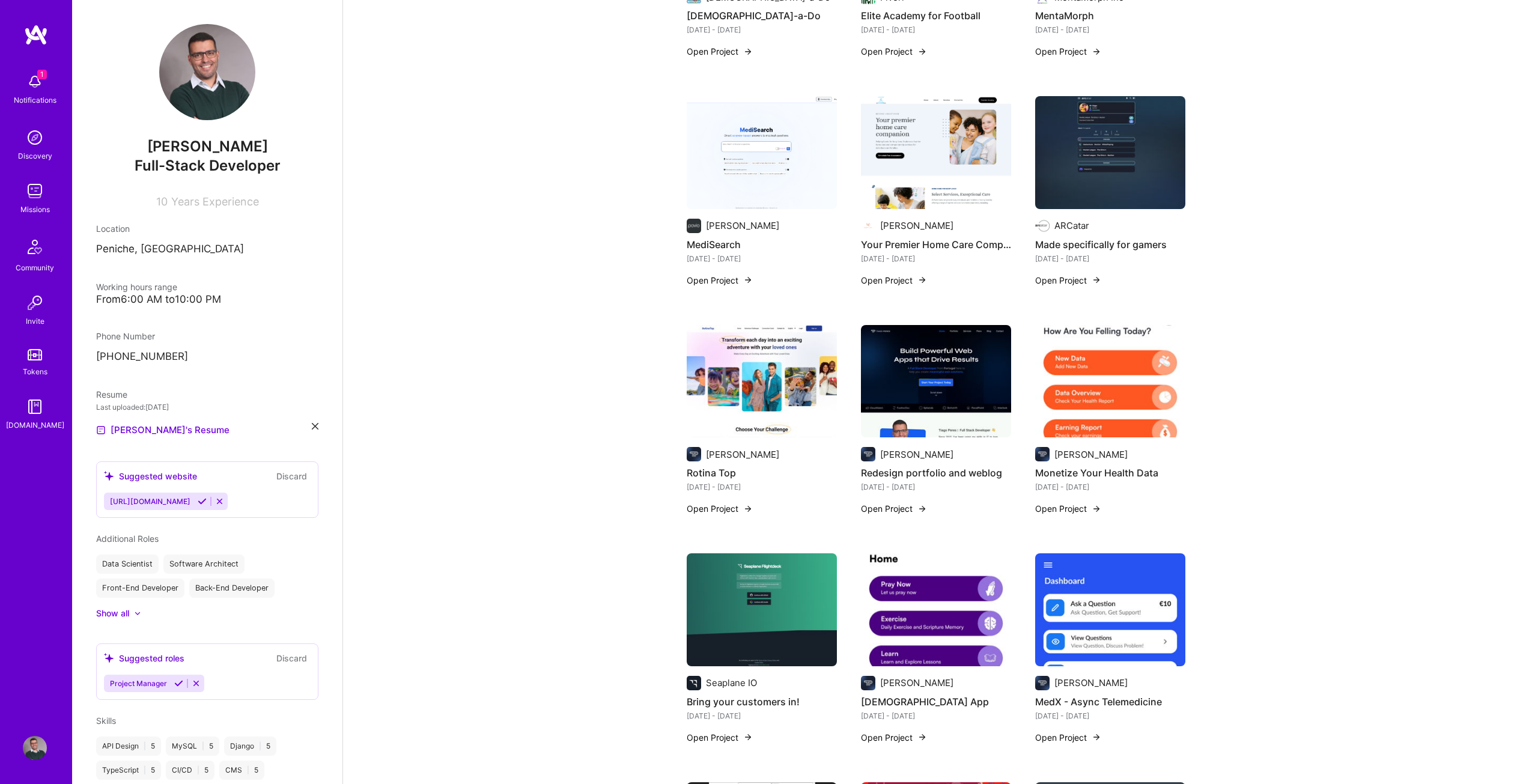
click at [739, 502] on button "Open Project" at bounding box center [719, 508] width 66 height 12
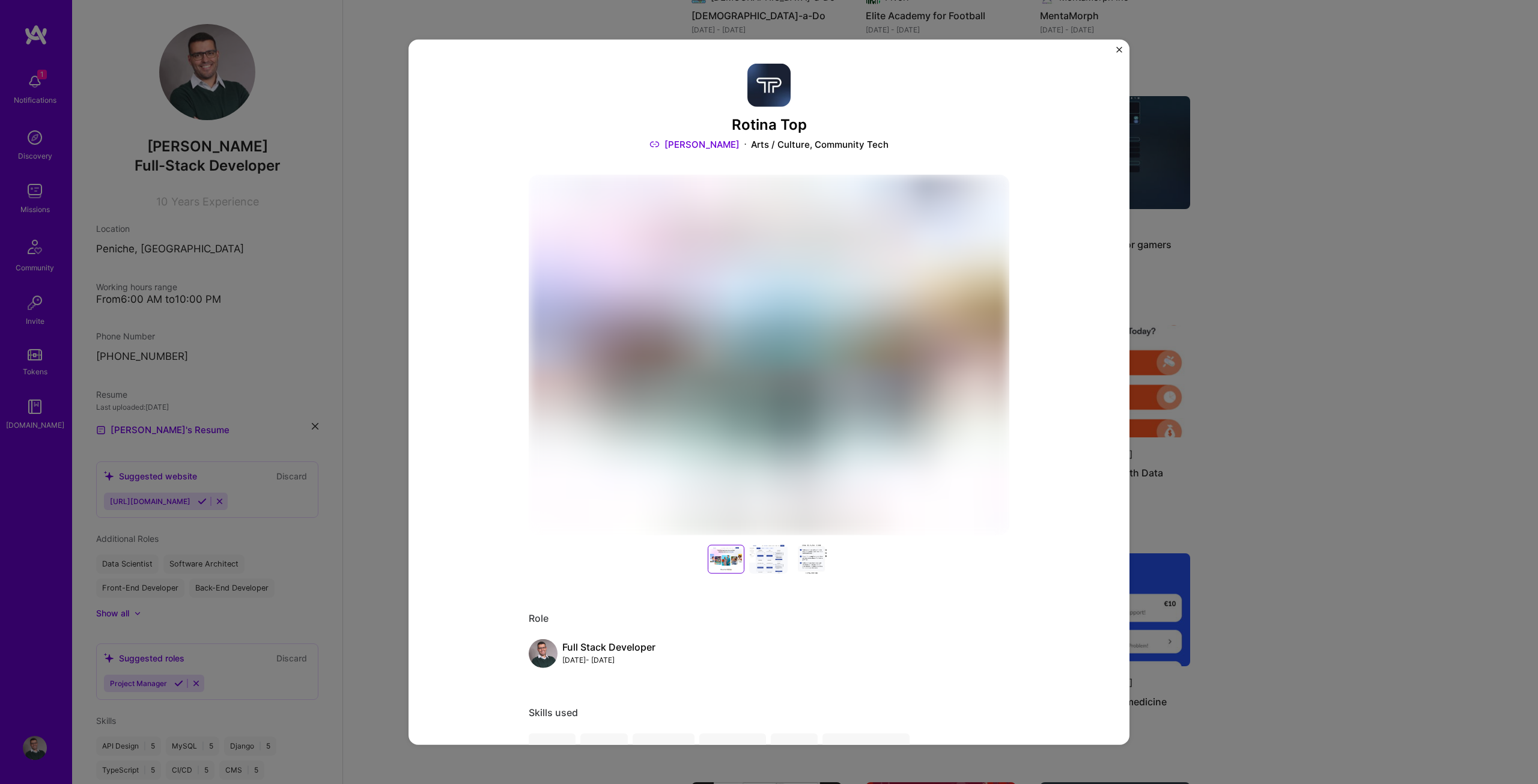
click at [748, 131] on h3 "Rotina Top" at bounding box center [769, 124] width 480 height 18
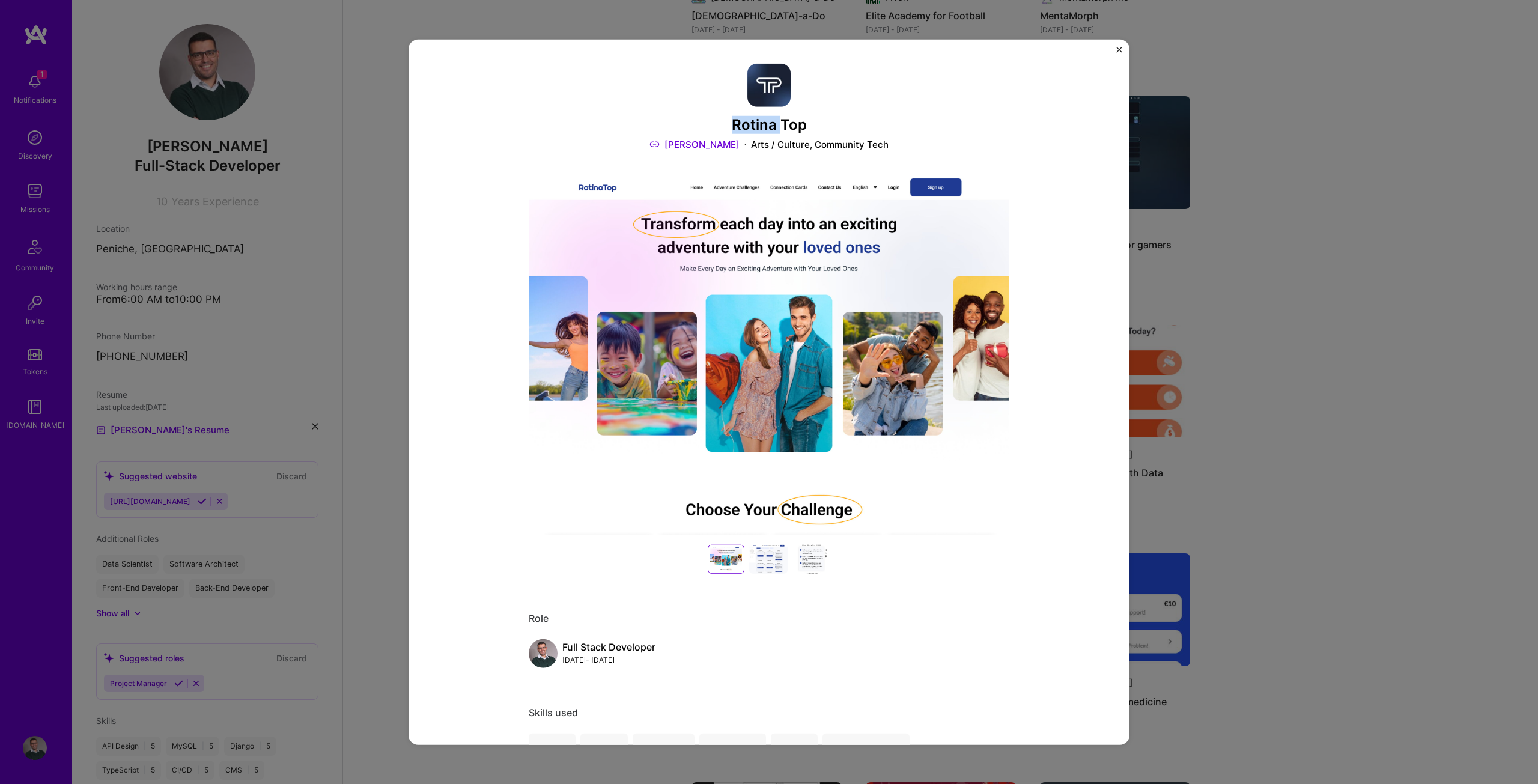
click at [748, 131] on h3 "Rotina Top" at bounding box center [769, 124] width 480 height 18
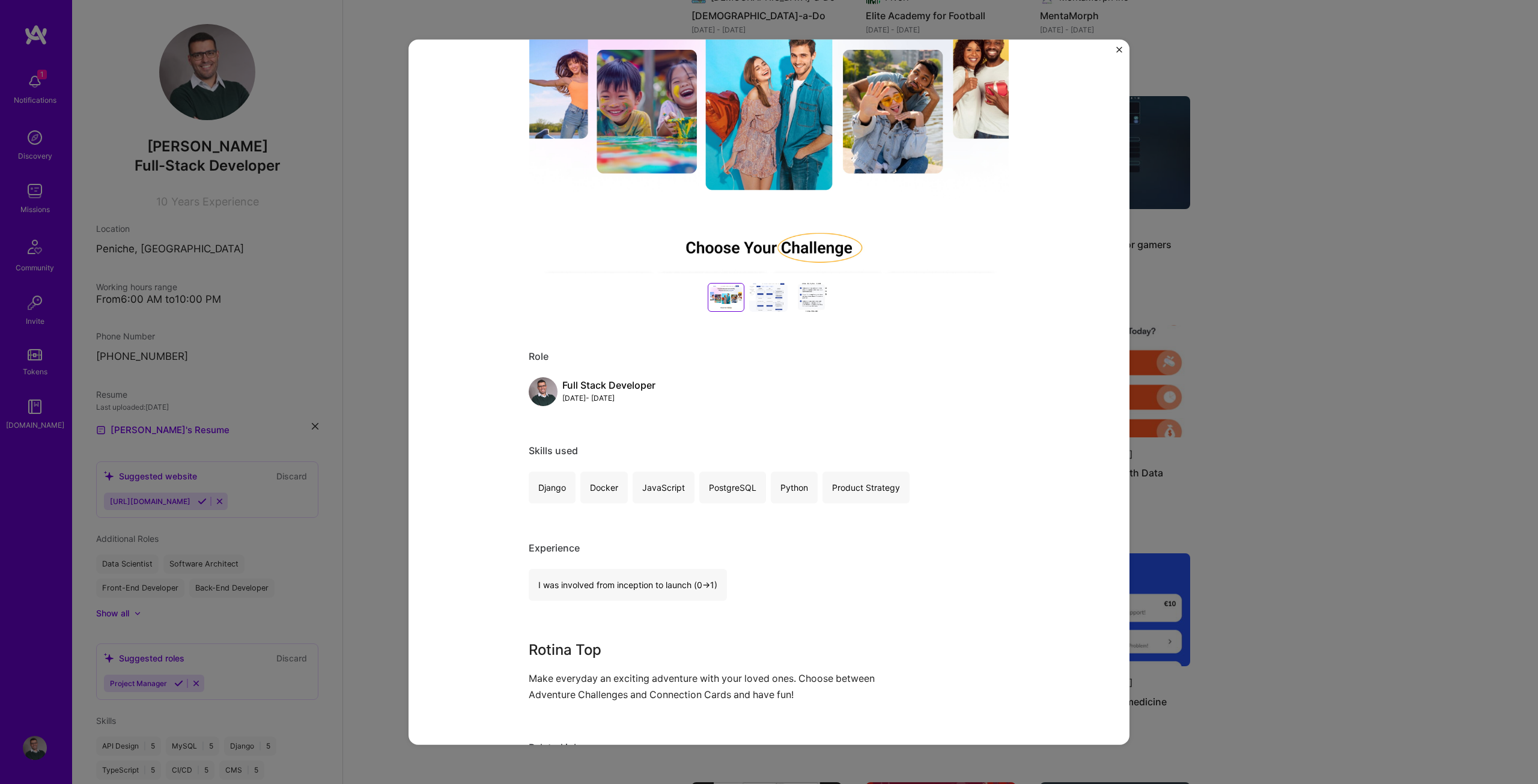
scroll to position [360, 0]
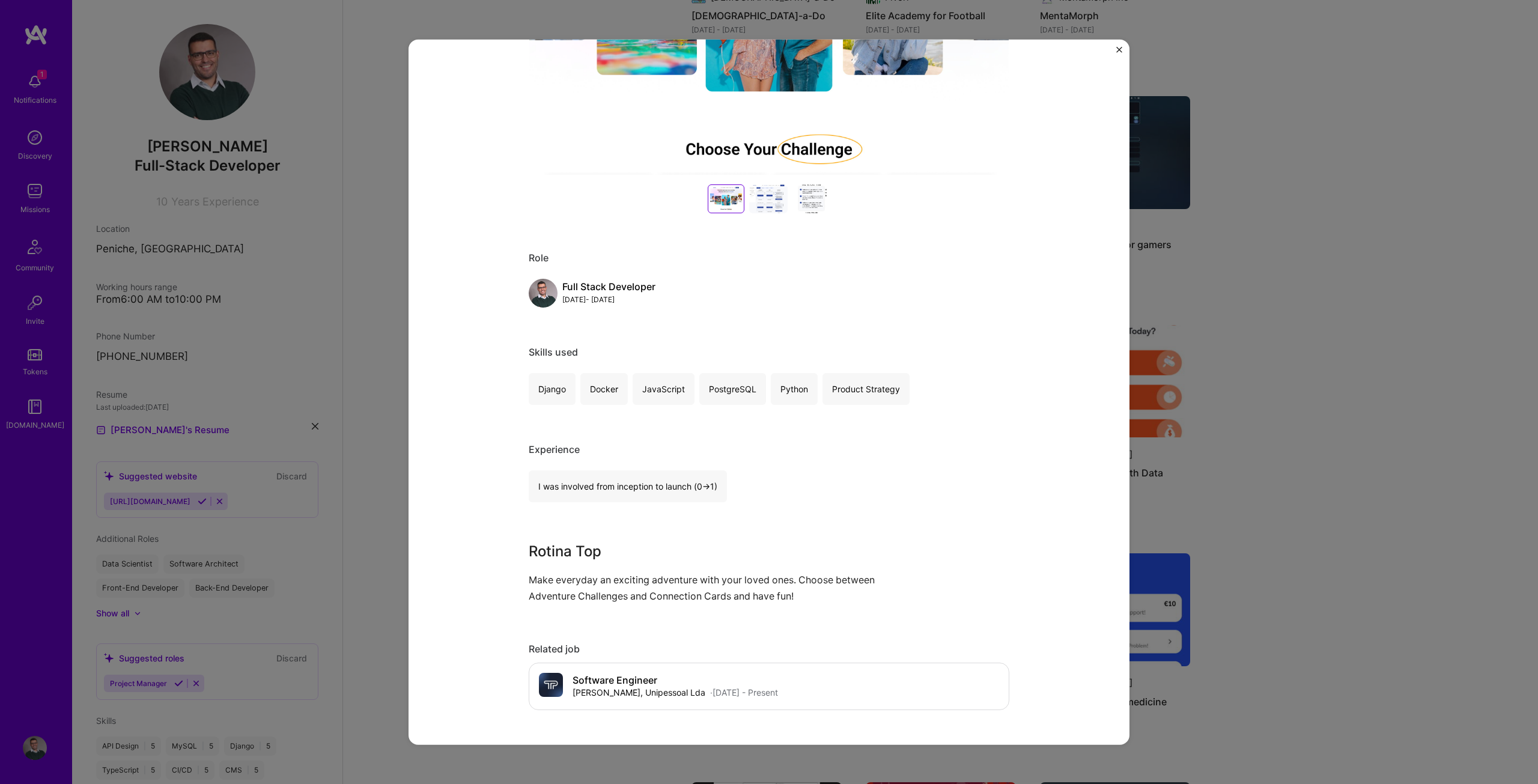
click at [1307, 313] on div "Rotina Top [PERSON_NAME] Arts / Culture, Community Tech Role Full Stack Develop…" at bounding box center [769, 392] width 1538 height 784
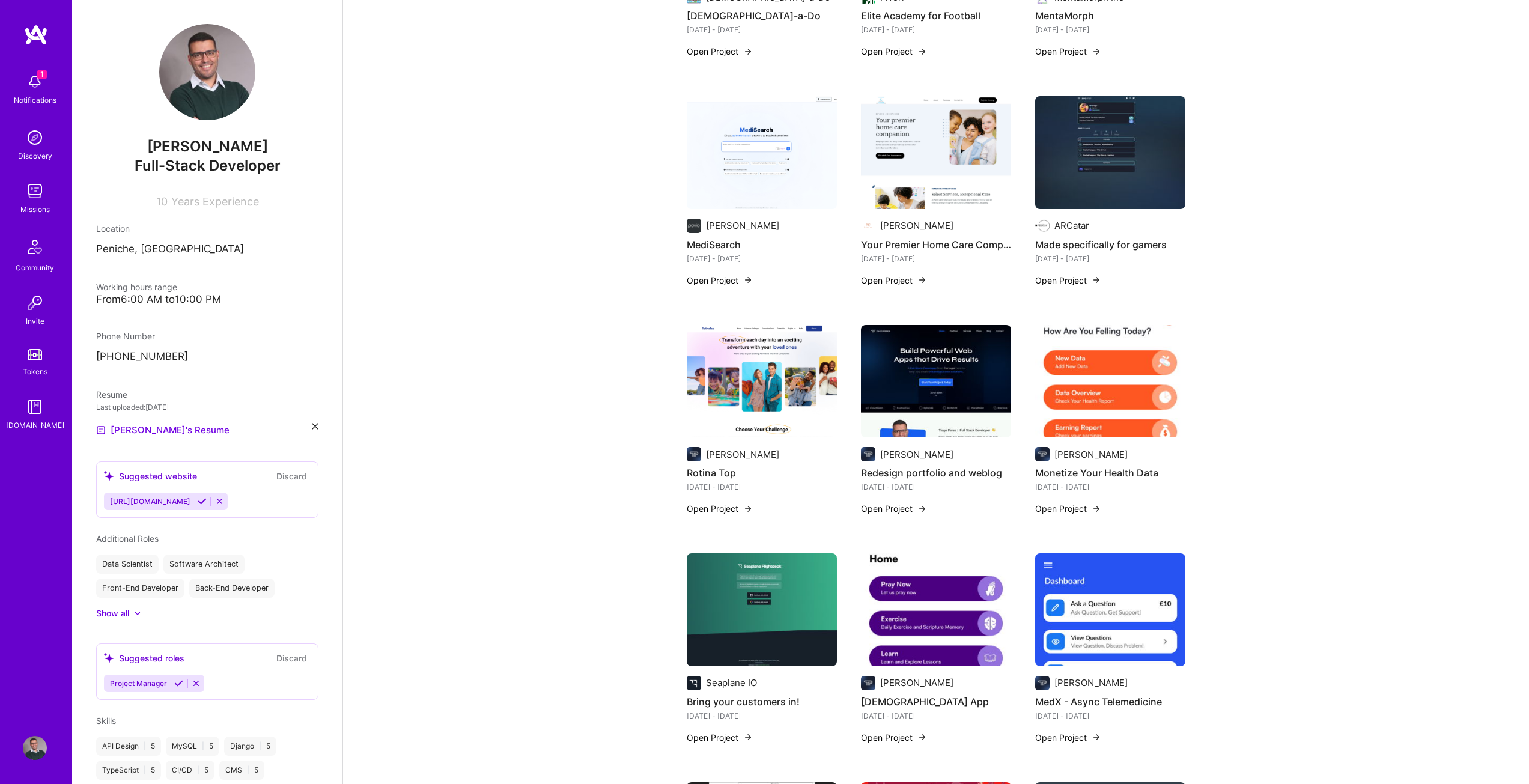
click at [932, 465] on h4 "Redesign portfolio and weblog" at bounding box center [936, 472] width 150 height 15
drag, startPoint x: 932, startPoint y: 458, endPoint x: 951, endPoint y: 465, distance: 20.2
click at [951, 465] on h4 "Redesign portfolio and weblog" at bounding box center [936, 472] width 150 height 15
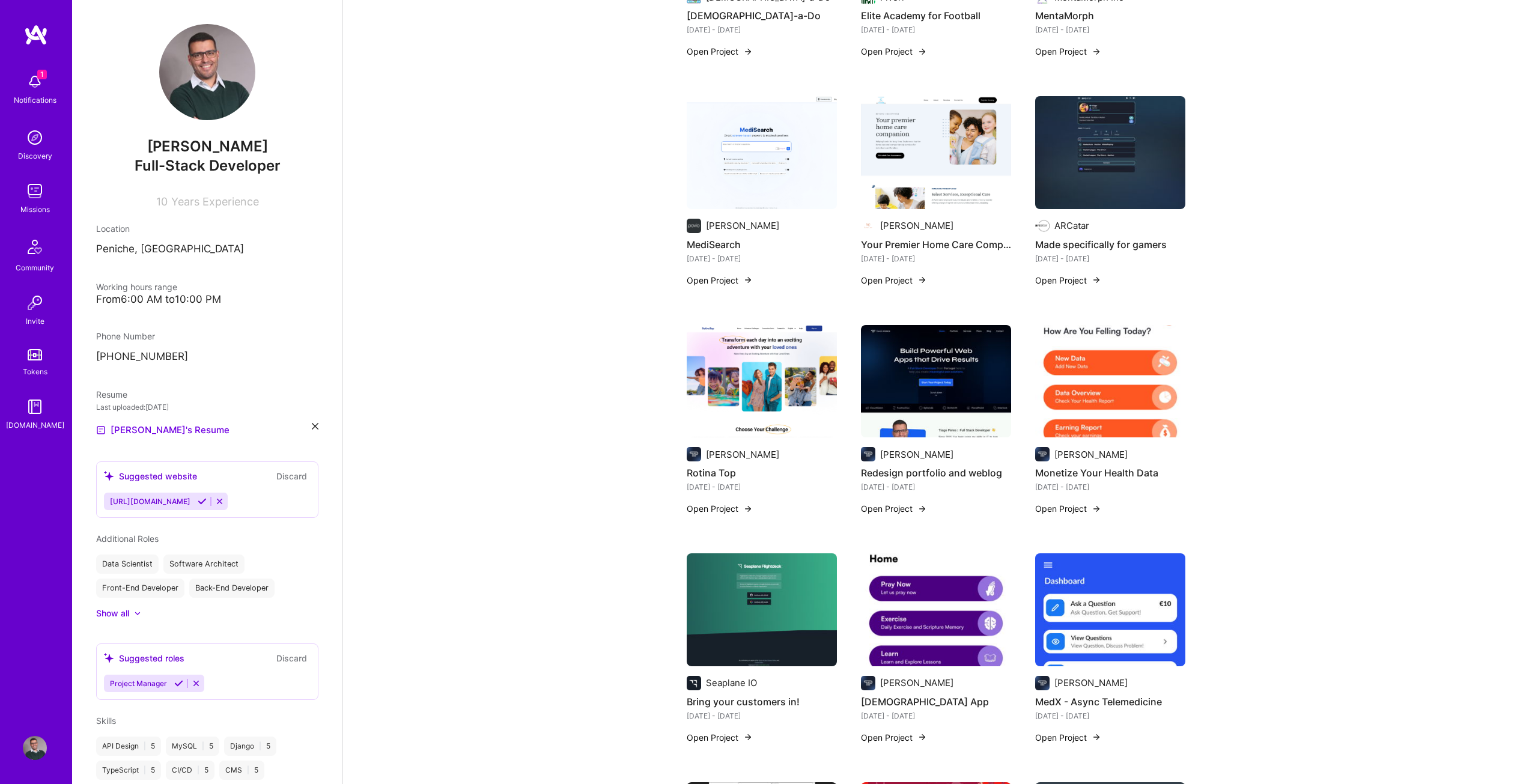
click at [927, 465] on h4 "Redesign portfolio and weblog" at bounding box center [936, 472] width 150 height 15
click at [914, 502] on button "Open Project" at bounding box center [893, 508] width 66 height 12
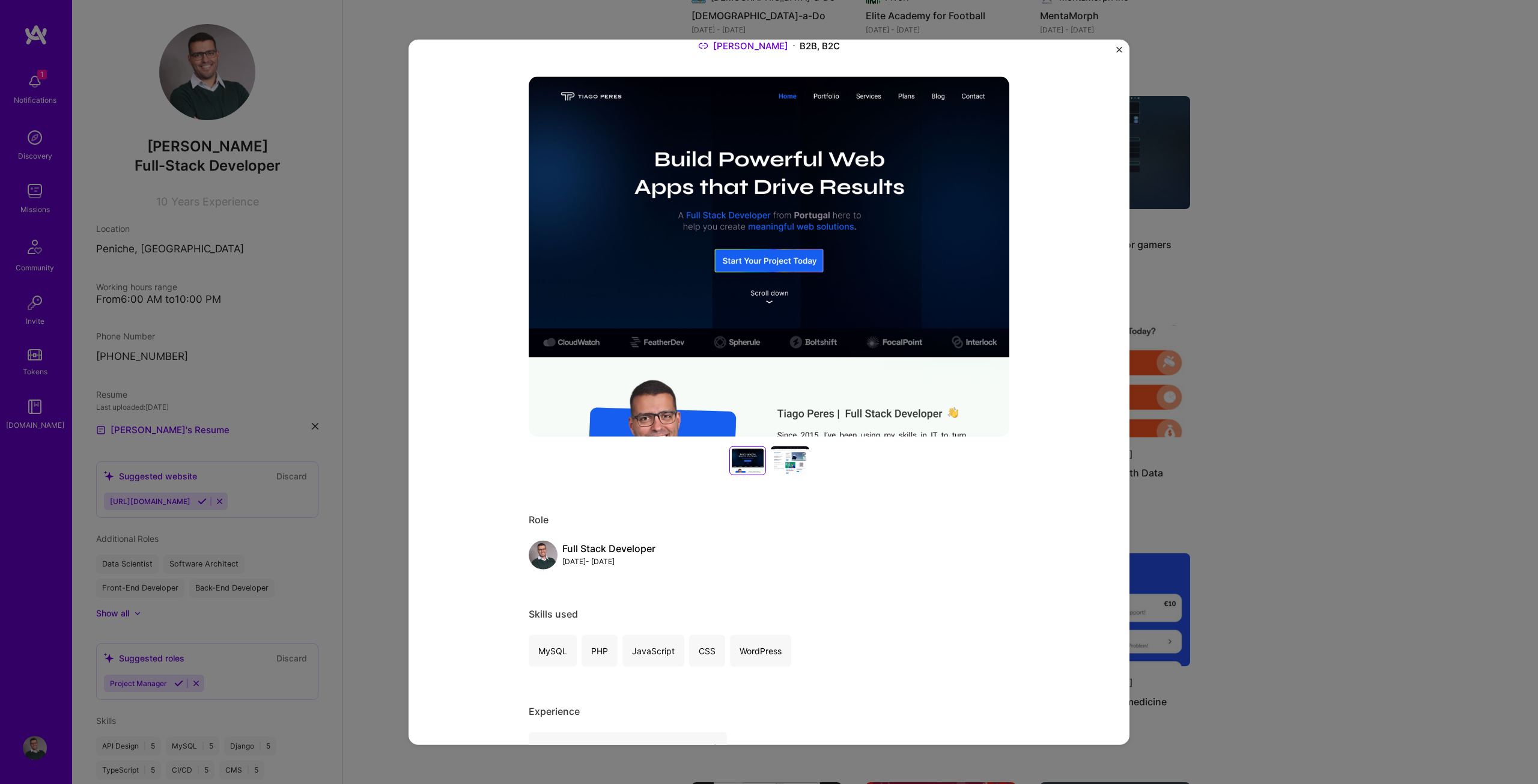
scroll to position [60, 0]
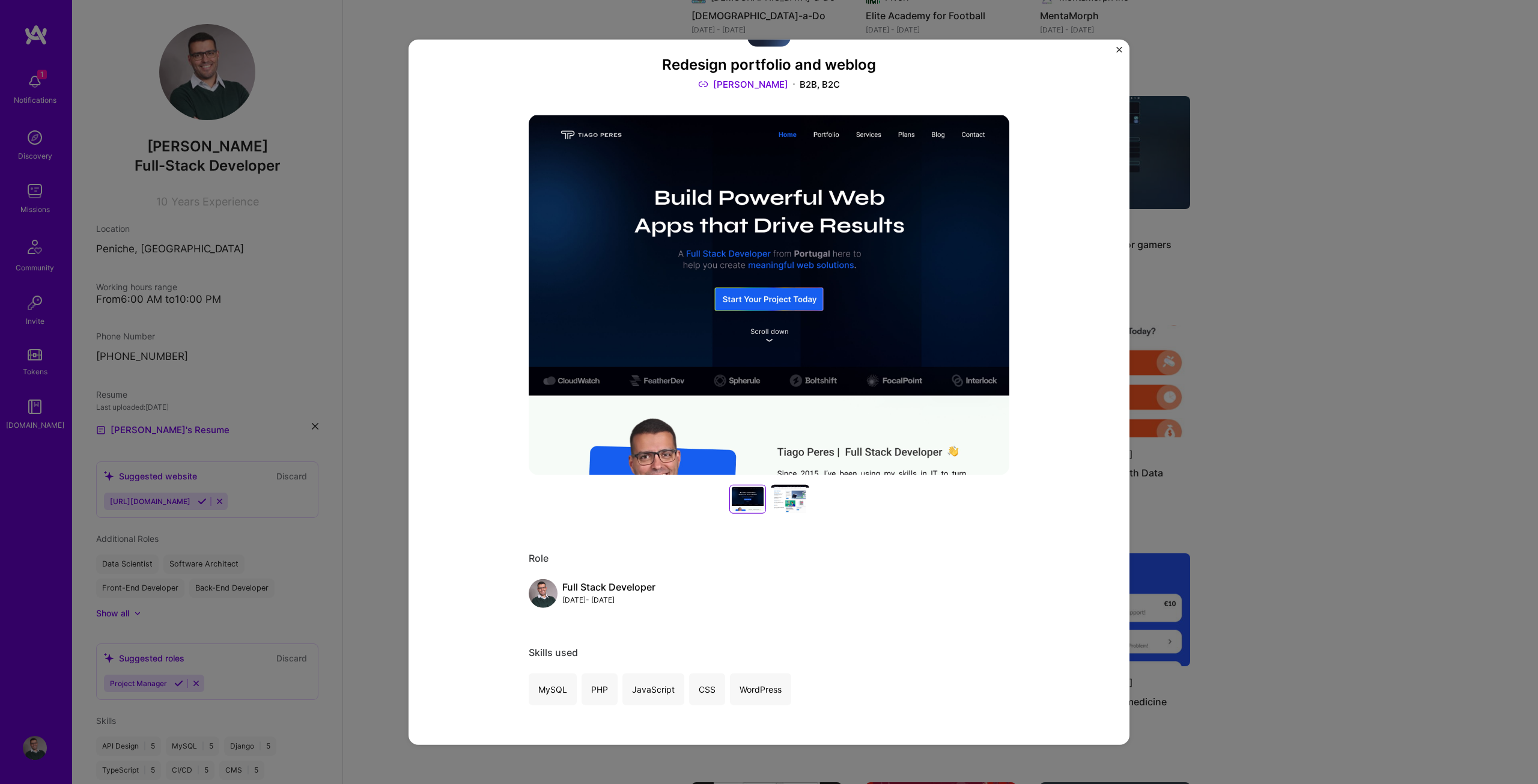
click at [789, 497] on div at bounding box center [790, 499] width 39 height 29
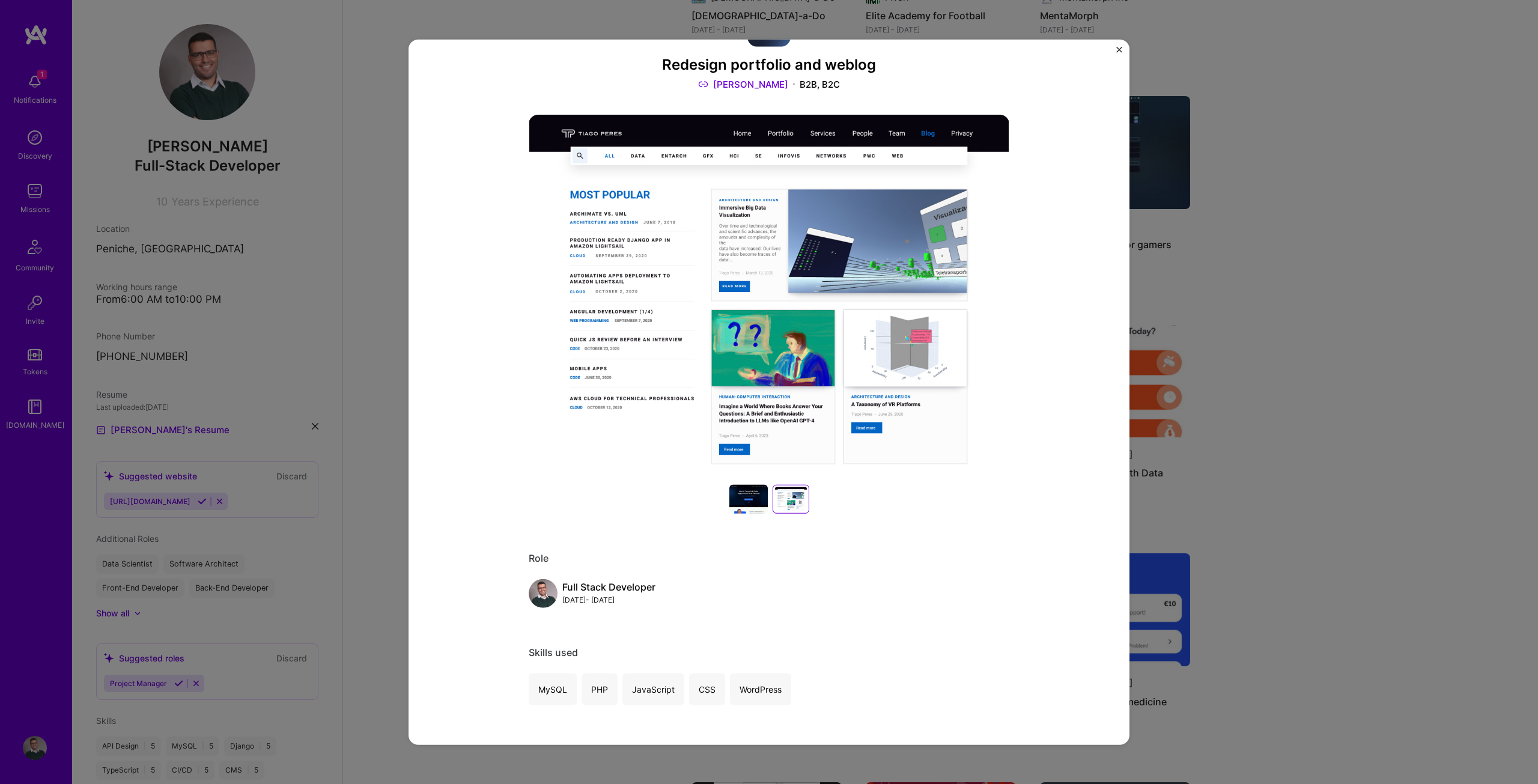
drag, startPoint x: 789, startPoint y: 497, endPoint x: 742, endPoint y: 276, distance: 225.9
click at [742, 276] on img at bounding box center [769, 295] width 480 height 360
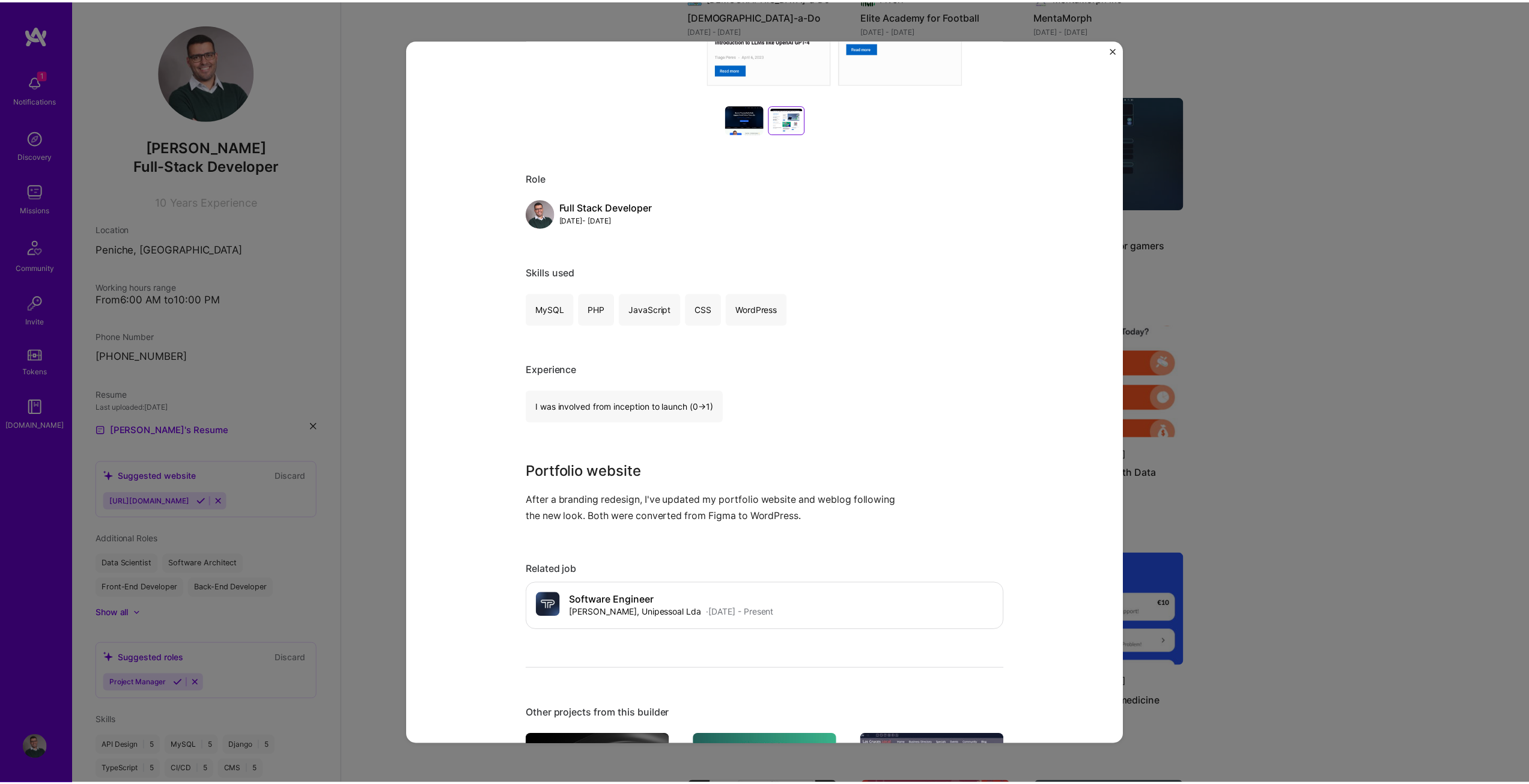
scroll to position [300, 0]
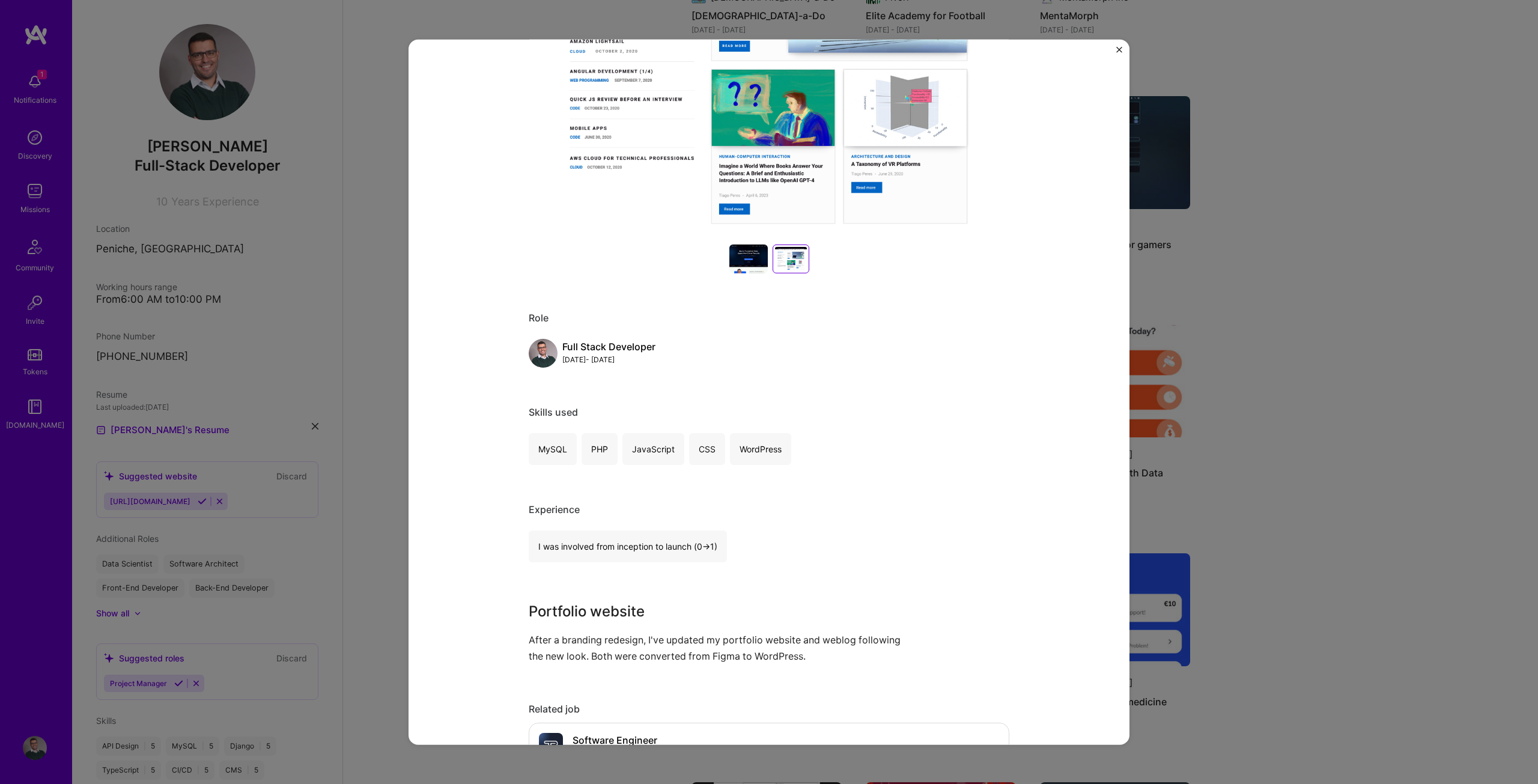
click at [1118, 49] on img "Close" at bounding box center [1119, 49] width 6 height 6
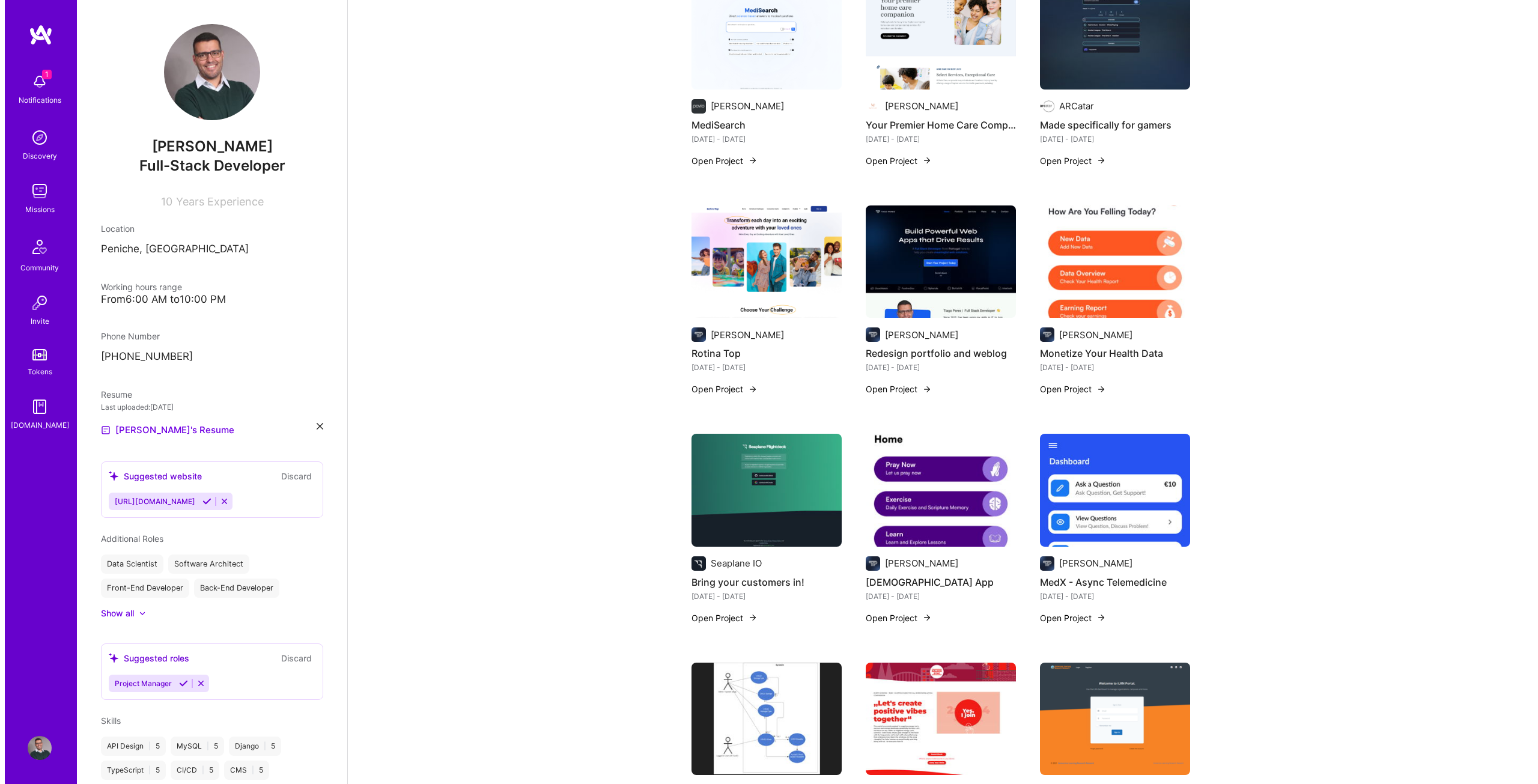
scroll to position [1261, 0]
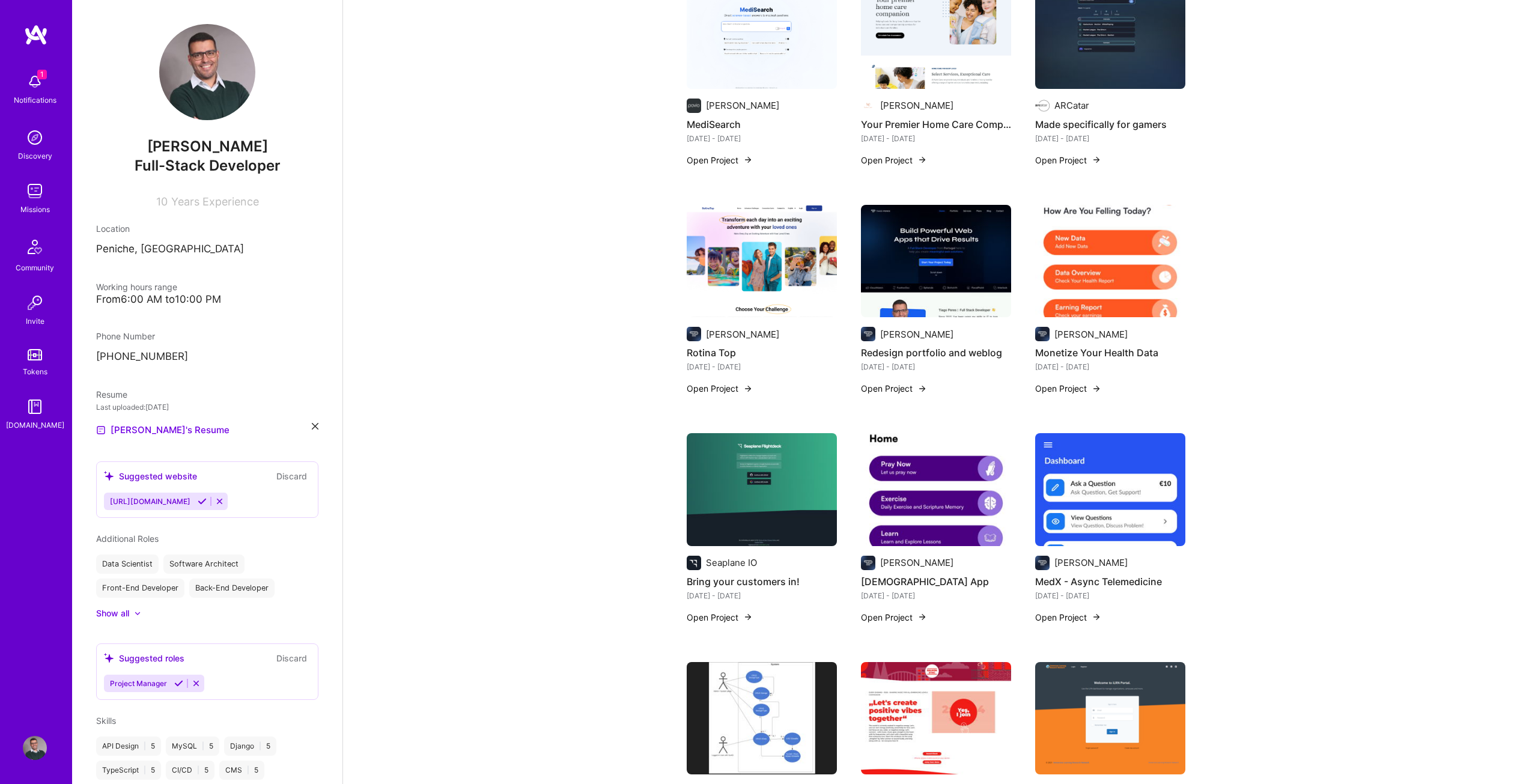
click at [1093, 383] on img at bounding box center [1096, 388] width 9 height 9
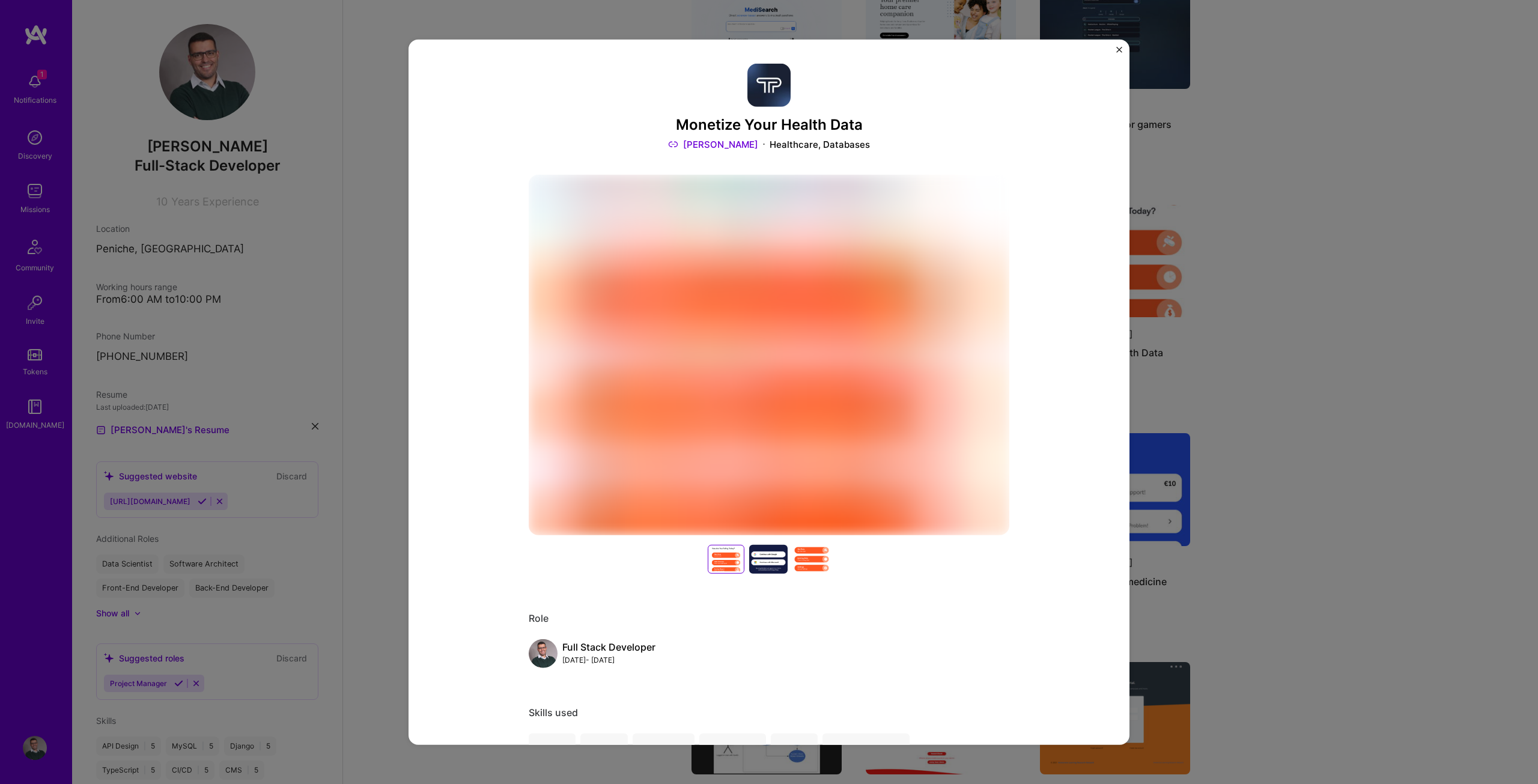
click at [717, 121] on h3 "Monetize Your Health Data" at bounding box center [769, 124] width 480 height 18
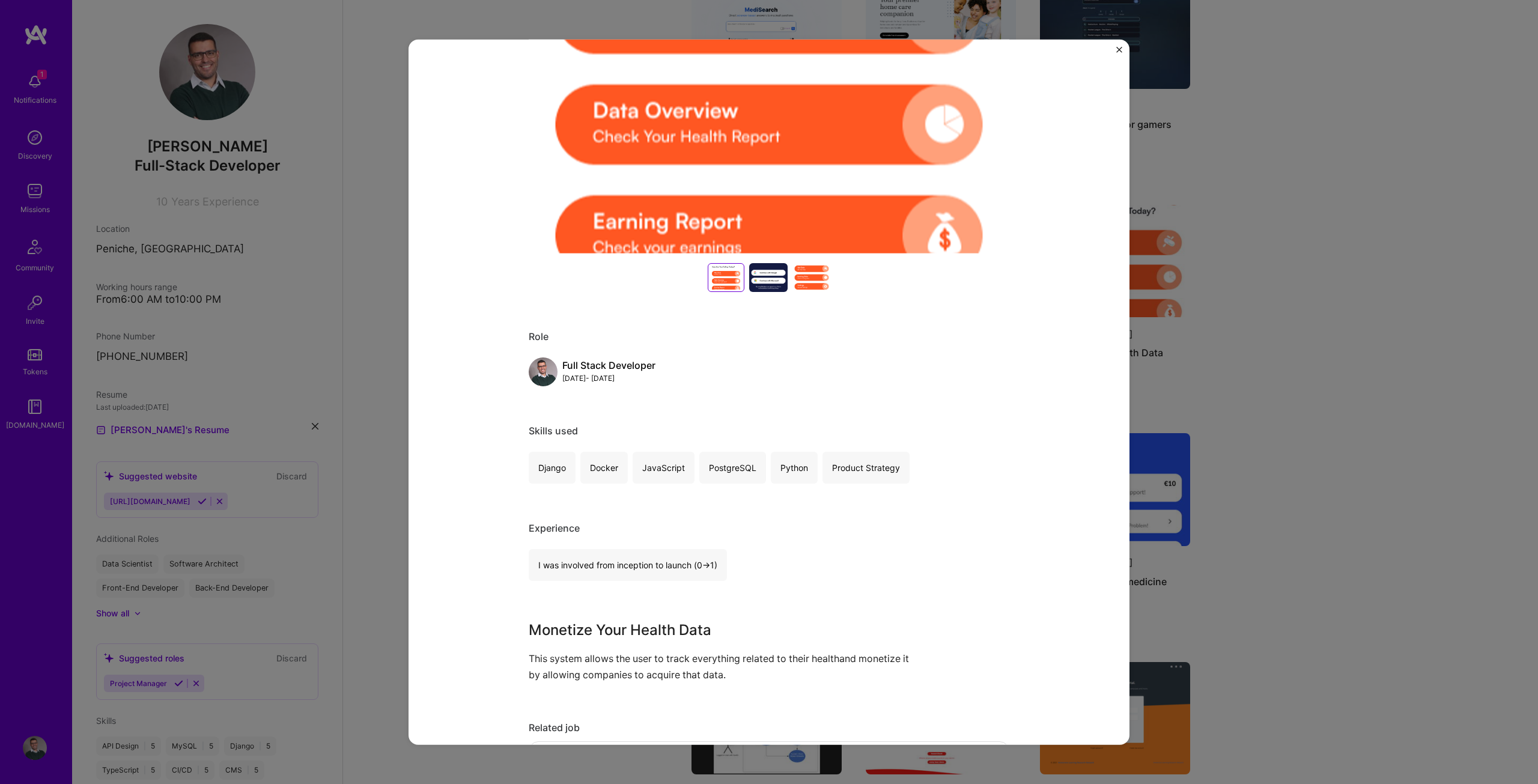
scroll to position [240, 0]
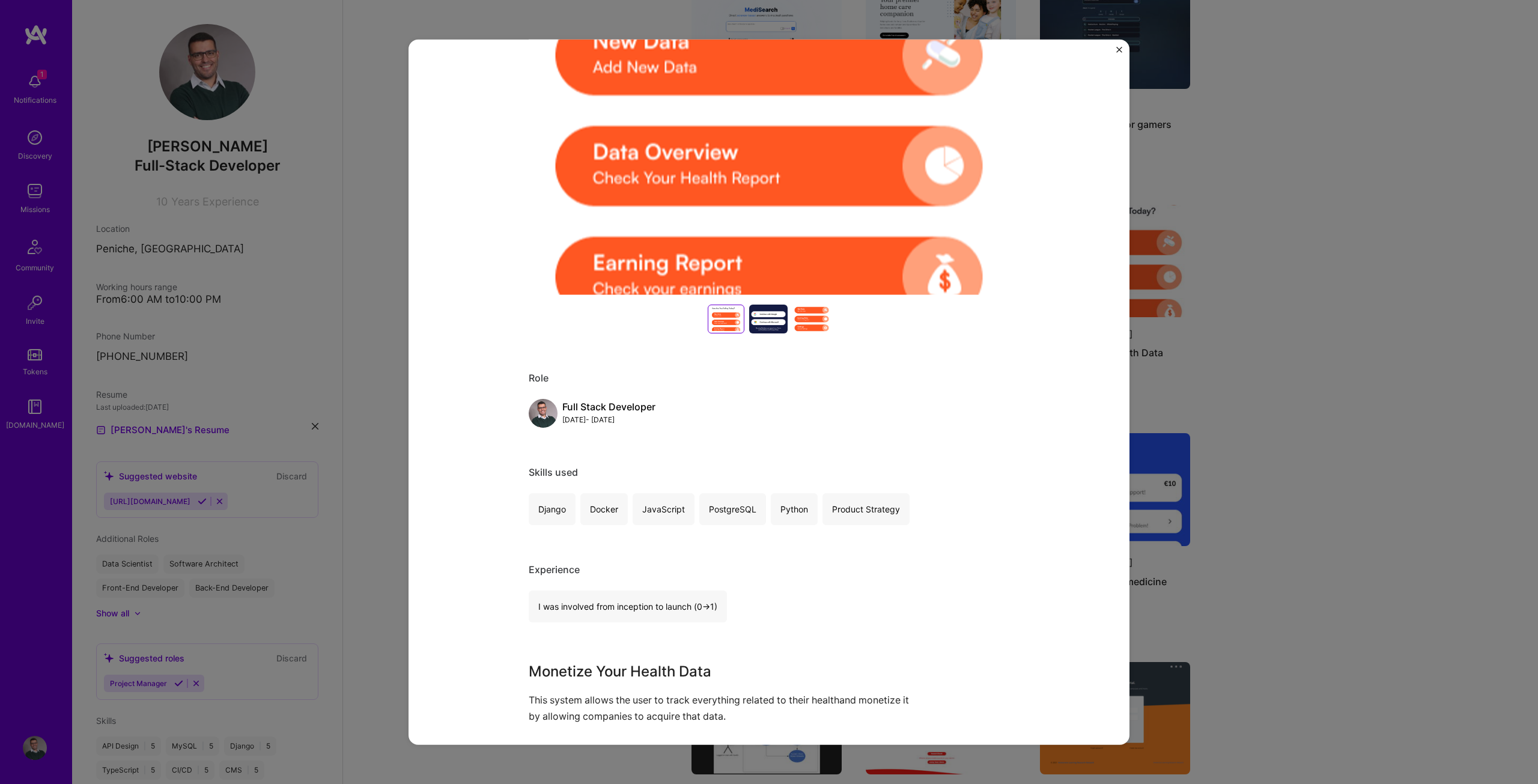
click at [1215, 377] on div "Monetize Your Health Data [PERSON_NAME] Healthcare, Databases Role Full Stack D…" at bounding box center [769, 392] width 1538 height 784
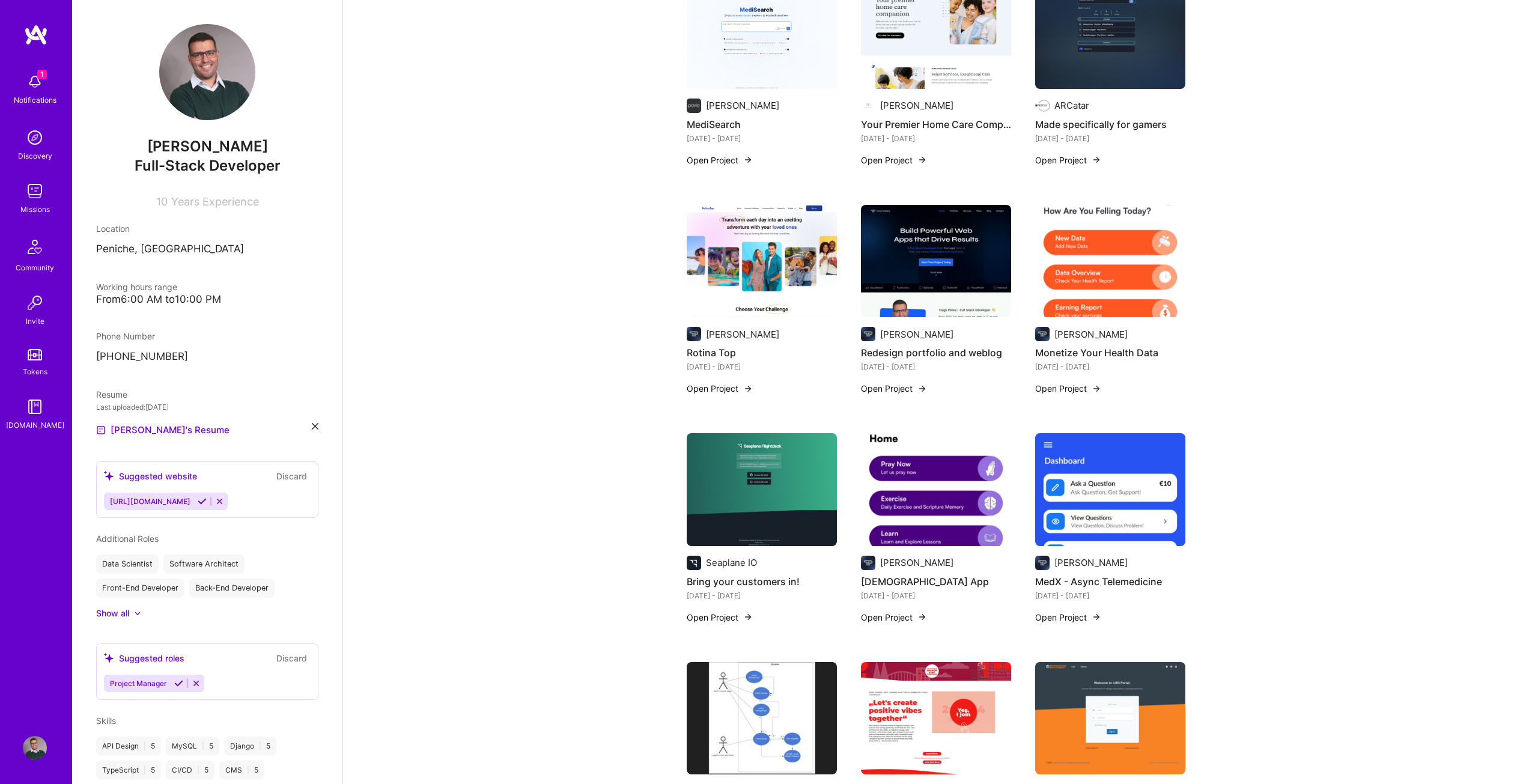
click at [742, 611] on button "Open Project" at bounding box center [719, 617] width 66 height 12
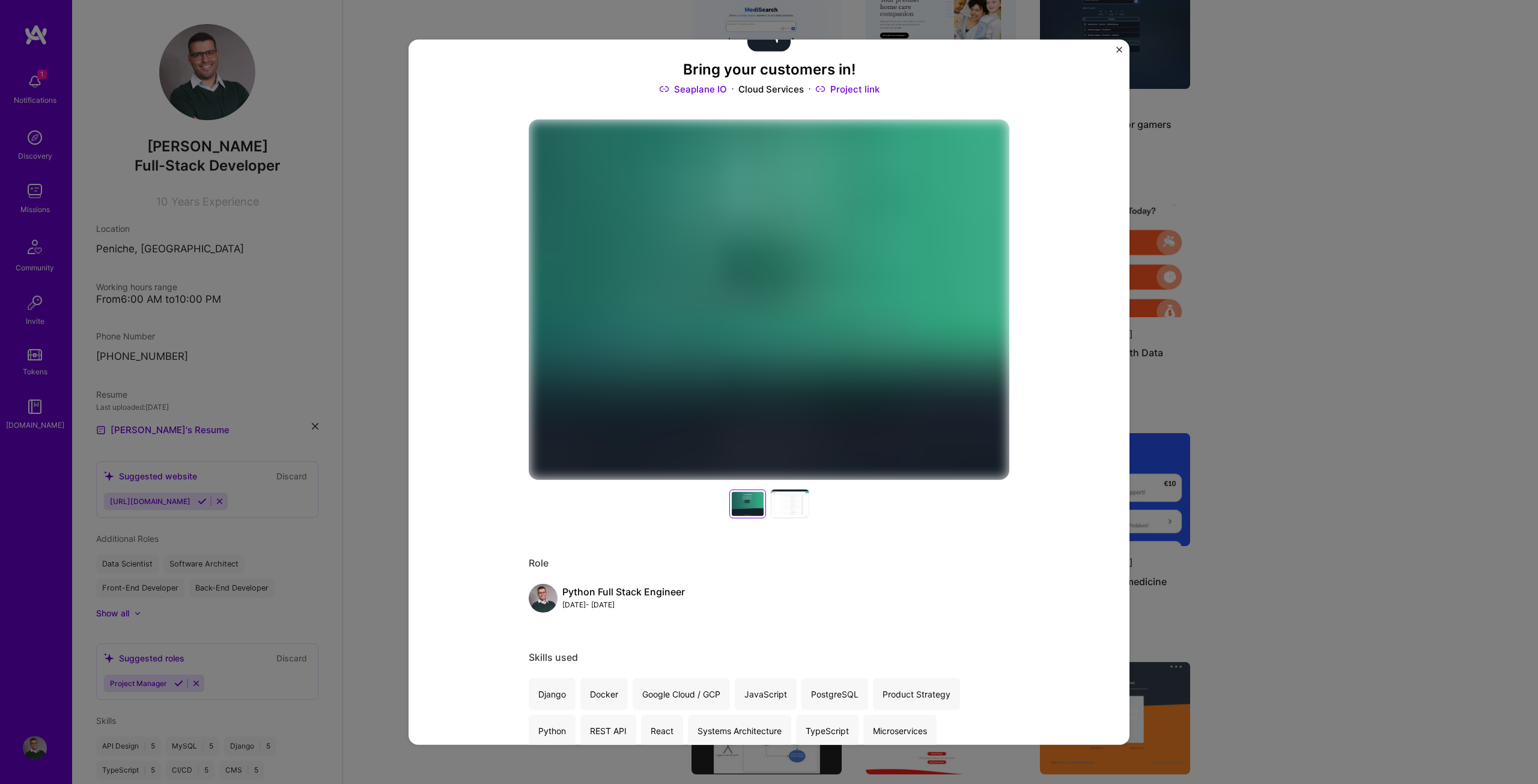
scroll to position [60, 0]
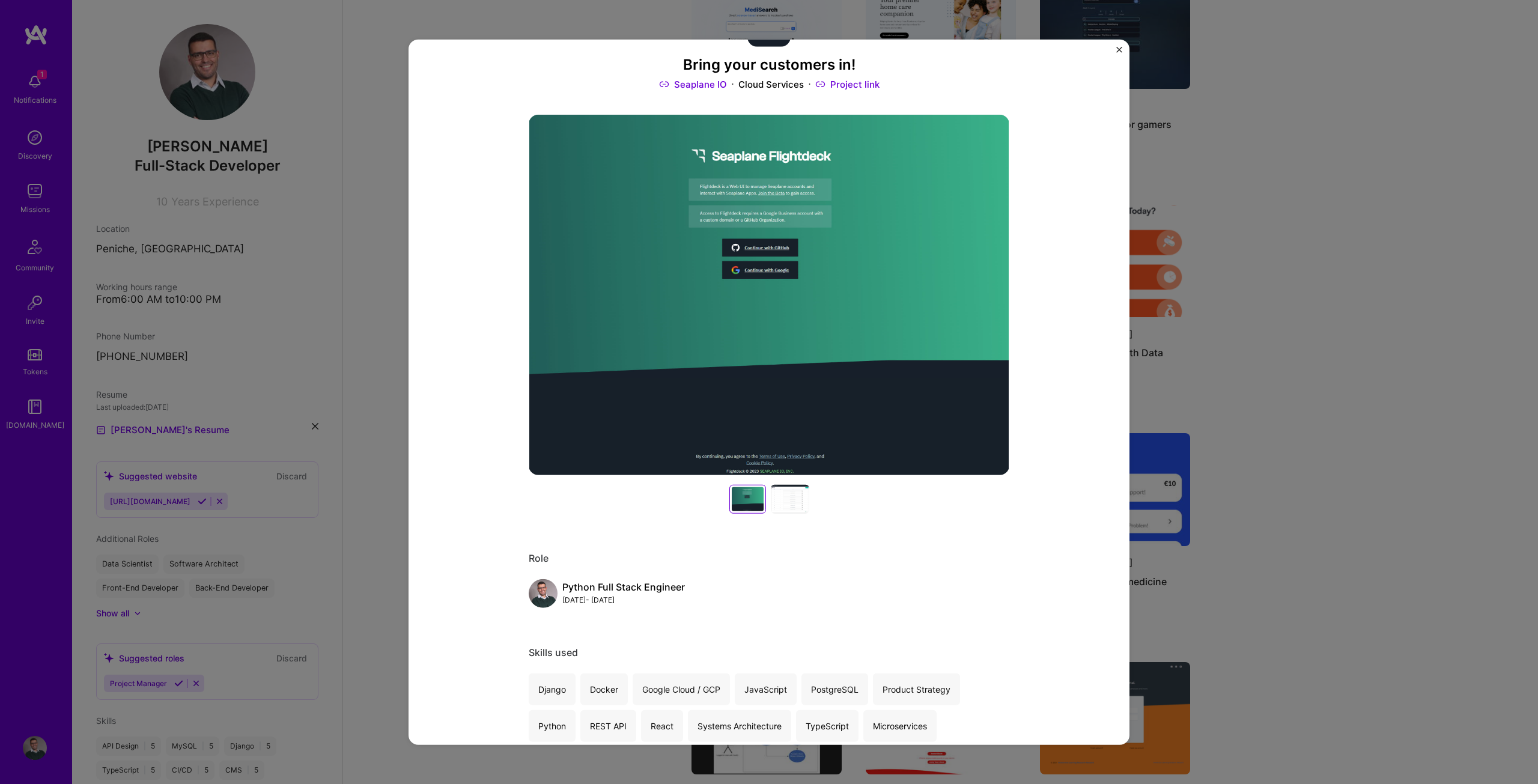
click at [780, 501] on div at bounding box center [790, 499] width 39 height 29
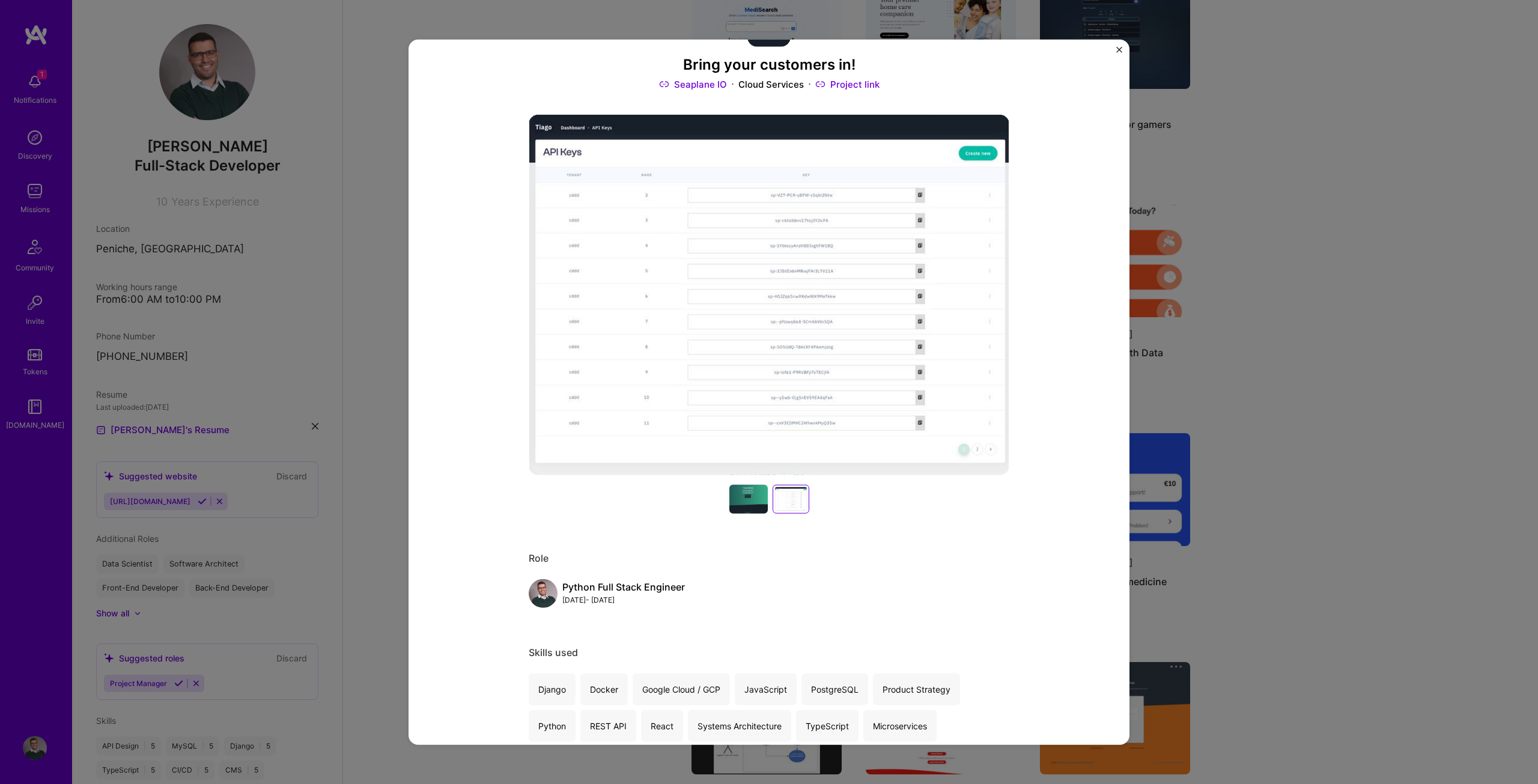
click at [777, 500] on div at bounding box center [790, 499] width 32 height 24
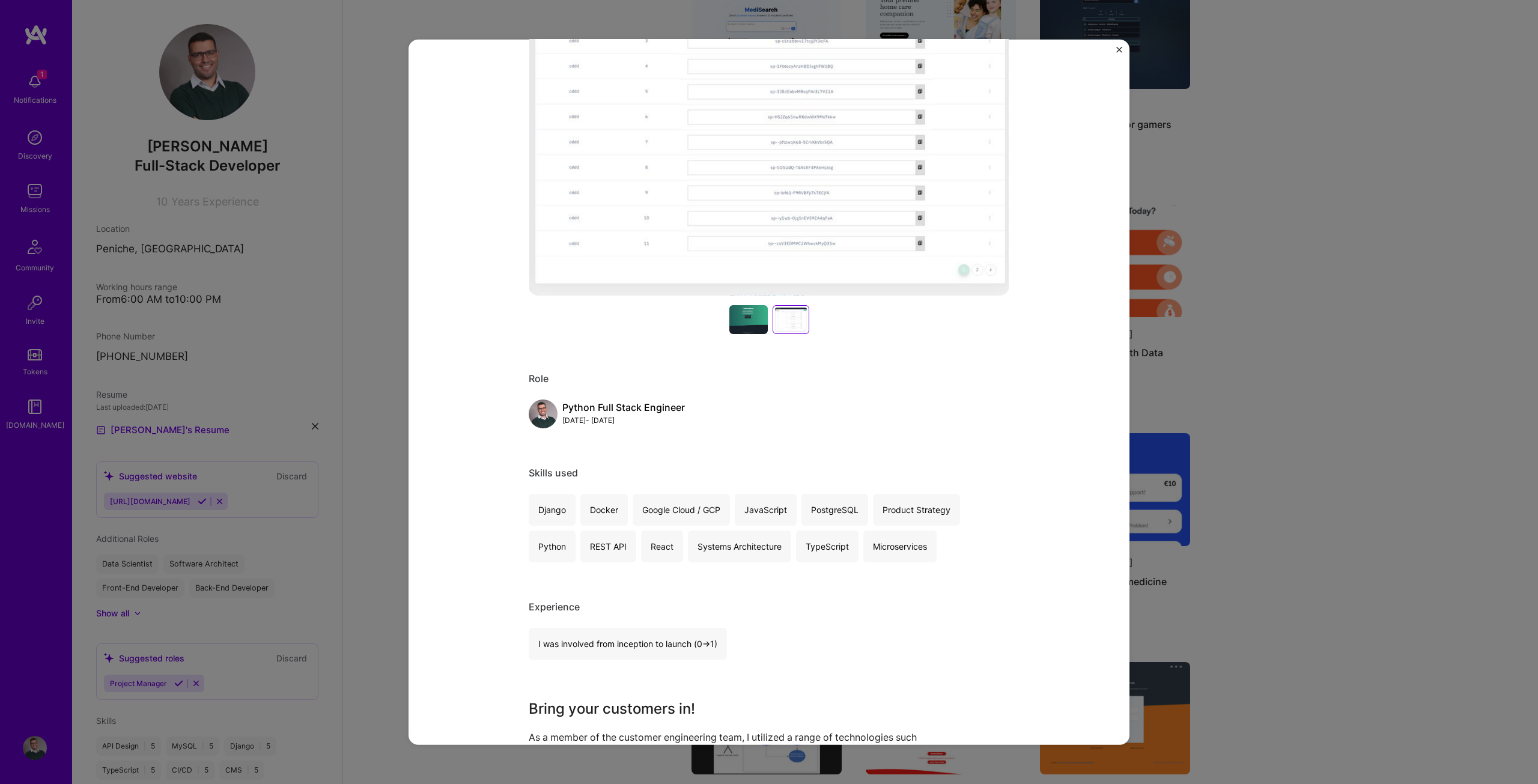
scroll to position [240, 0]
click at [742, 326] on div at bounding box center [749, 319] width 39 height 29
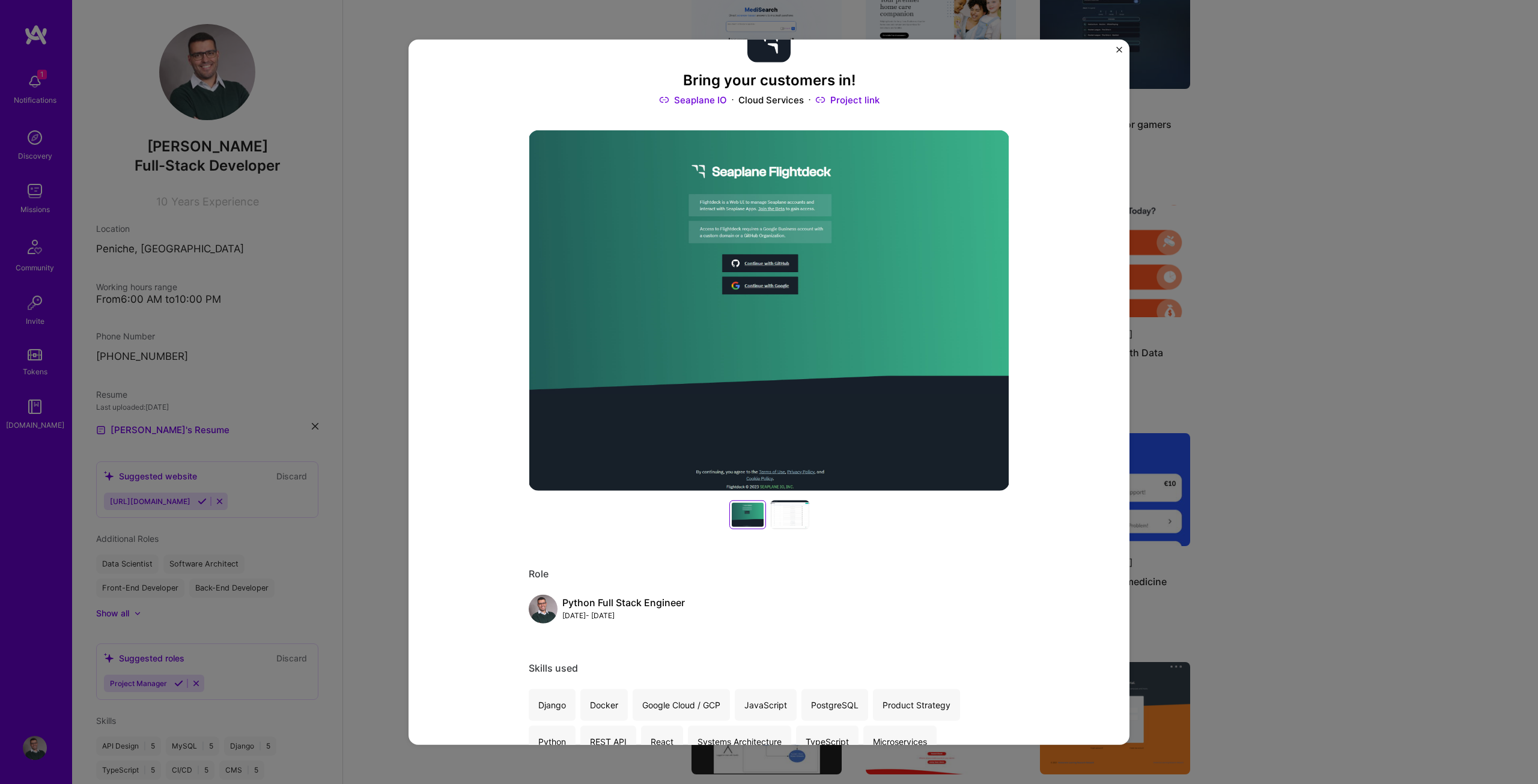
scroll to position [0, 0]
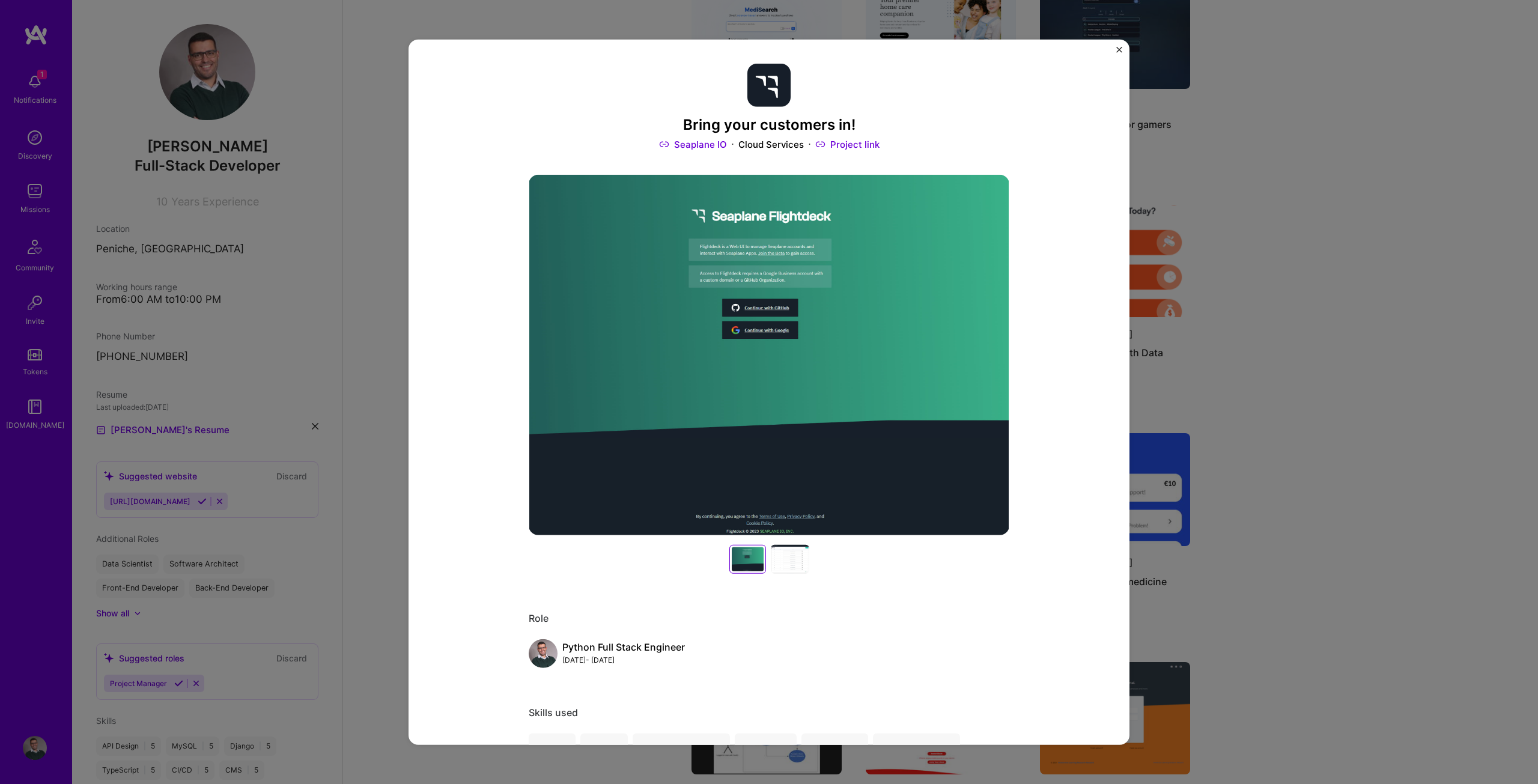
click at [771, 126] on h3 "Bring your customers in!" at bounding box center [769, 124] width 480 height 18
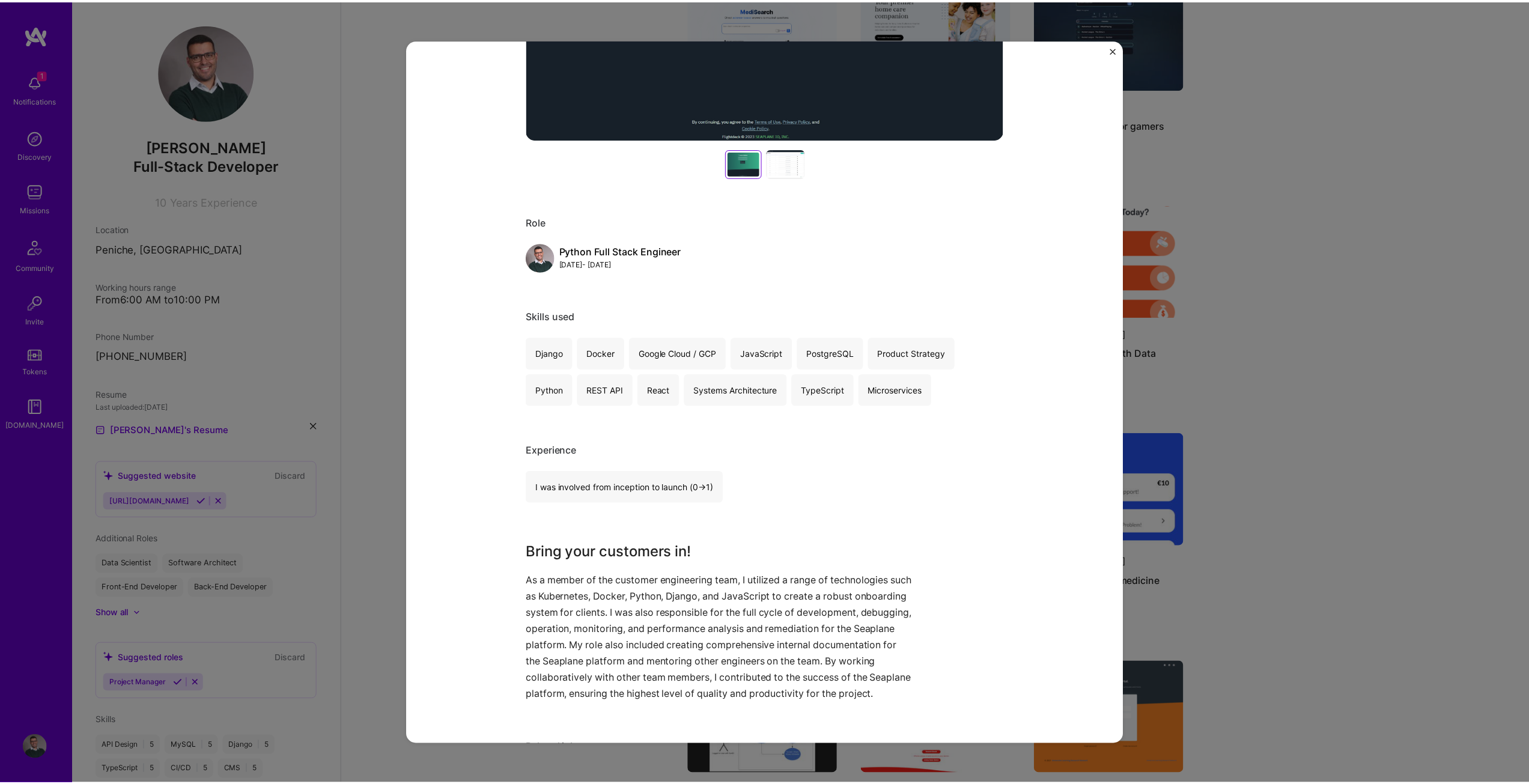
scroll to position [421, 0]
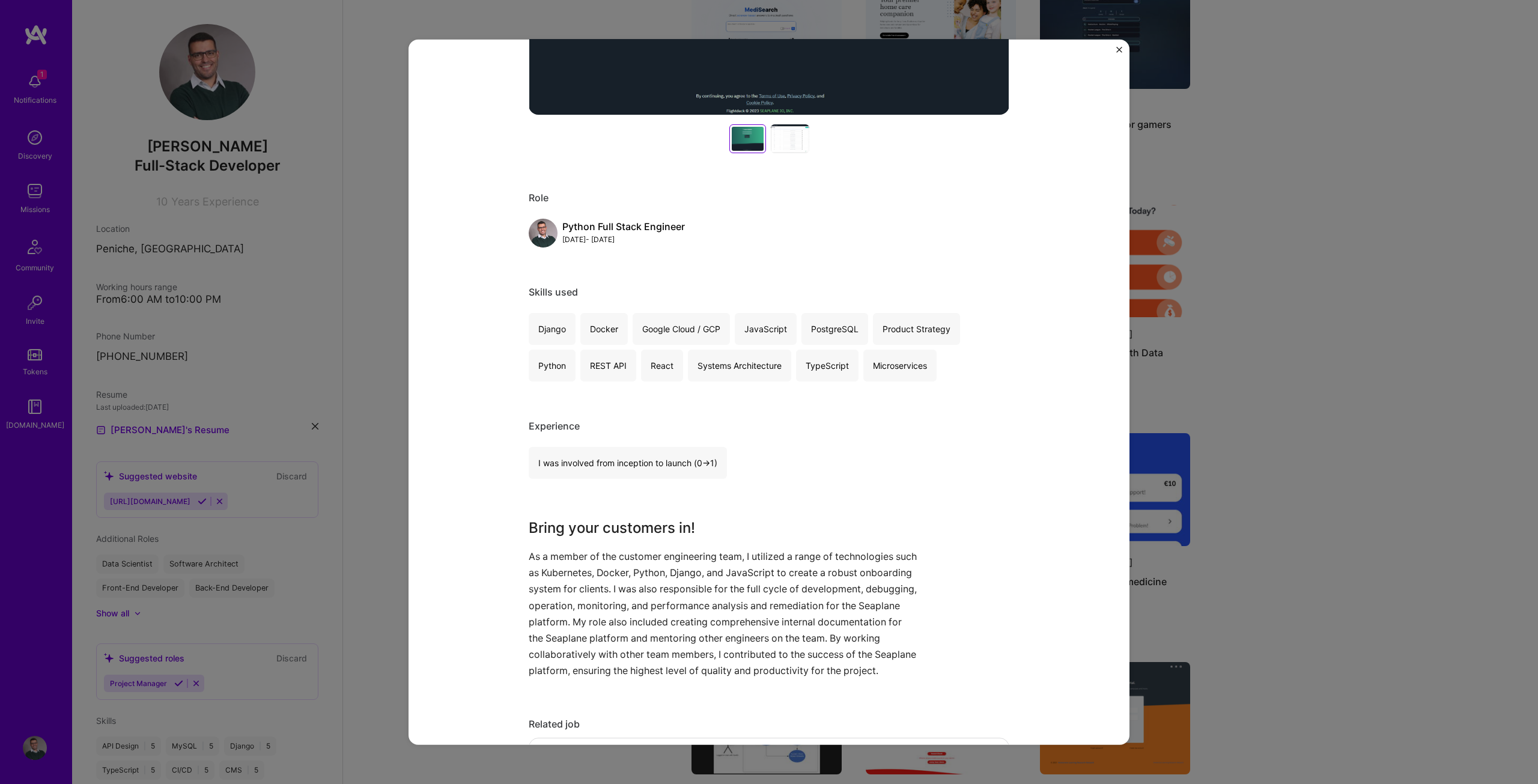
click at [1250, 268] on div "Bring your customers in! Seaplane IO Cloud Services Project link Role Python Fu…" at bounding box center [769, 392] width 1538 height 784
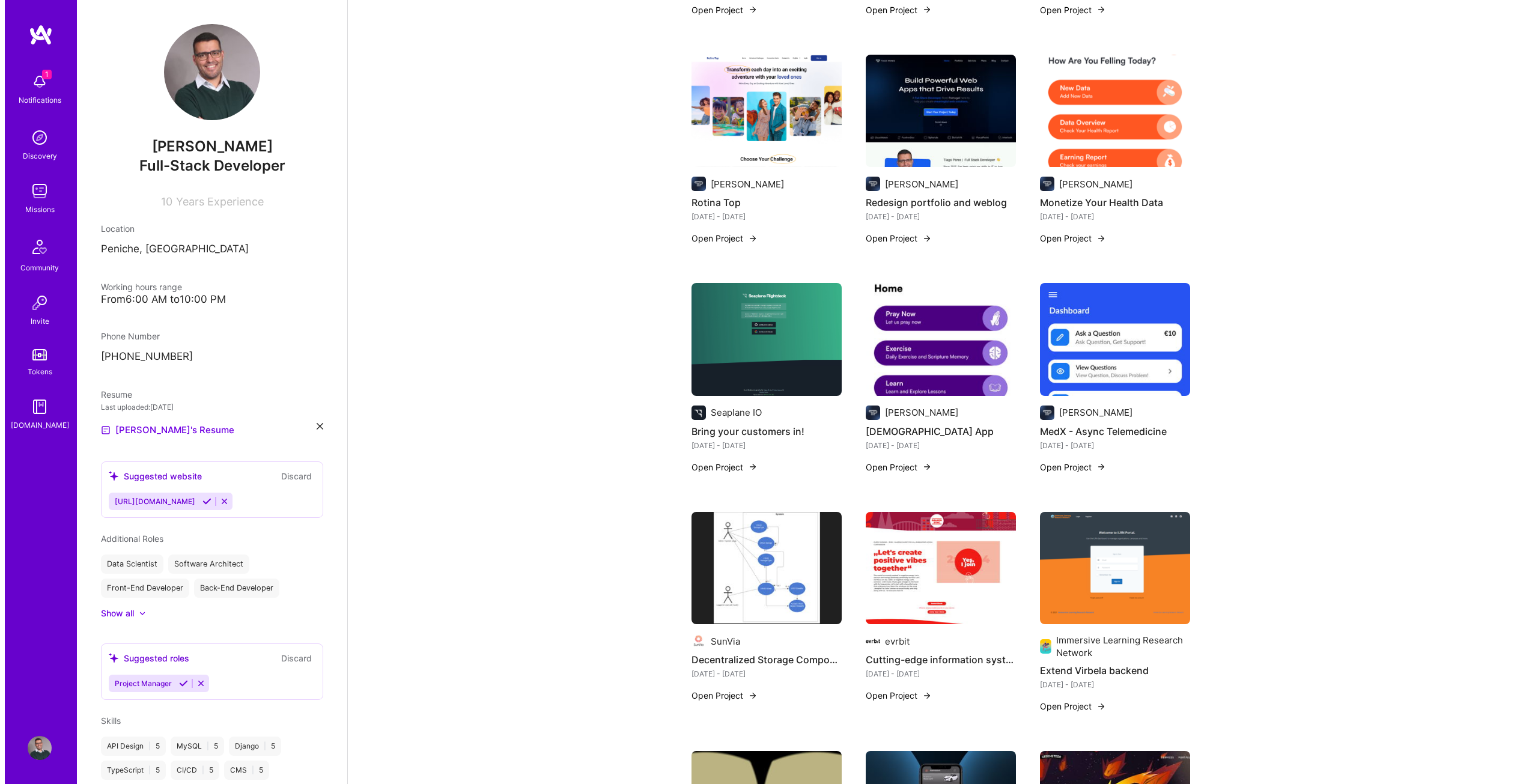
scroll to position [1441, 0]
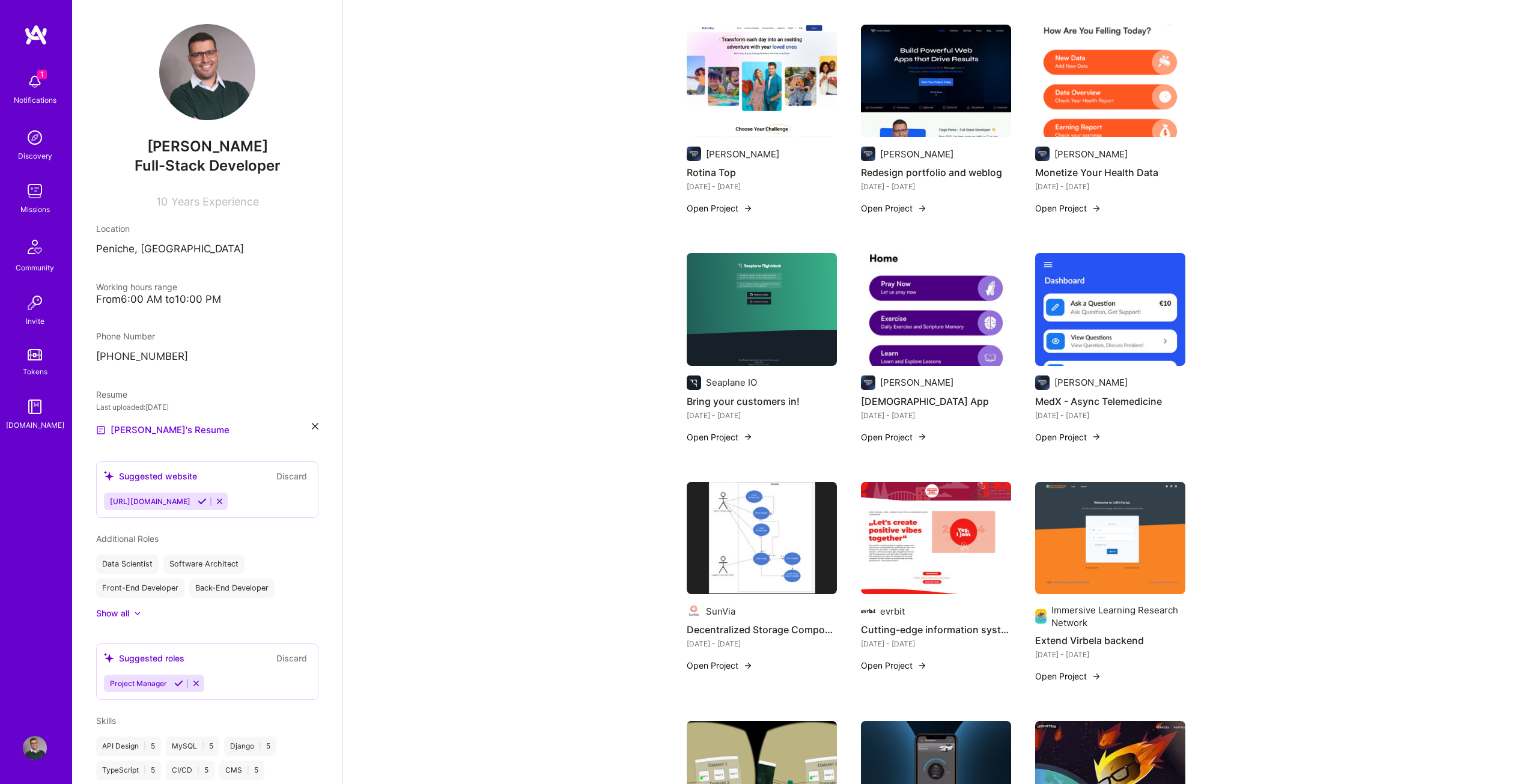
click at [901, 394] on h4 "[DEMOGRAPHIC_DATA] App" at bounding box center [936, 401] width 150 height 15
click at [921, 431] on button "Open Project" at bounding box center [893, 437] width 66 height 12
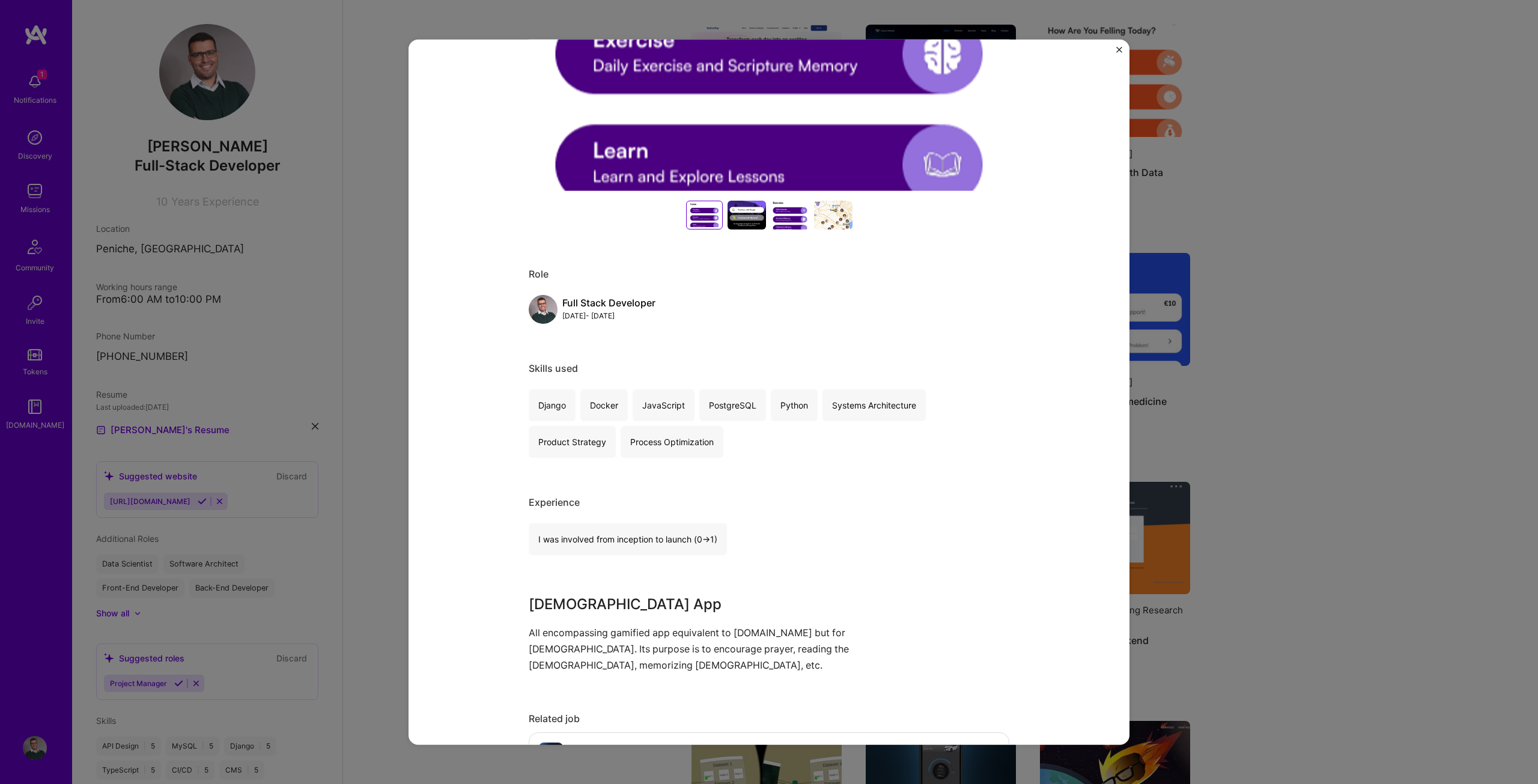
scroll to position [300, 0]
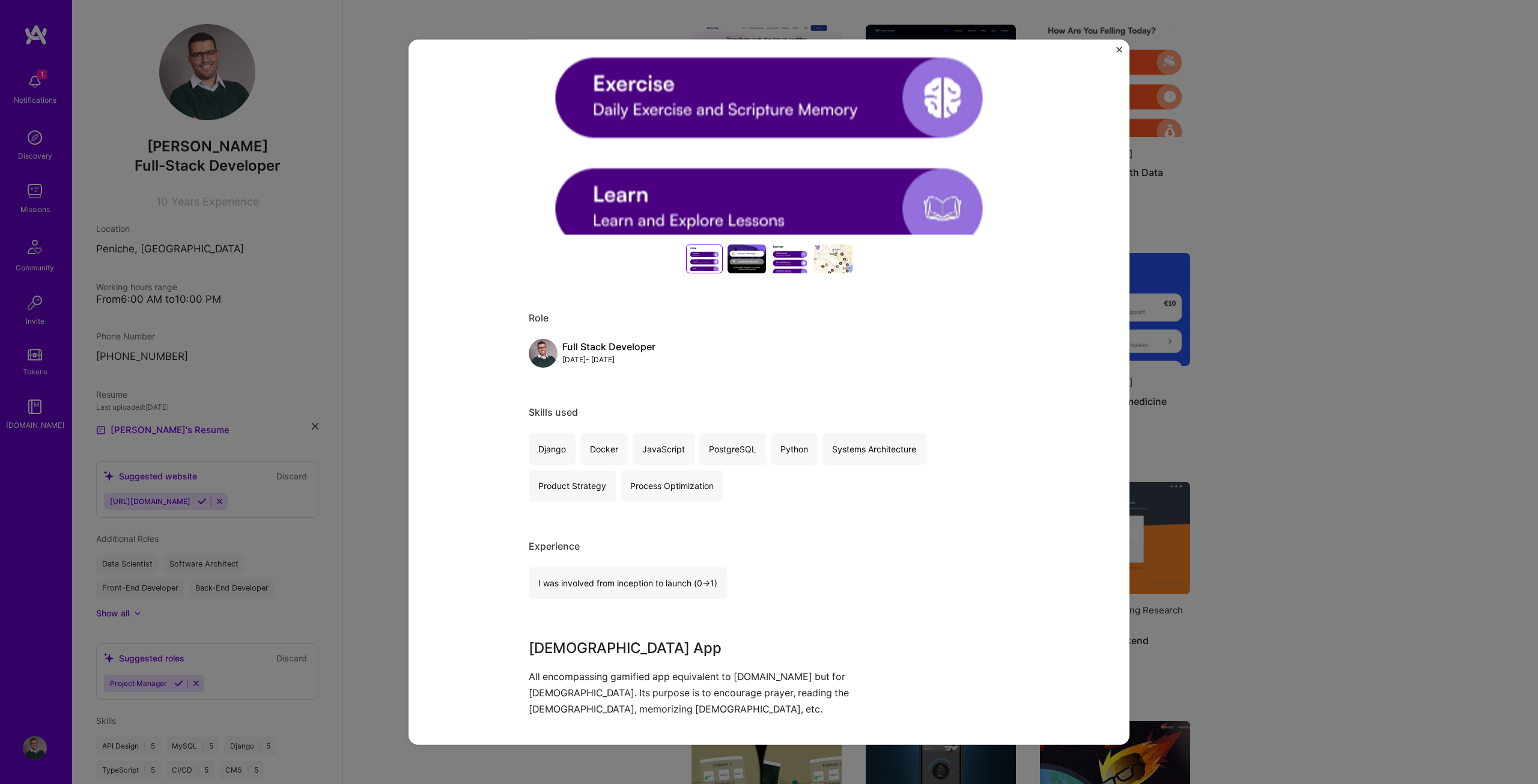
click at [1303, 349] on div "[DEMOGRAPHIC_DATA] App [PERSON_NAME] Religion Role Full Stack Developer [DATE] …" at bounding box center [769, 392] width 1538 height 784
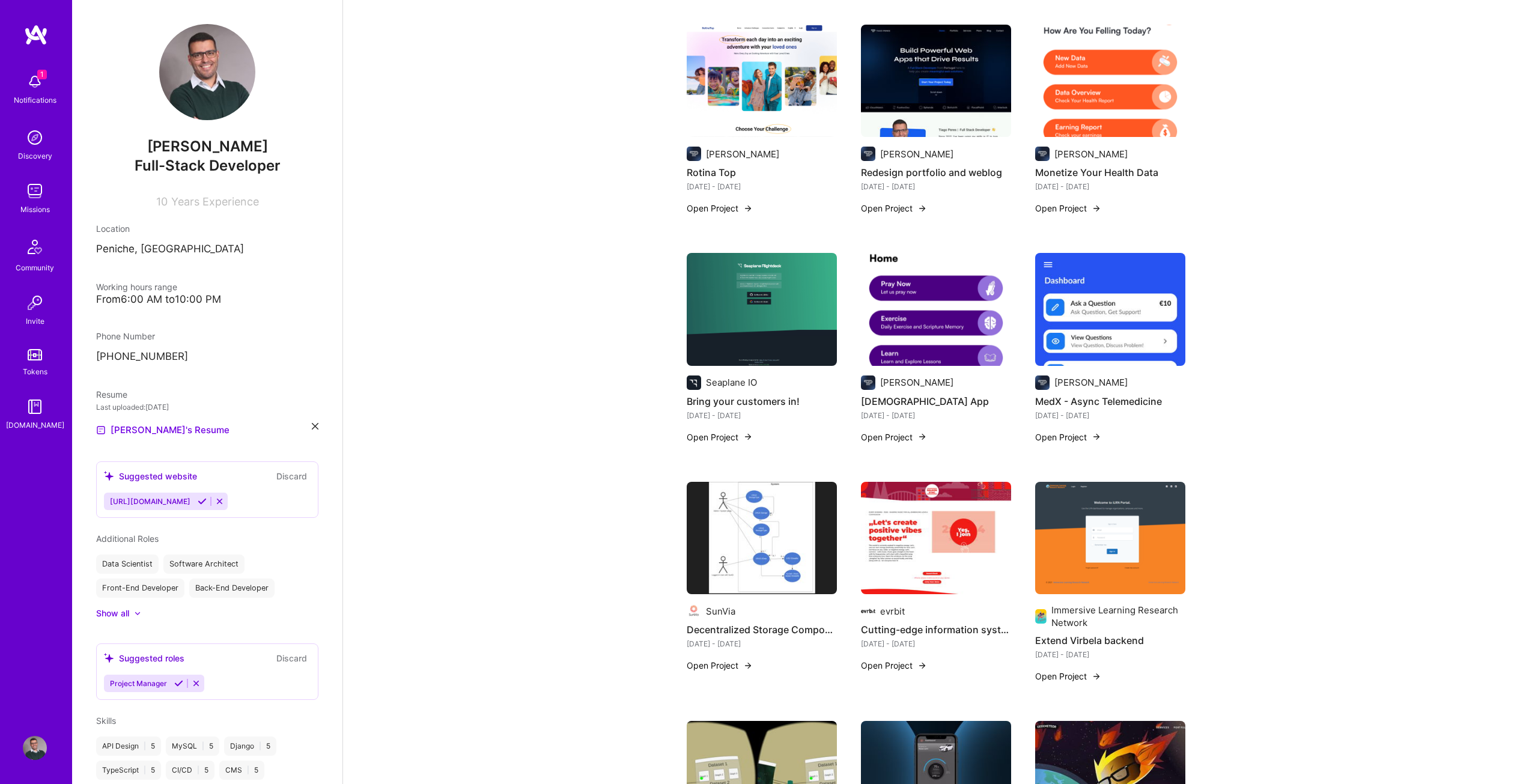
click at [1072, 394] on h4 "MedX - Async Telemedicine" at bounding box center [1110, 401] width 150 height 15
click at [1090, 431] on button "Open Project" at bounding box center [1067, 437] width 66 height 12
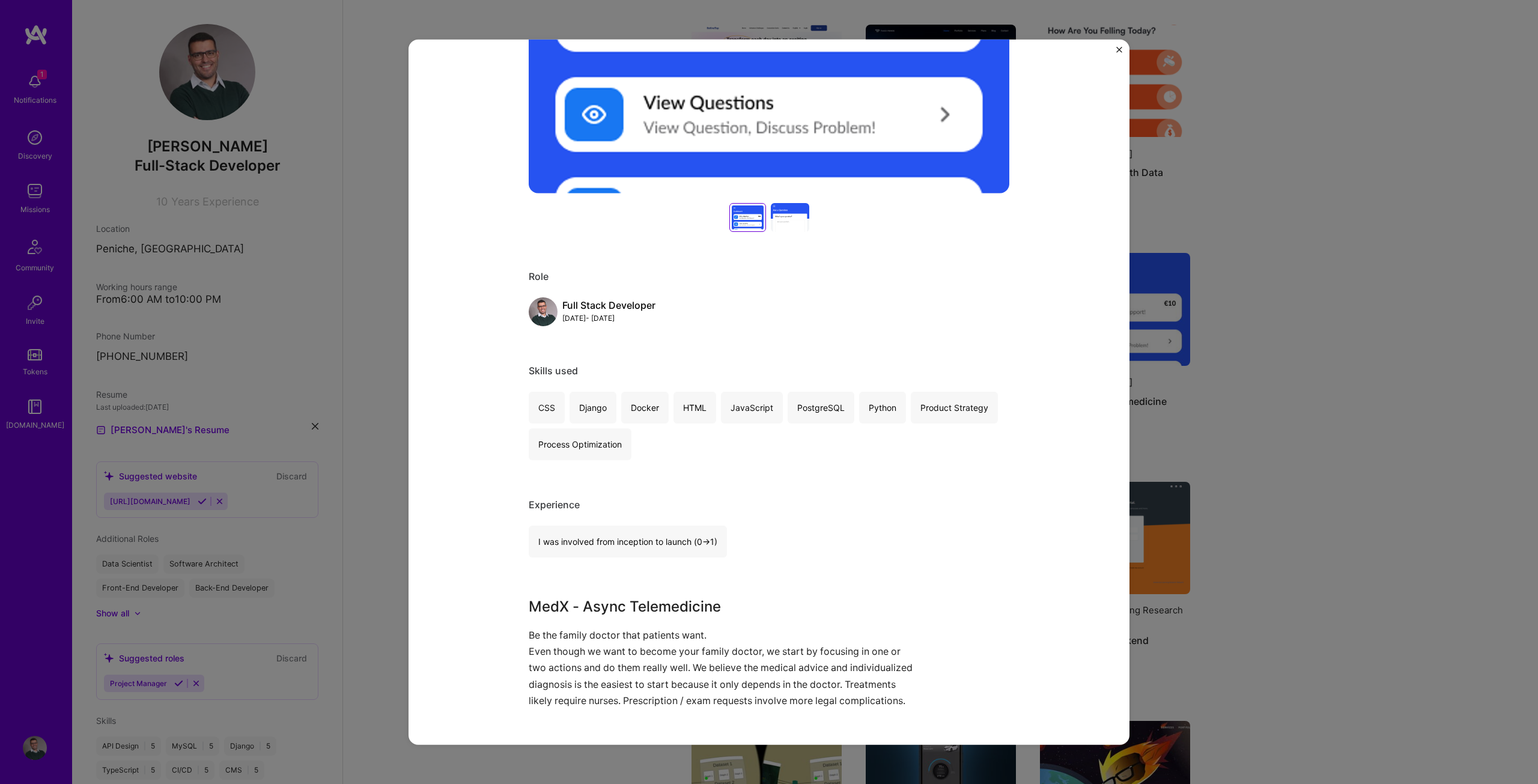
scroll to position [340, 0]
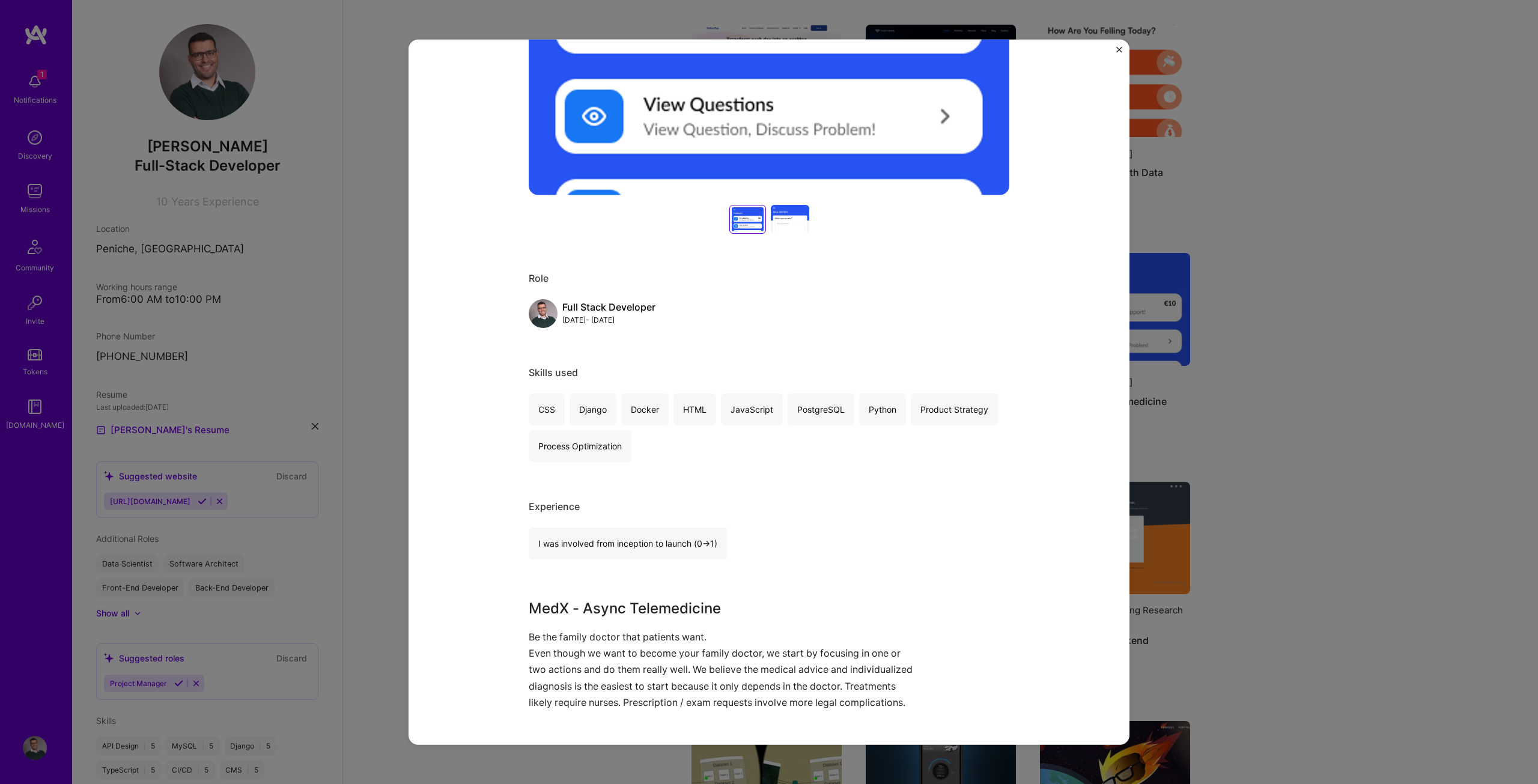
click at [1189, 261] on div "MedX - Async Telemedicine [PERSON_NAME] Healthcare, Wellness & Mental Health Ro…" at bounding box center [769, 392] width 1538 height 784
click at [1119, 56] on button "Close" at bounding box center [1119, 53] width 6 height 12
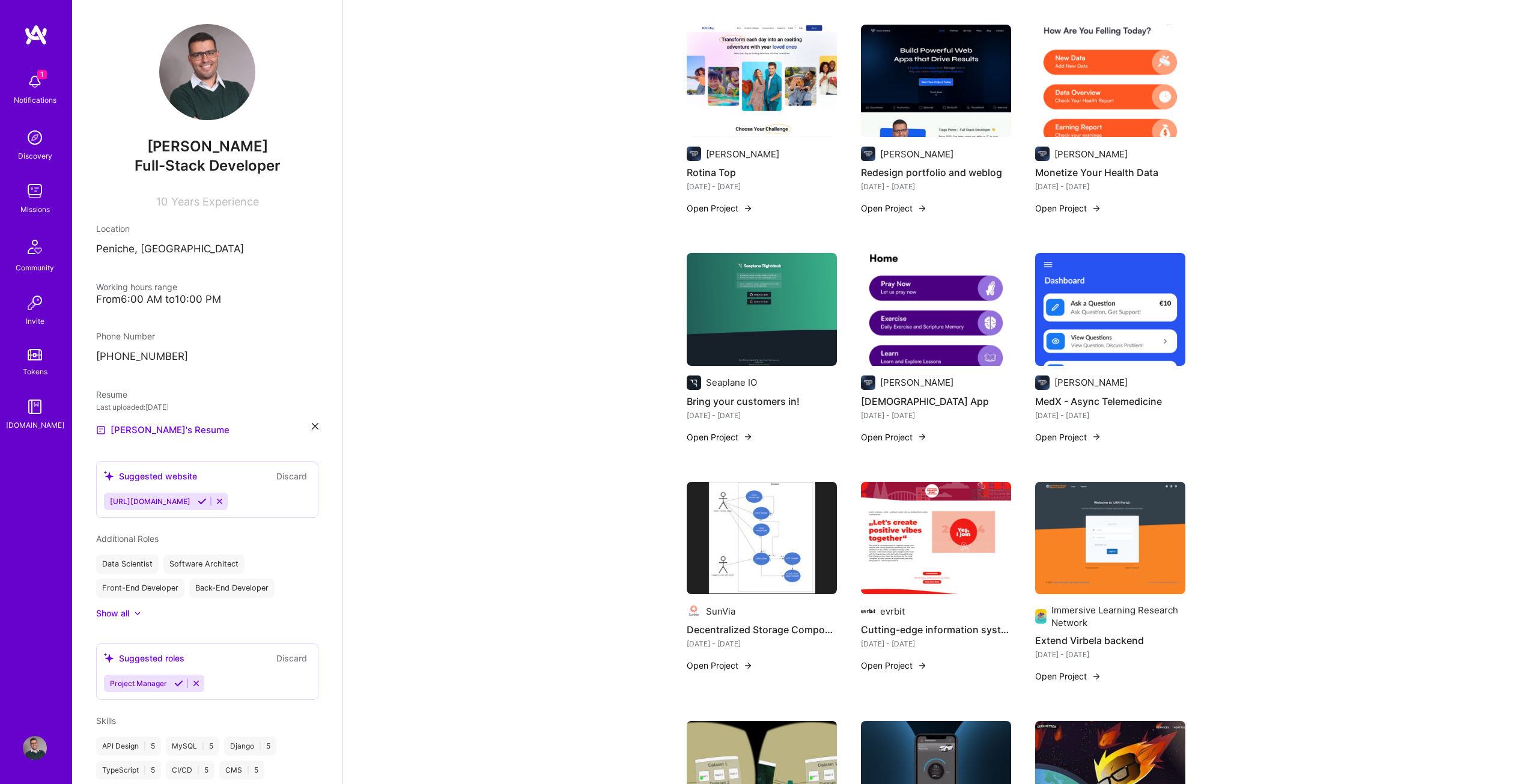
click at [722, 659] on button "Open Project" at bounding box center [719, 665] width 66 height 12
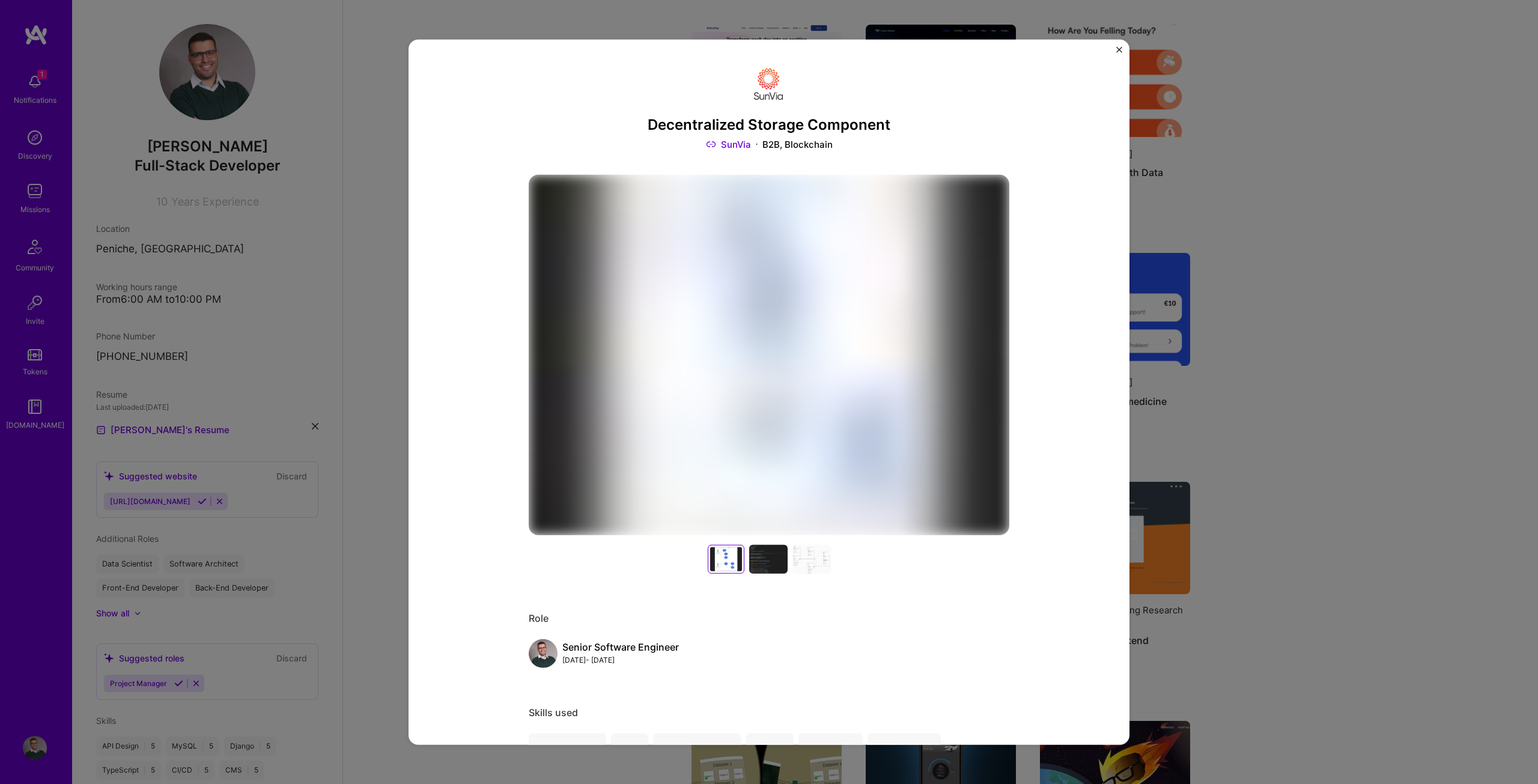
click at [680, 122] on h3 "Decentralized Storage Component" at bounding box center [769, 124] width 480 height 18
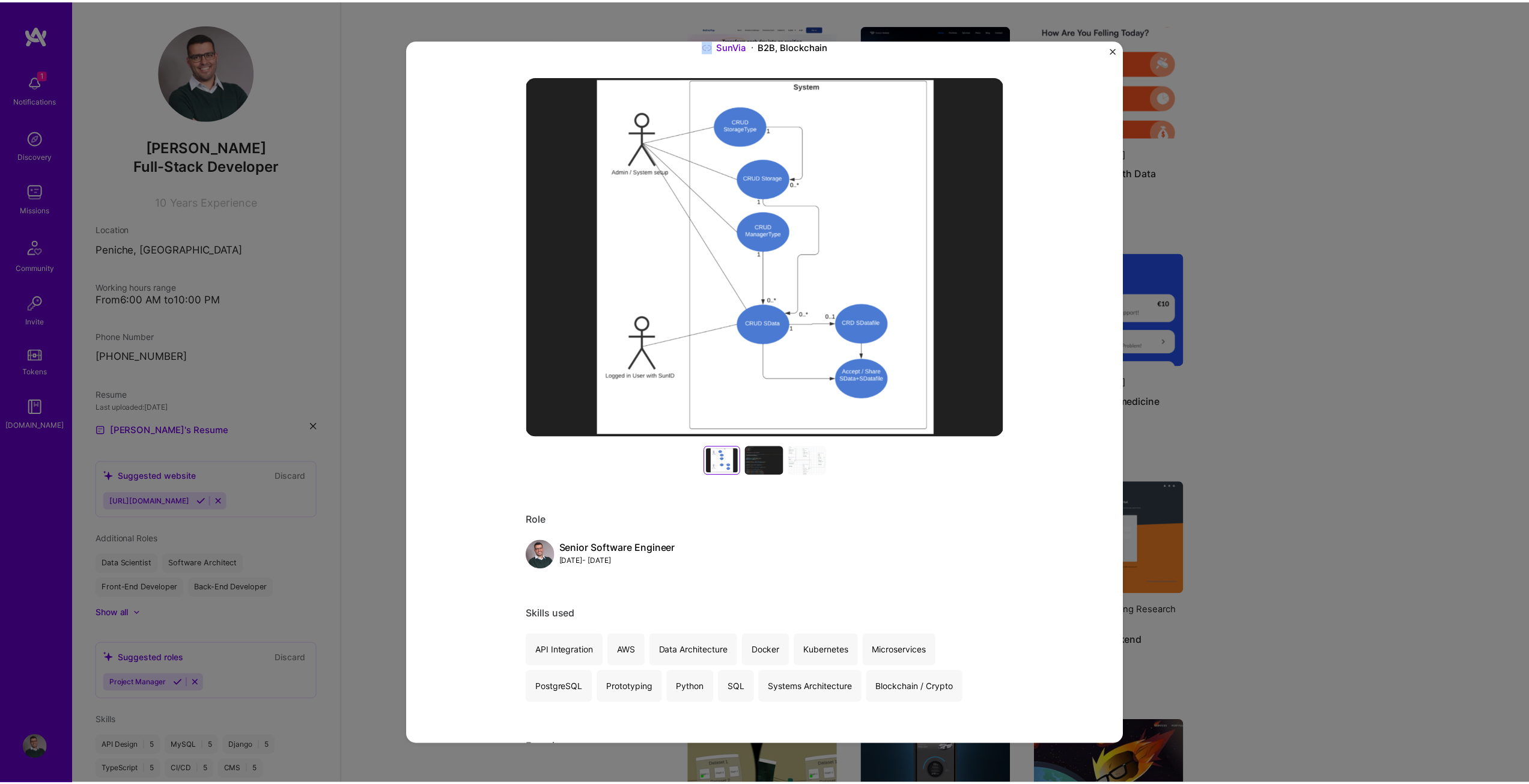
scroll to position [60, 0]
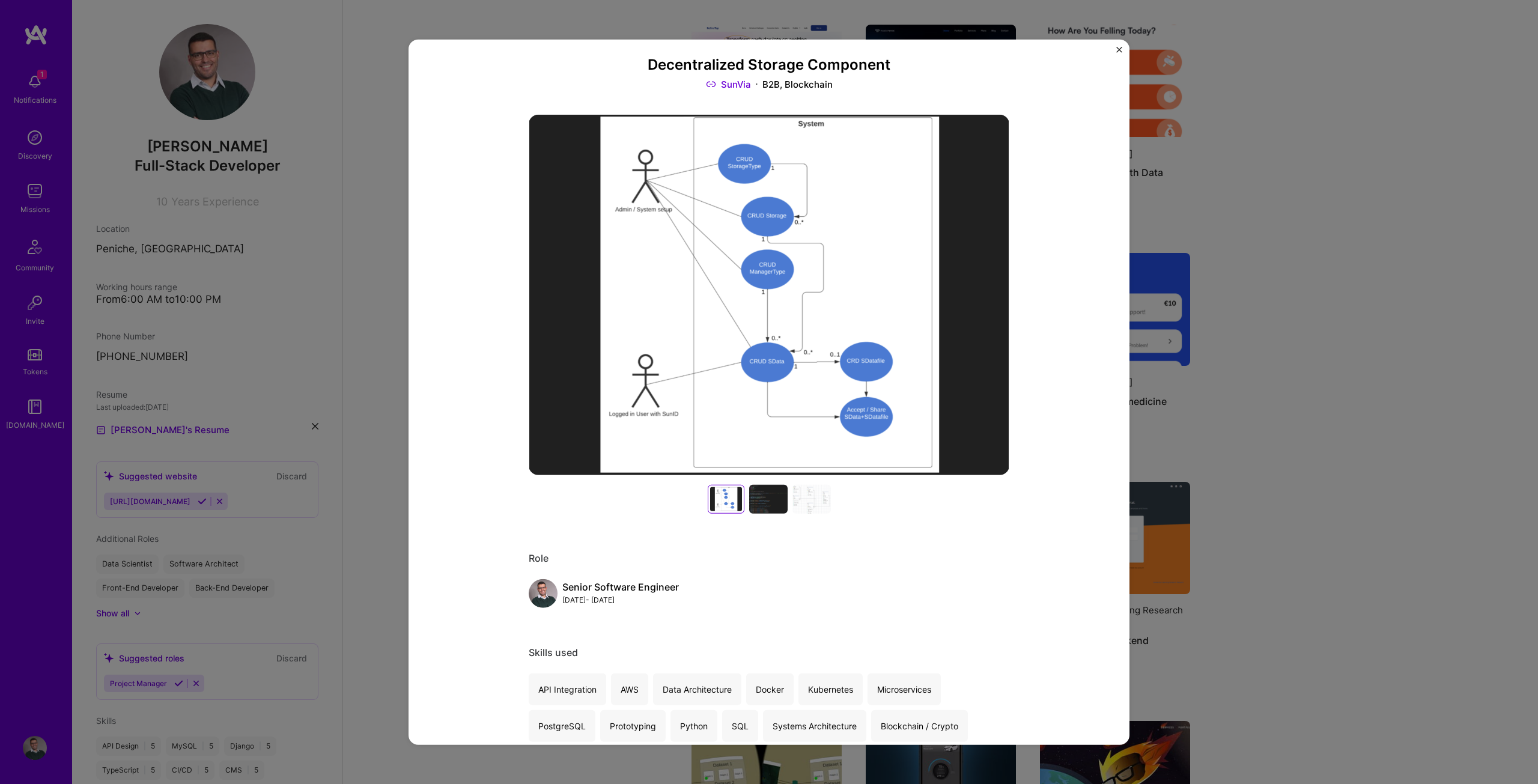
click at [769, 506] on div at bounding box center [769, 499] width 39 height 29
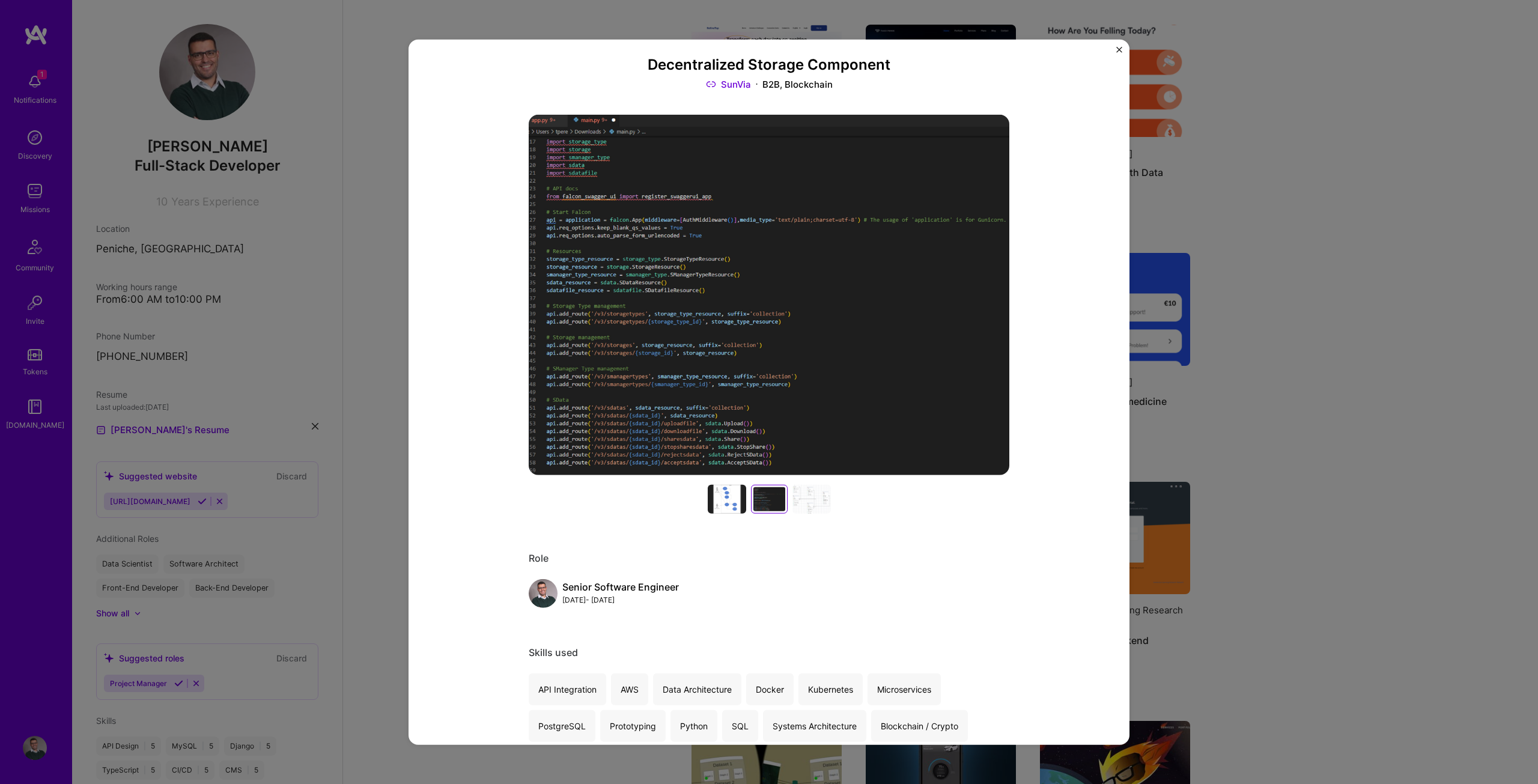
click at [799, 496] on div at bounding box center [812, 499] width 39 height 29
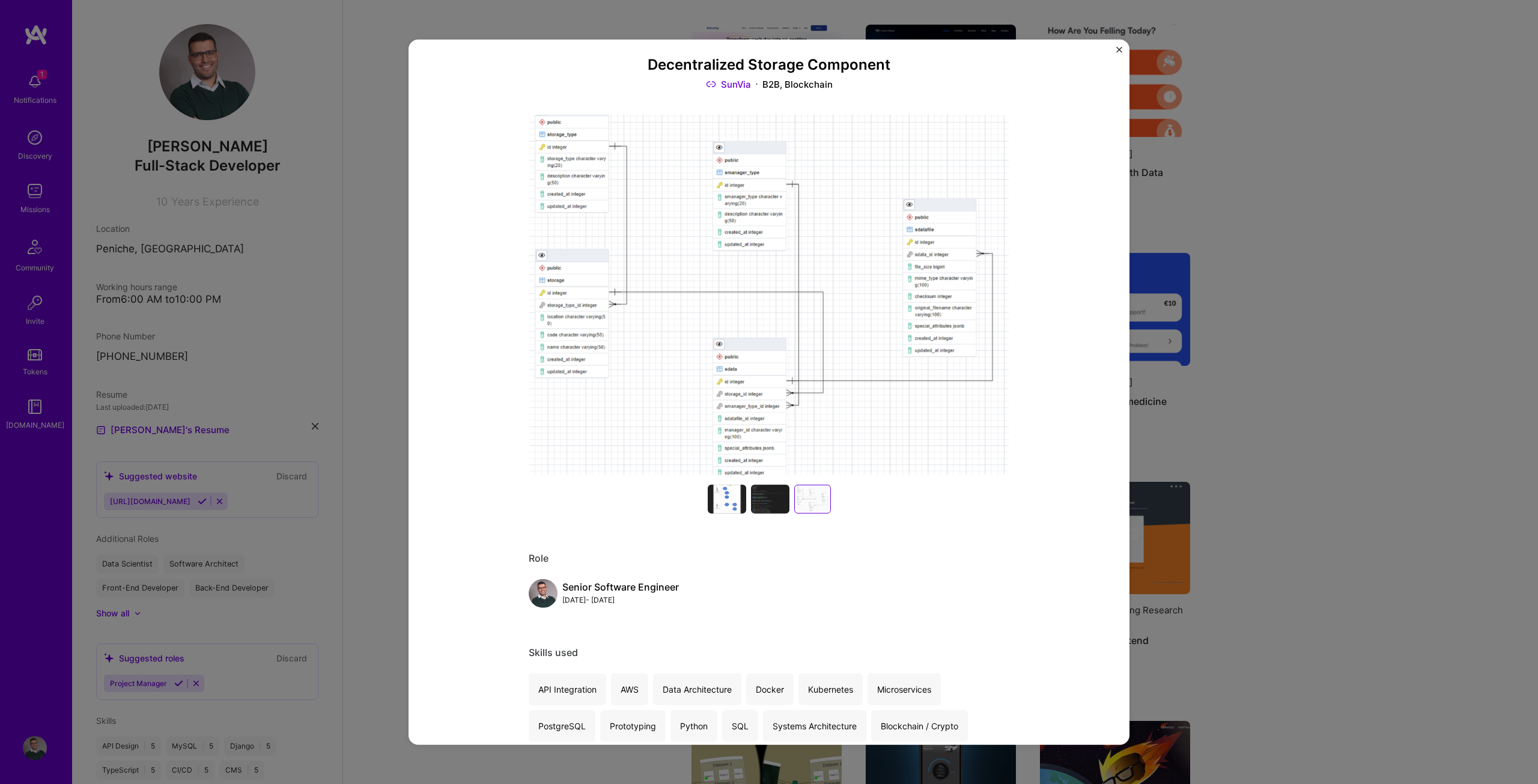
click at [1457, 338] on div "Decentralized Storage Component SunVia B2B, Blockchain Role Senior Software Eng…" at bounding box center [769, 392] width 1538 height 784
click at [1118, 52] on img "Close" at bounding box center [1119, 49] width 6 height 6
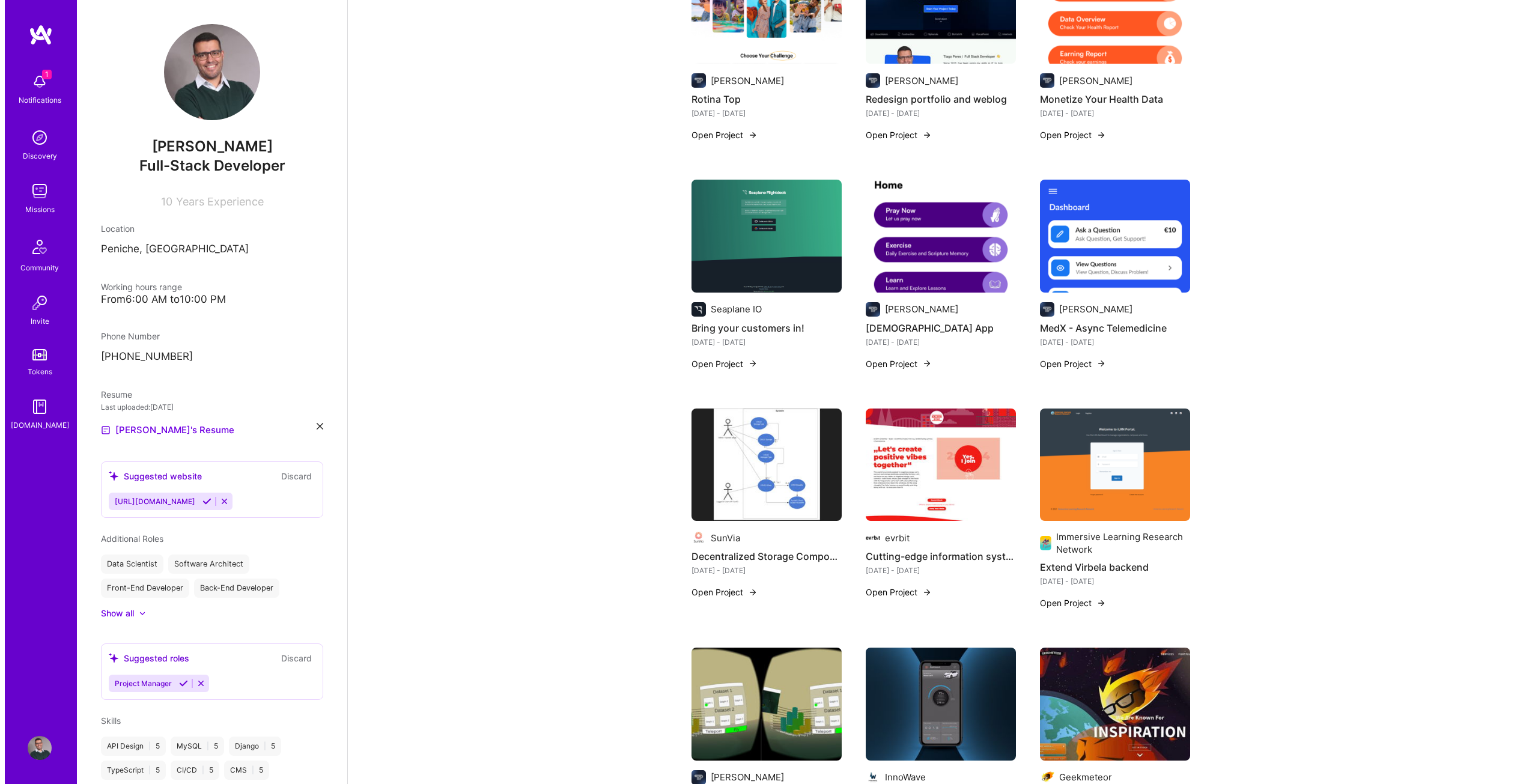
scroll to position [1562, 0]
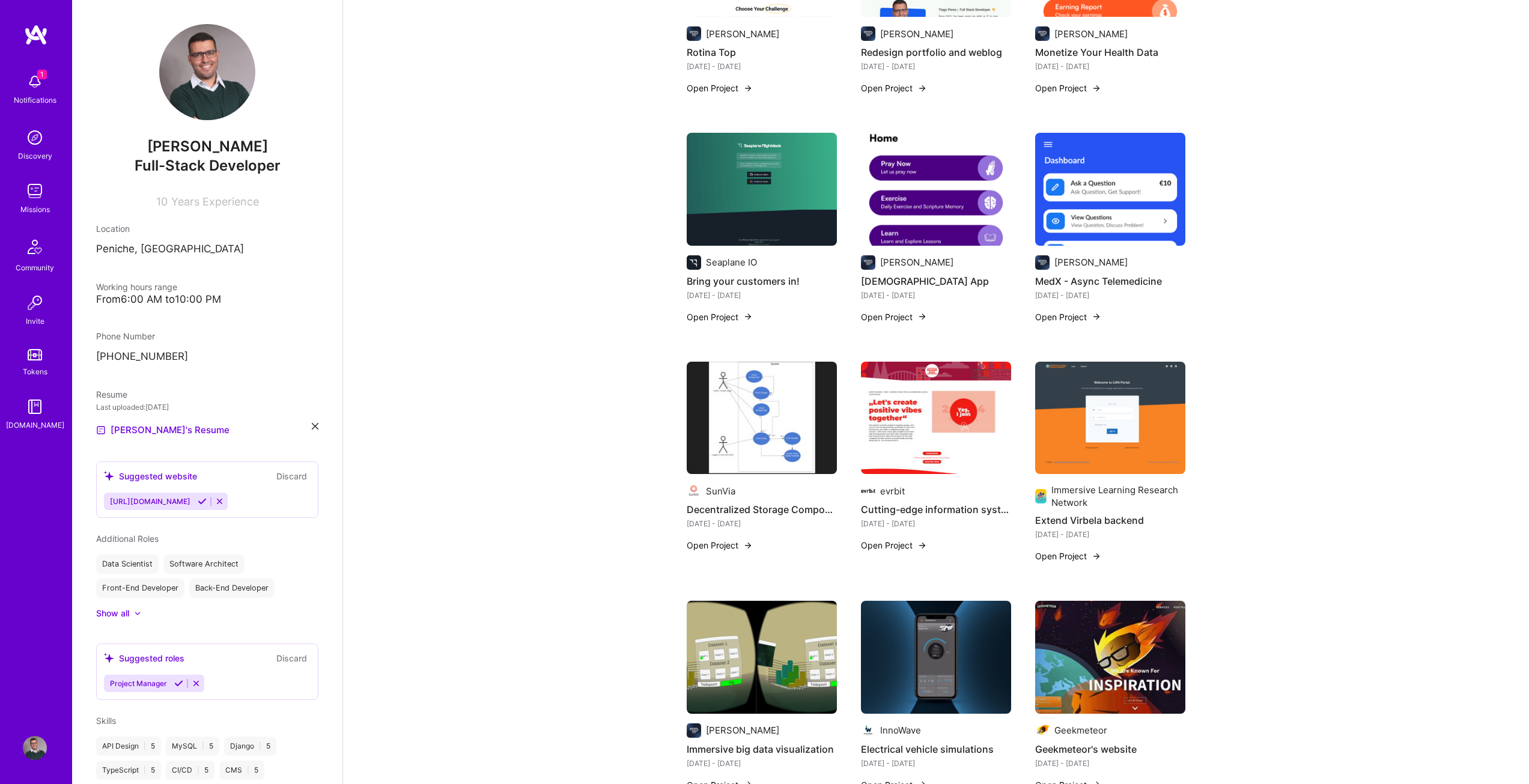
click at [906, 539] on button "Open Project" at bounding box center [893, 545] width 66 height 12
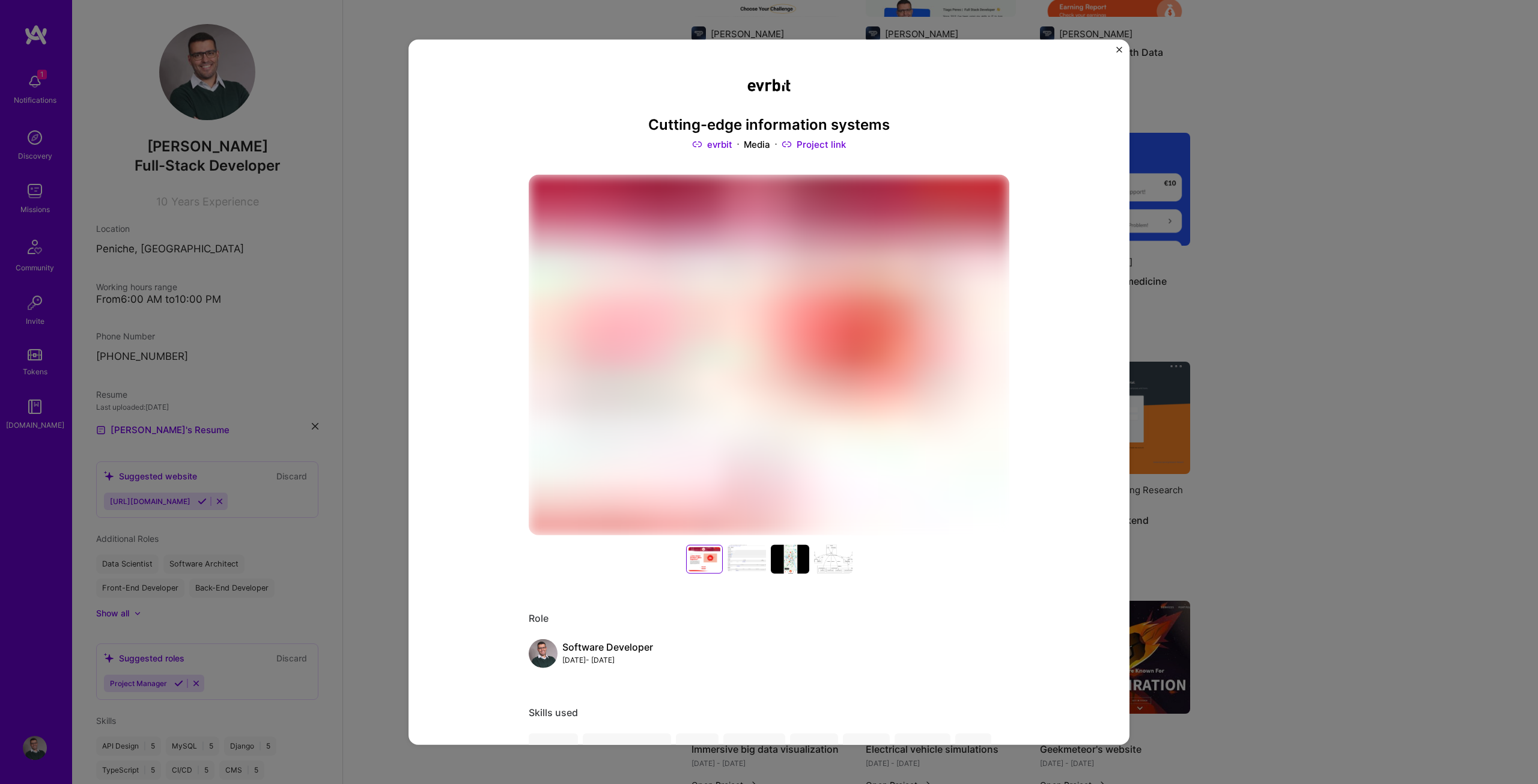
click at [722, 124] on h3 "Cutting-edge information systems" at bounding box center [769, 124] width 480 height 18
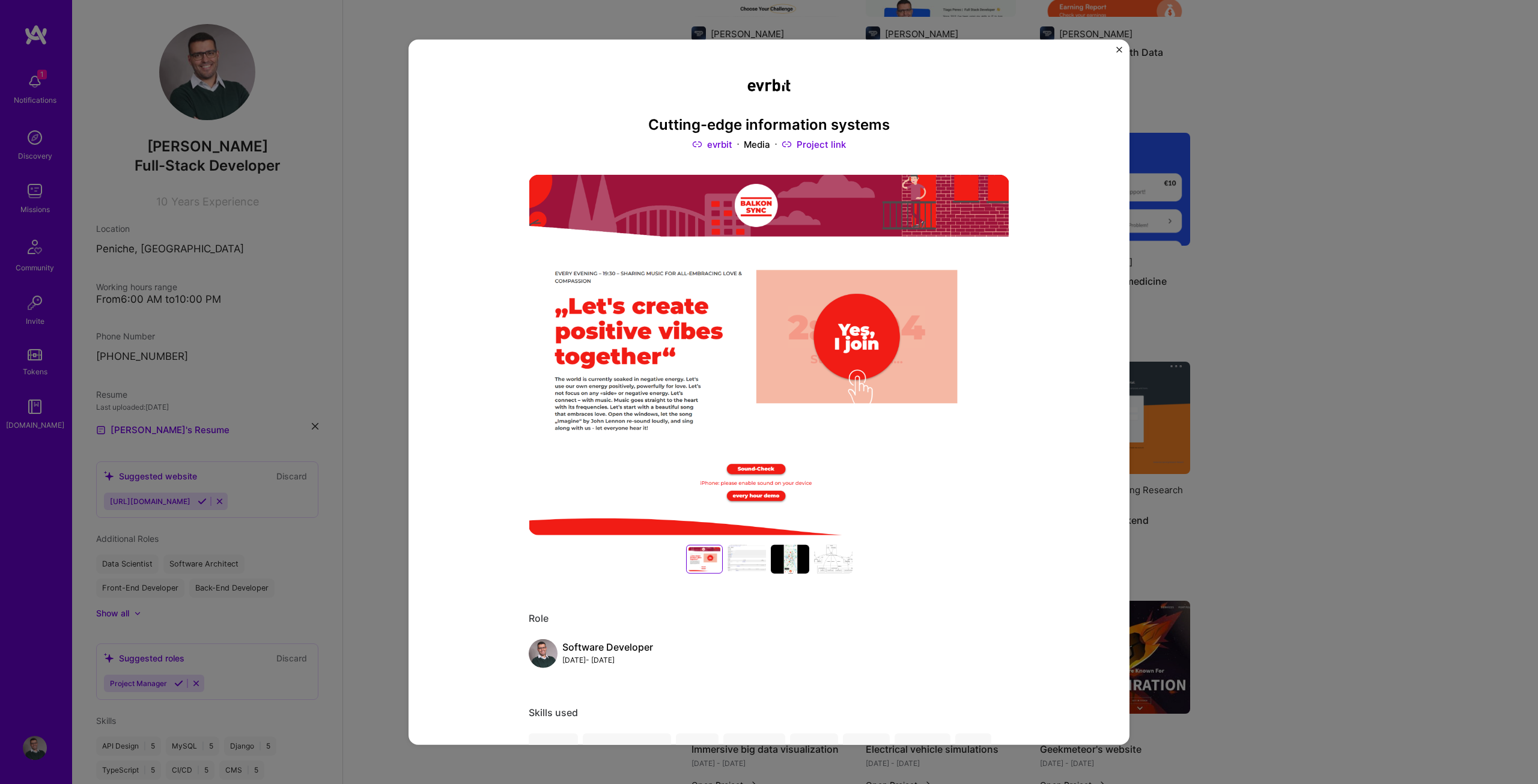
click at [751, 560] on div at bounding box center [747, 559] width 39 height 29
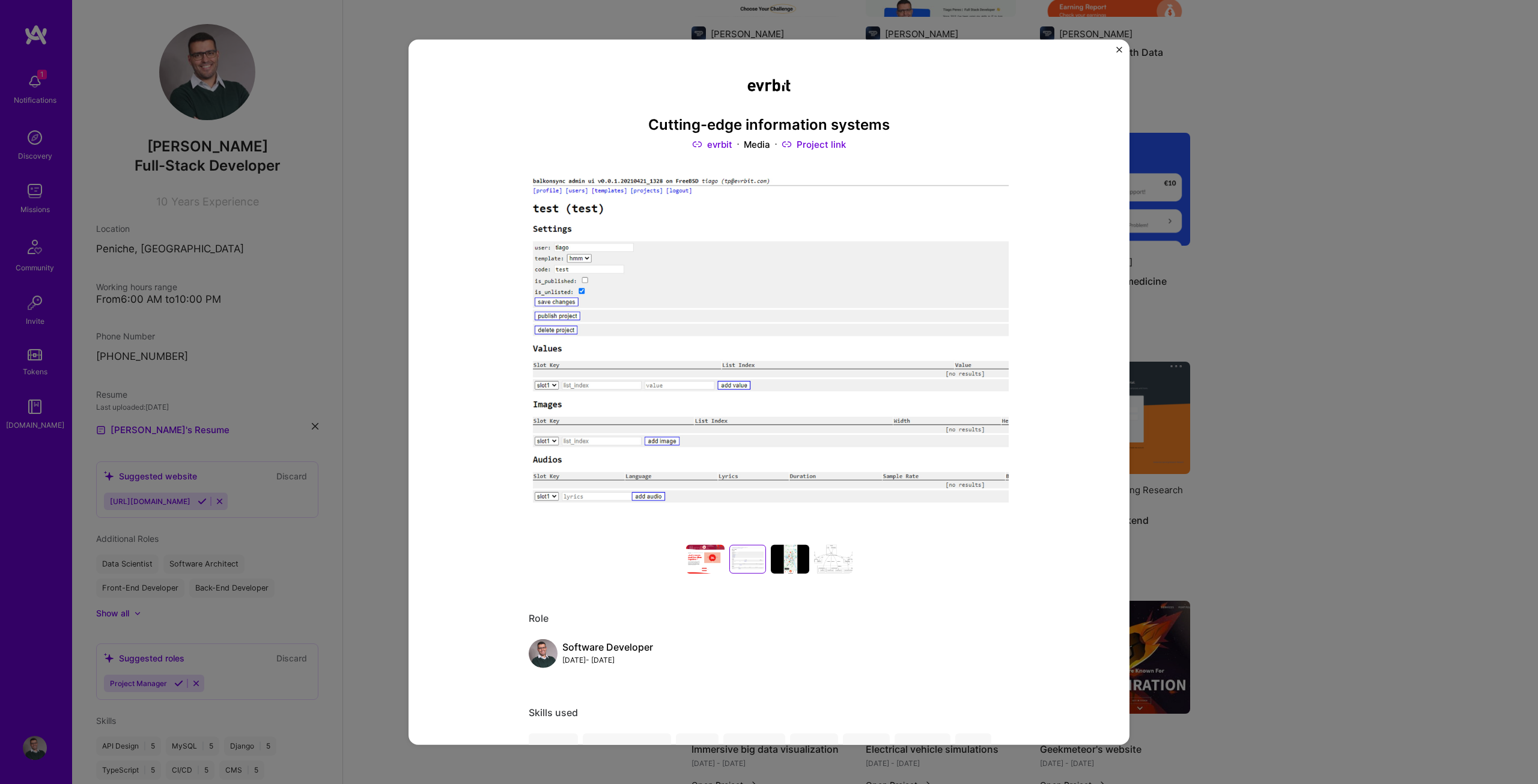
click at [786, 562] on div at bounding box center [790, 559] width 39 height 29
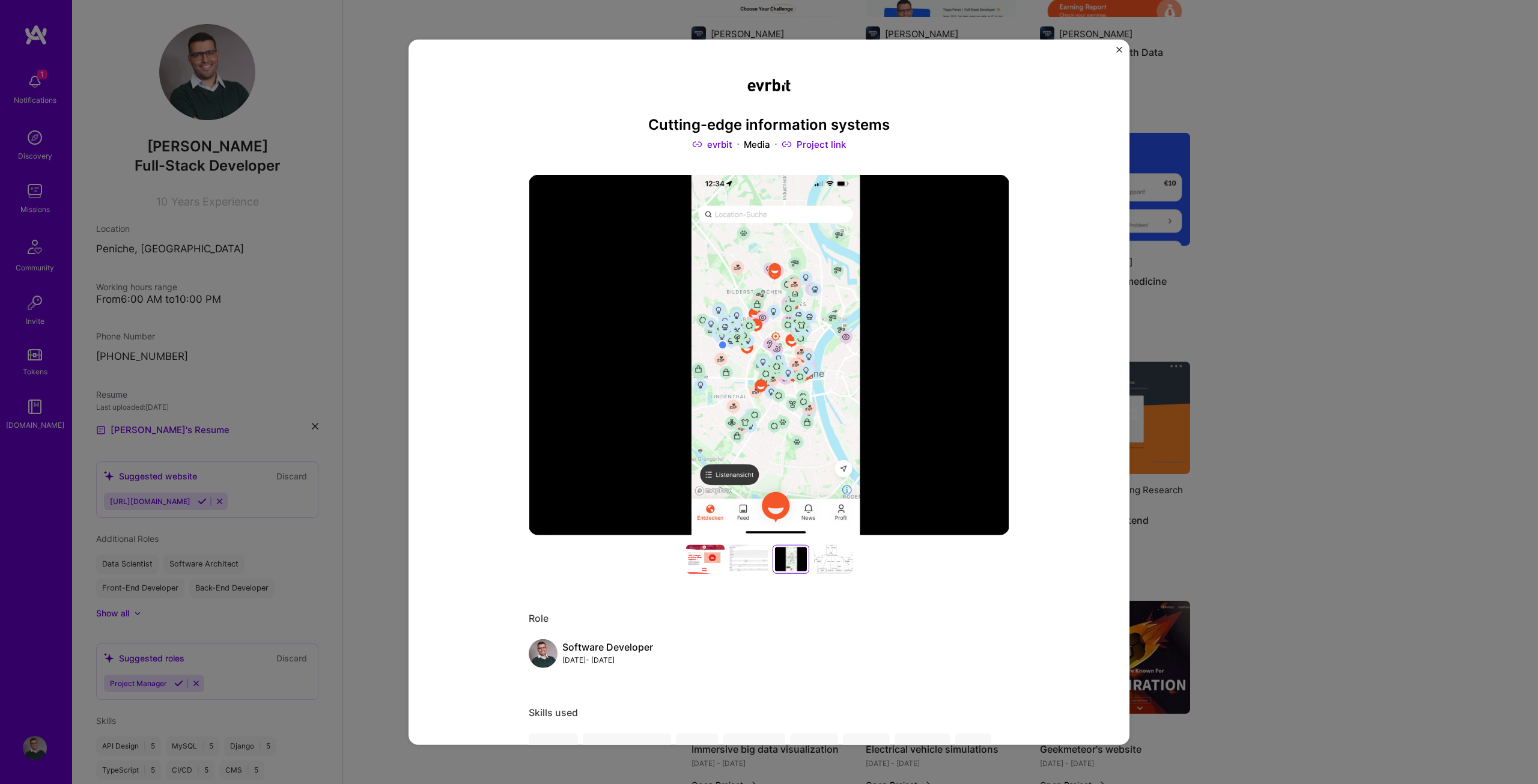
click at [787, 563] on div at bounding box center [790, 559] width 32 height 24
click at [829, 560] on div at bounding box center [834, 559] width 39 height 29
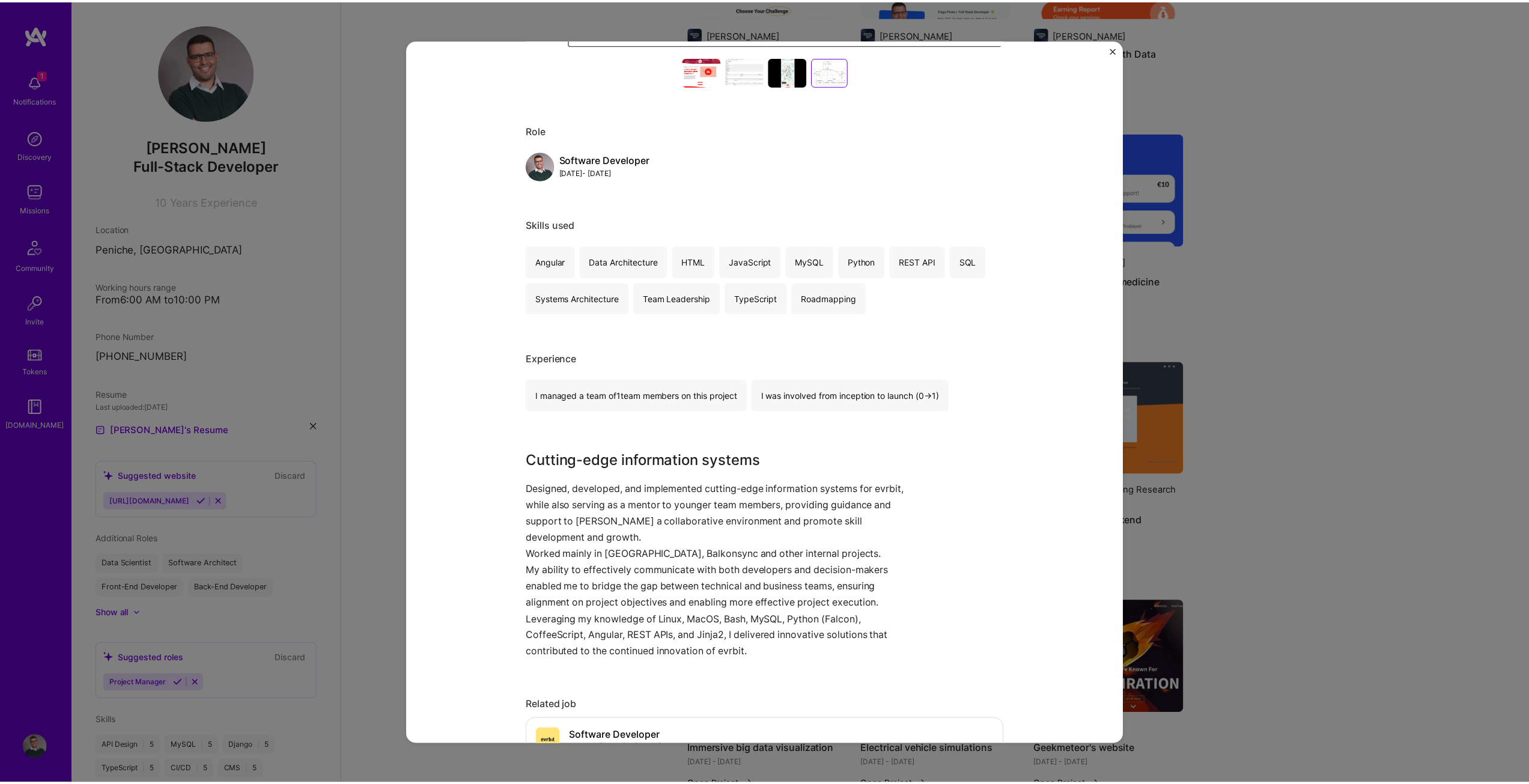
scroll to position [480, 0]
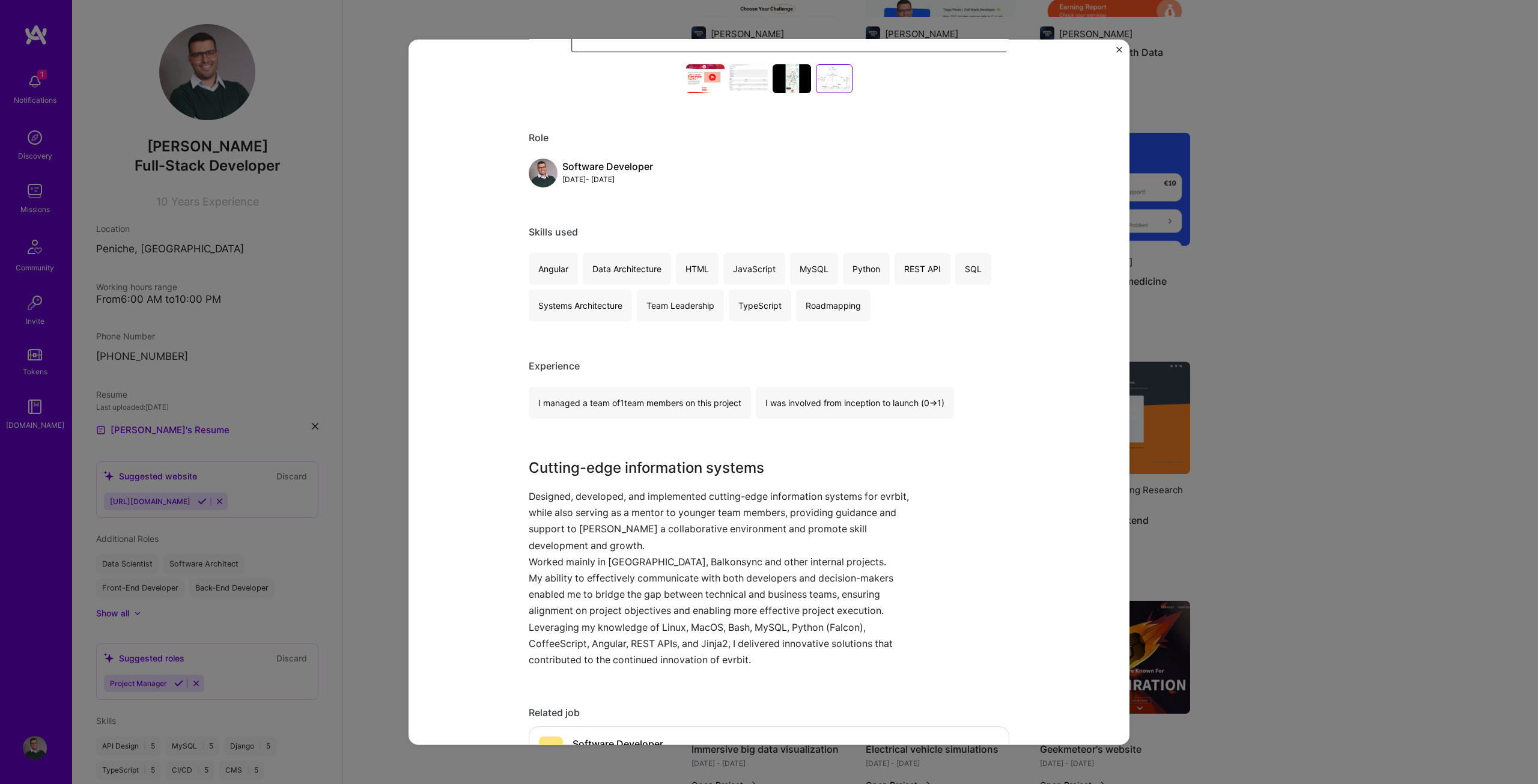
click at [1114, 44] on div "Cutting-edge information systems evrbit Media Project link Role Software Develo…" at bounding box center [769, 391] width 721 height 706
click at [1116, 47] on img "Close" at bounding box center [1119, 49] width 6 height 6
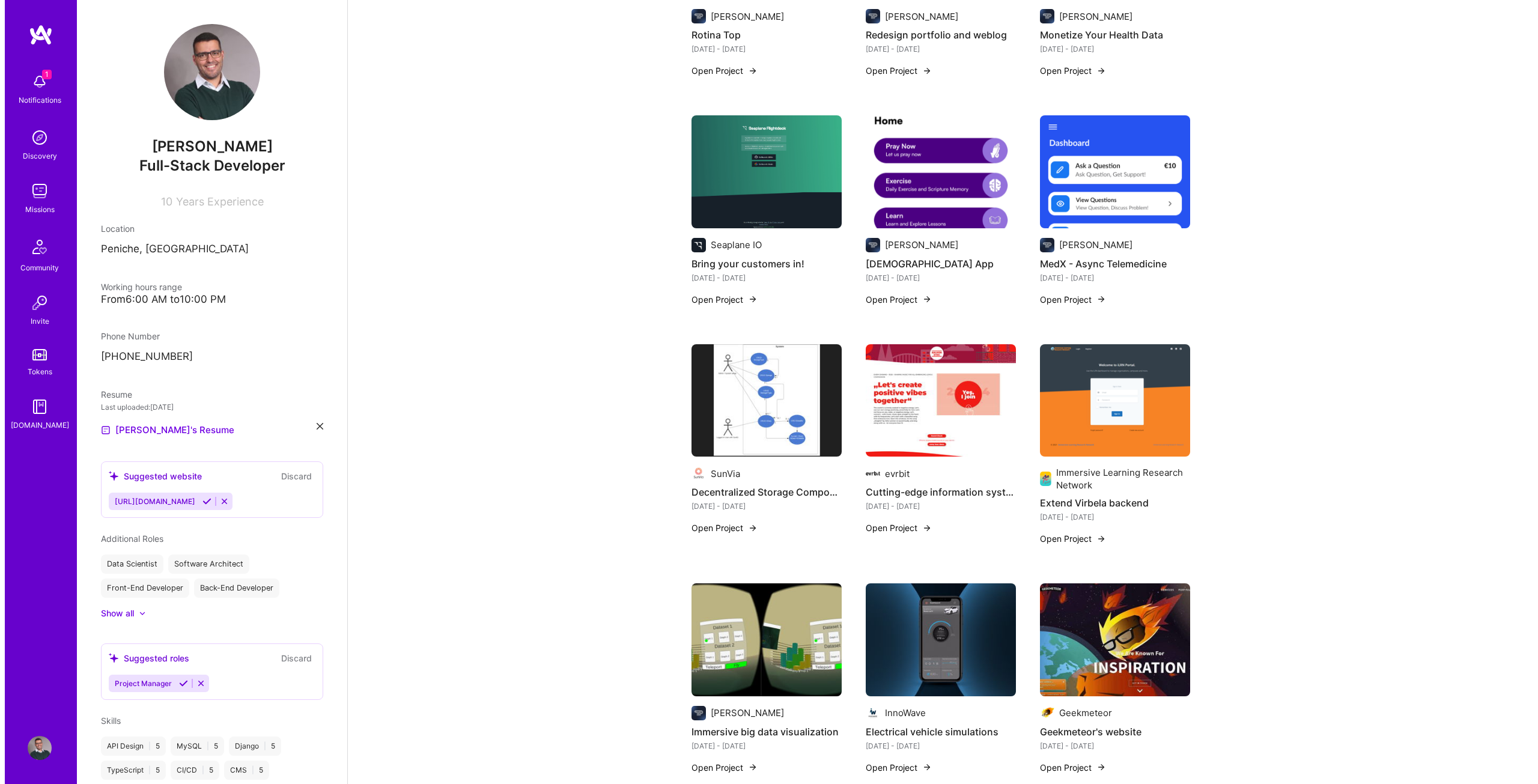
scroll to position [1621, 0]
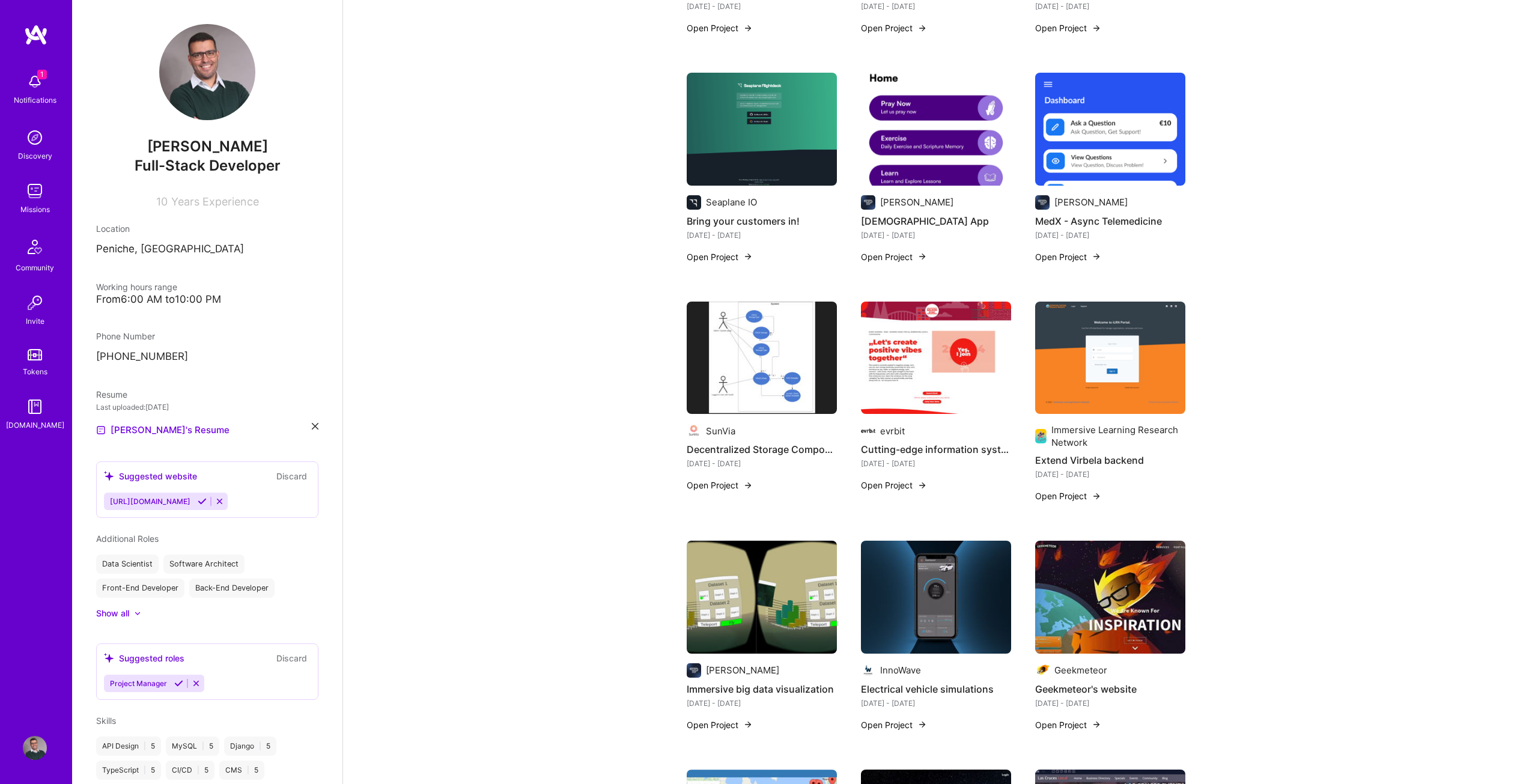
click at [1094, 452] on h4 "Extend Virbela backend" at bounding box center [1110, 460] width 150 height 15
click at [1089, 489] on button "Open Project" at bounding box center [1067, 496] width 66 height 12
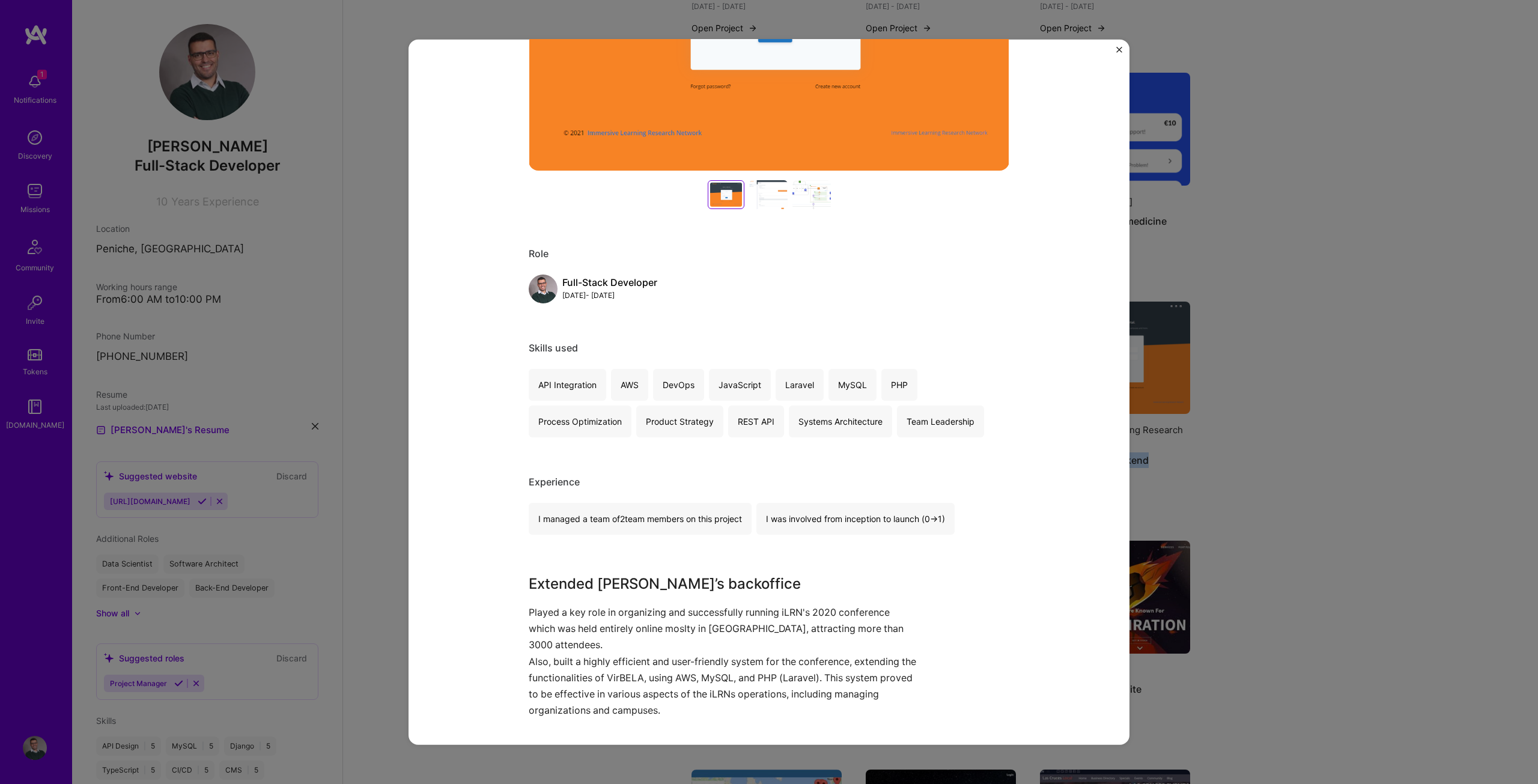
scroll to position [360, 0]
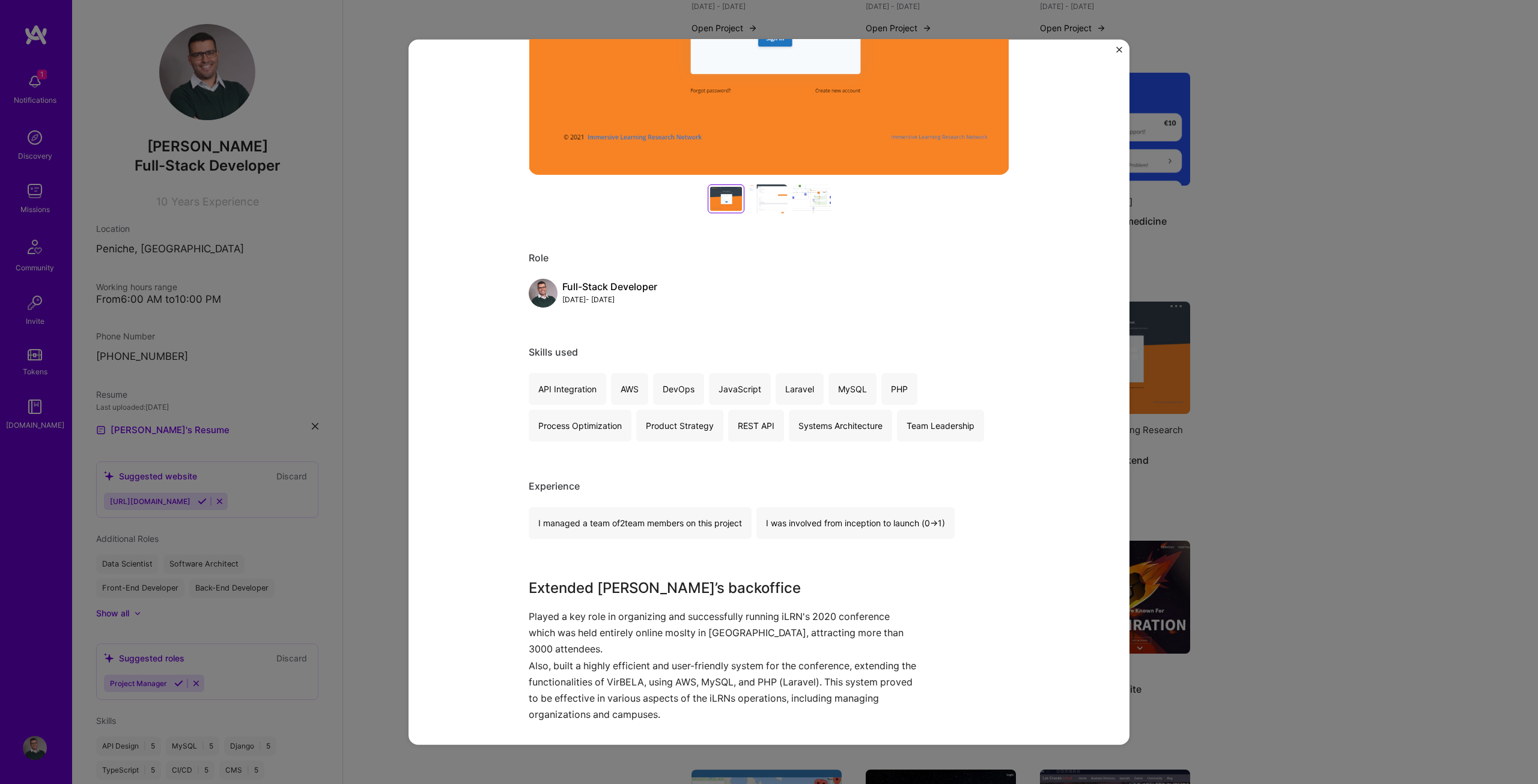
click at [768, 203] on div at bounding box center [769, 198] width 39 height 29
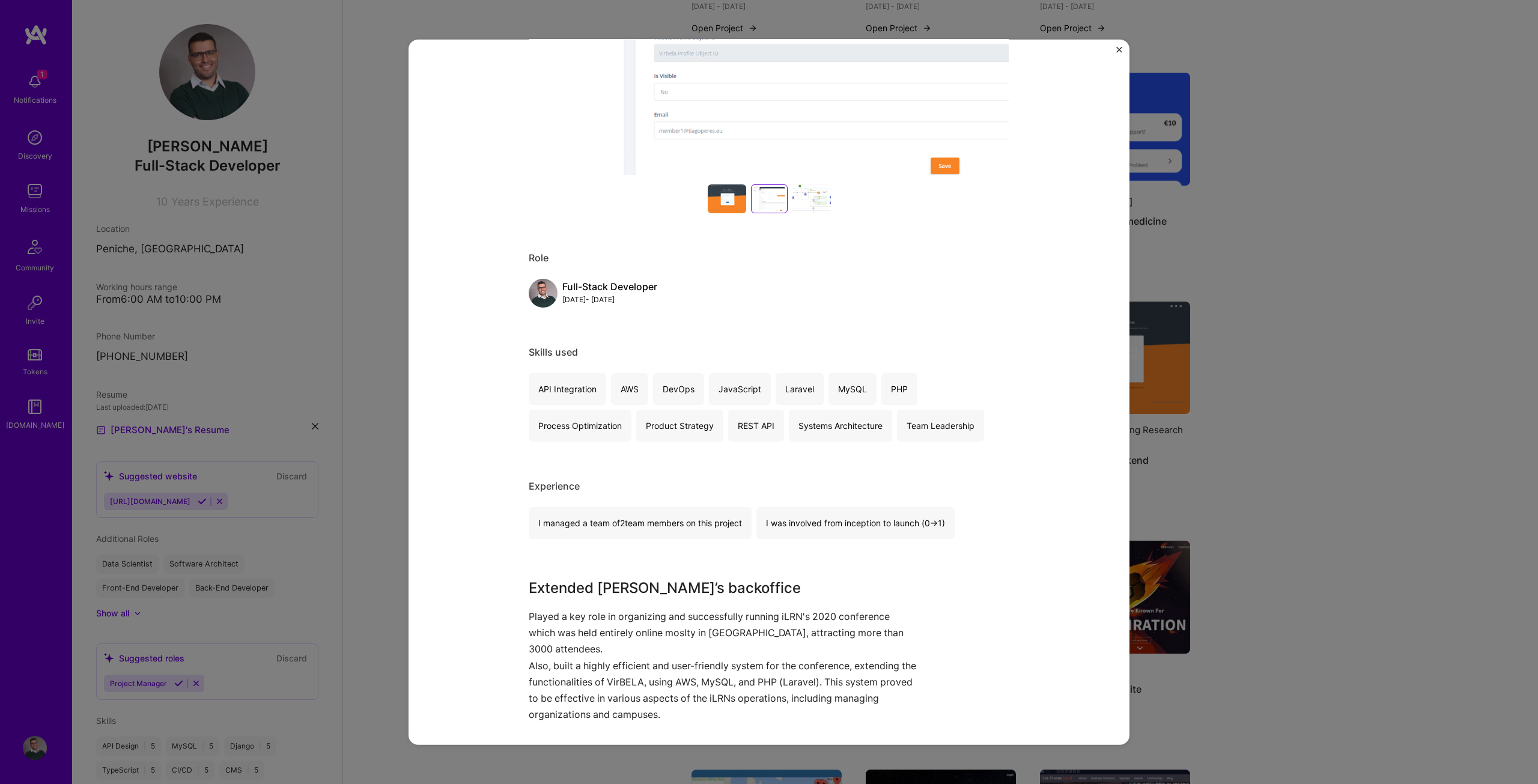
click at [810, 203] on div at bounding box center [812, 198] width 39 height 29
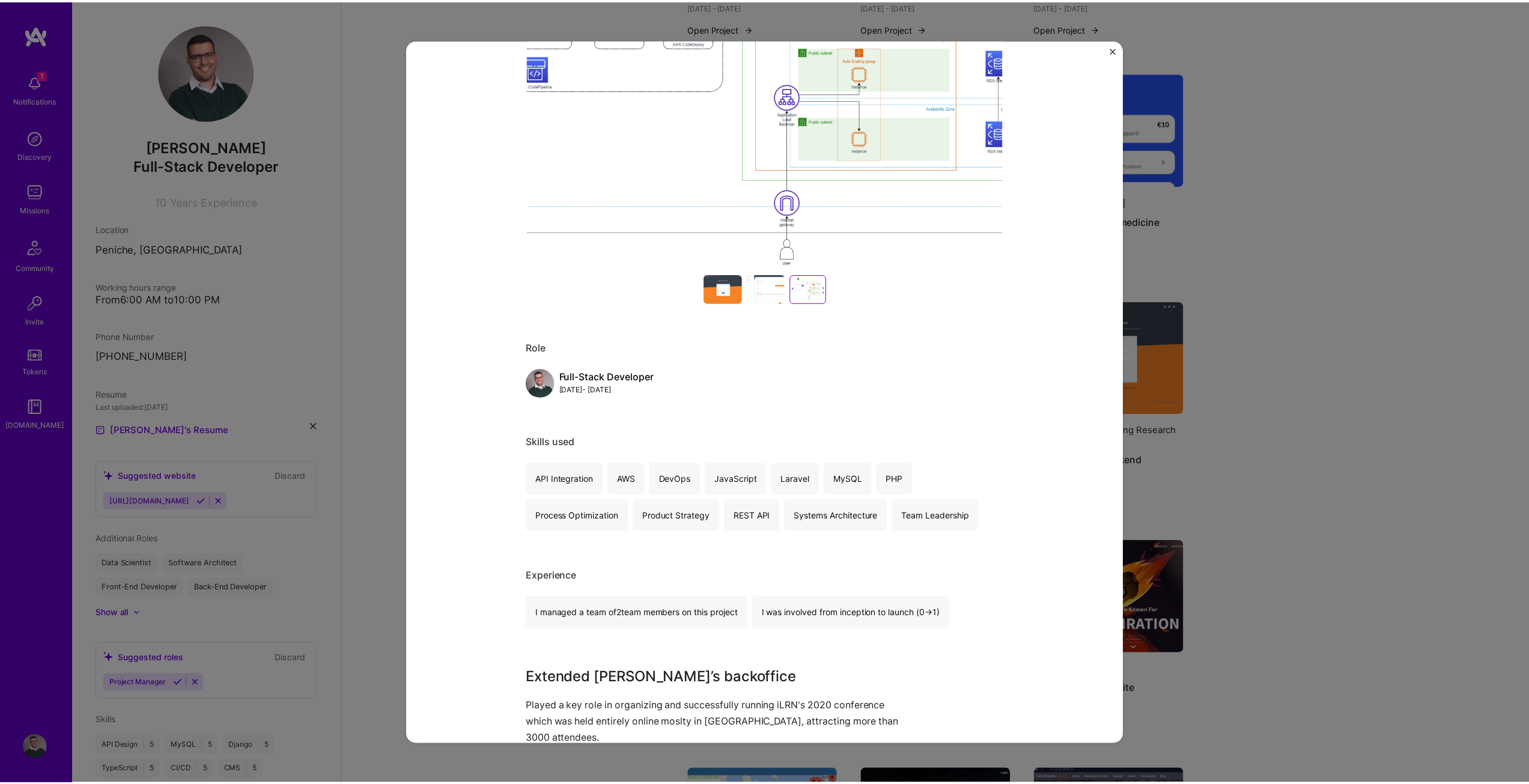
scroll to position [240, 0]
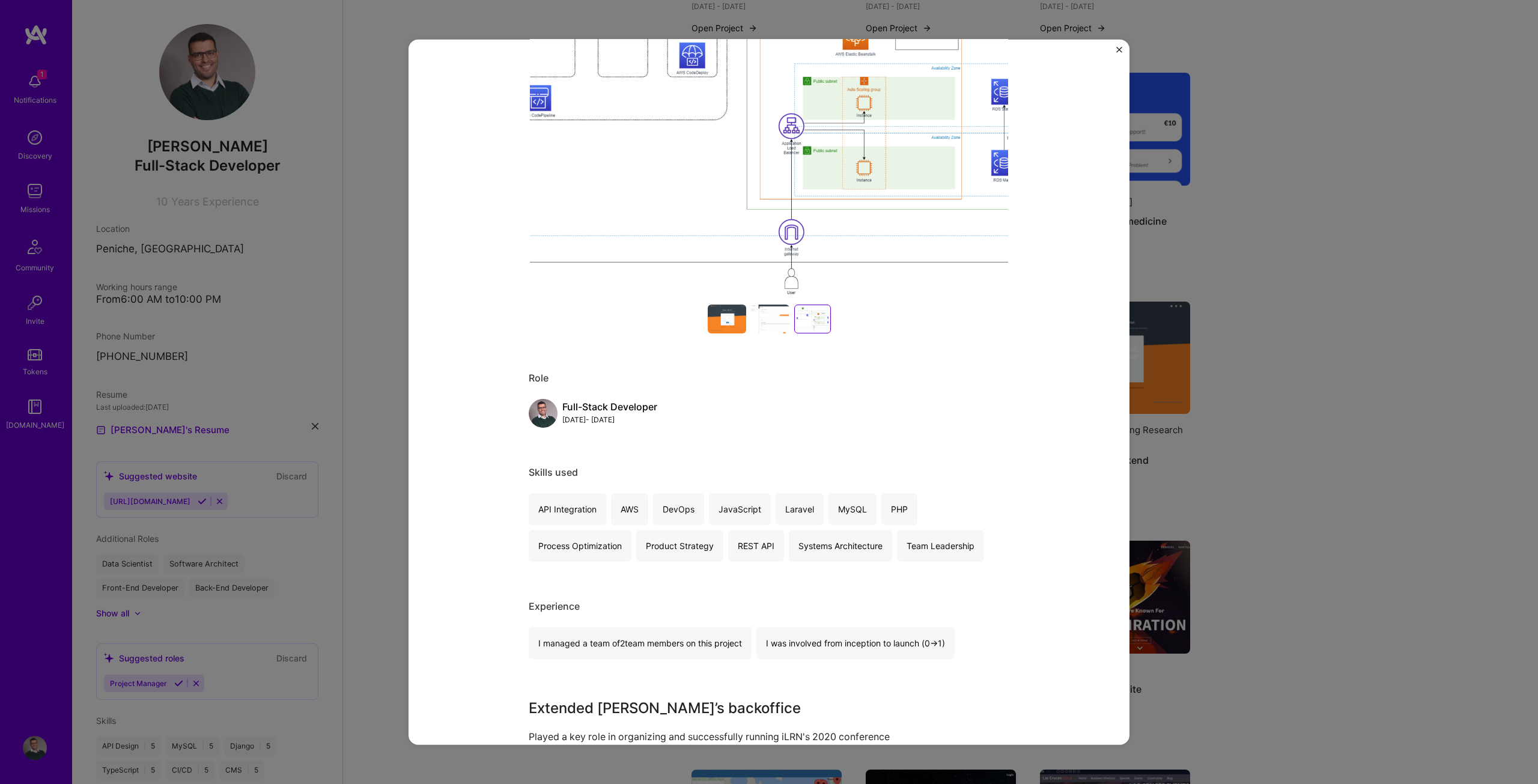
click at [1260, 244] on div "Extend Virbela backend Immersive Learning Research Network AR / VR / XR Project…" at bounding box center [769, 392] width 1538 height 784
click at [1117, 49] on img "Close" at bounding box center [1119, 49] width 6 height 6
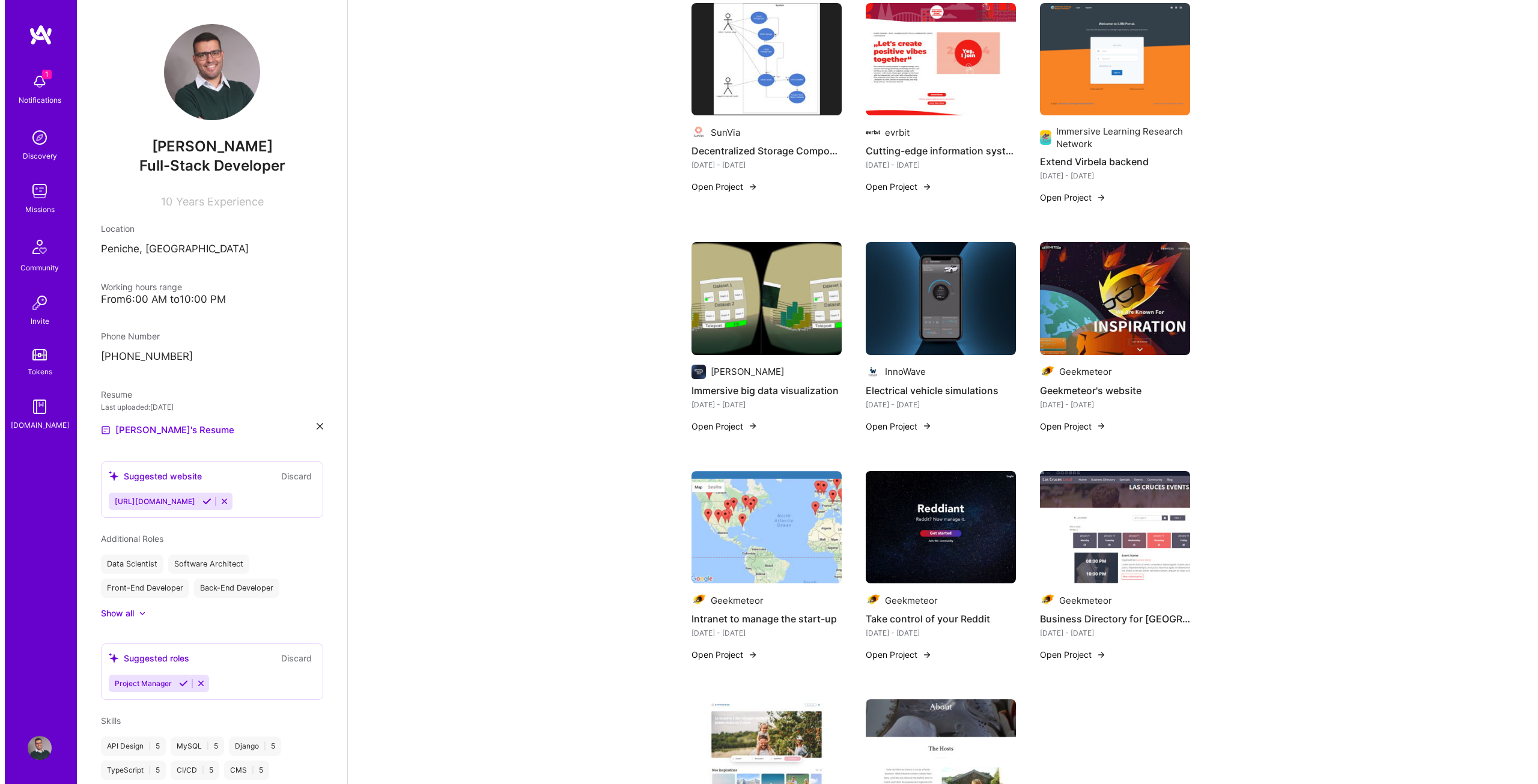
scroll to position [1922, 0]
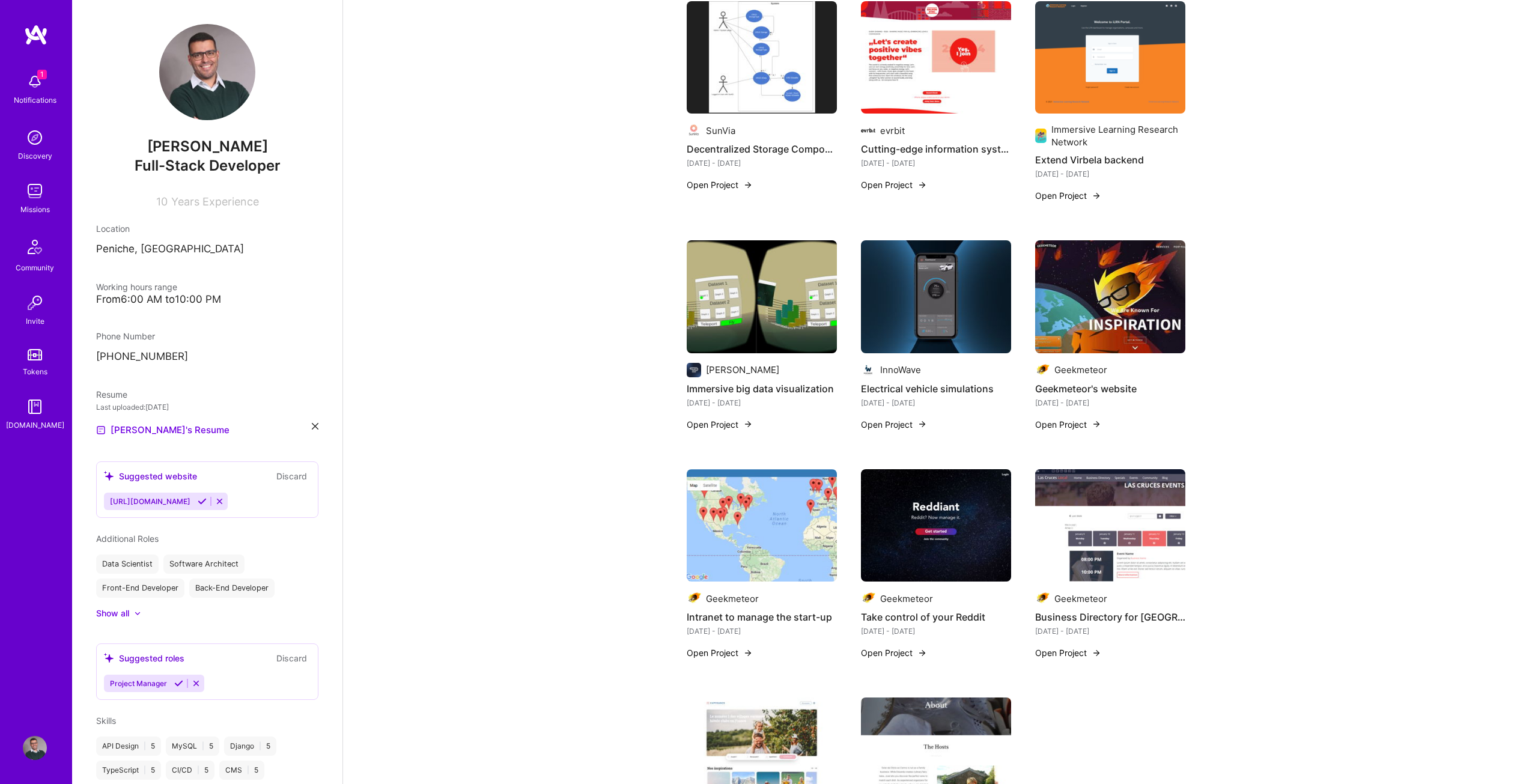
click at [739, 380] on h4 "Immersive big data visualization" at bounding box center [762, 388] width 150 height 15
click at [749, 419] on img at bounding box center [748, 424] width 9 height 9
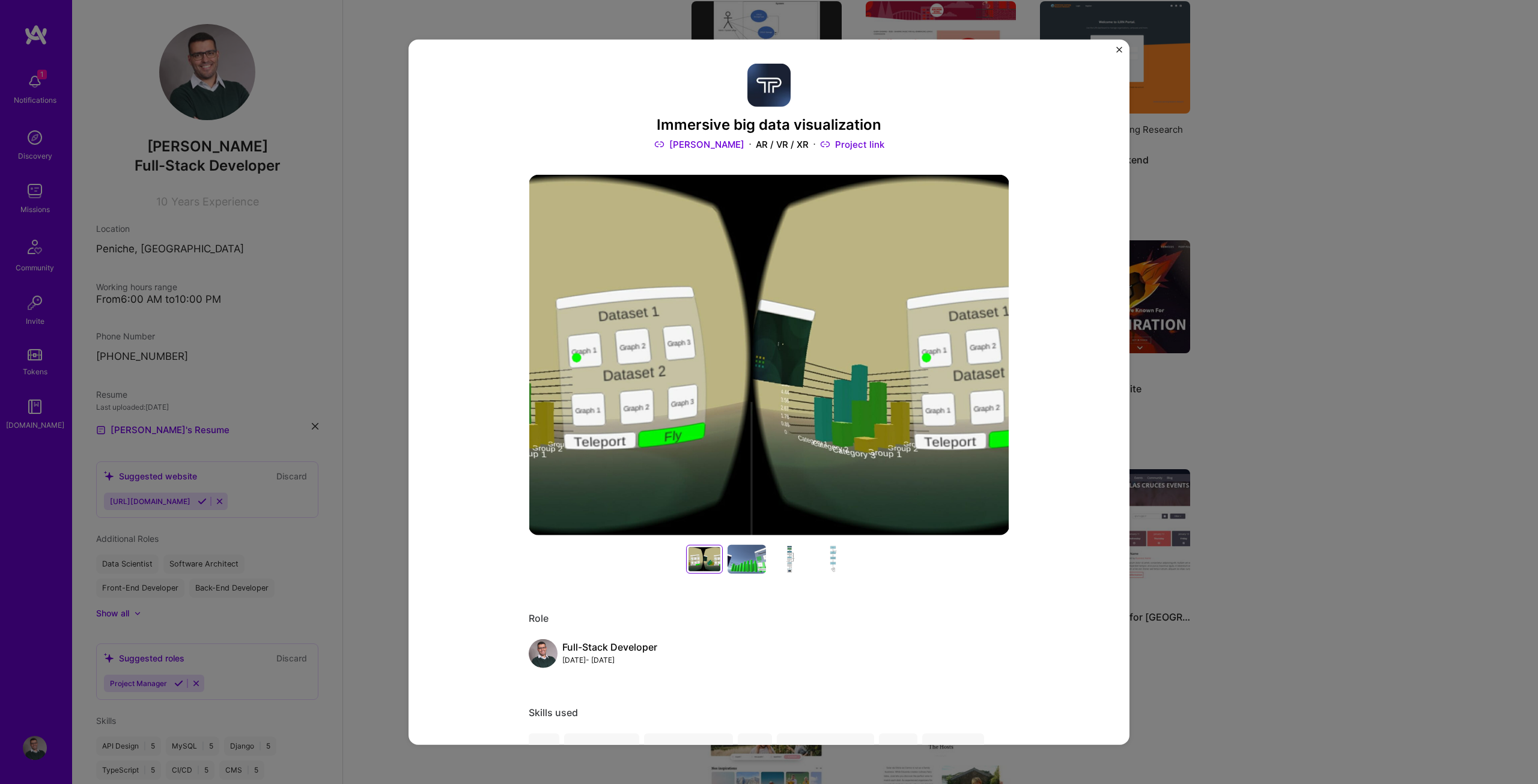
click at [733, 558] on div at bounding box center [747, 559] width 39 height 29
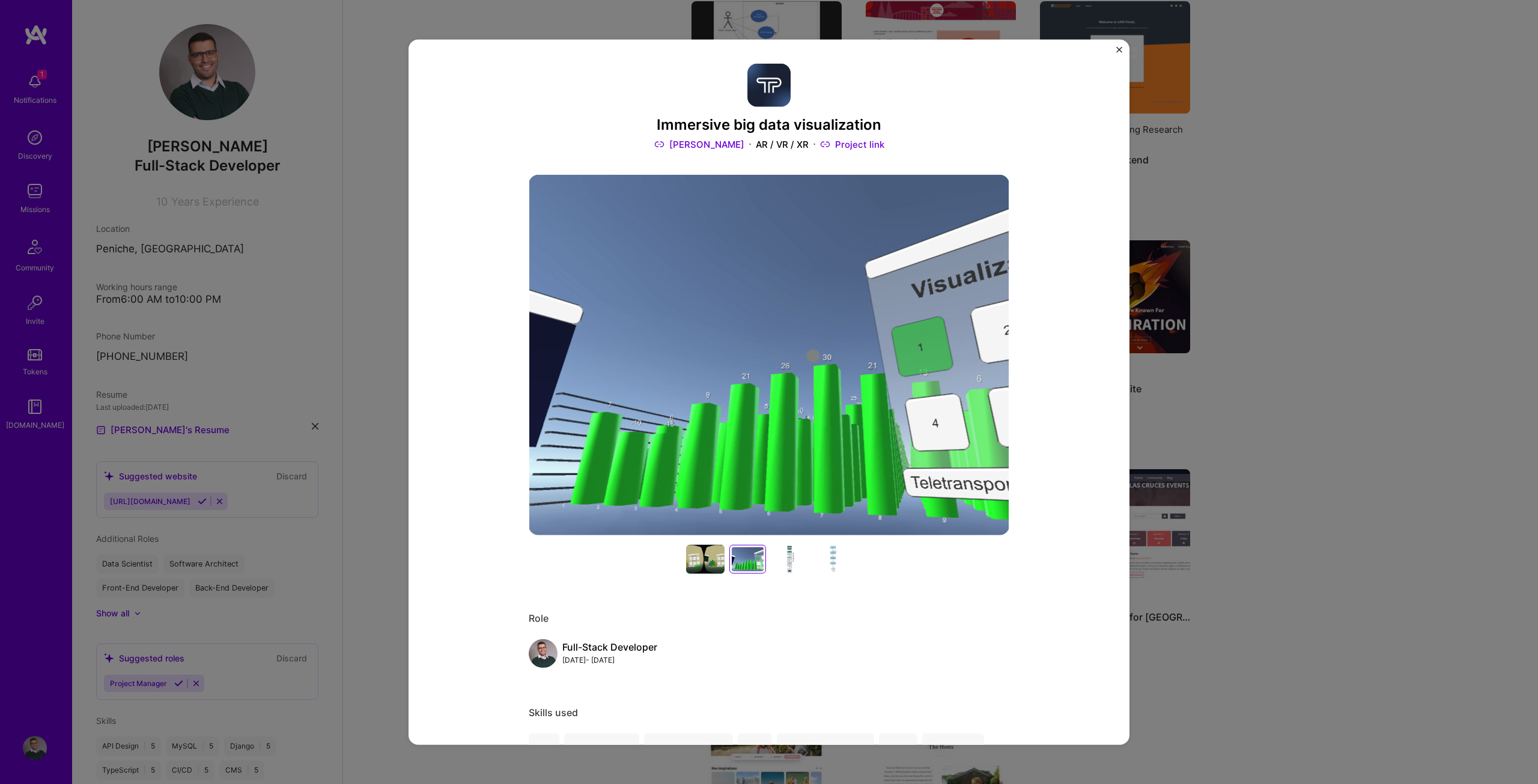
click at [788, 559] on div at bounding box center [790, 559] width 39 height 29
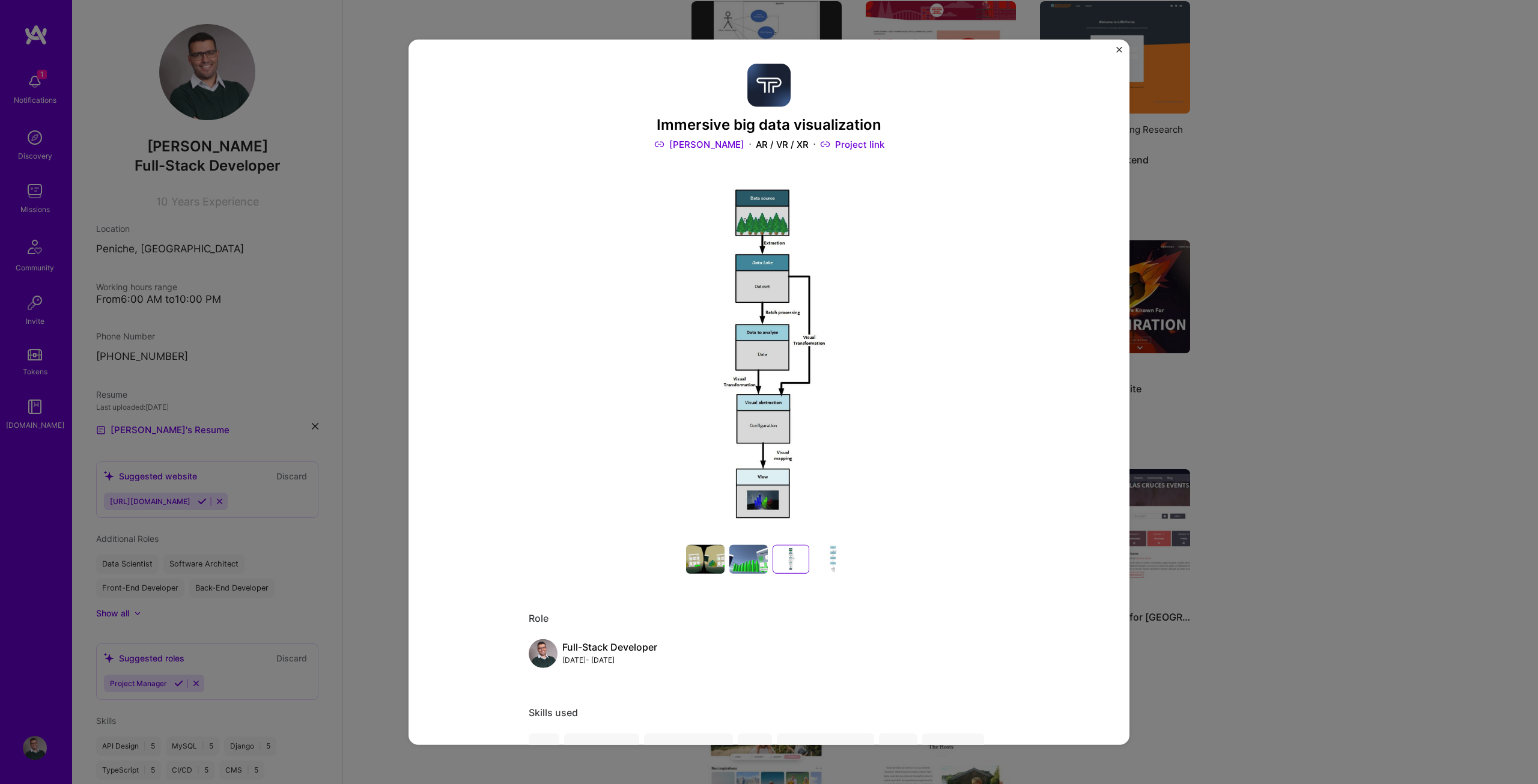
click at [837, 558] on div at bounding box center [834, 559] width 39 height 29
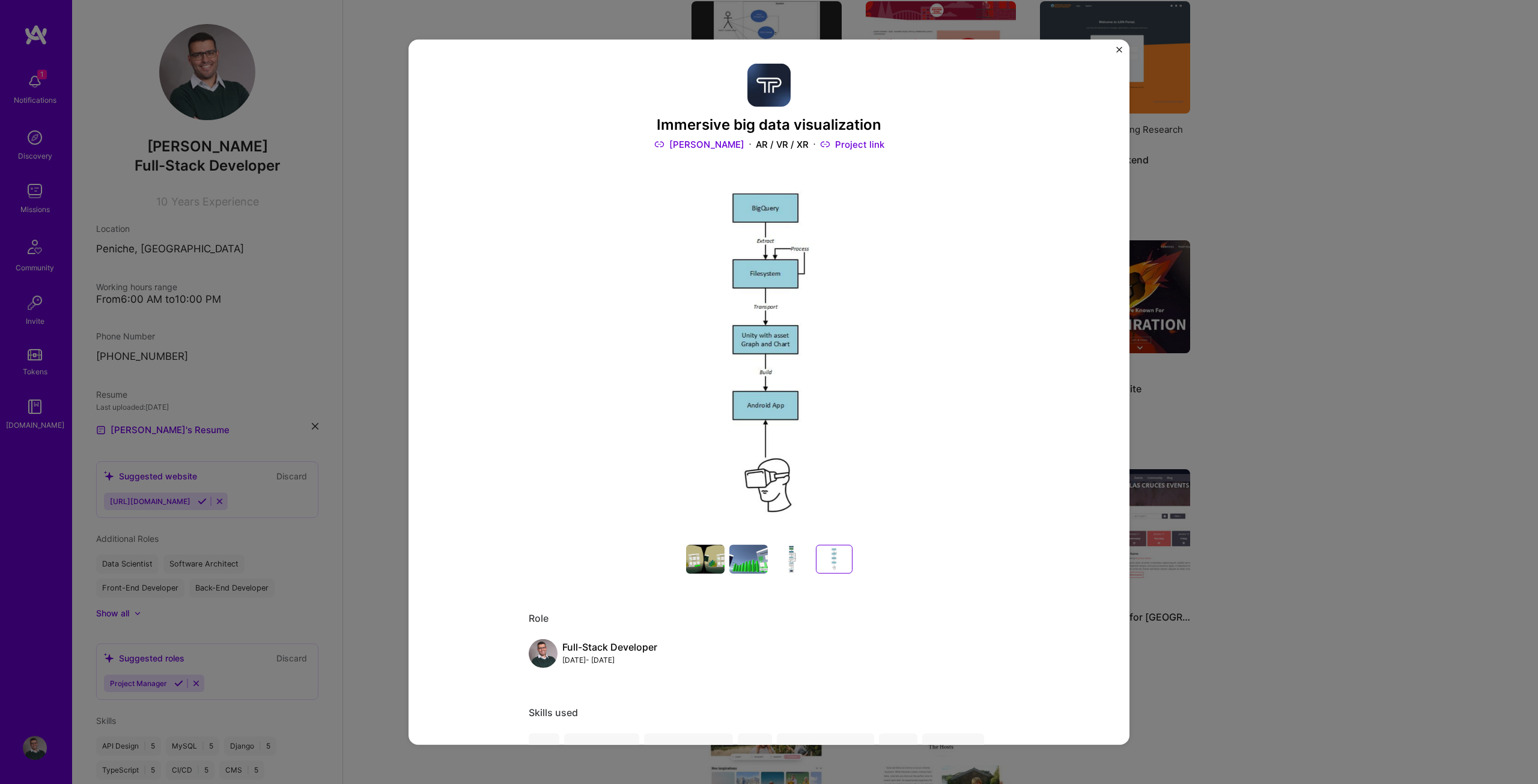
click at [1274, 127] on div "Immersive big data visualization [PERSON_NAME] AR / VR / XR Project link Role F…" at bounding box center [769, 392] width 1538 height 784
click at [1115, 49] on div "Immersive big data visualization [PERSON_NAME] AR / VR / XR Project link Role F…" at bounding box center [769, 391] width 721 height 706
click at [1116, 50] on img "Close" at bounding box center [1119, 49] width 6 height 6
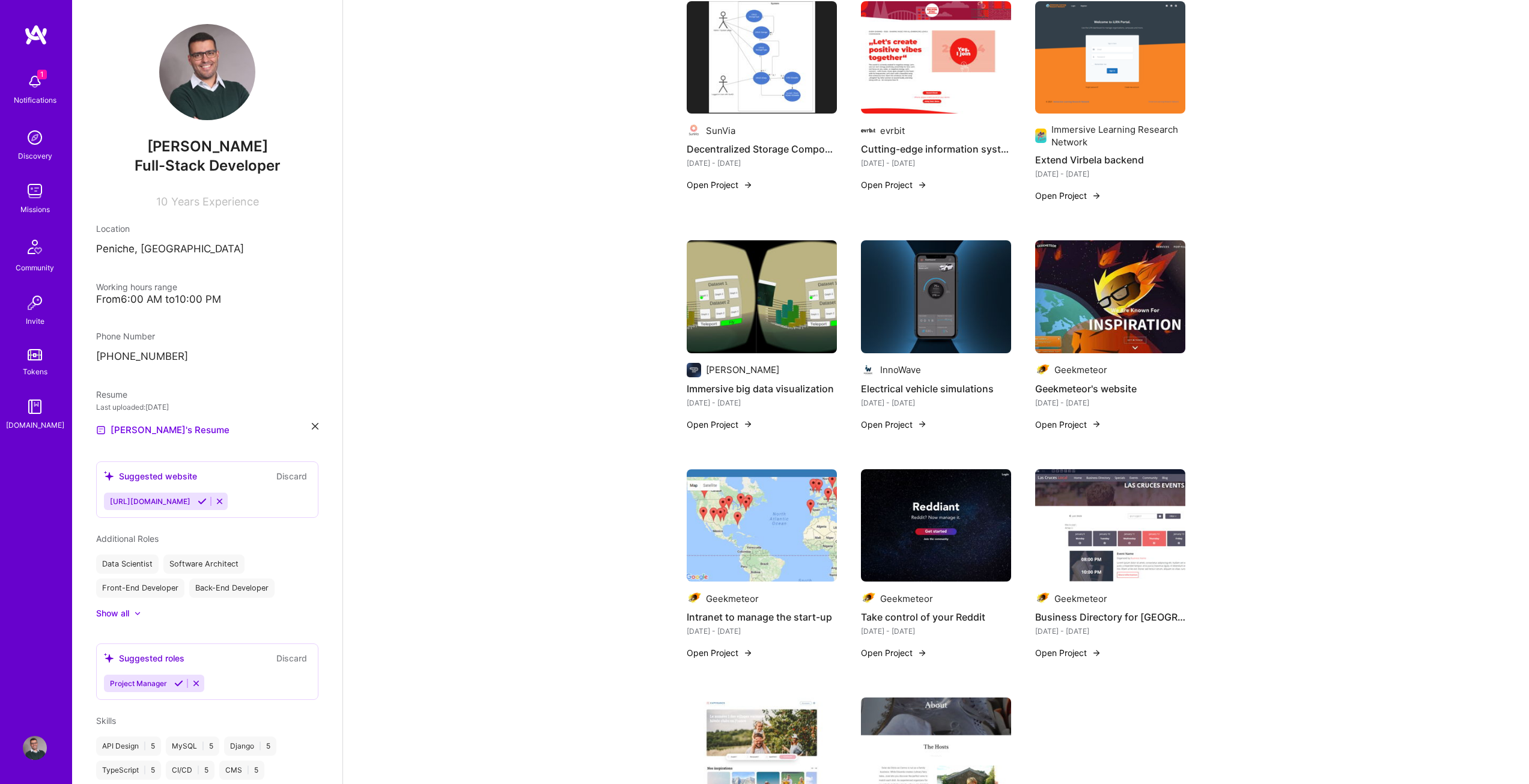
click at [908, 380] on h4 "Electrical vehicle simulations" at bounding box center [936, 388] width 150 height 15
click at [910, 418] on button "Open Project" at bounding box center [893, 424] width 66 height 12
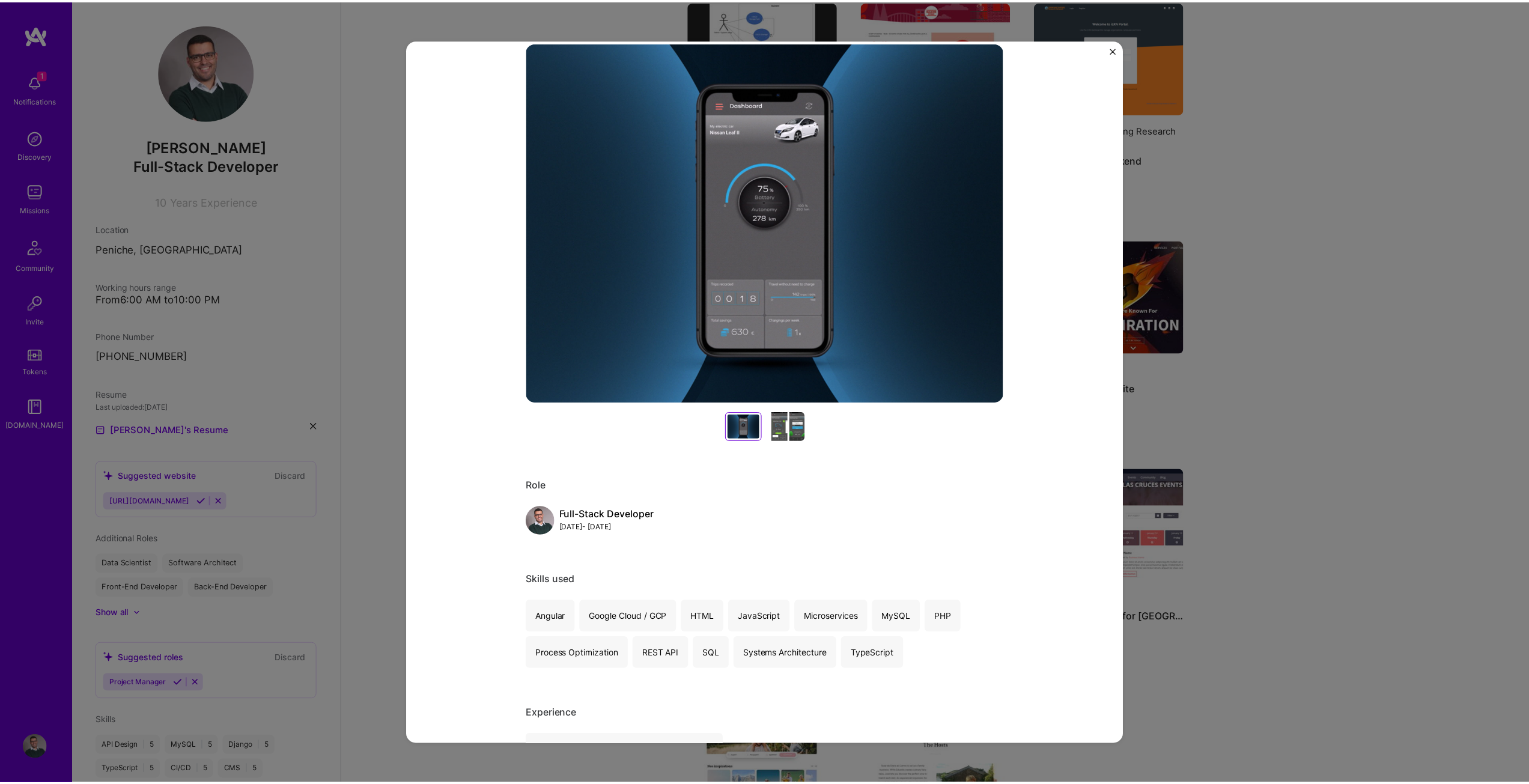
scroll to position [120, 0]
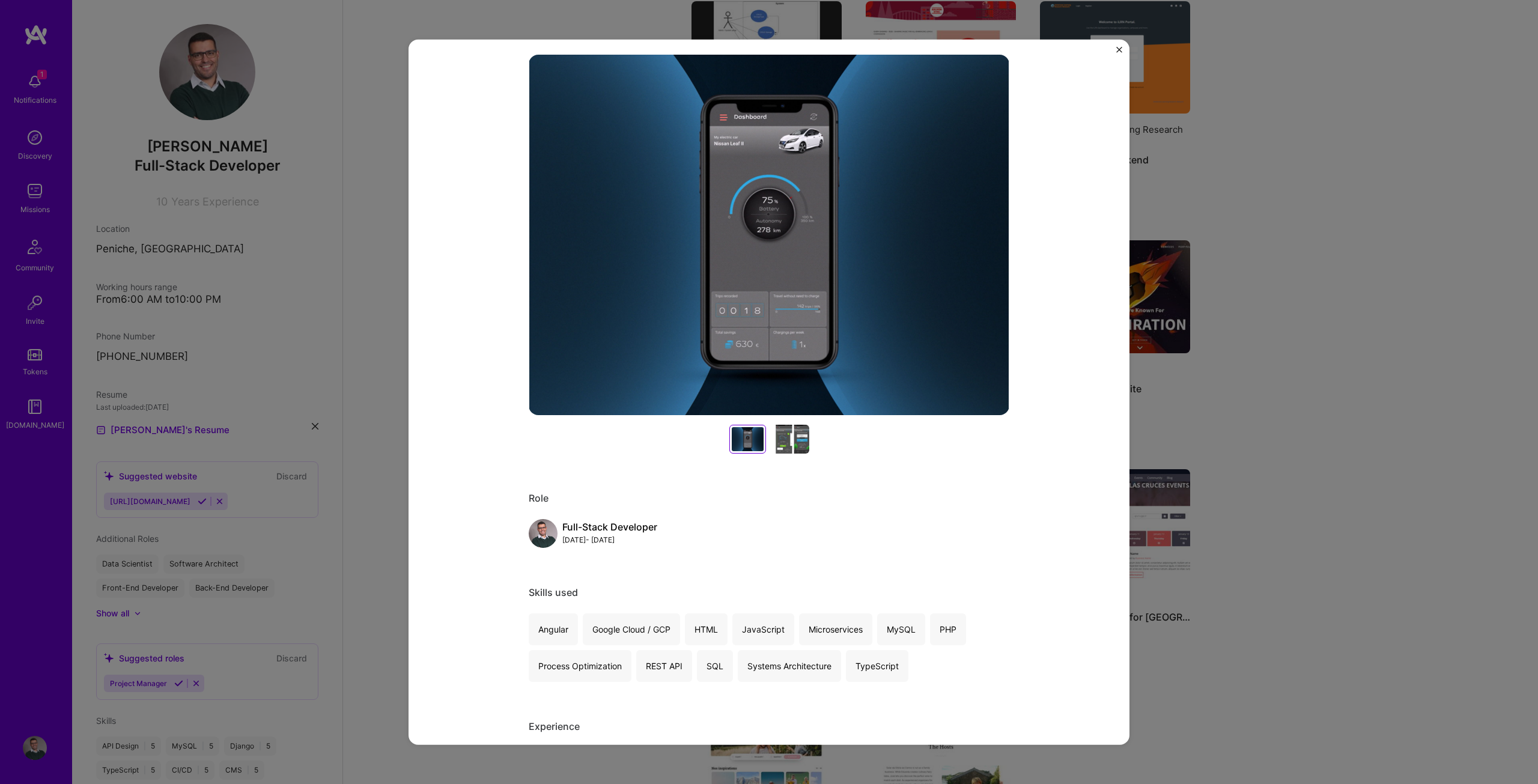
click at [791, 442] on div at bounding box center [790, 438] width 39 height 29
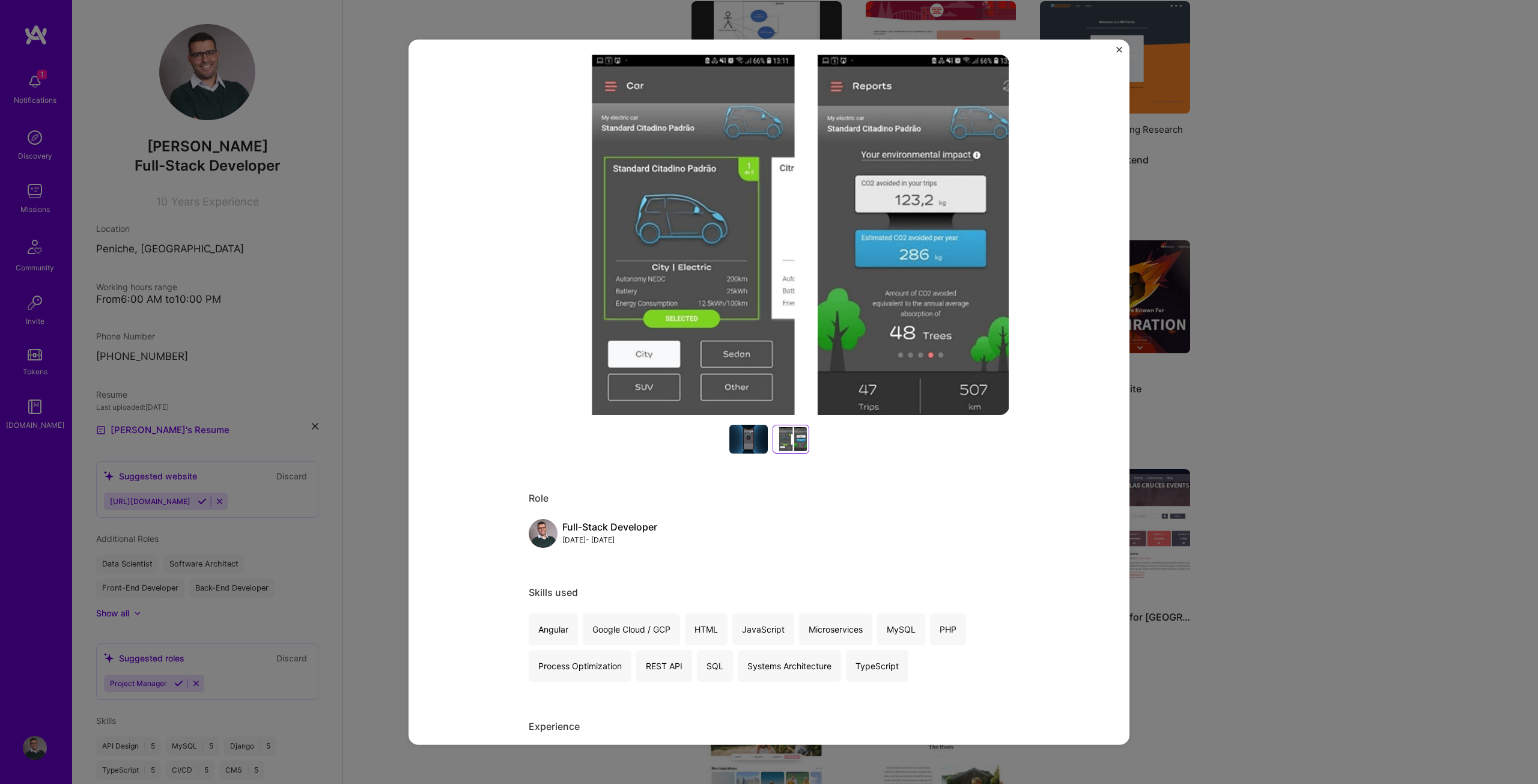
click at [1260, 193] on div "Electrical vehicle simulations InnoWave Energy Project link Role Full-Stack Dev…" at bounding box center [769, 392] width 1538 height 784
click at [1119, 53] on img "Close" at bounding box center [1119, 49] width 6 height 6
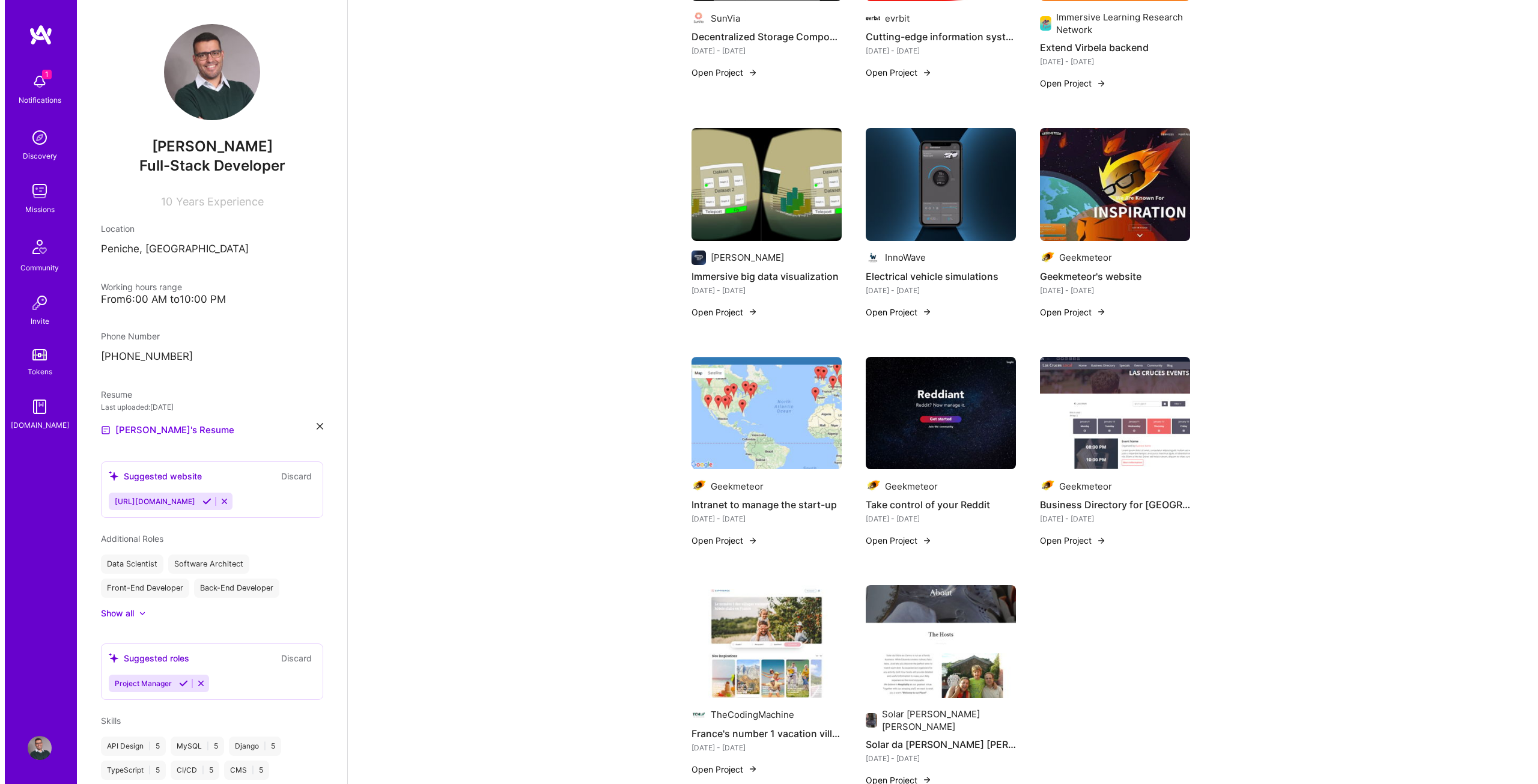
scroll to position [2042, 0]
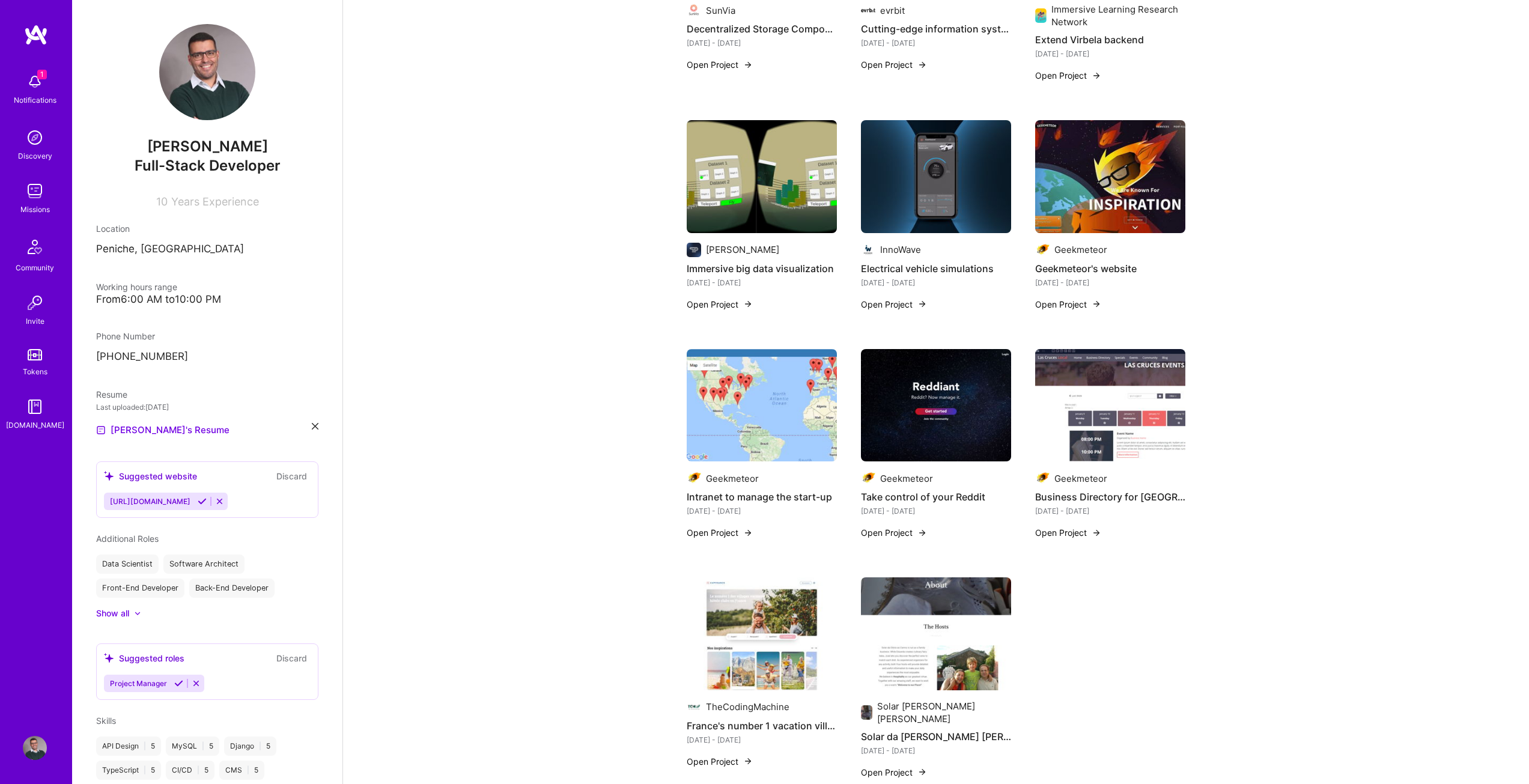
click at [1086, 261] on h4 "Geekmeteor's website" at bounding box center [1110, 268] width 150 height 15
click at [1071, 298] on button "Open Project" at bounding box center [1067, 304] width 66 height 12
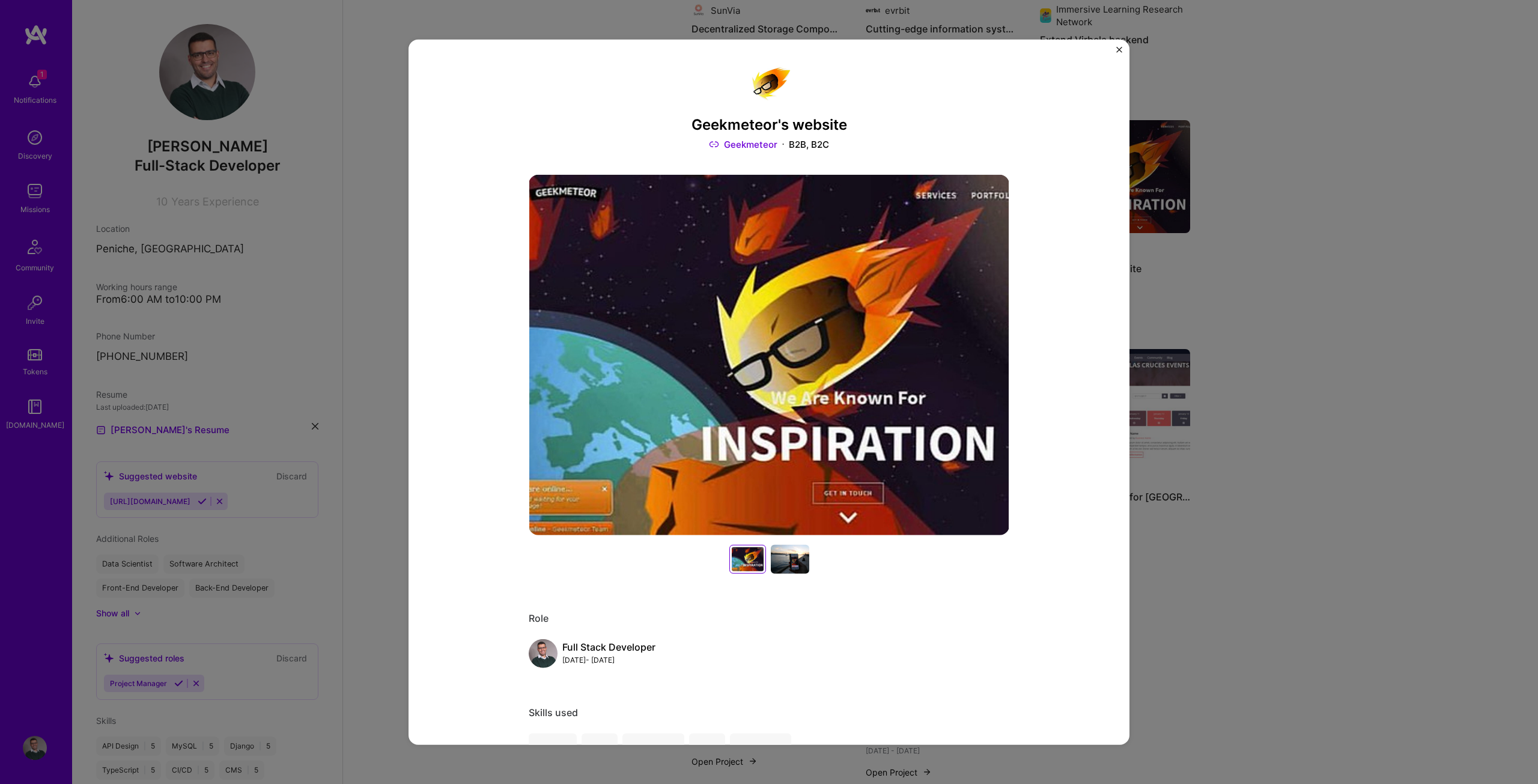
click at [790, 553] on div at bounding box center [790, 559] width 39 height 29
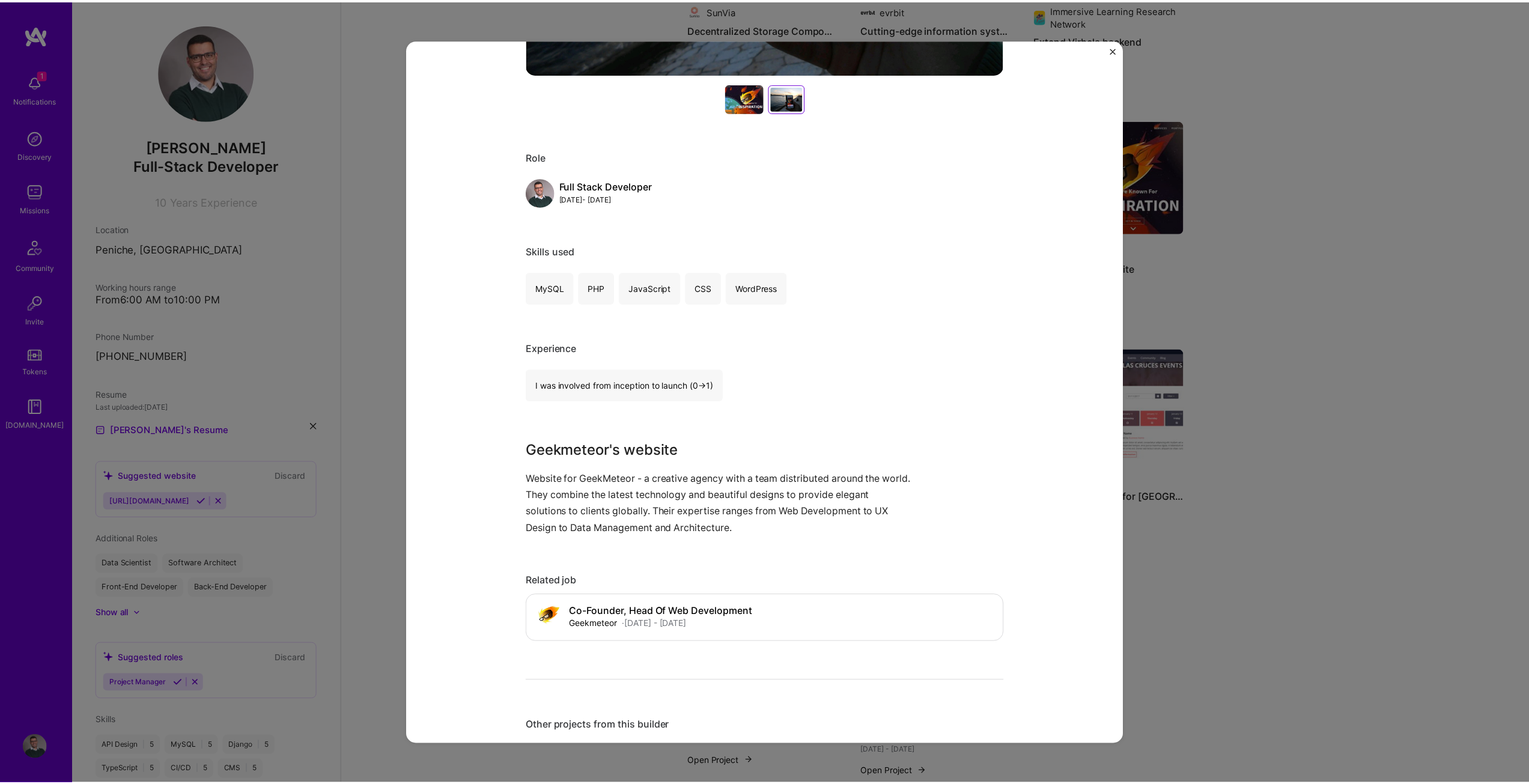
scroll to position [360, 0]
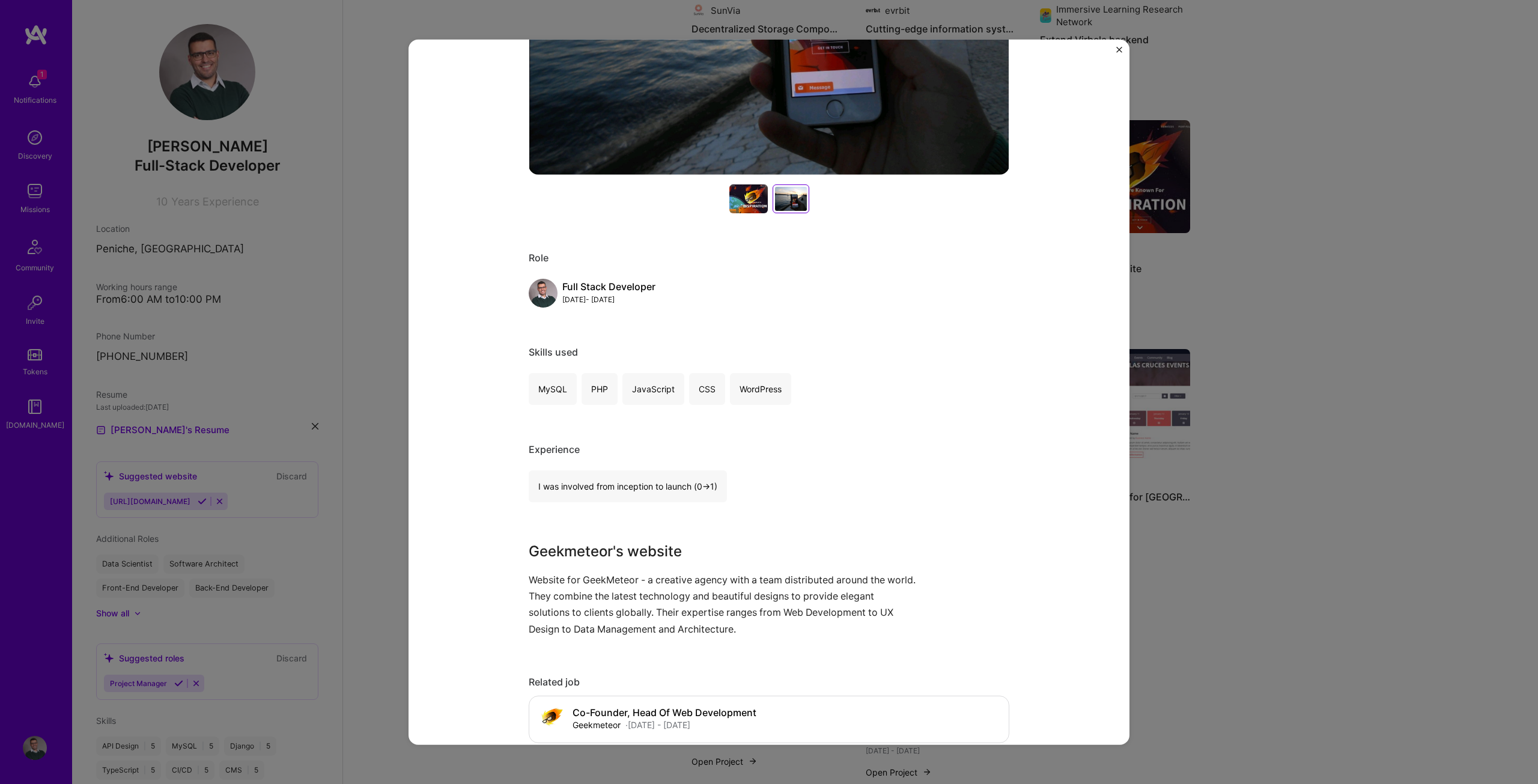
click at [1393, 449] on div "Geekmeteor's website Geekmeteor B2B, B2C Role Full Stack Developer [DATE] - [DA…" at bounding box center [769, 392] width 1538 height 784
click at [1117, 49] on img "Close" at bounding box center [1119, 49] width 6 height 6
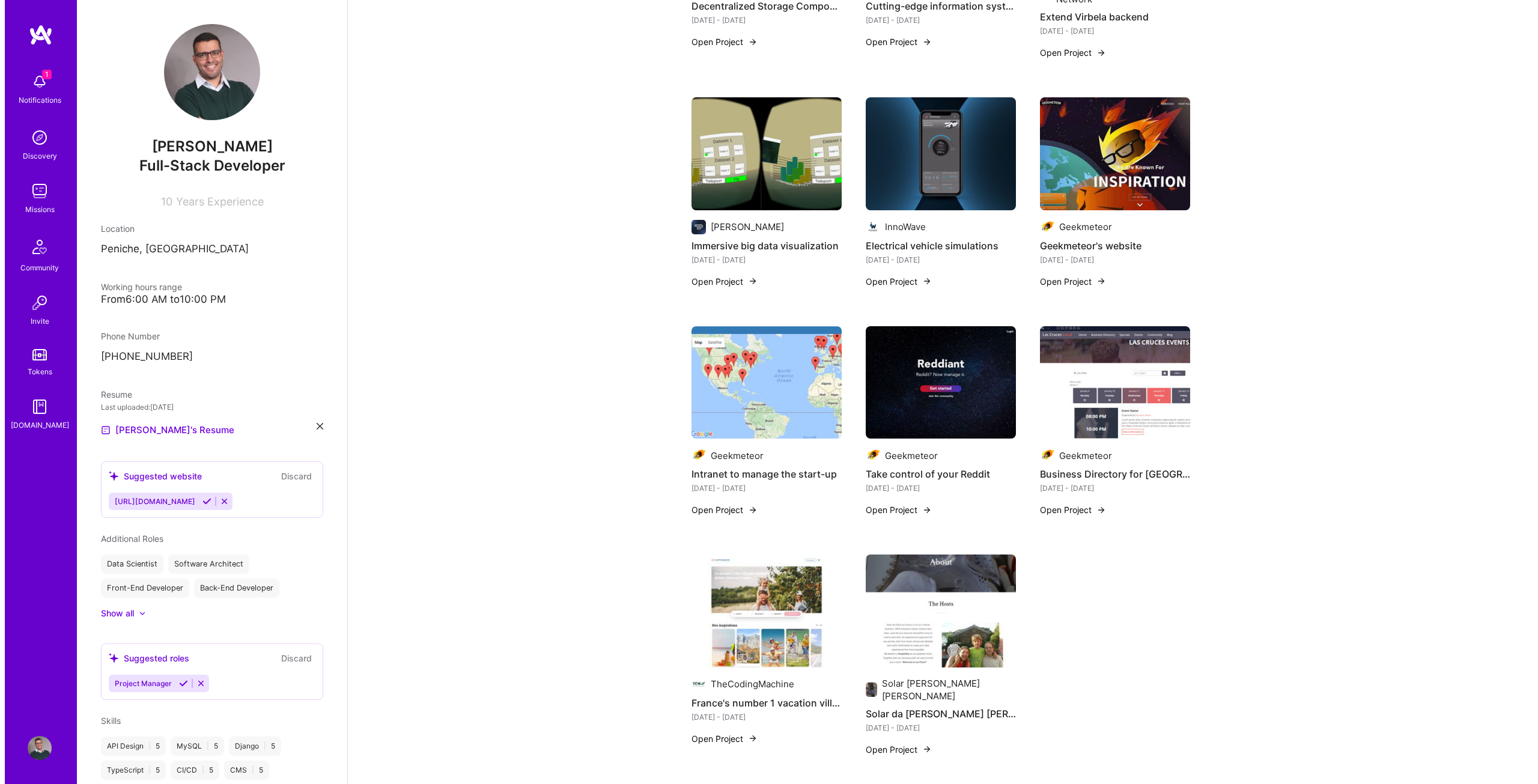
scroll to position [2162, 0]
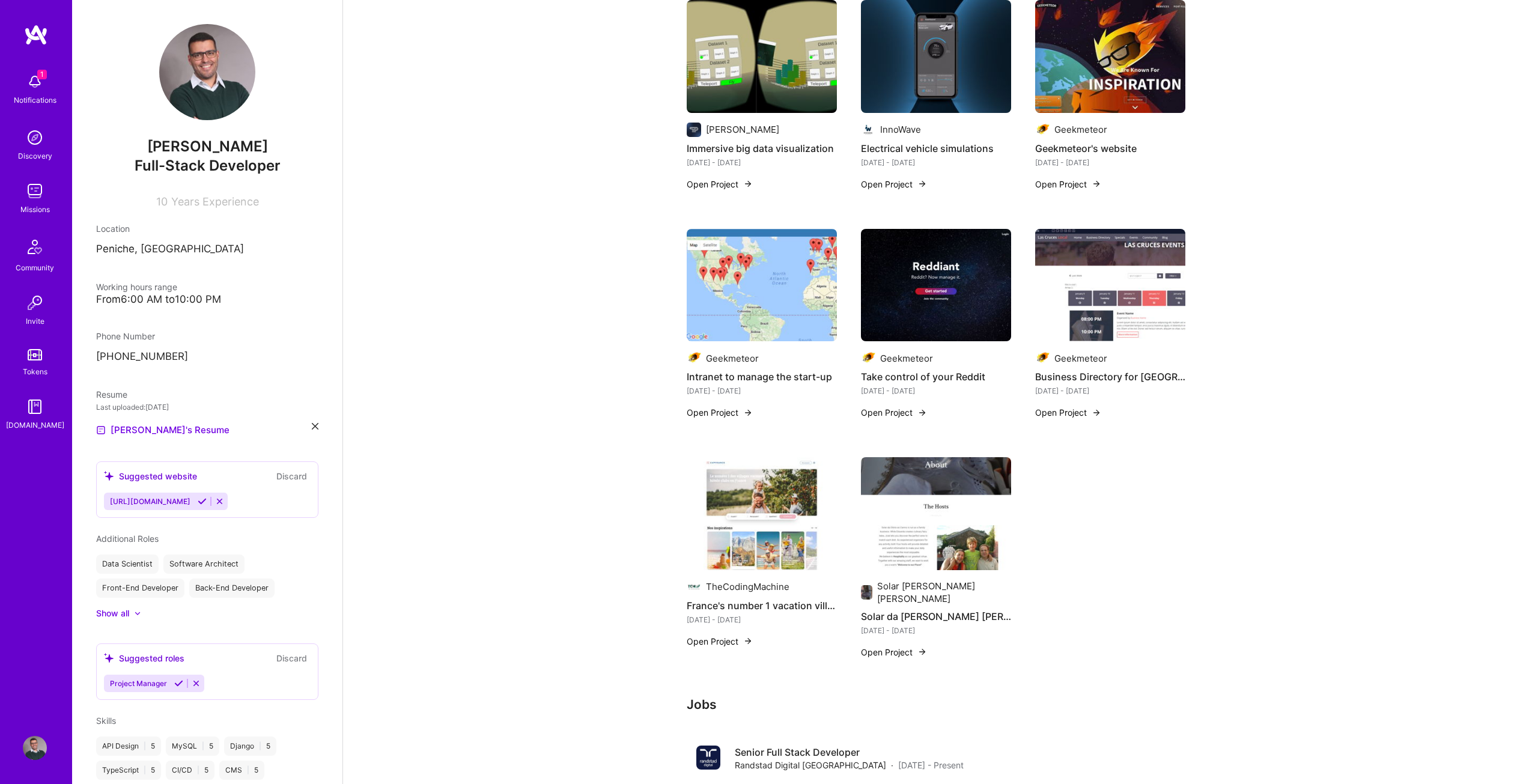
click at [735, 369] on h4 "Intranet to manage the start-up" at bounding box center [762, 377] width 150 height 15
click at [742, 406] on button "Open Project" at bounding box center [719, 412] width 66 height 12
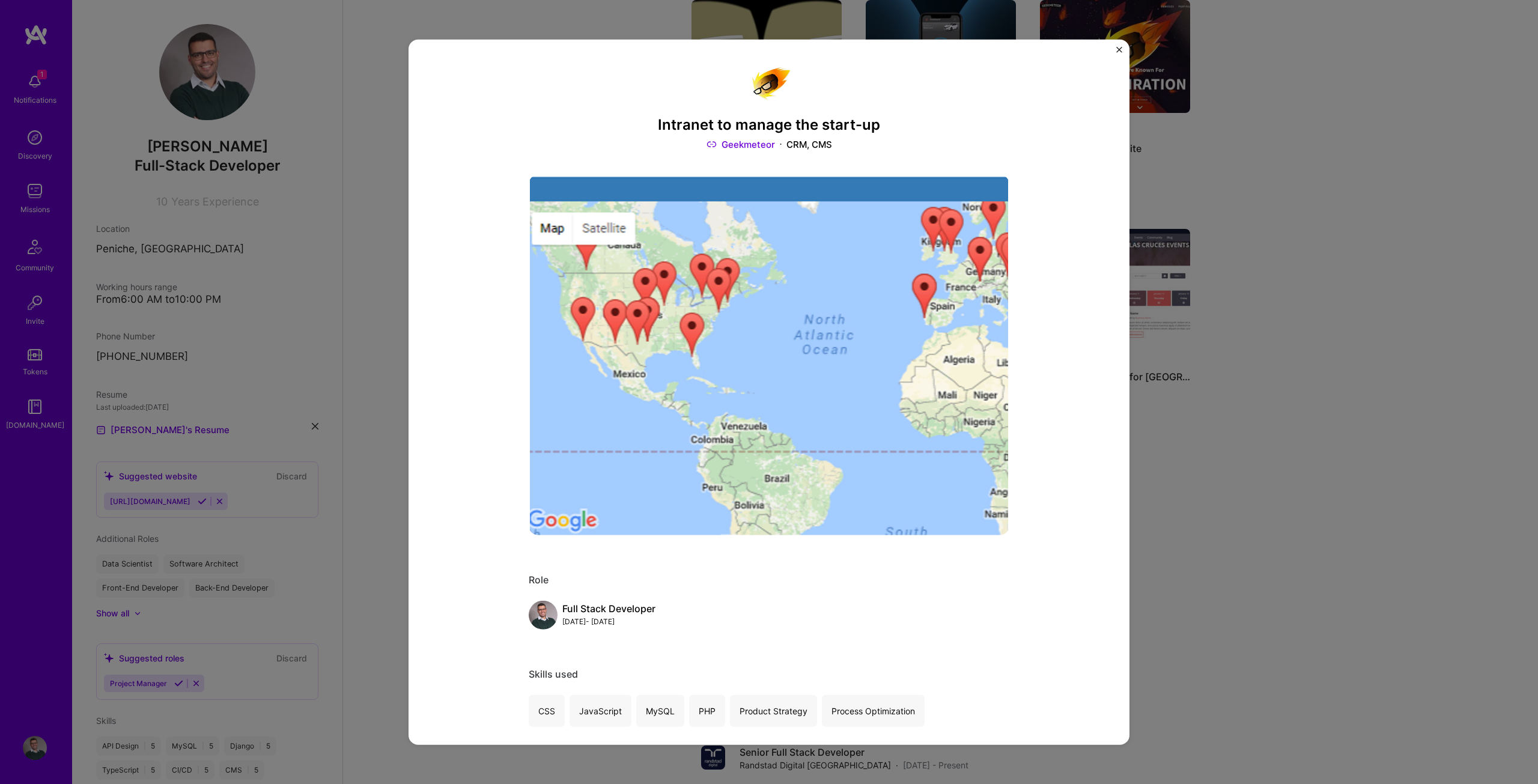
click at [1120, 53] on button "Close" at bounding box center [1119, 53] width 6 height 12
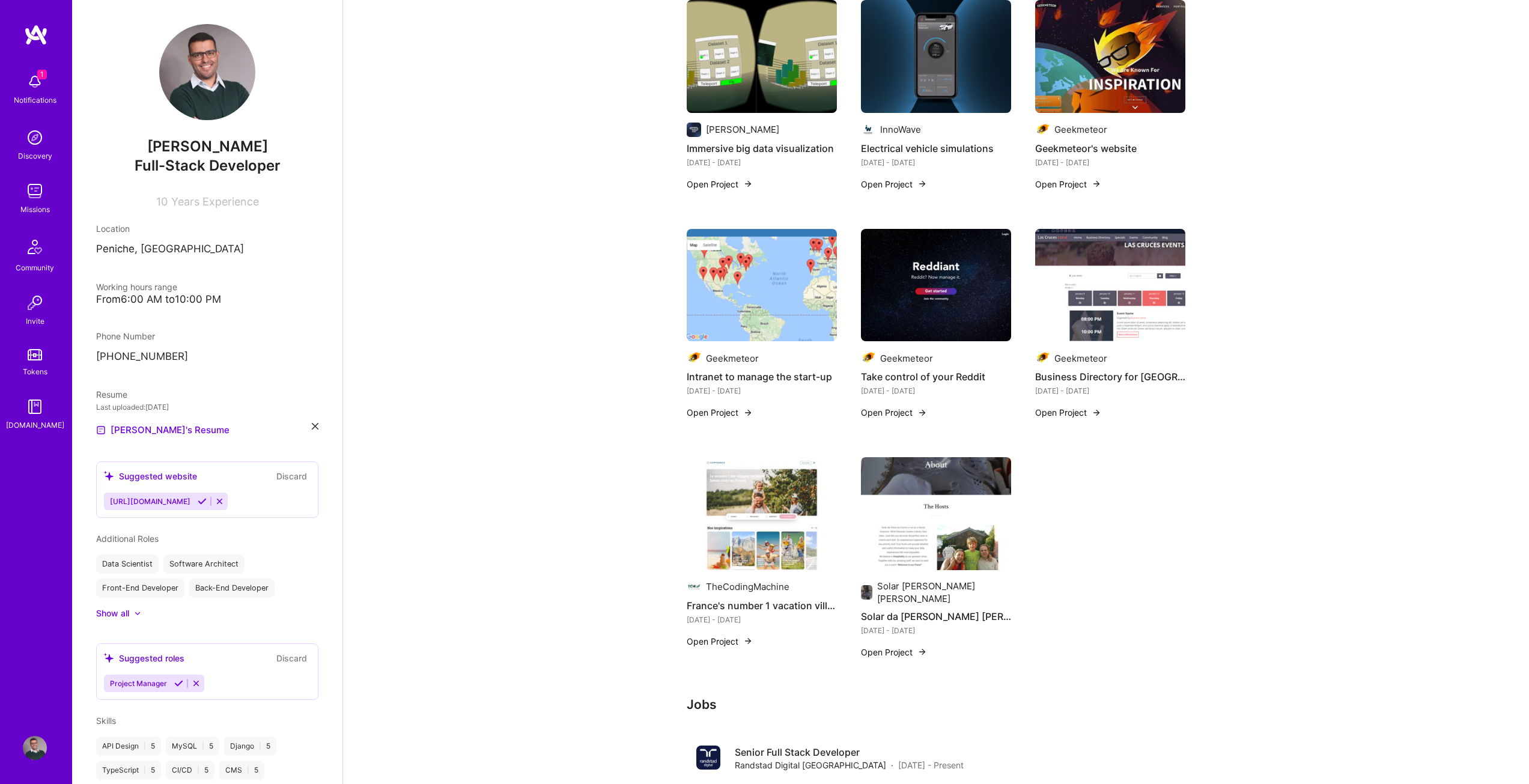
click at [906, 369] on h4 "Take control of your Reddit" at bounding box center [936, 377] width 150 height 15
click at [903, 406] on button "Open Project" at bounding box center [893, 412] width 66 height 12
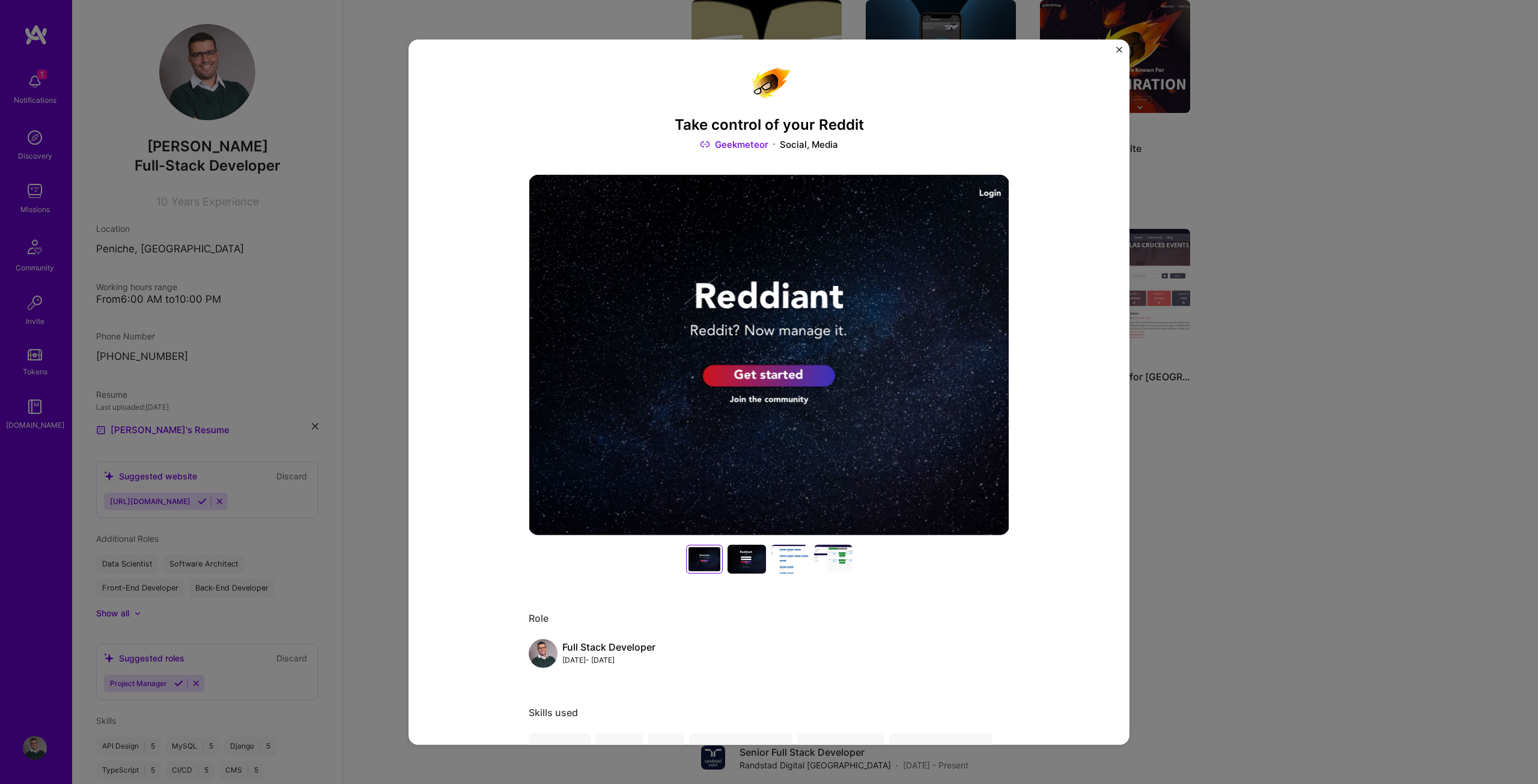
drag, startPoint x: 777, startPoint y: 346, endPoint x: 709, endPoint y: 407, distance: 91.4
click at [709, 407] on img at bounding box center [769, 355] width 480 height 360
click at [747, 561] on div at bounding box center [747, 559] width 39 height 29
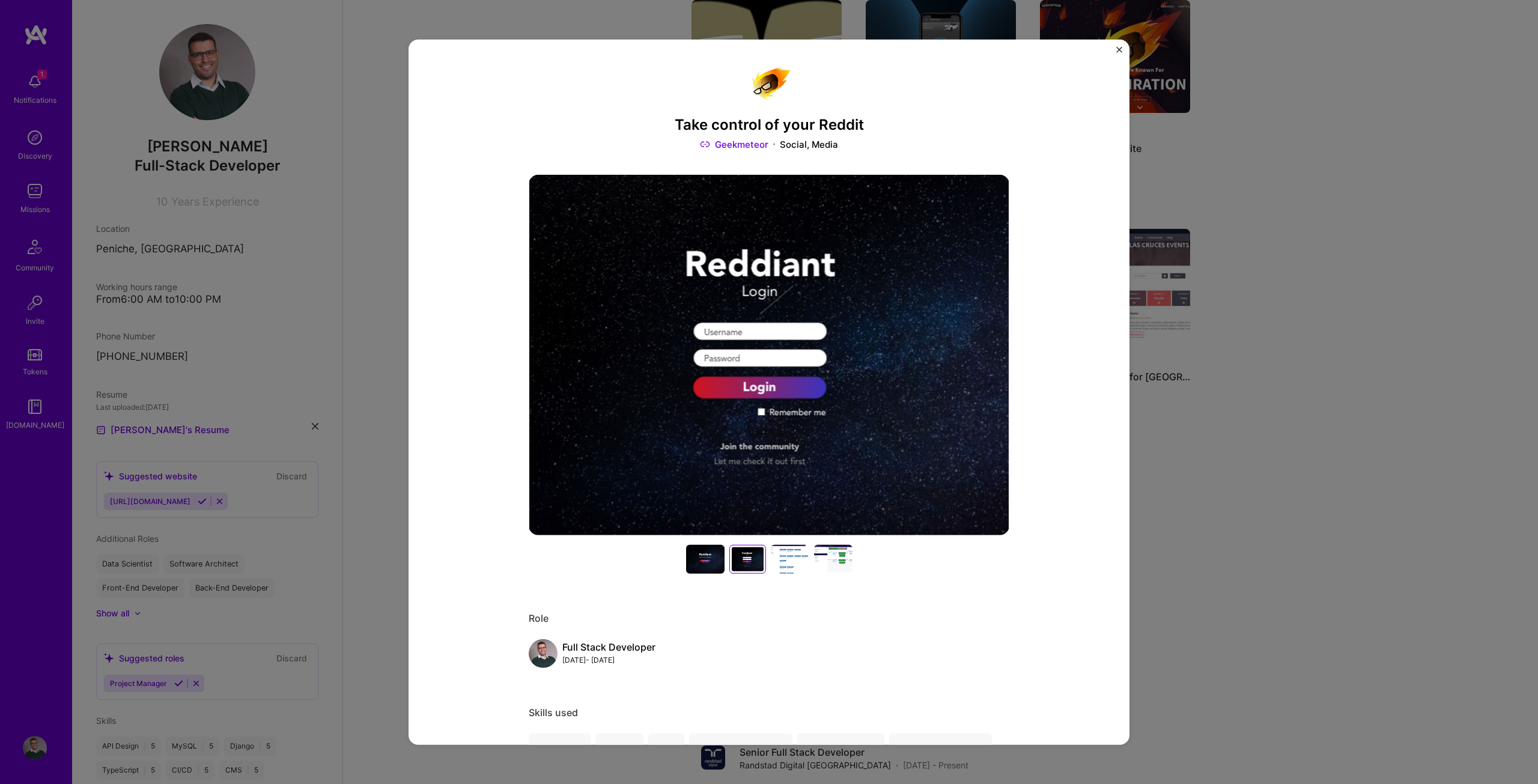
click at [776, 564] on div at bounding box center [790, 559] width 39 height 29
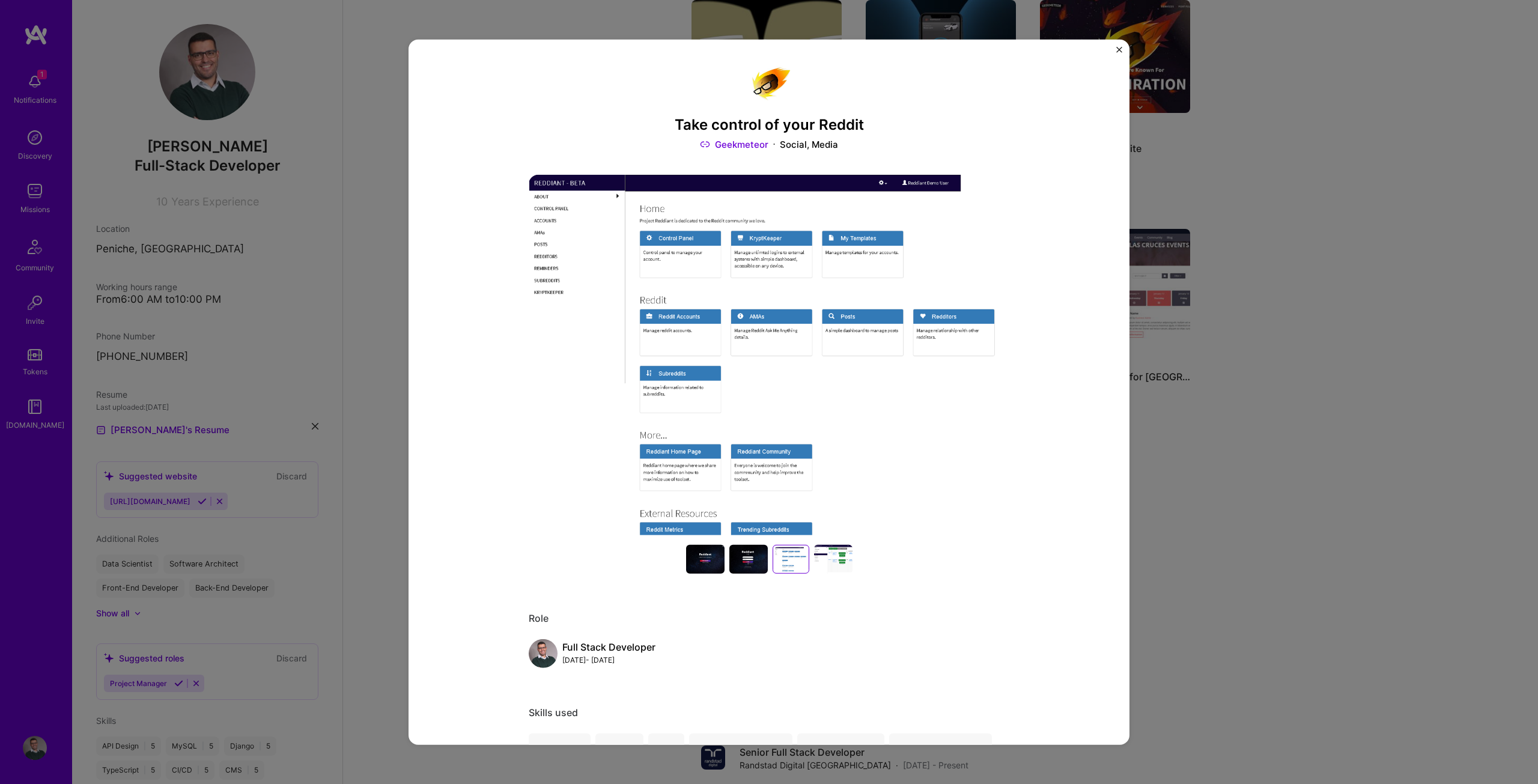
click at [820, 561] on div at bounding box center [834, 559] width 39 height 29
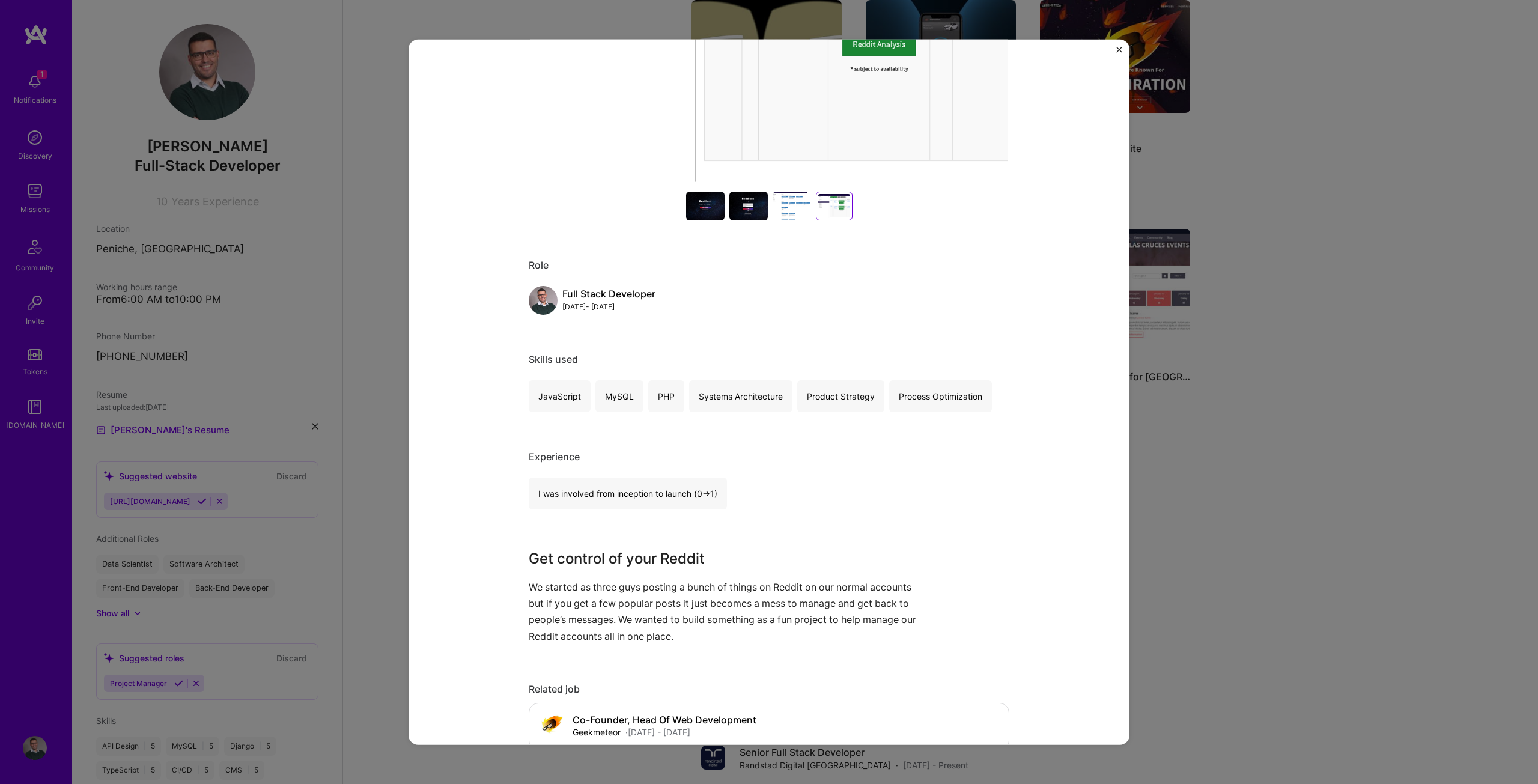
scroll to position [360, 0]
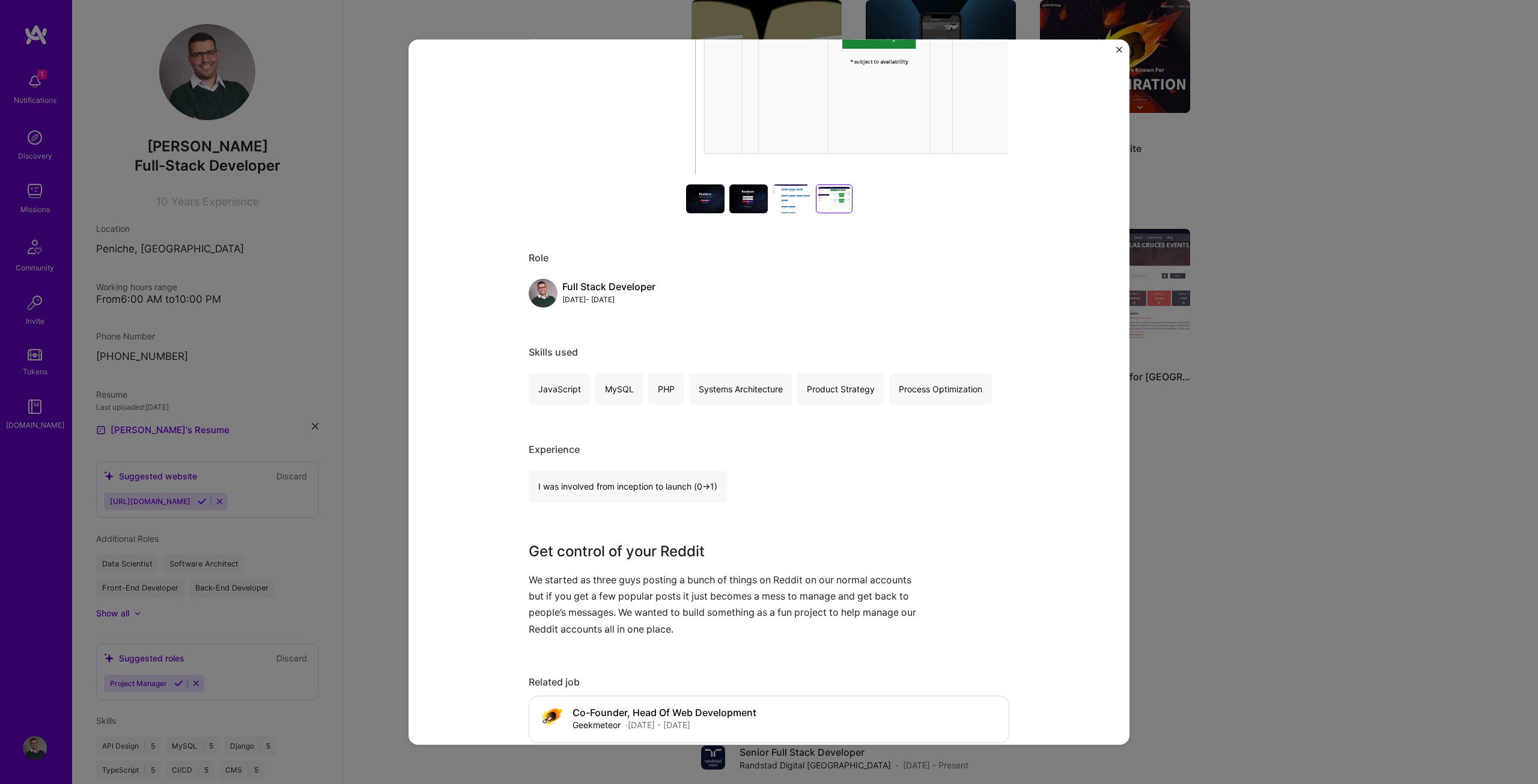
drag, startPoint x: 1451, startPoint y: 242, endPoint x: 1443, endPoint y: 244, distance: 8.2
click at [1451, 243] on div "Take control of your Reddit Geekmeteor Social, Media Role Full Stack Developer …" at bounding box center [769, 392] width 1538 height 784
click at [1118, 49] on img "Close" at bounding box center [1119, 49] width 6 height 6
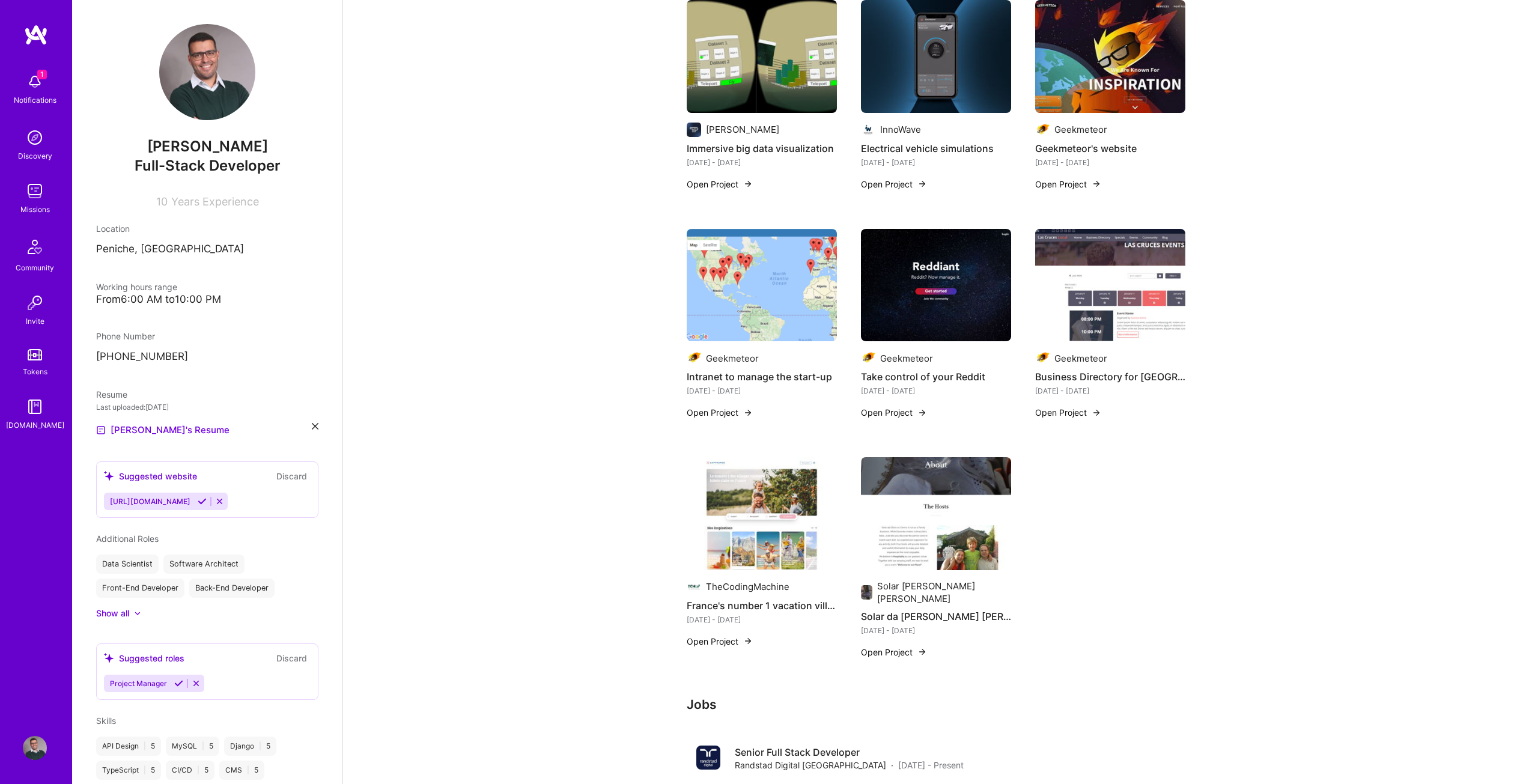
click at [1090, 406] on button "Open Project" at bounding box center [1067, 412] width 66 height 12
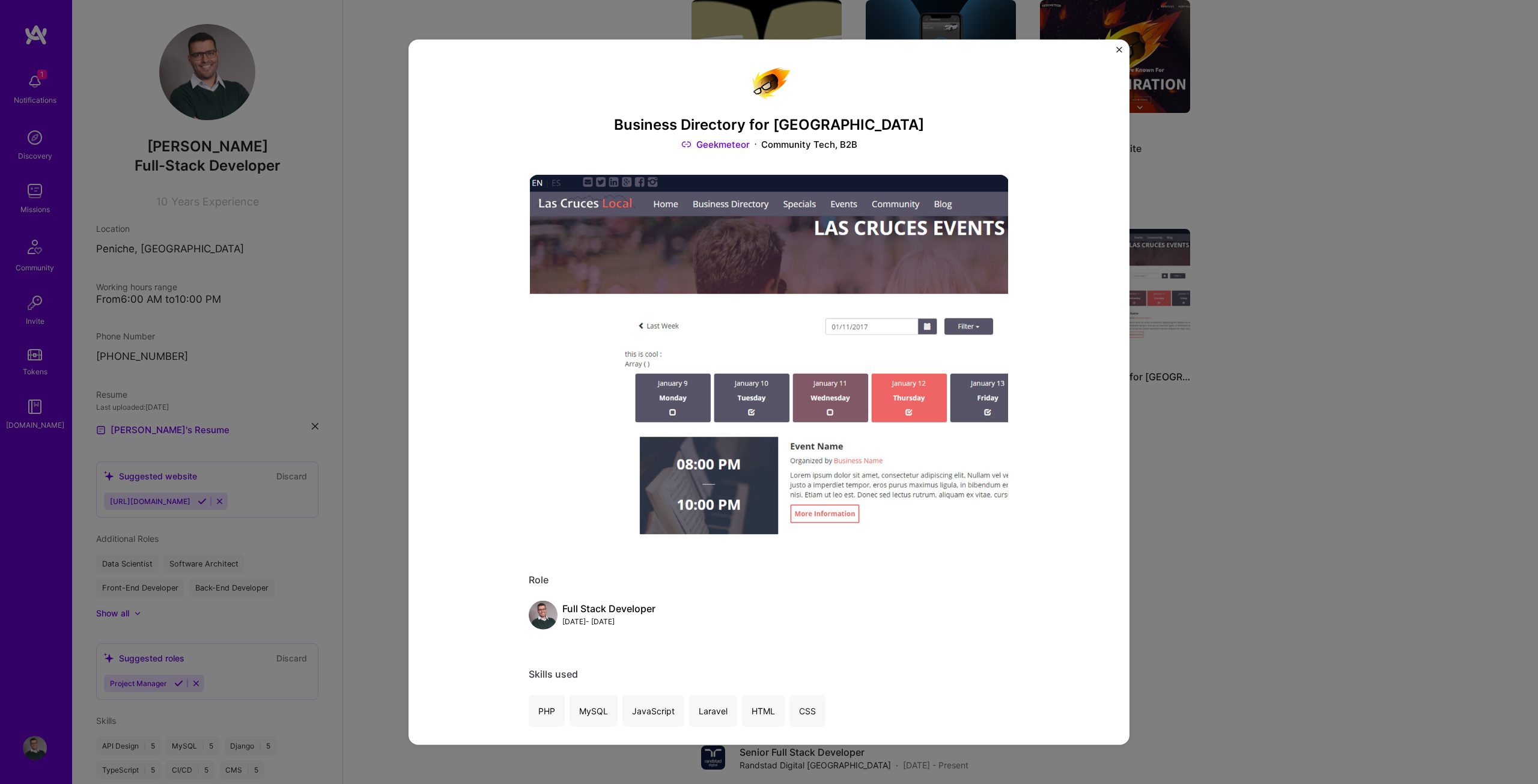
click at [774, 121] on h3 "Business Directory for [GEOGRAPHIC_DATA]" at bounding box center [769, 124] width 480 height 18
click at [1220, 235] on div "Business Directory for Las Cruces Geekmeteor Community Tech, B2B Role Full Stac…" at bounding box center [769, 392] width 1538 height 784
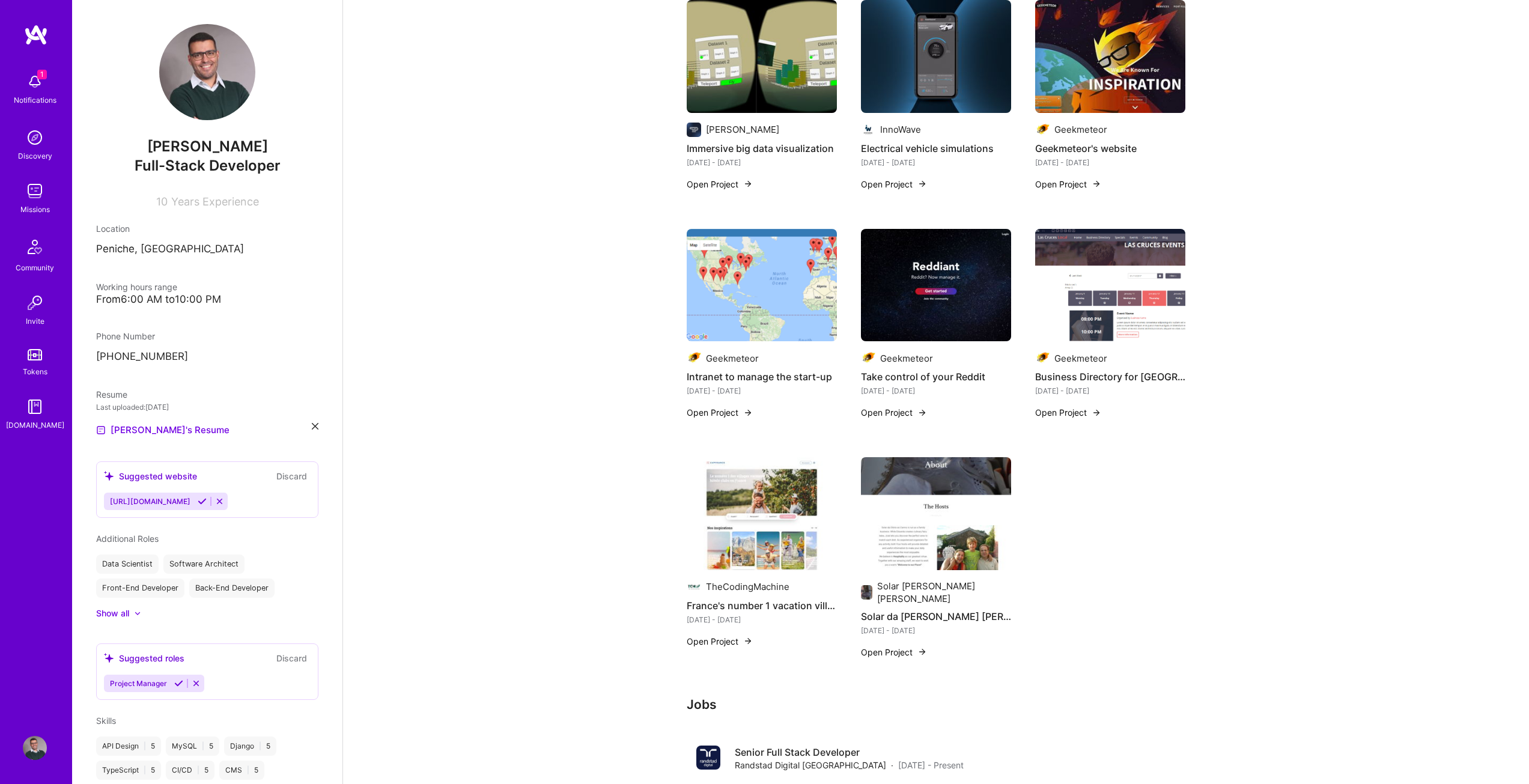
click at [722, 598] on h4 "France's number 1 vacation village and hotel club operator" at bounding box center [762, 605] width 150 height 15
click at [727, 635] on button "Open Project" at bounding box center [719, 641] width 66 height 12
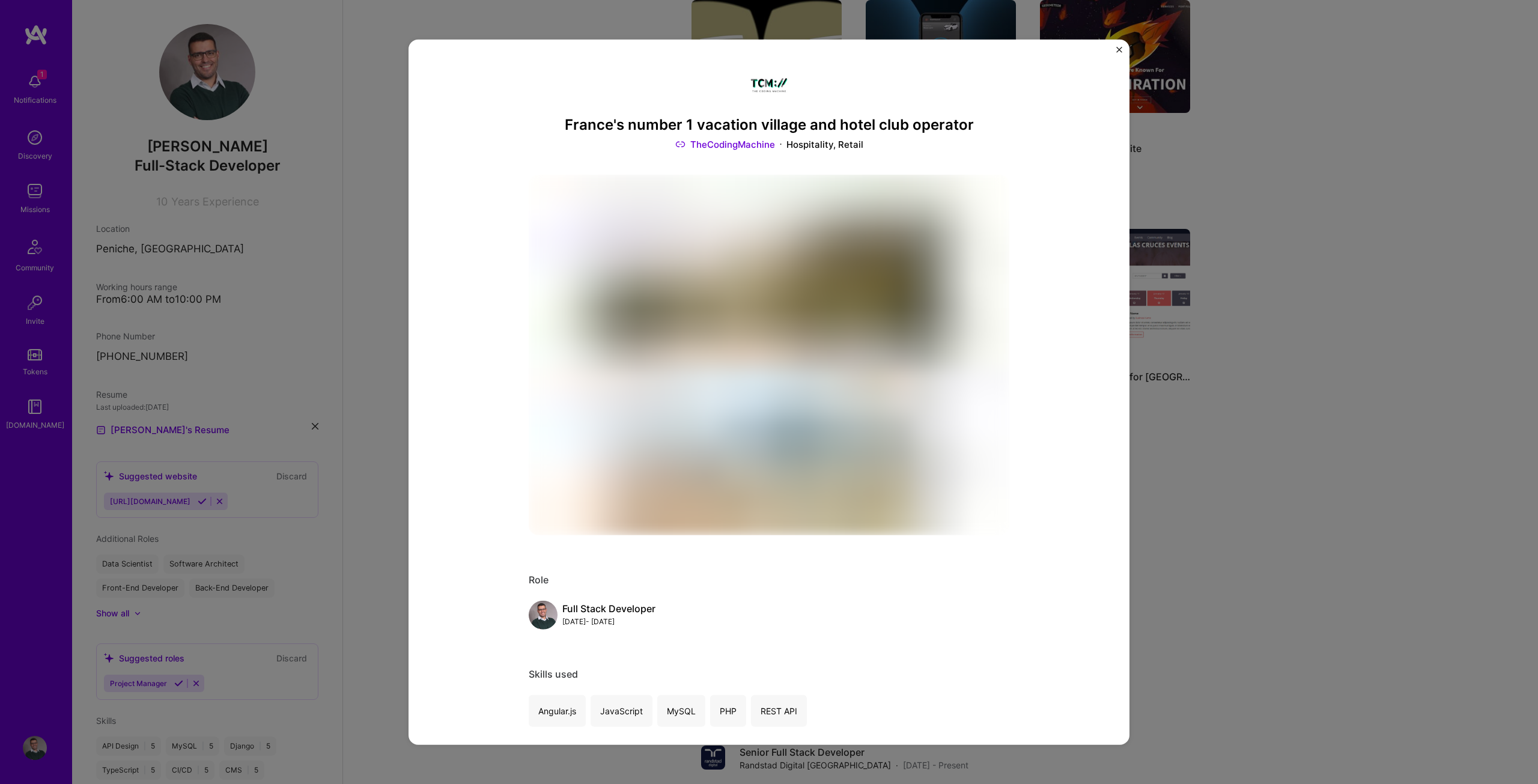
click at [711, 117] on h3 "France's number 1 vacation village and hotel club operator" at bounding box center [769, 124] width 480 height 18
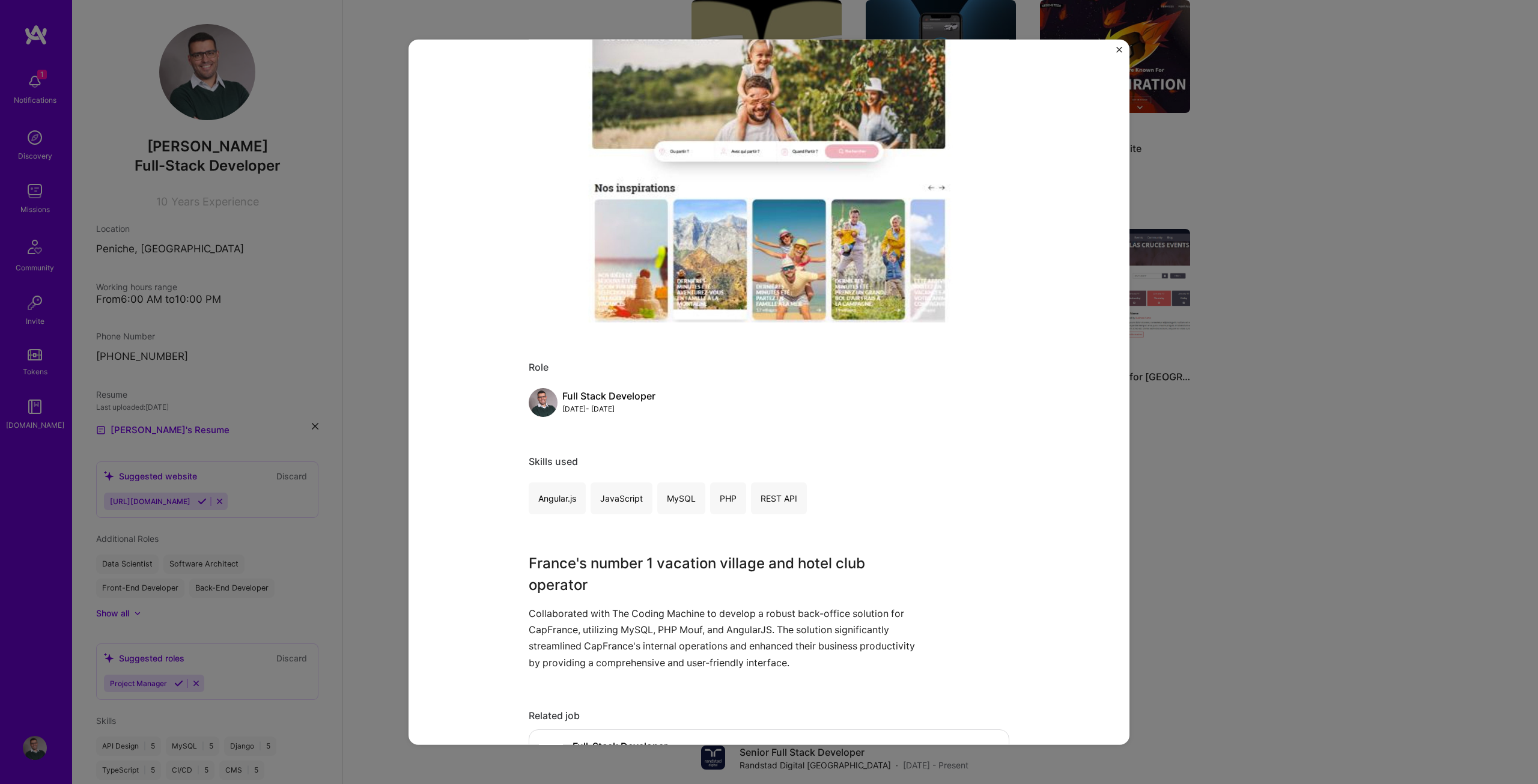
scroll to position [180, 0]
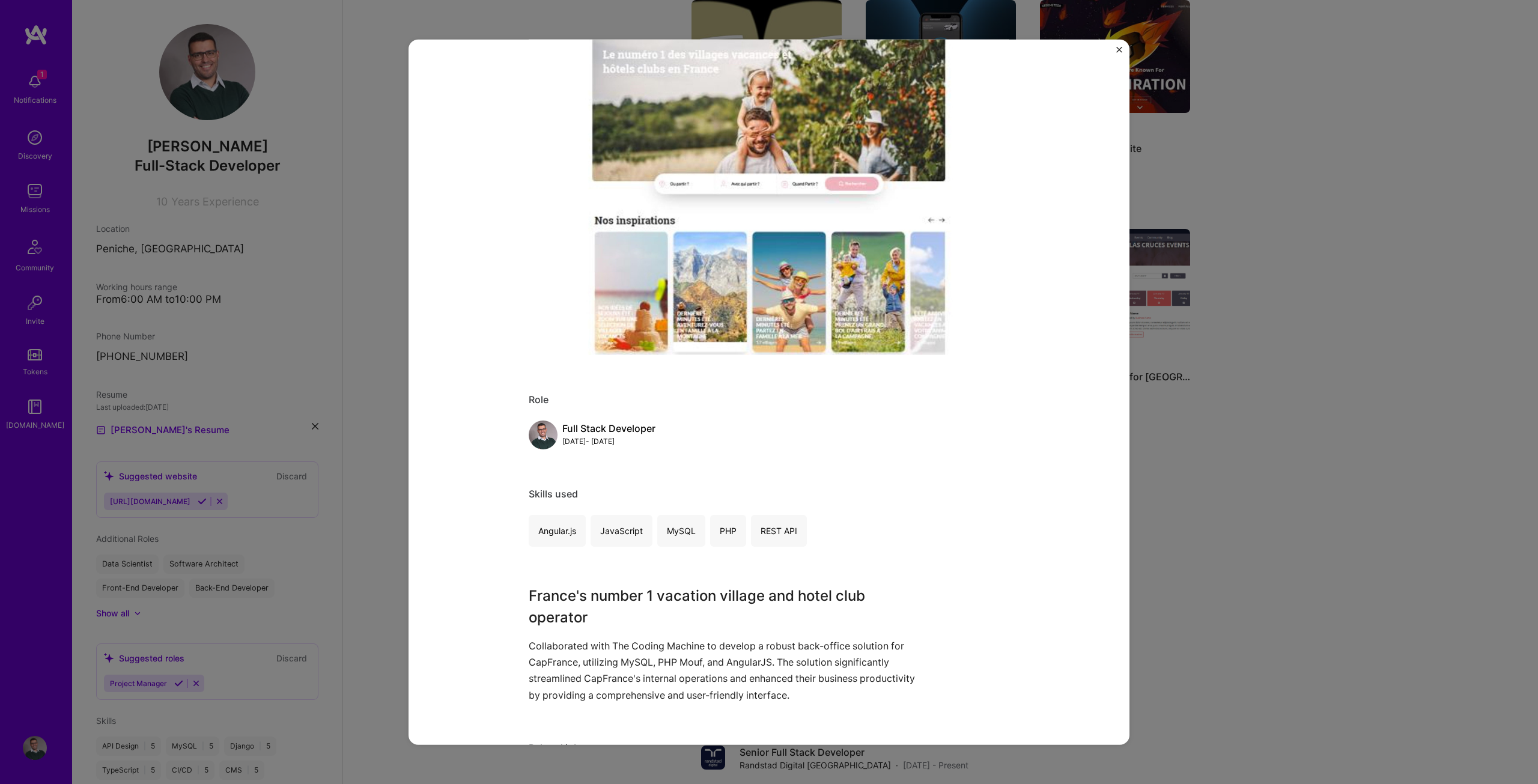
click at [1387, 333] on div "France's number 1 vacation village and hotel club operator TheCodingMachine Hos…" at bounding box center [769, 392] width 1538 height 784
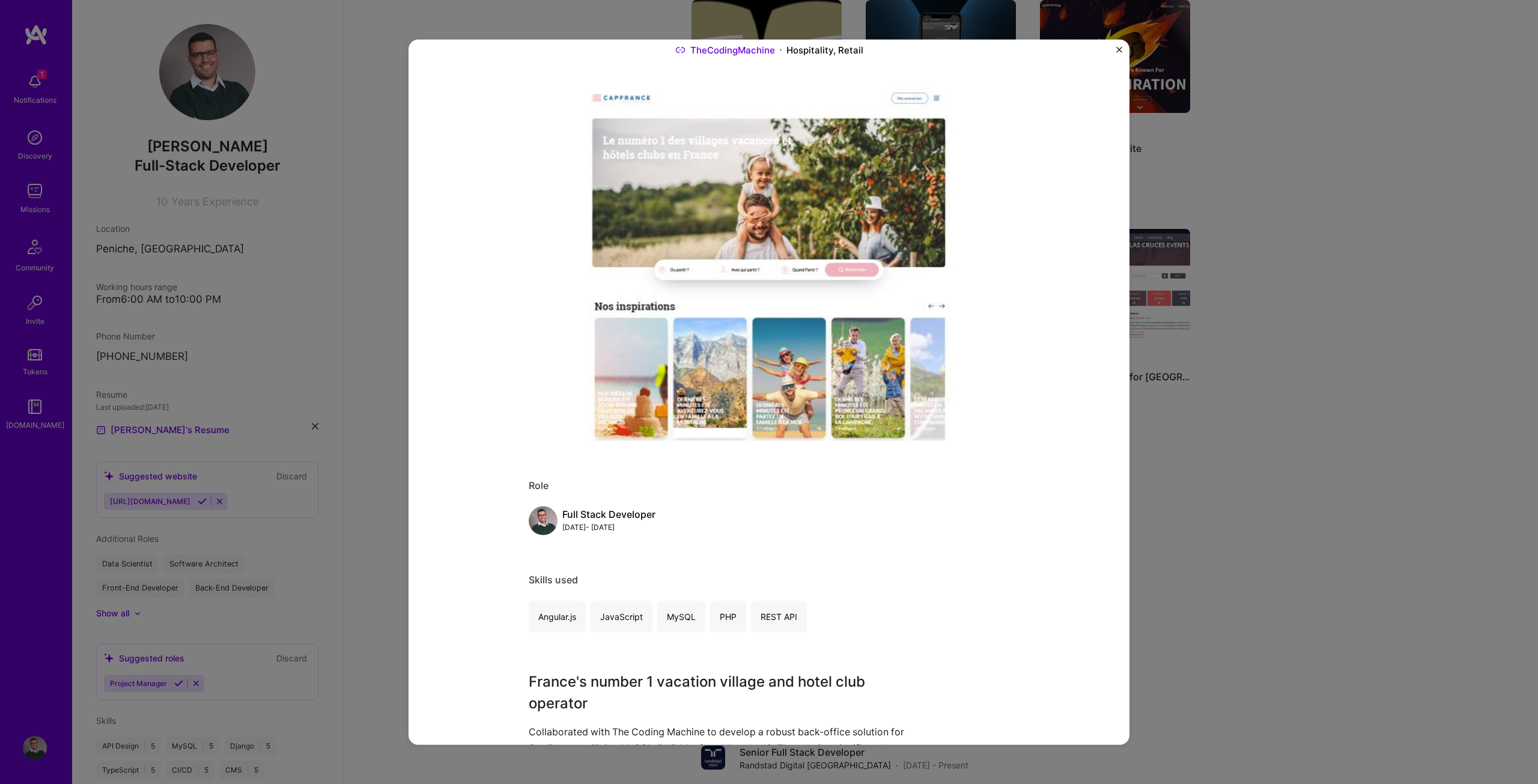
scroll to position [0, 0]
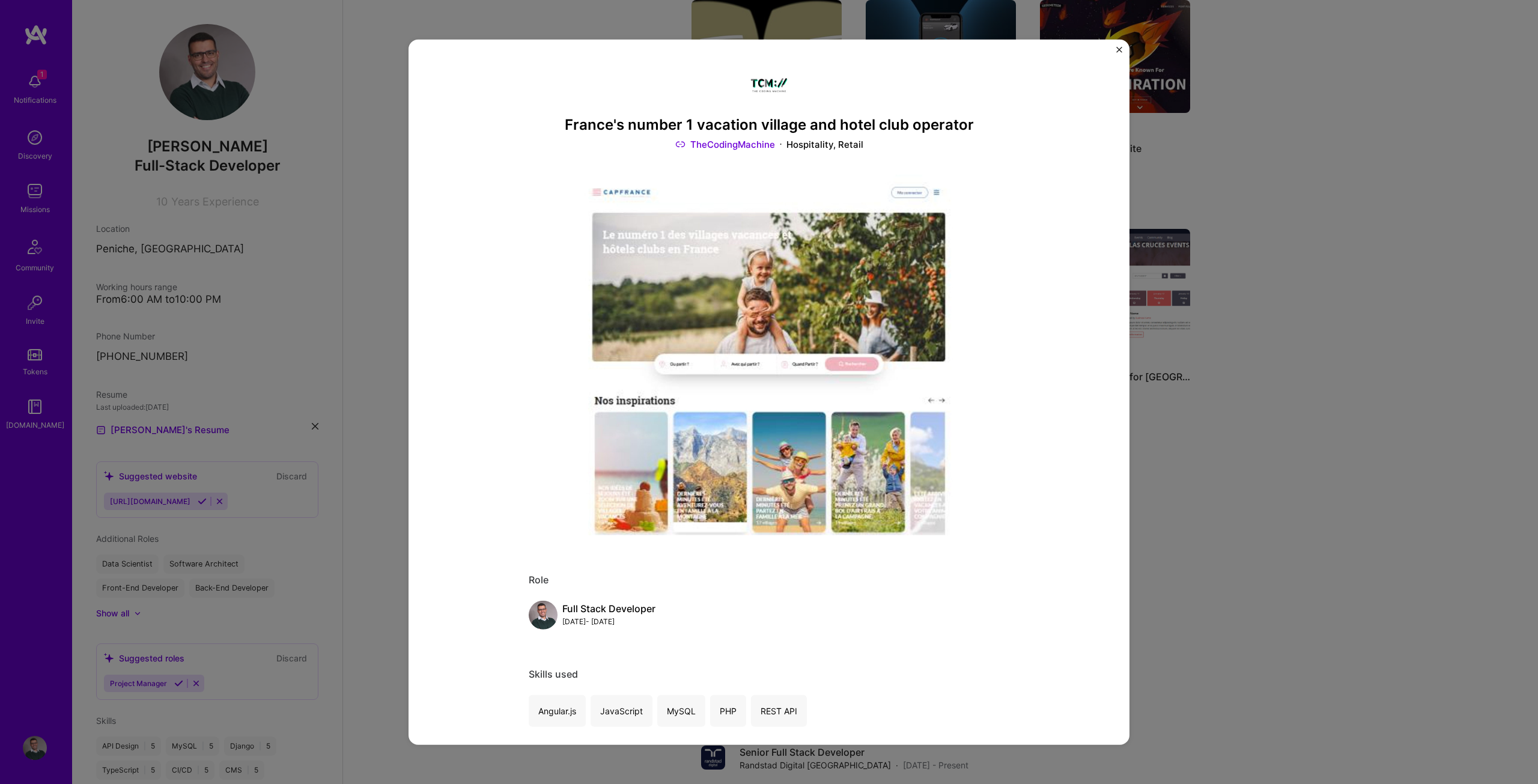
click at [1116, 49] on img "Close" at bounding box center [1119, 49] width 6 height 6
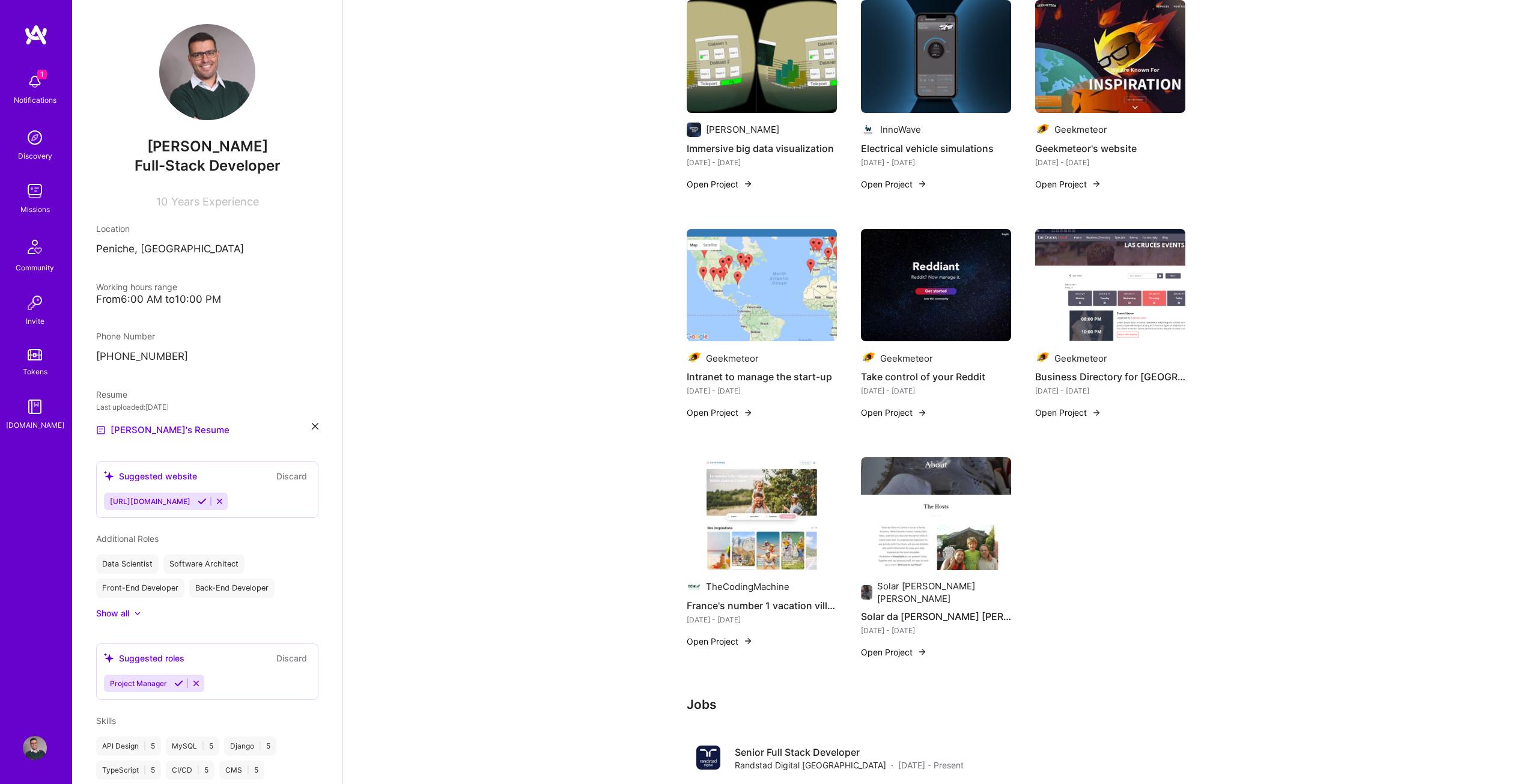
click at [906, 608] on h4 "Solar da [PERSON_NAME] [PERSON_NAME]" at bounding box center [936, 616] width 150 height 15
click at [916, 646] on button "Open Project" at bounding box center [893, 652] width 66 height 12
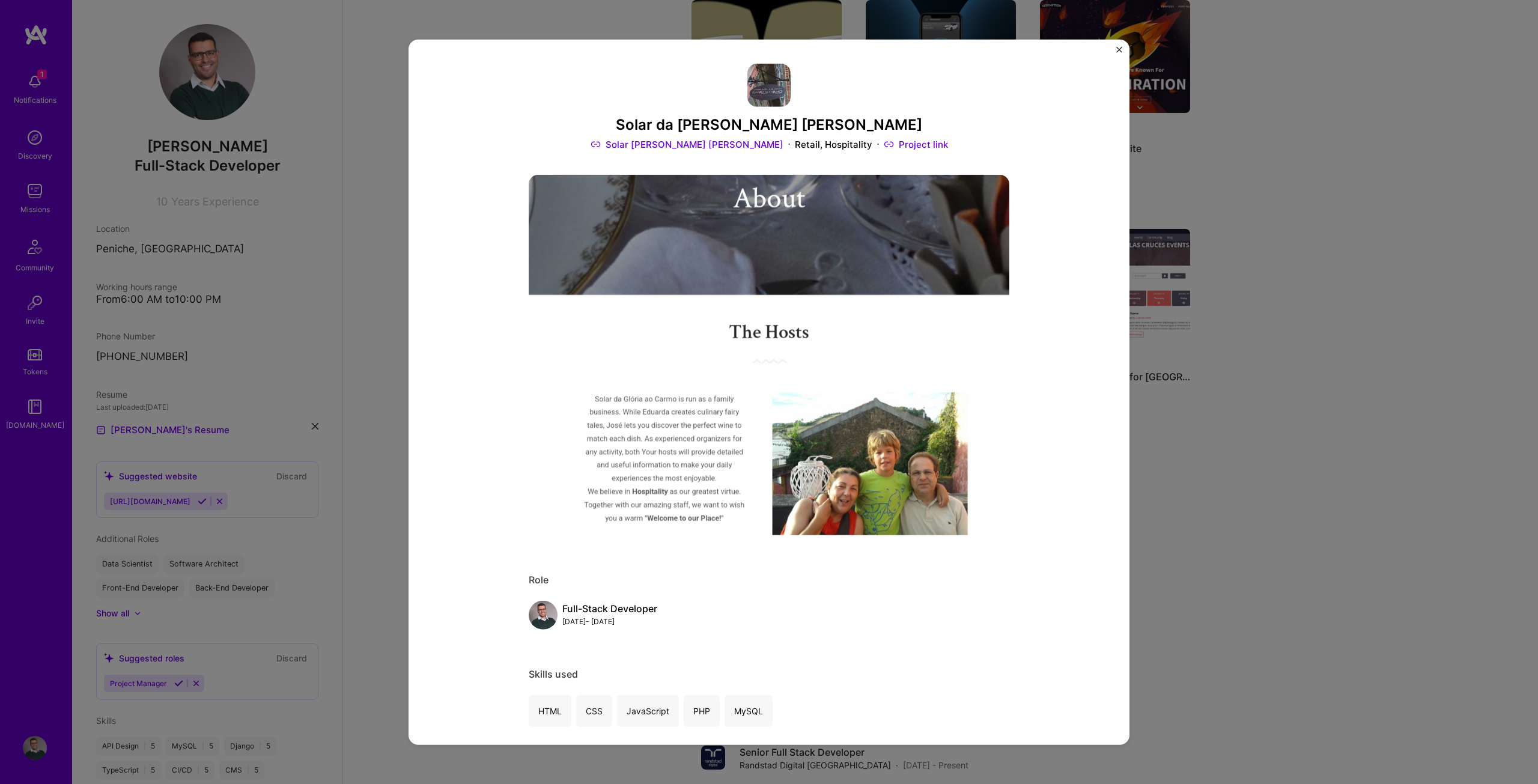
click at [756, 120] on h3 "Solar da [PERSON_NAME] [PERSON_NAME]" at bounding box center [769, 124] width 480 height 18
click at [1259, 244] on div "Solar da [PERSON_NAME] [PERSON_NAME] Solar [PERSON_NAME] [PERSON_NAME] Retail, …" at bounding box center [769, 392] width 1538 height 784
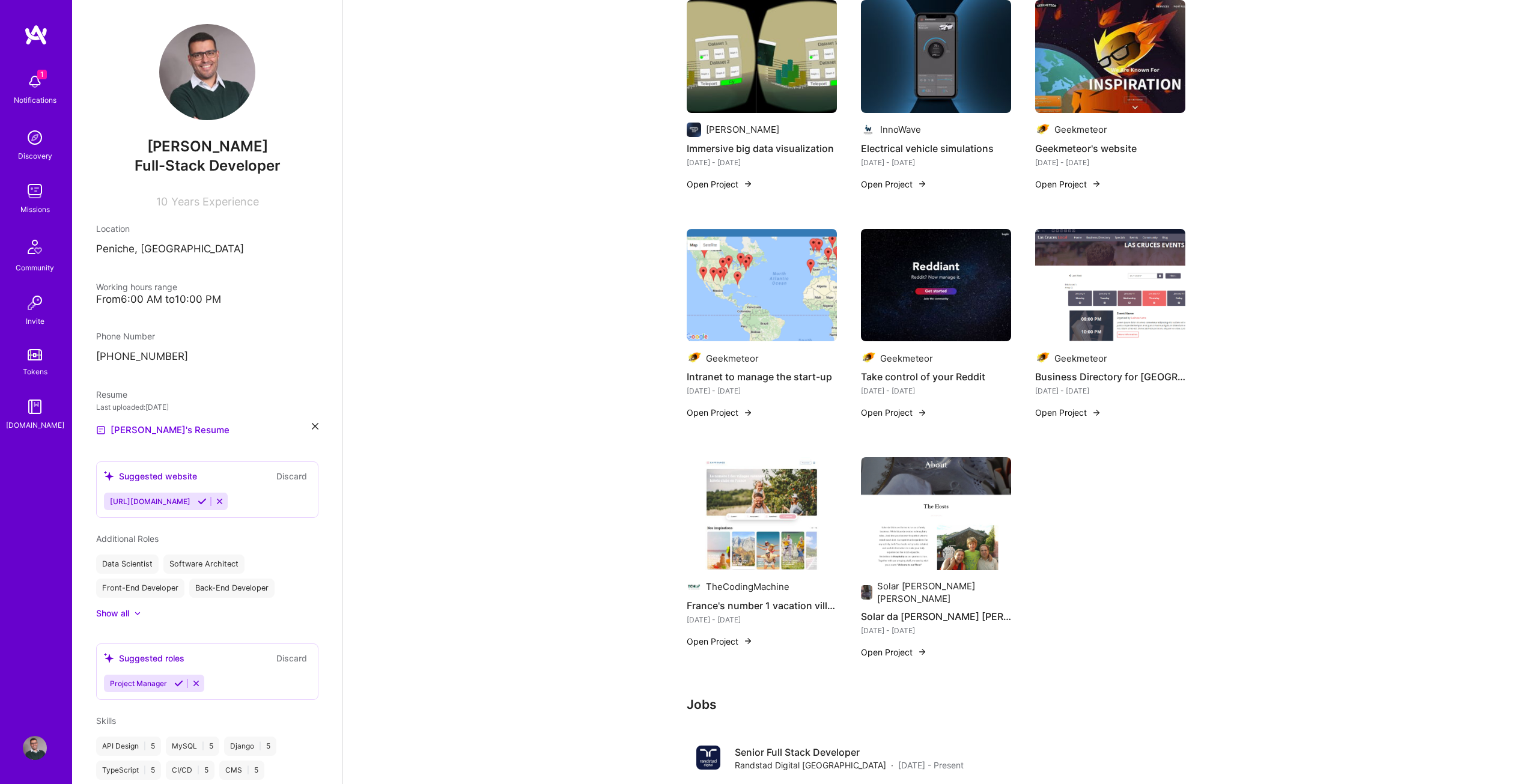
click at [36, 758] on img at bounding box center [35, 748] width 24 height 24
